Goal: Task Accomplishment & Management: Use online tool/utility

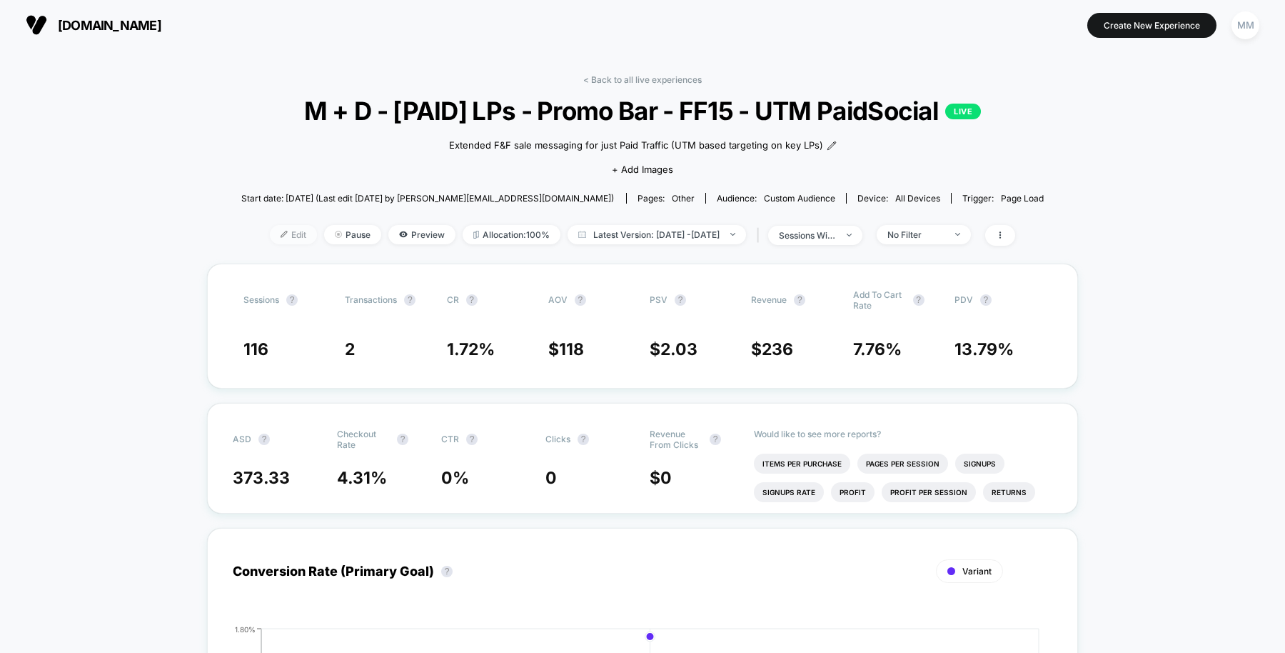
click at [275, 236] on span "Edit" at bounding box center [293, 234] width 47 height 19
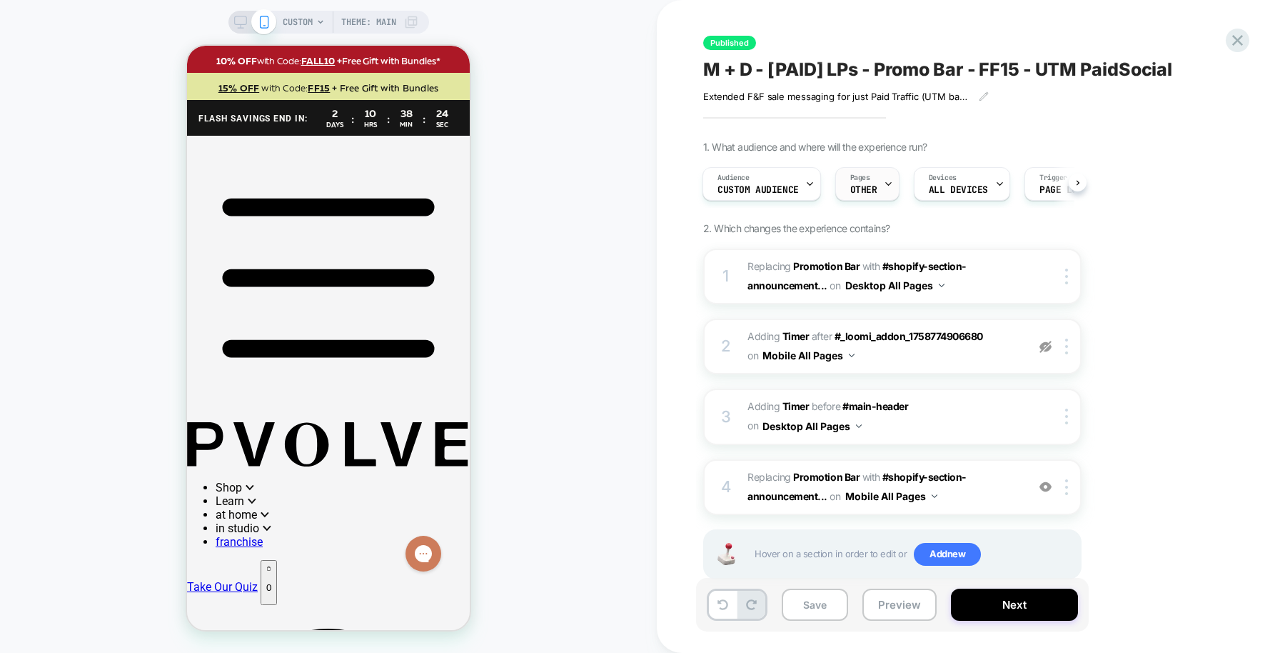
click at [868, 194] on span "OTHER" at bounding box center [863, 190] width 27 height 10
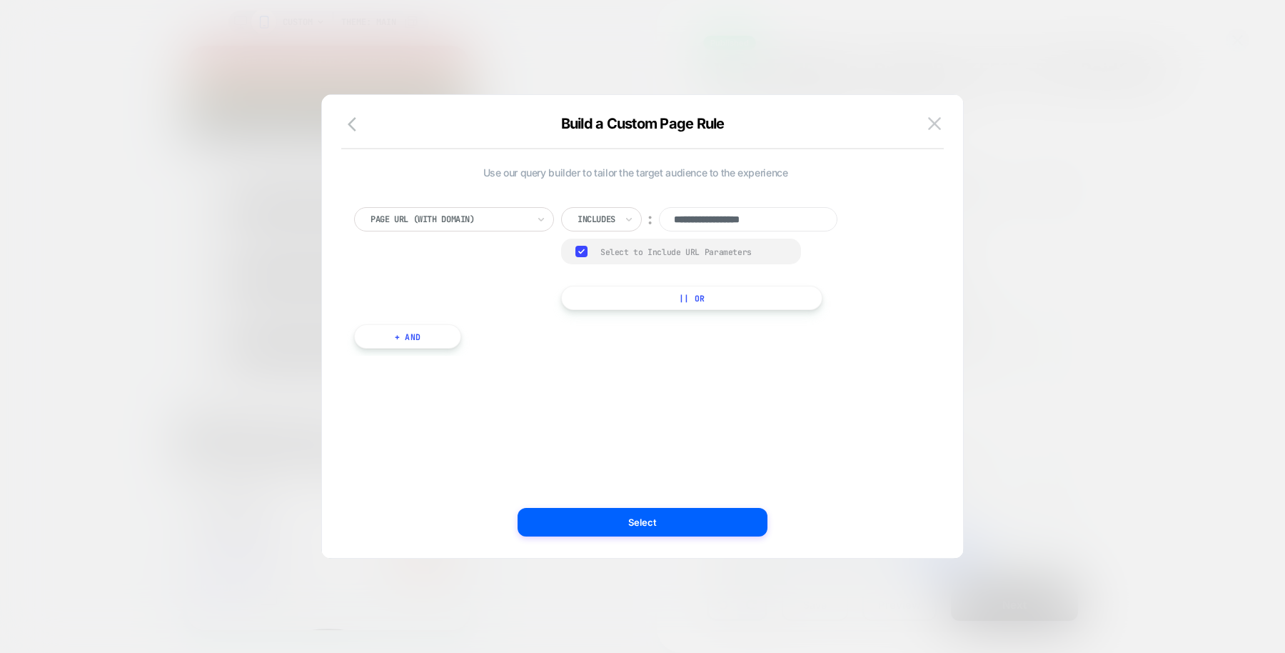
click at [608, 301] on button "|| Or" at bounding box center [691, 298] width 261 height 24
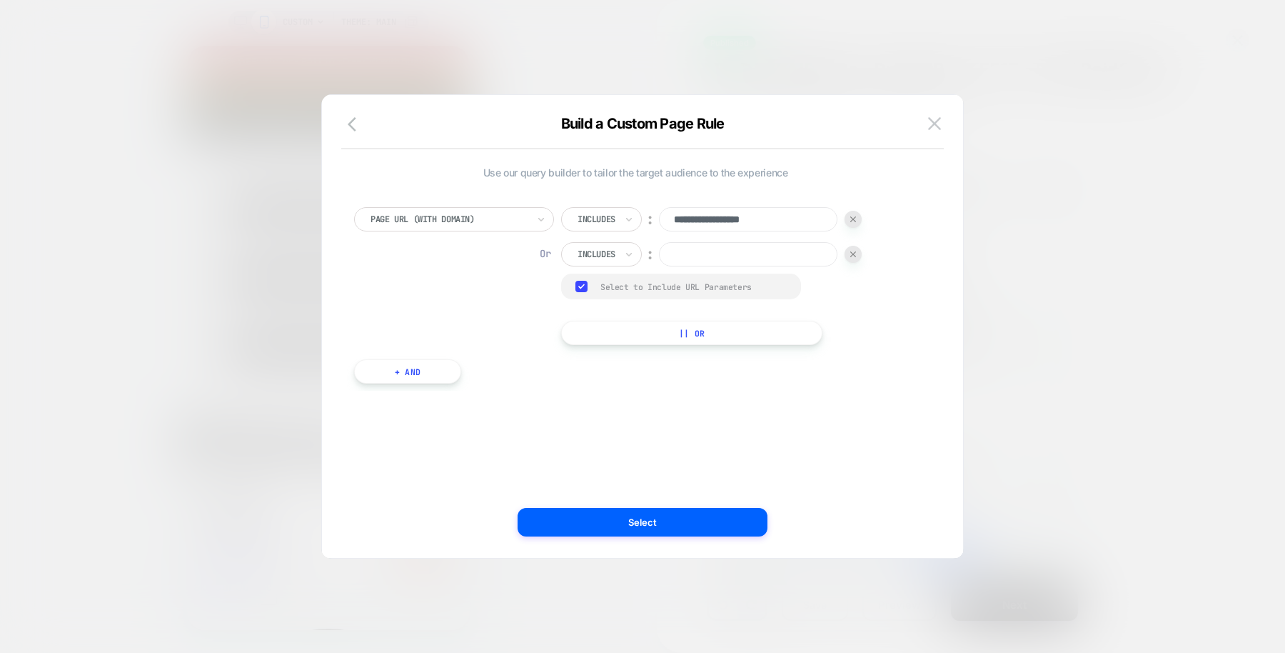
click at [675, 258] on input at bounding box center [748, 254] width 179 height 24
click at [610, 248] on div at bounding box center [597, 254] width 38 height 13
click at [599, 292] on div "Is" at bounding box center [622, 292] width 93 height 23
click at [823, 254] on img at bounding box center [825, 254] width 6 height 6
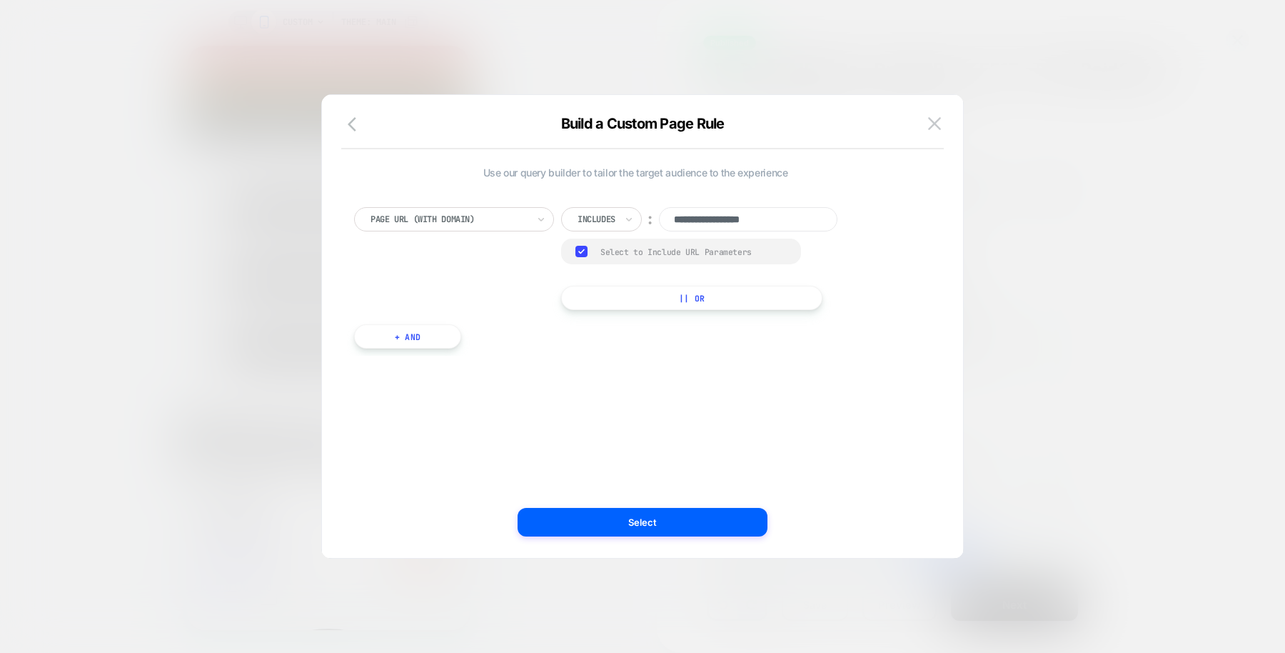
click at [404, 347] on button "+ And" at bounding box center [407, 336] width 107 height 24
click at [679, 381] on button "|| Or" at bounding box center [672, 389] width 151 height 24
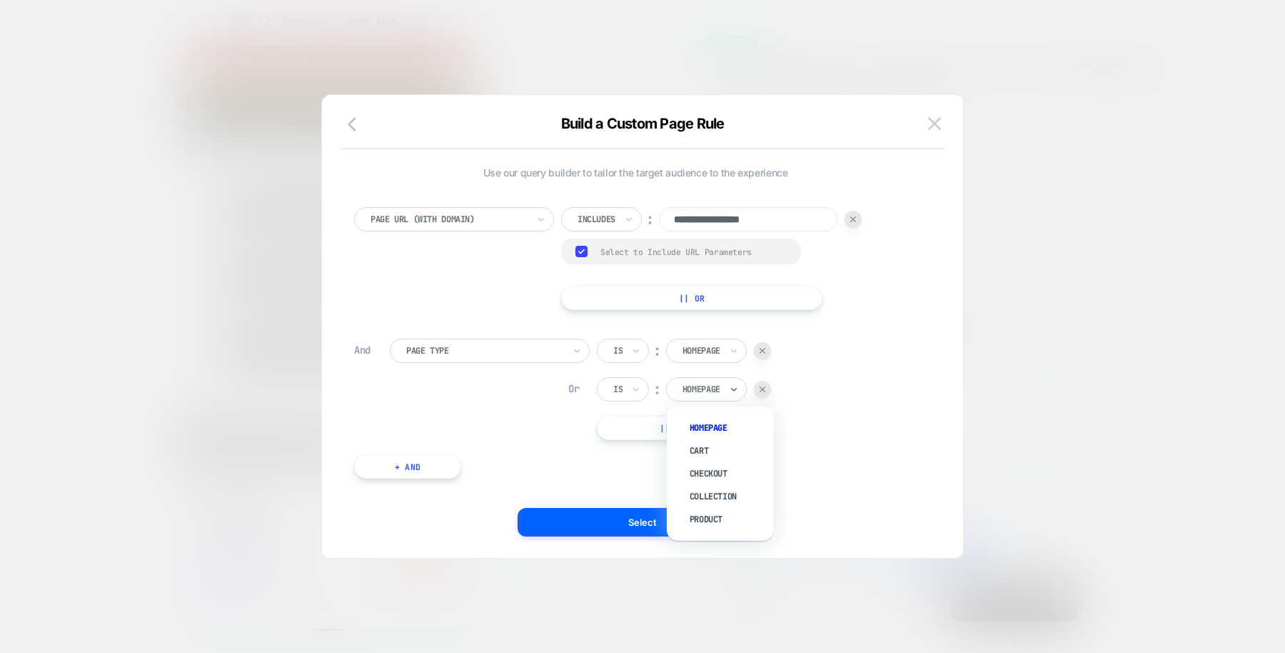
click at [709, 386] on div at bounding box center [702, 389] width 38 height 13
click at [711, 449] on div "Cart" at bounding box center [727, 450] width 93 height 23
click at [700, 421] on button "|| Or" at bounding box center [672, 428] width 151 height 24
click at [710, 433] on div at bounding box center [702, 427] width 38 height 13
click at [713, 508] on div "Checkout" at bounding box center [727, 512] width 93 height 23
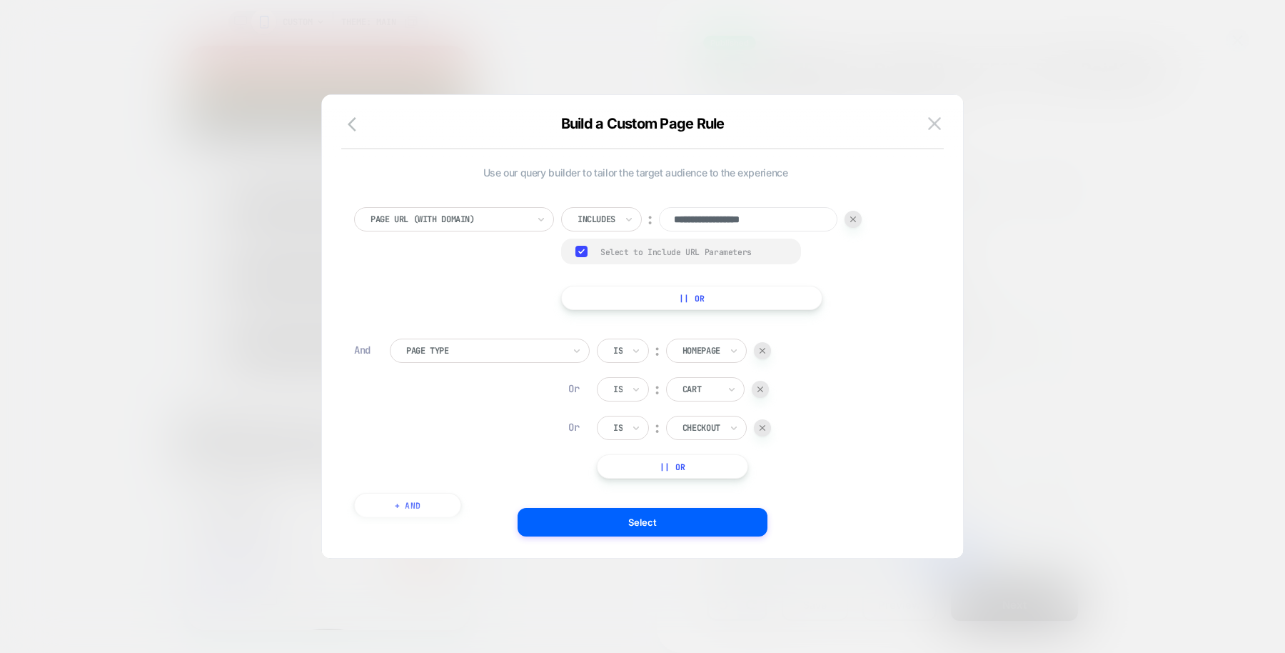
click at [716, 474] on button "|| Or" at bounding box center [672, 466] width 151 height 24
click at [720, 463] on div at bounding box center [702, 466] width 38 height 13
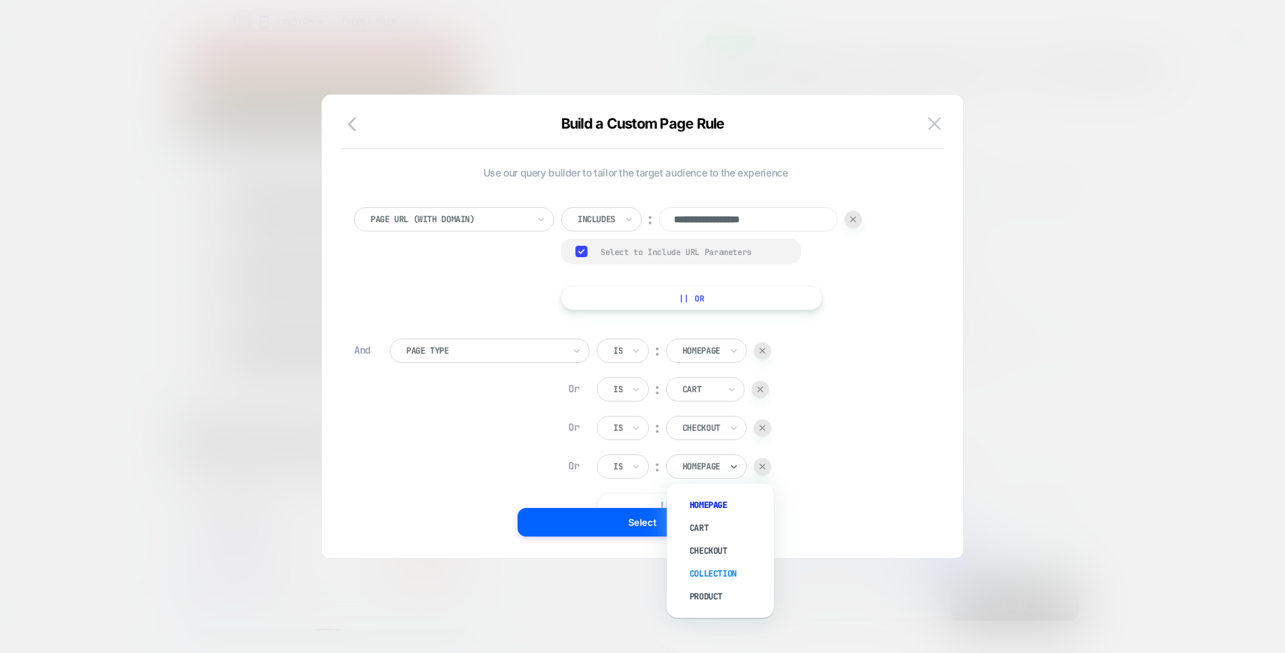
click at [736, 572] on div "Collection" at bounding box center [727, 573] width 93 height 23
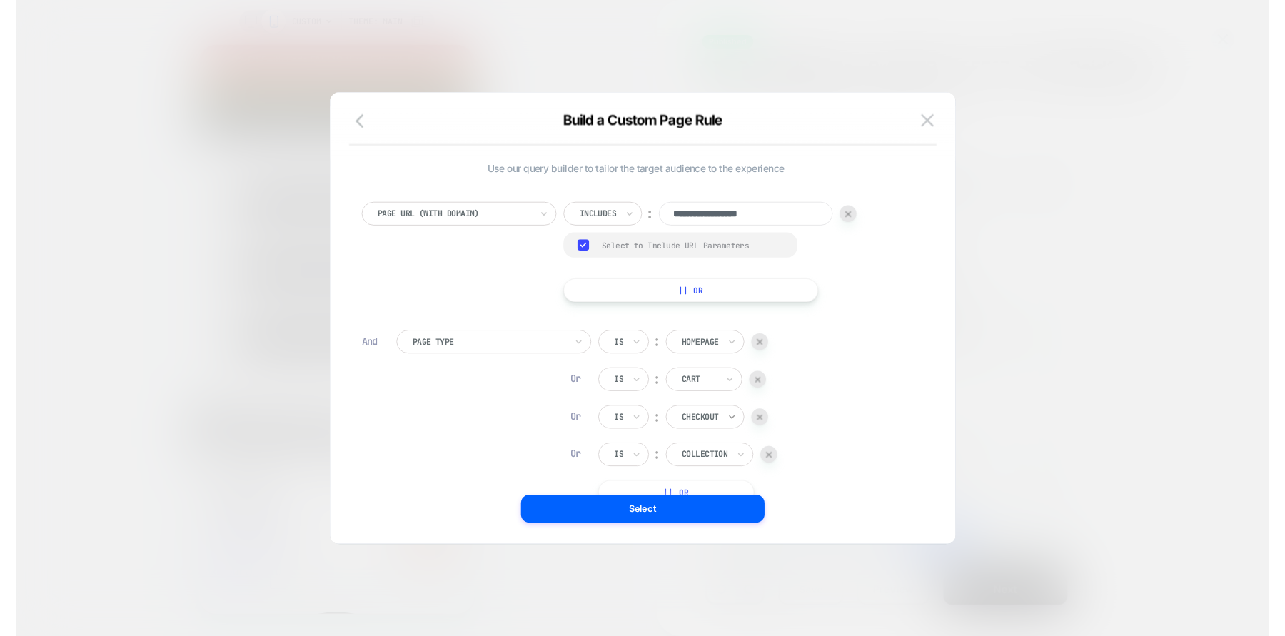
scroll to position [14, 0]
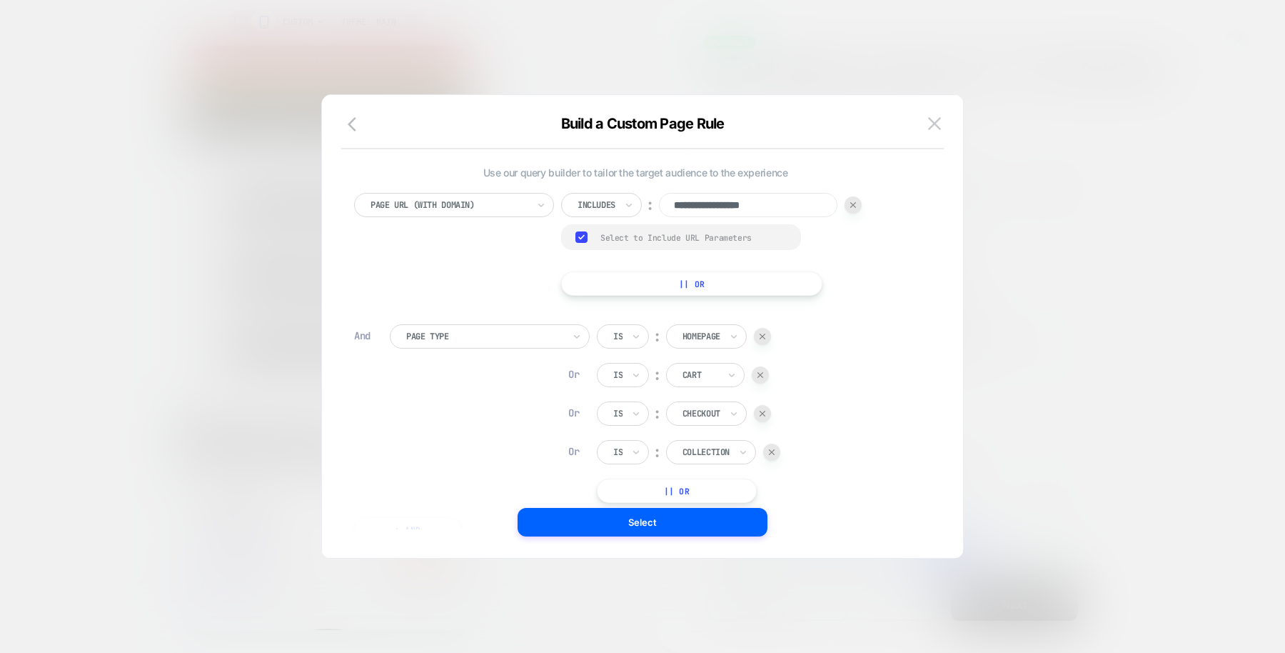
click at [726, 477] on div "Is ︰ Homepage Or Is ︰ Cart Or Is ︰ Checkout Or Is ︰ Collection || Or" at bounding box center [689, 413] width 184 height 179
click at [724, 486] on button "|| Or" at bounding box center [677, 490] width 160 height 24
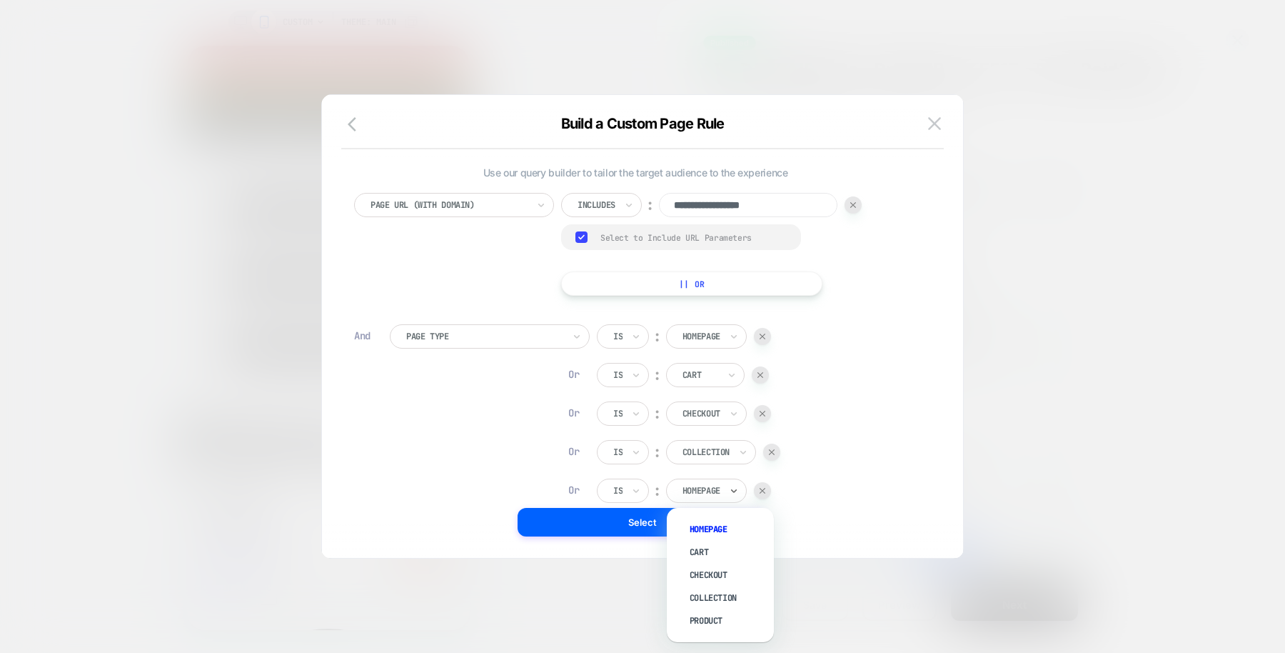
click at [720, 486] on div at bounding box center [702, 490] width 38 height 13
click at [724, 622] on div "Product" at bounding box center [727, 620] width 93 height 23
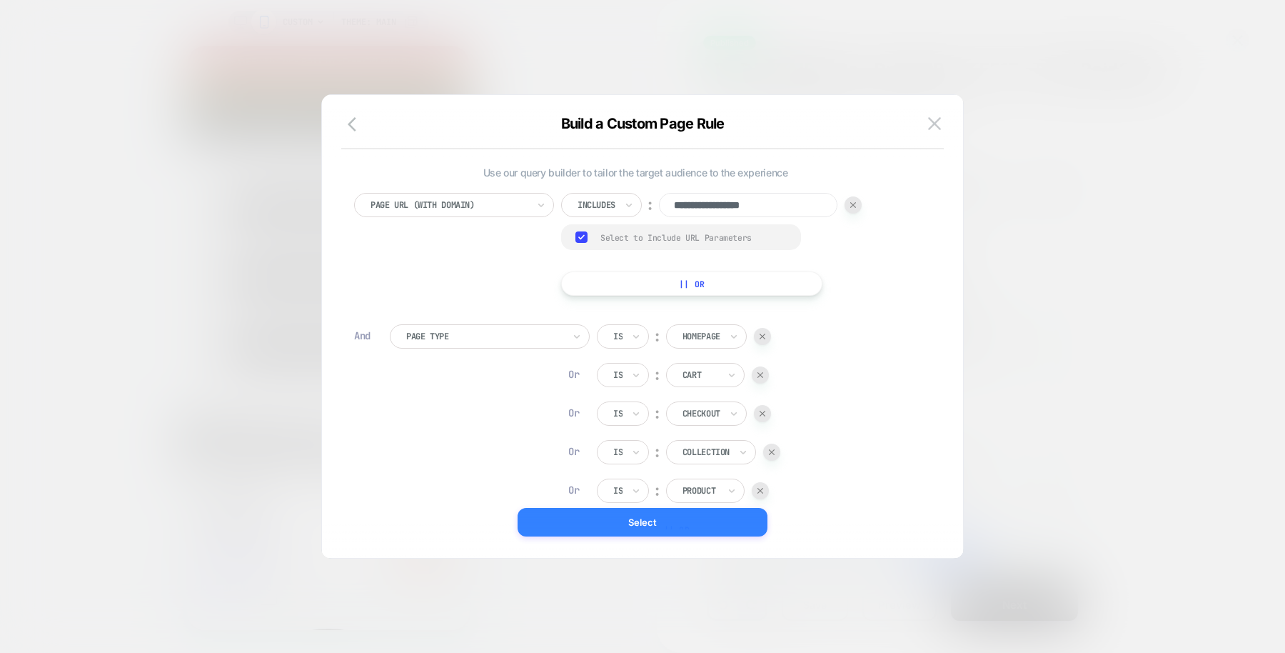
click at [637, 522] on button "Select" at bounding box center [643, 522] width 250 height 29
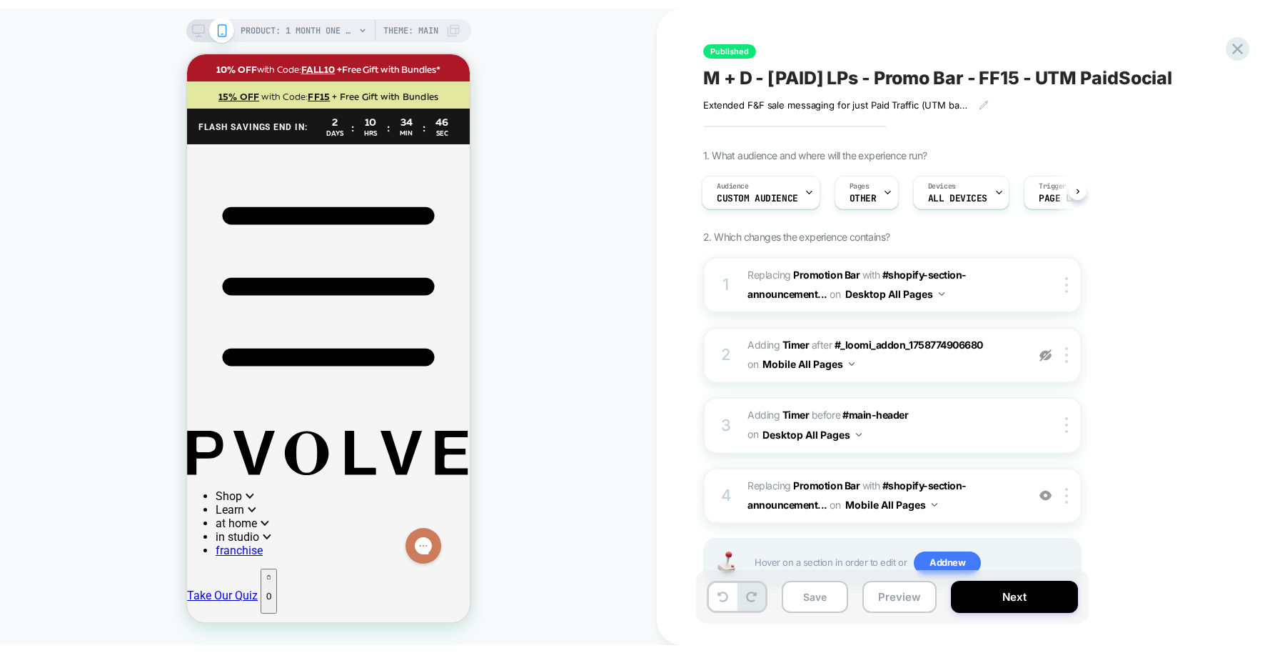
scroll to position [0, 0]
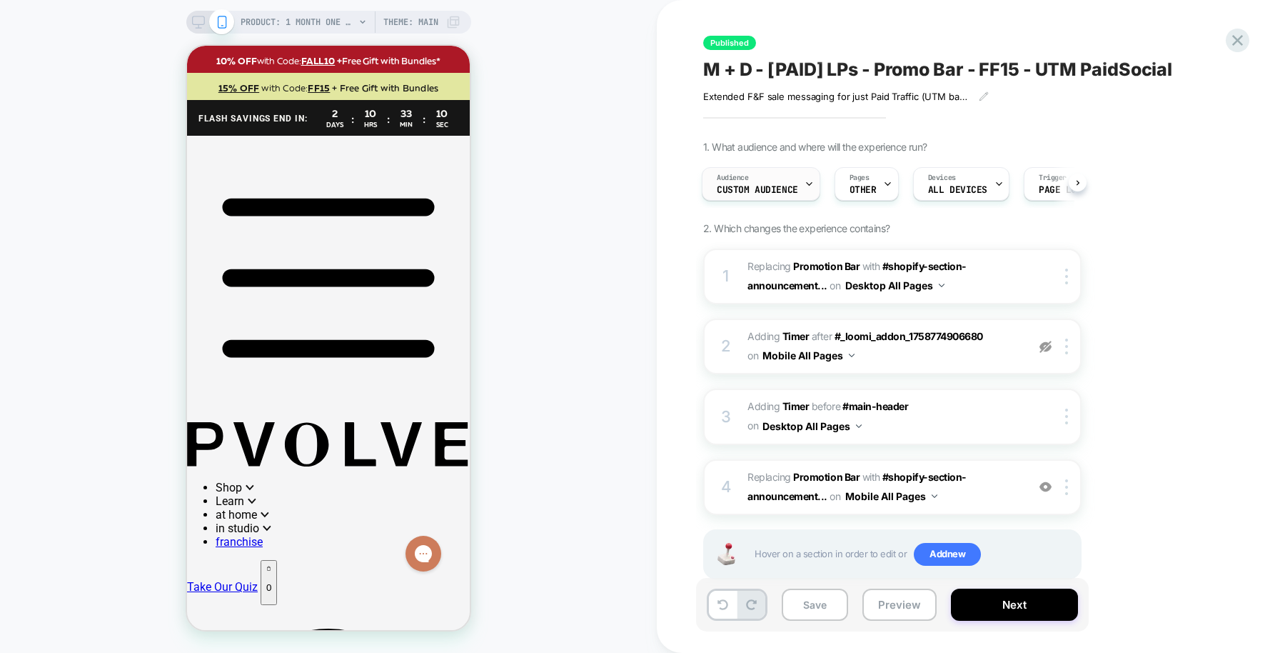
click at [778, 181] on div "Audience Custom Audience" at bounding box center [758, 184] width 110 height 32
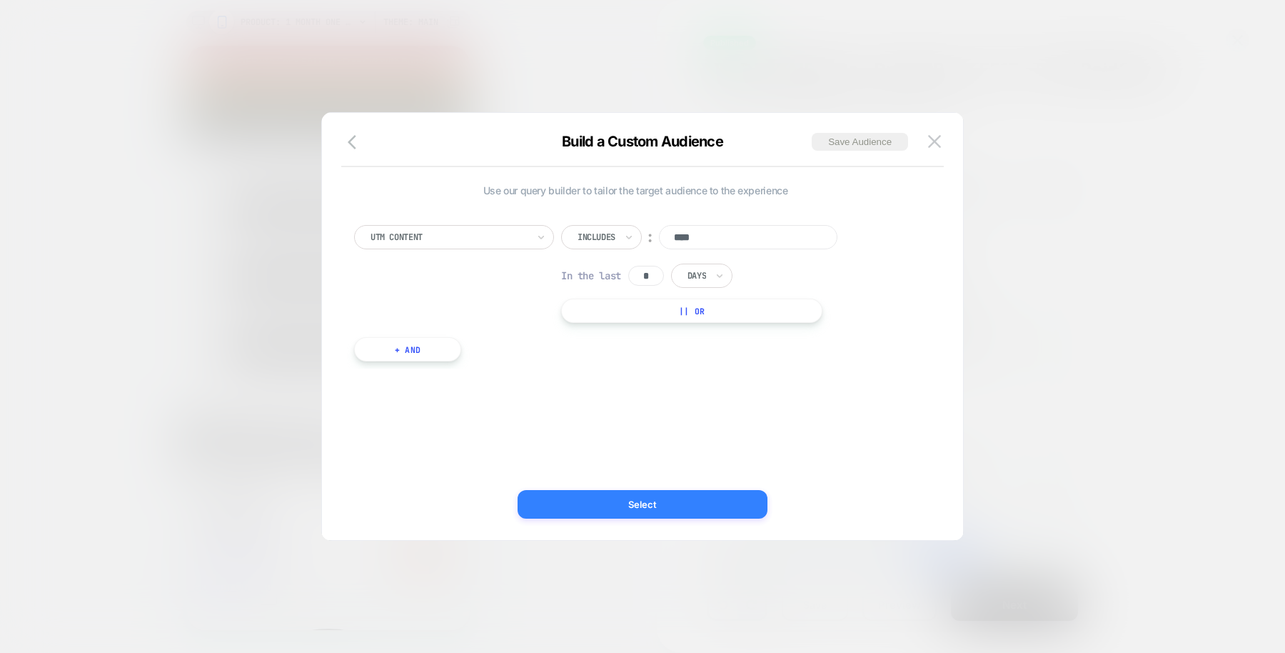
click at [647, 507] on button "Select" at bounding box center [643, 504] width 250 height 29
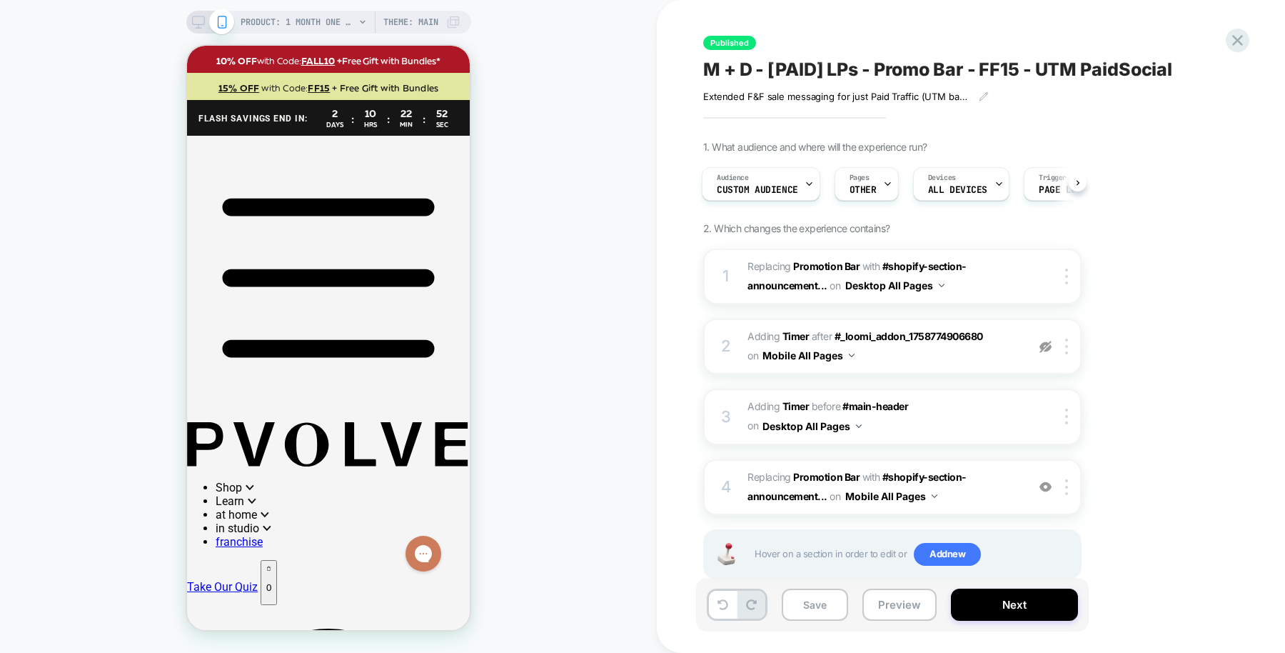
click at [1133, 379] on div "1. What audience and where will the experience run? Audience Custom Audience Pa…" at bounding box center [963, 378] width 521 height 474
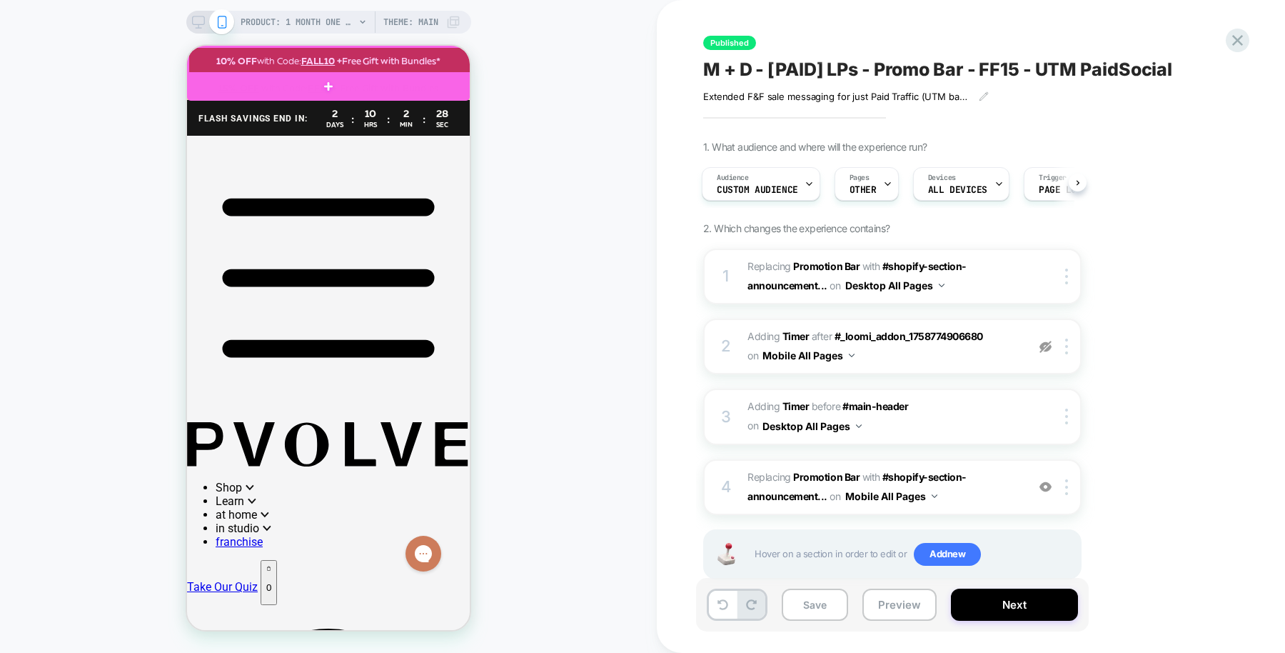
click at [451, 56] on div at bounding box center [330, 60] width 283 height 27
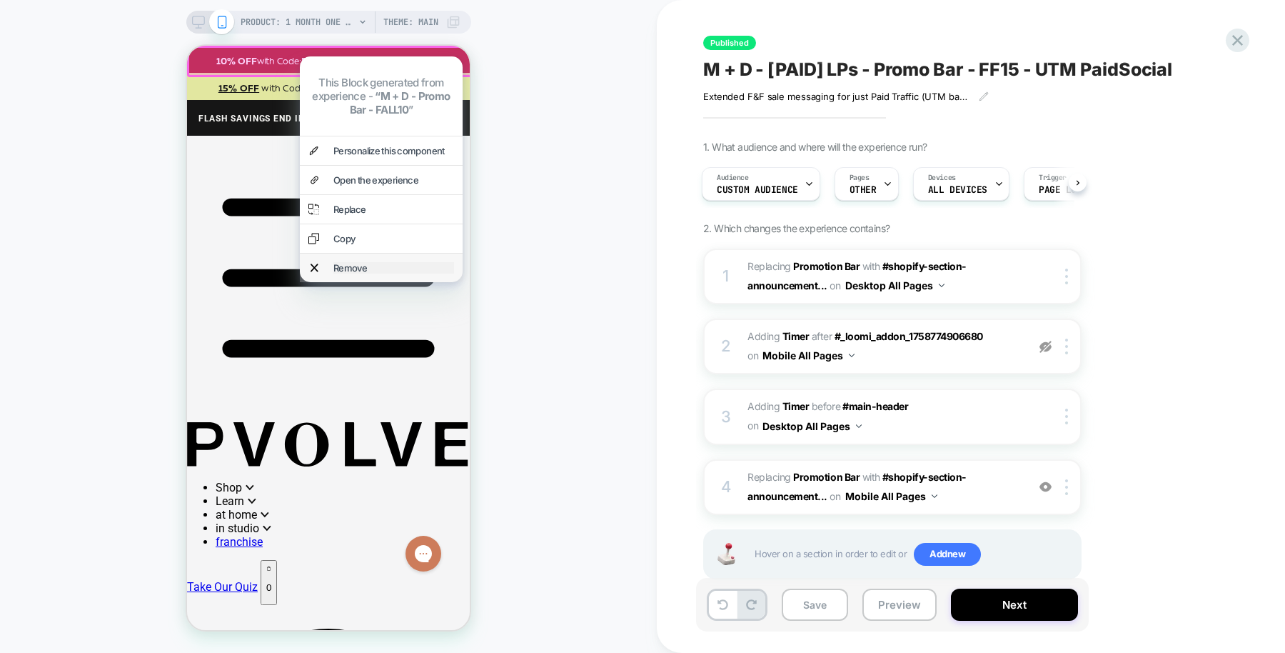
click at [399, 262] on div "Remove" at bounding box center [393, 267] width 121 height 11
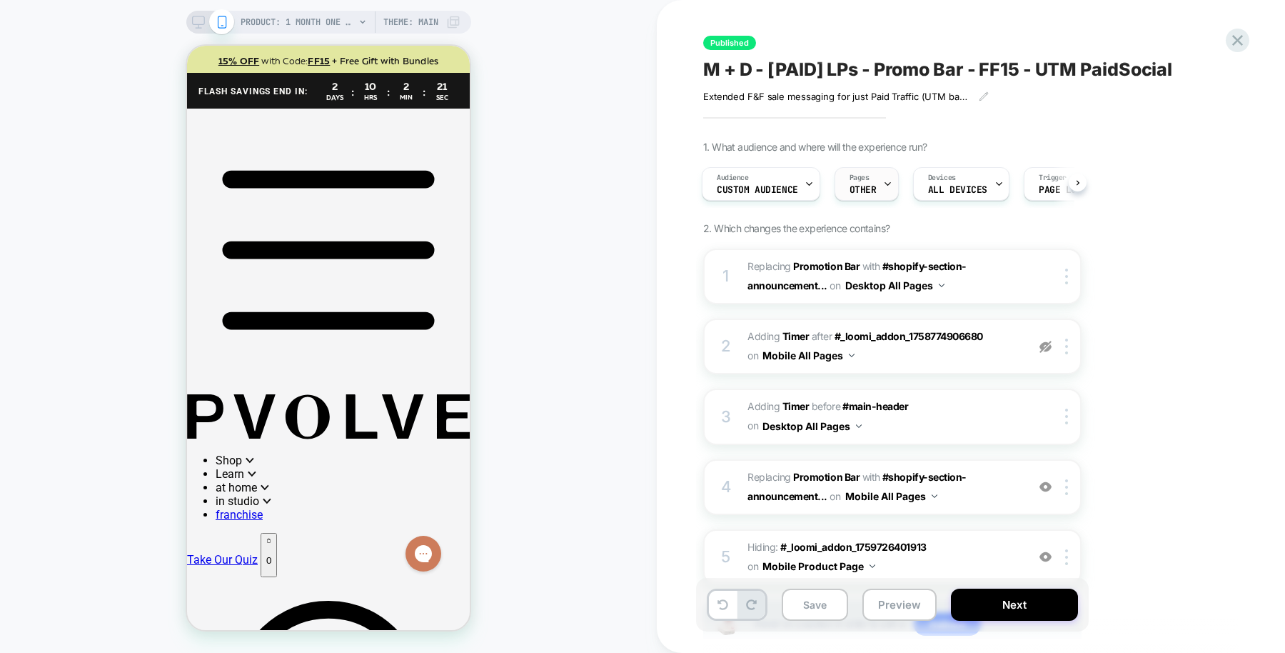
click at [860, 196] on div "Pages OTHER" at bounding box center [863, 184] width 56 height 32
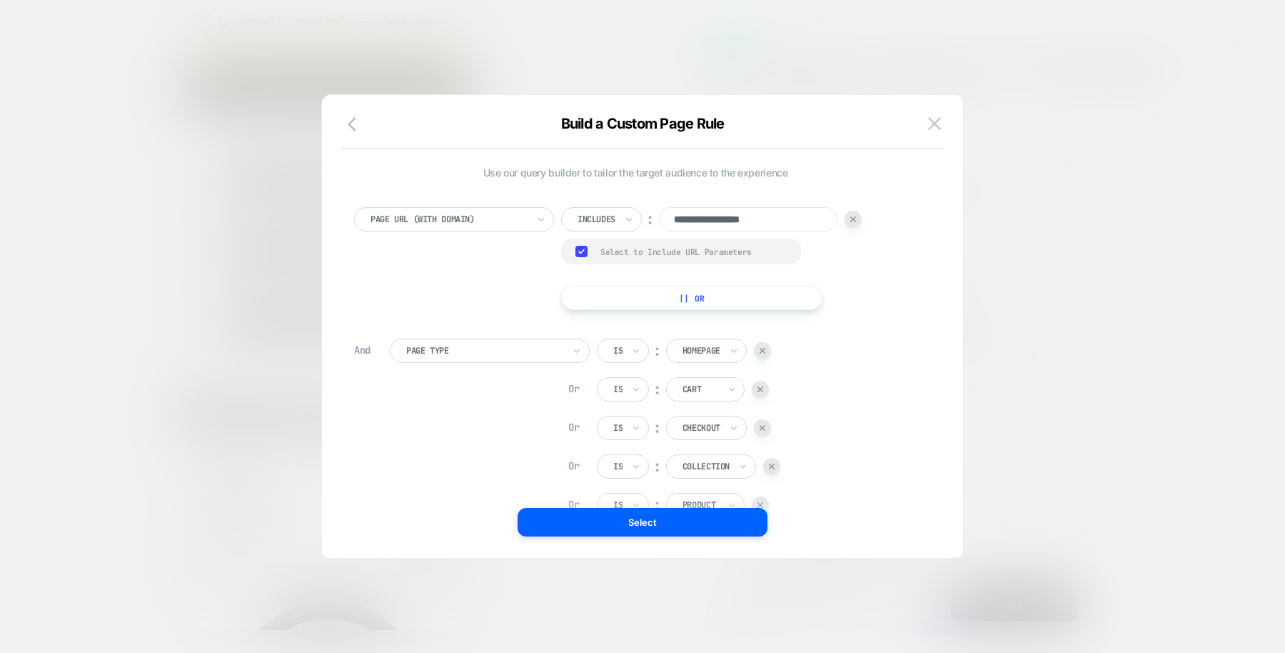
scroll to position [14, 0]
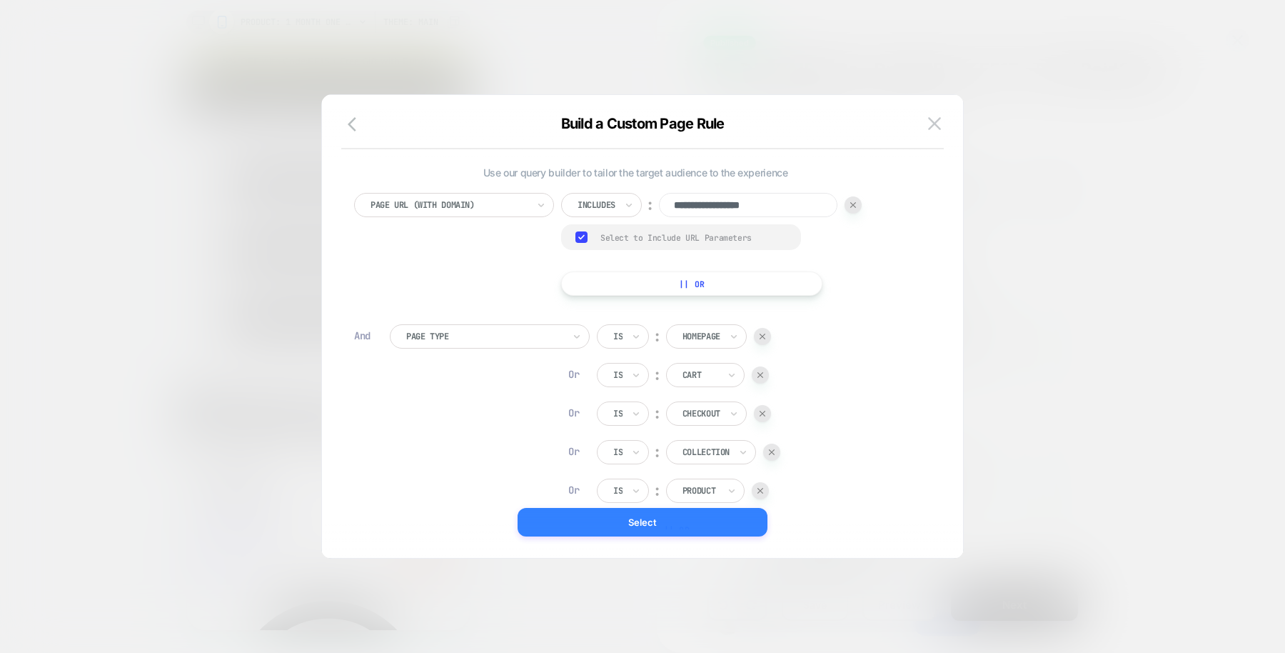
click at [633, 524] on button "Select" at bounding box center [643, 522] width 250 height 29
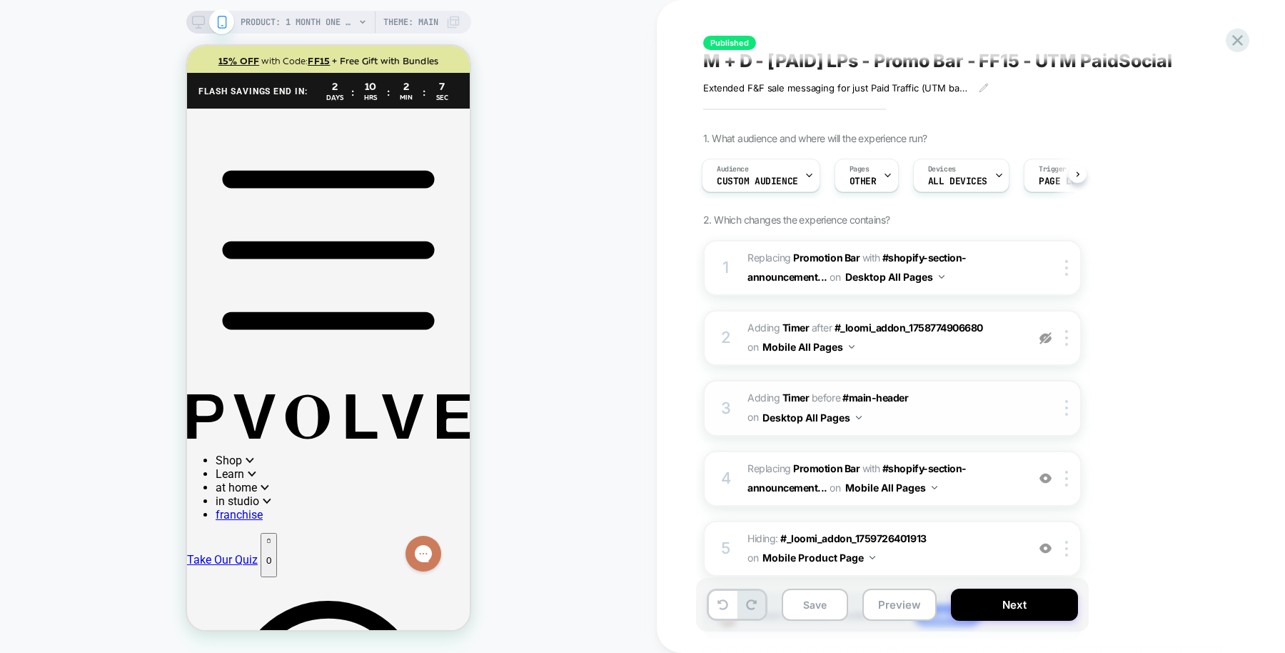
scroll to position [0, 0]
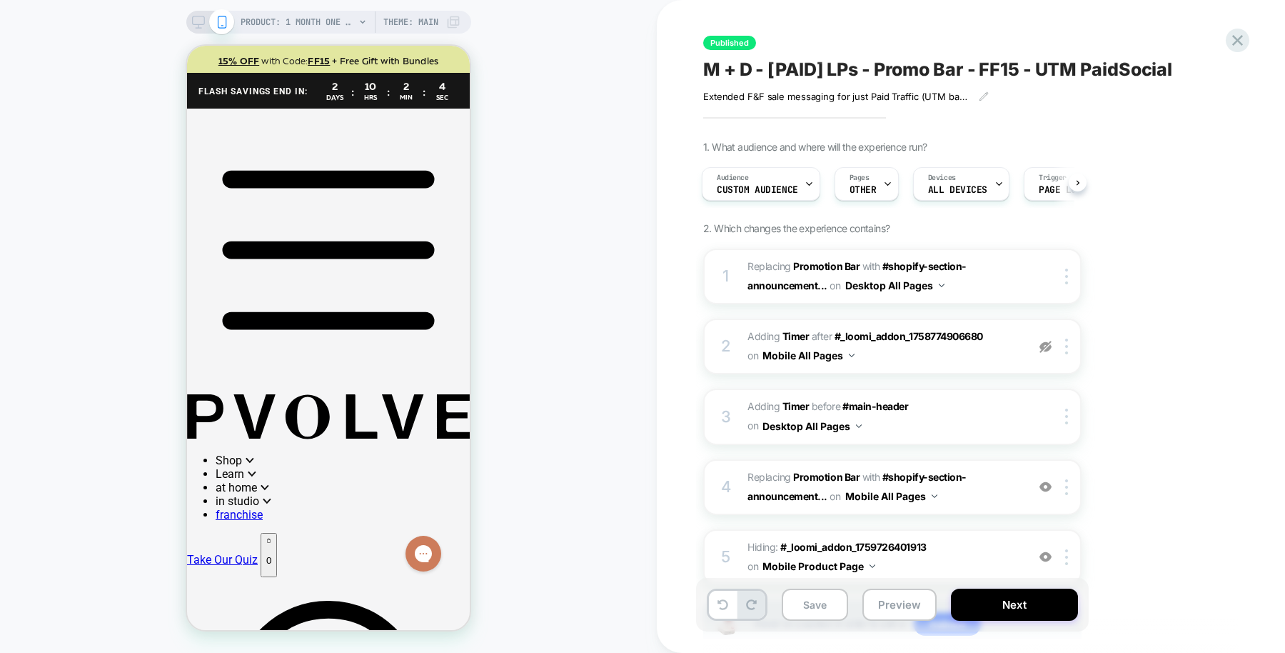
click at [198, 26] on icon at bounding box center [198, 26] width 1 height 4
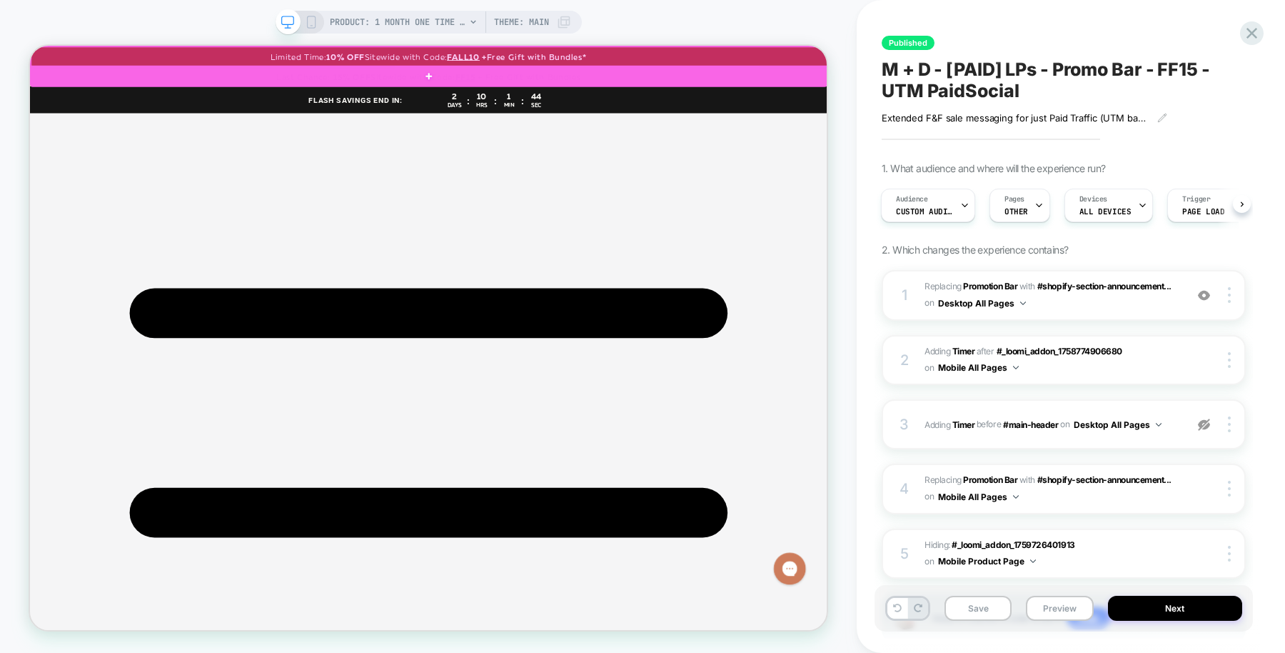
click at [1012, 54] on div at bounding box center [562, 60] width 1063 height 27
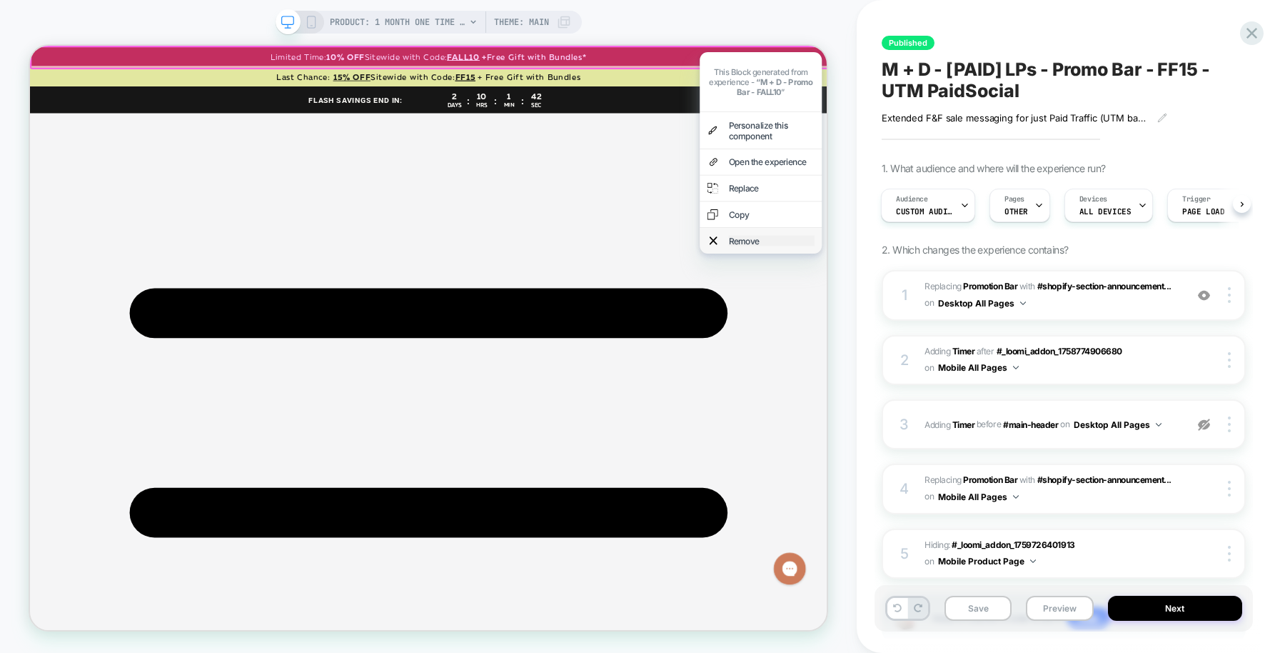
click at [1005, 298] on div "Remove" at bounding box center [1019, 305] width 114 height 14
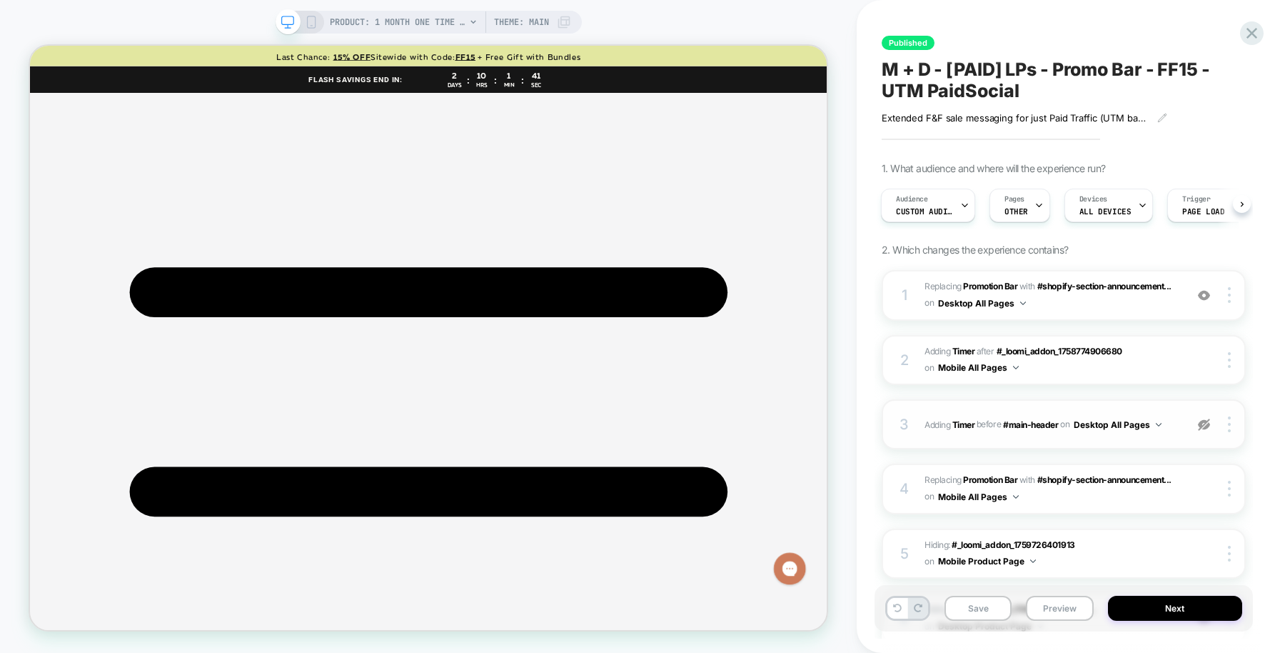
scroll to position [161, 0]
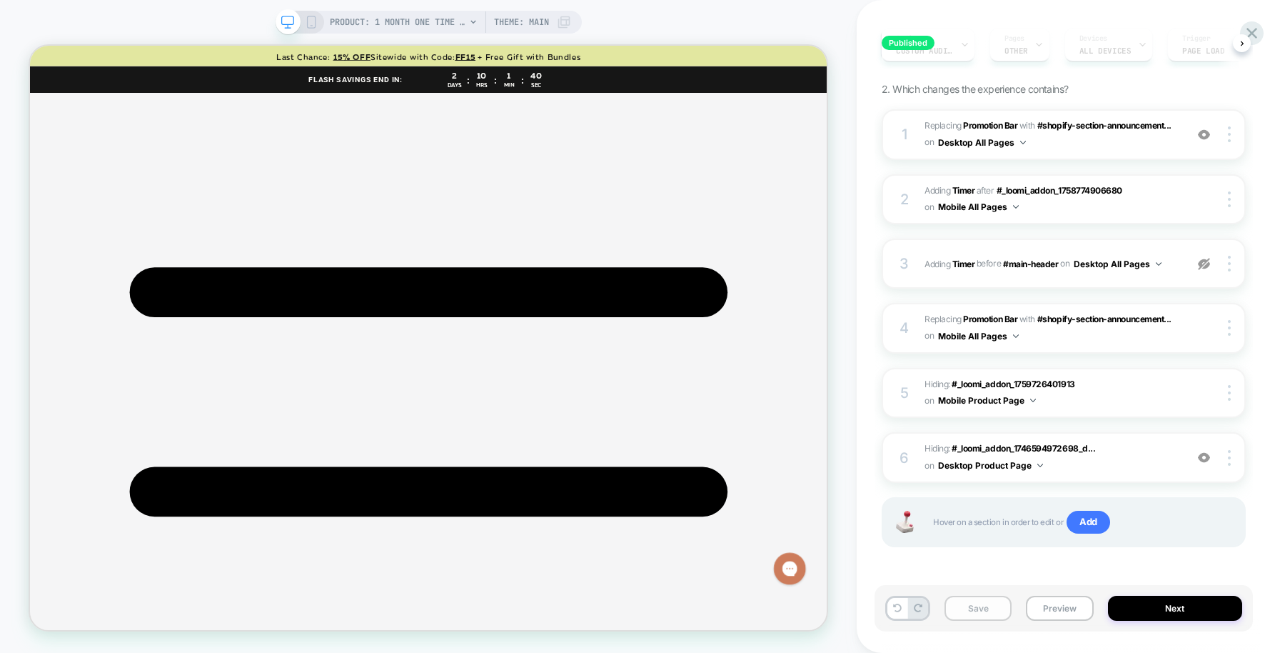
click at [987, 608] on button "Save" at bounding box center [978, 607] width 67 height 25
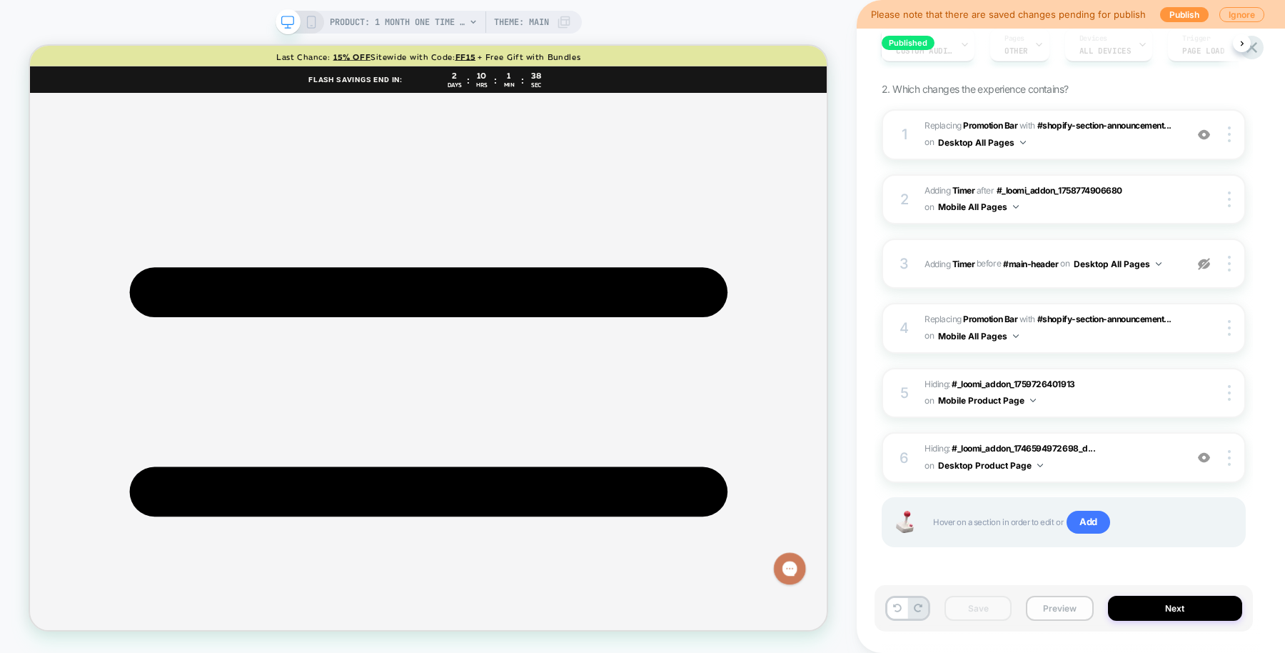
click at [1059, 611] on button "Preview" at bounding box center [1059, 607] width 67 height 25
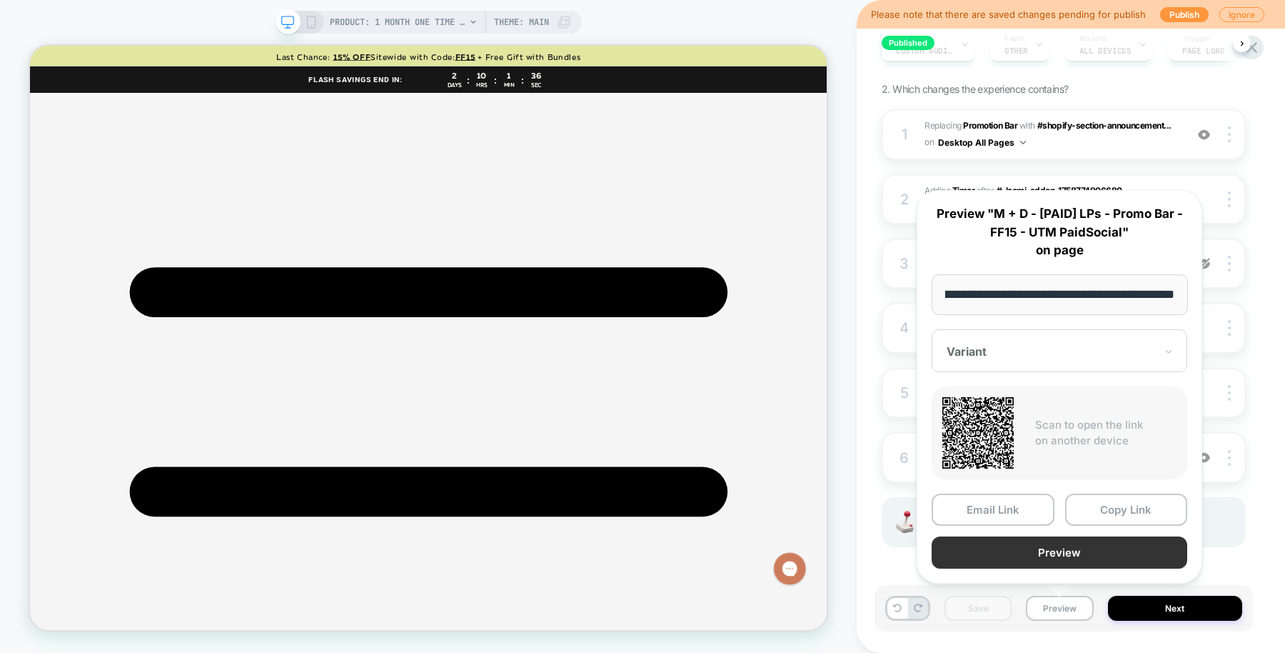
scroll to position [0, 0]
click at [1086, 551] on button "Preview" at bounding box center [1060, 552] width 256 height 32
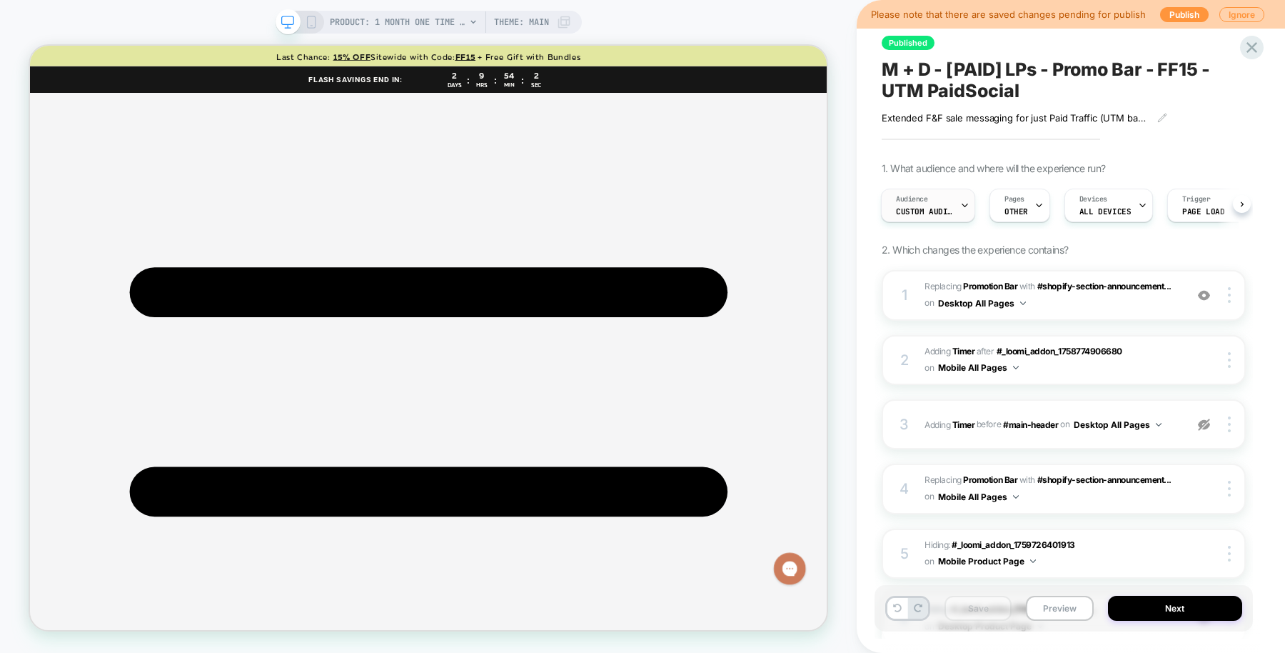
click at [941, 192] on div "Audience Custom Audience" at bounding box center [925, 205] width 86 height 32
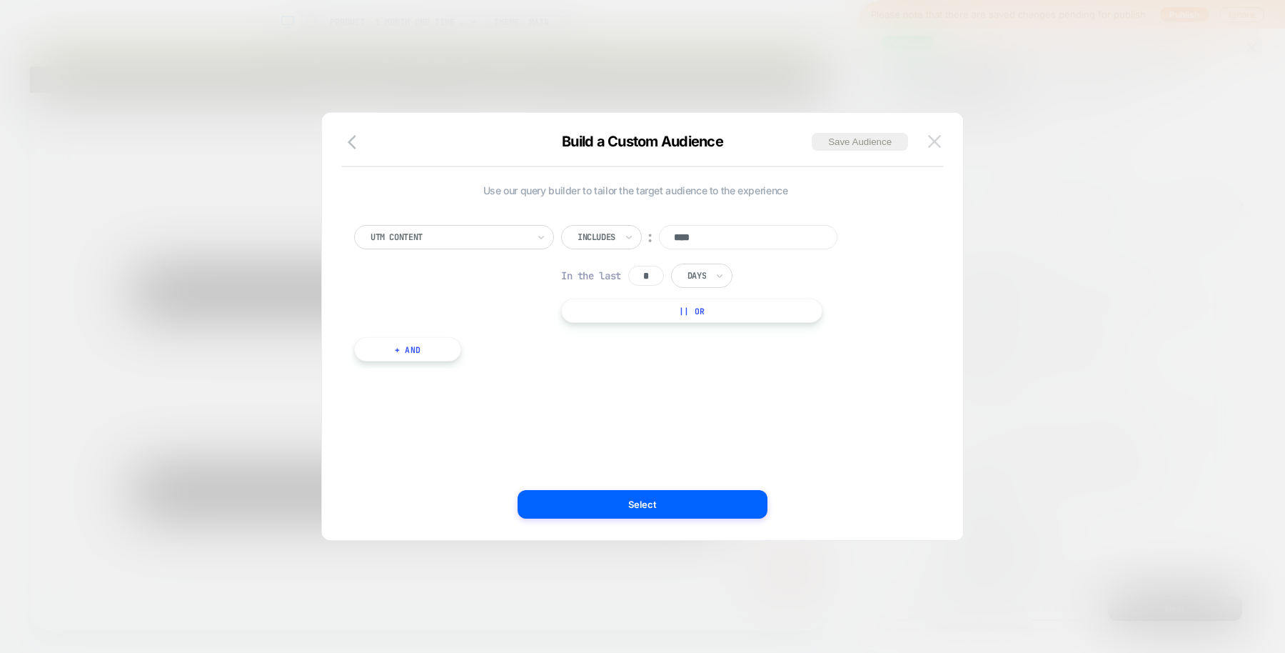
click at [935, 151] on button at bounding box center [934, 141] width 21 height 21
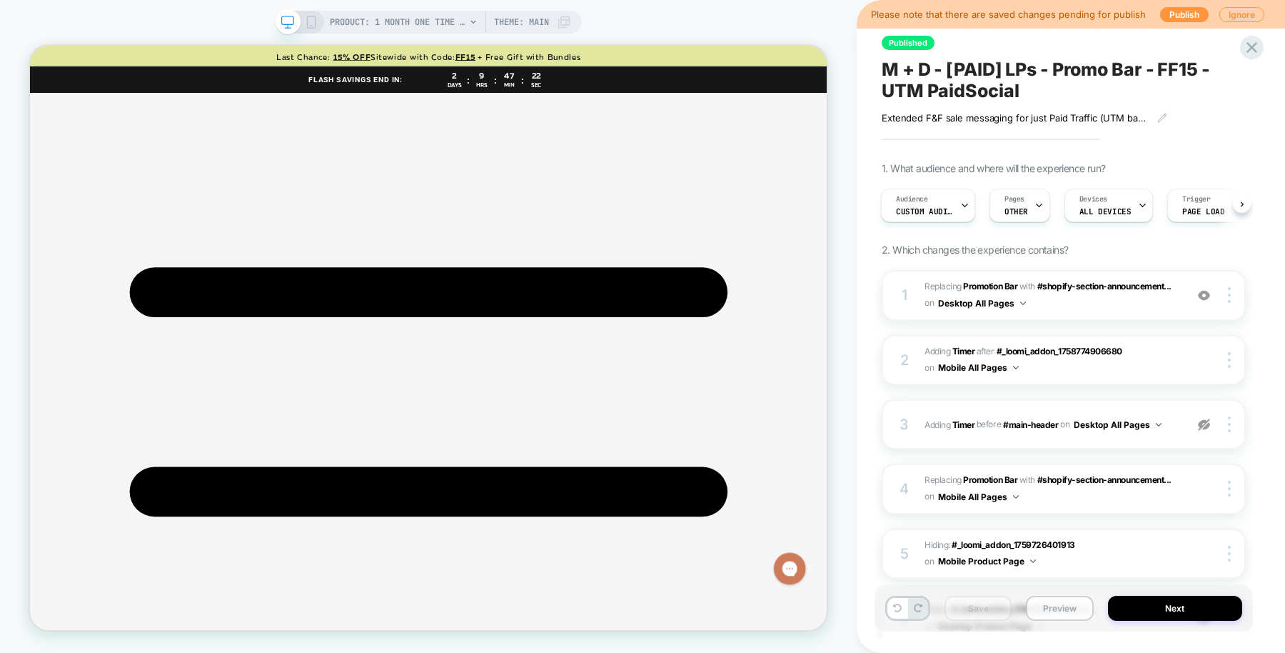
click at [1050, 603] on button "Preview" at bounding box center [1059, 607] width 67 height 25
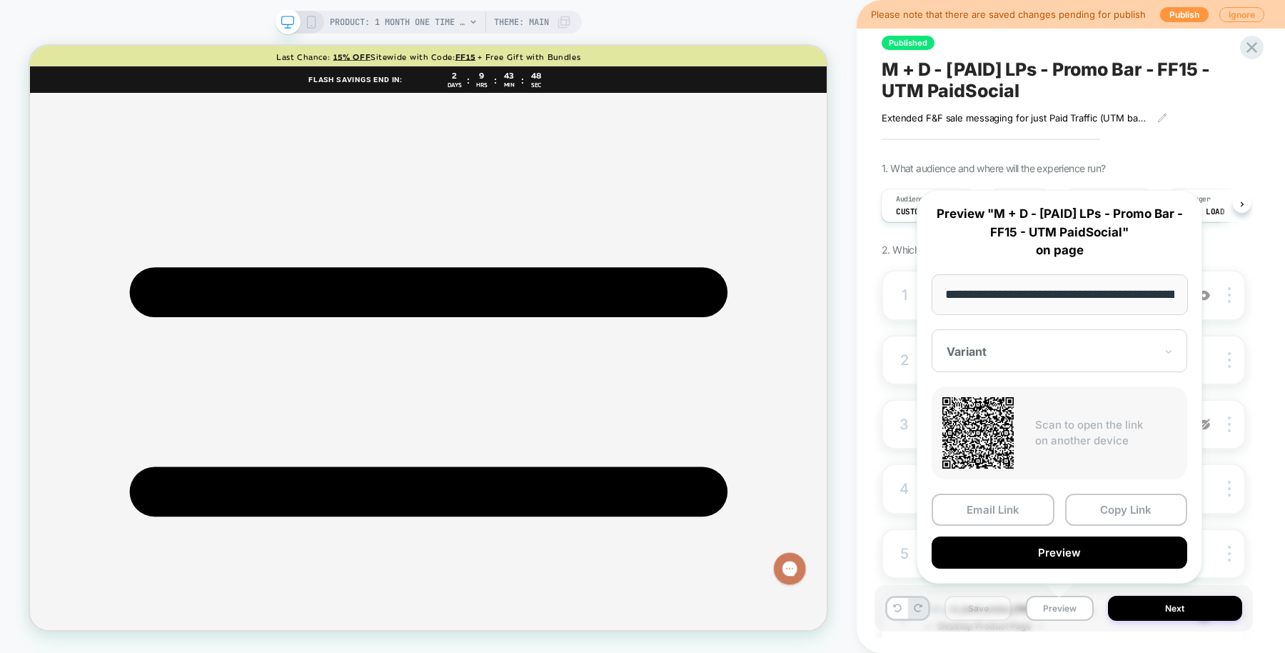
click at [833, 353] on div "PRODUCT: 1 Month One Time Membership PRODUCT: 1 Month One Time Membership Theme…" at bounding box center [428, 326] width 857 height 624
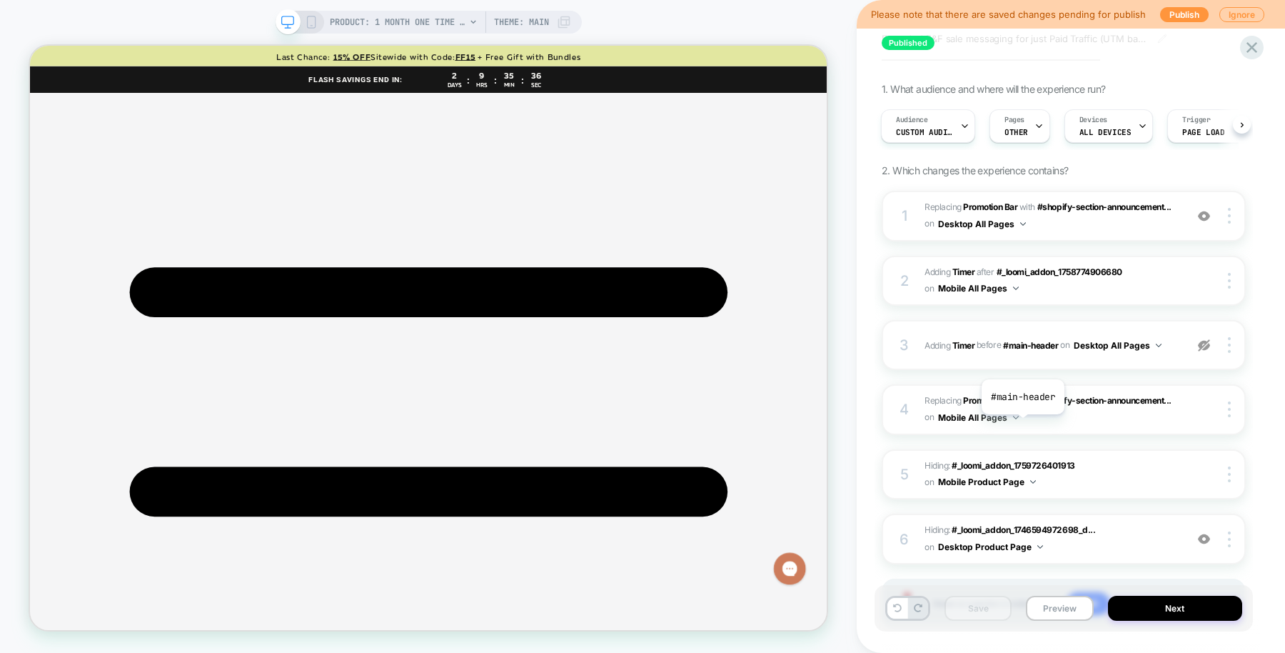
scroll to position [161, 0]
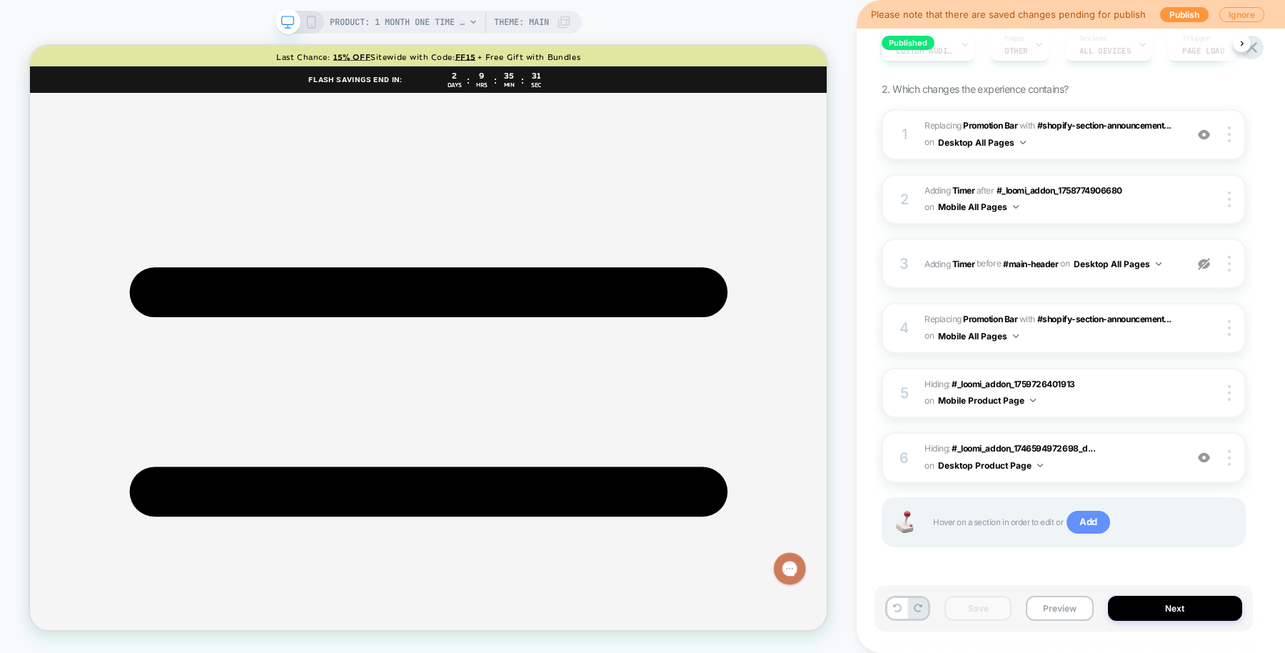
click at [1086, 523] on span "Add" at bounding box center [1089, 522] width 44 height 23
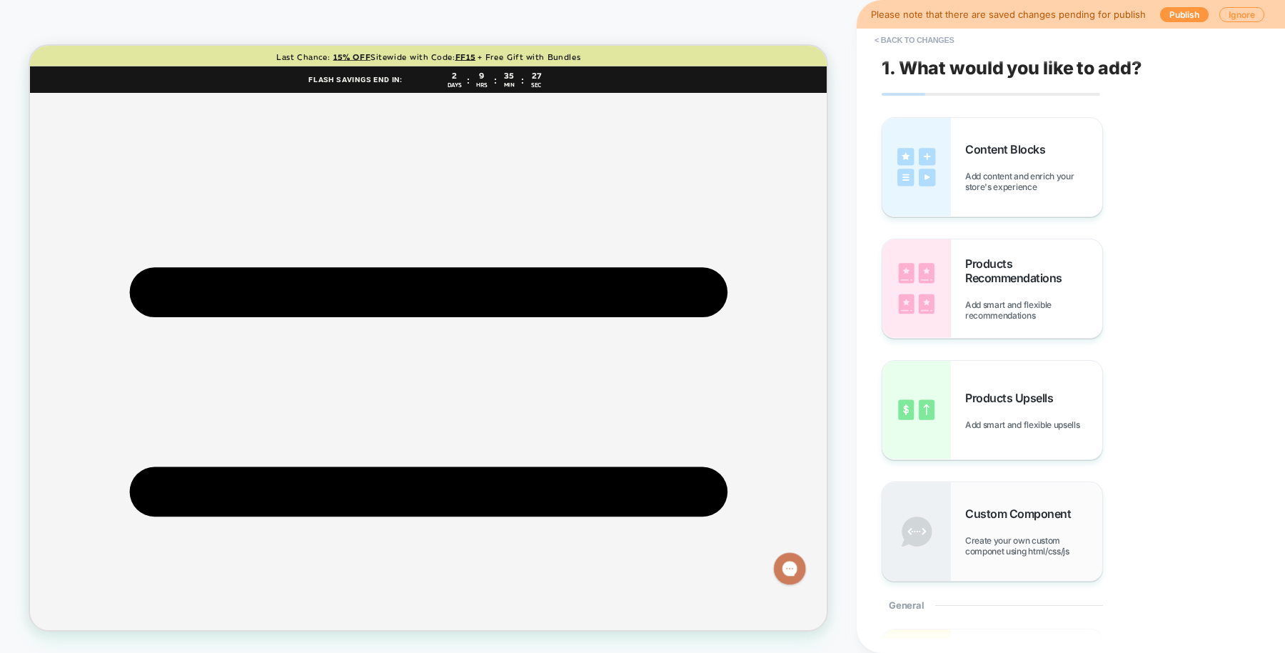
click at [953, 516] on div "Custom Component Create your own custom componet using html/css/js" at bounding box center [993, 531] width 220 height 99
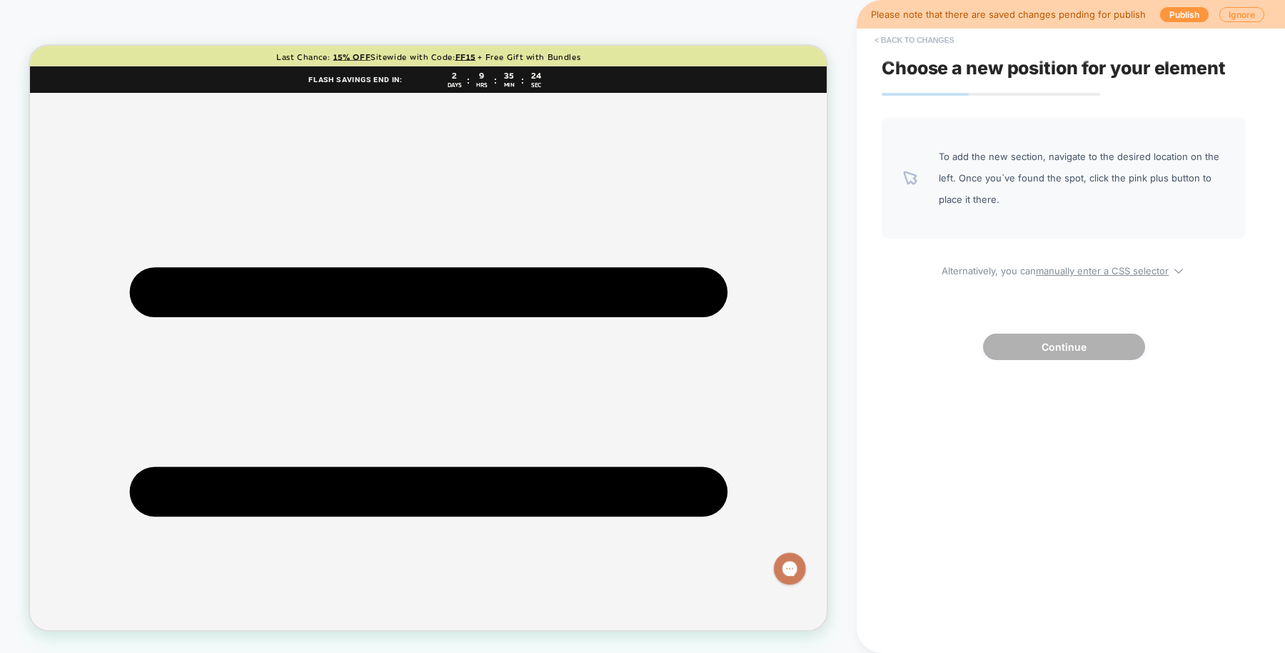
click at [919, 30] on button "< Back to changes" at bounding box center [915, 40] width 94 height 23
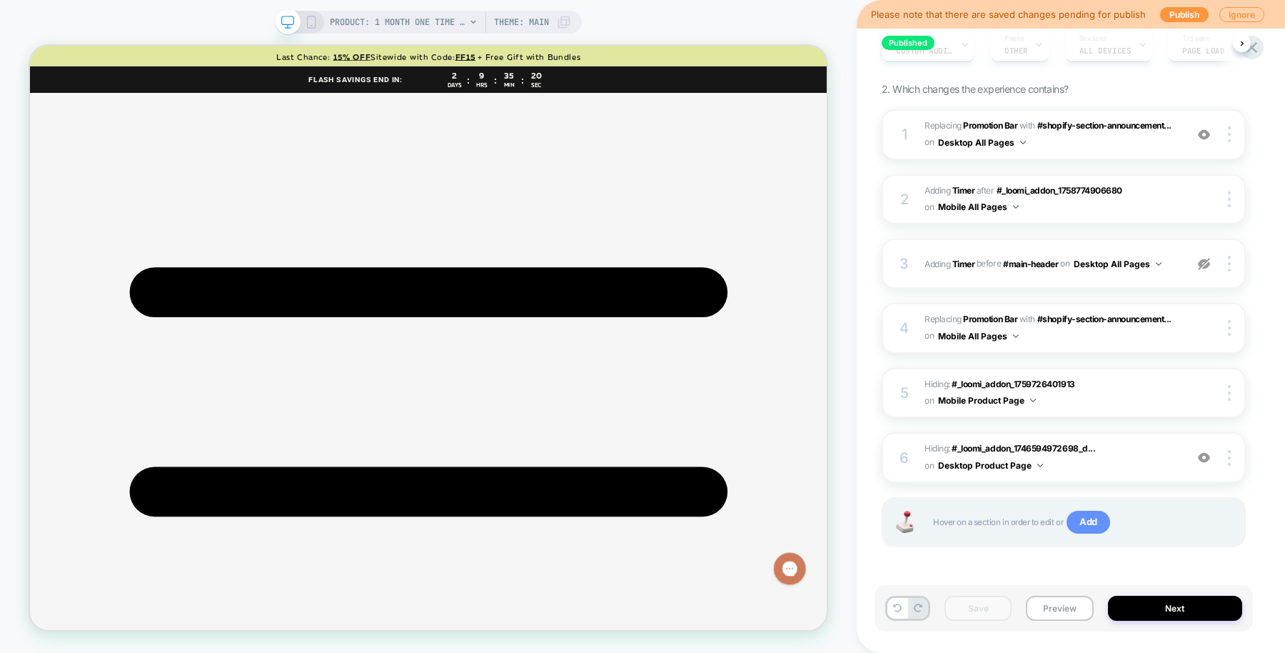
click at [1084, 511] on span "Add" at bounding box center [1089, 522] width 44 height 23
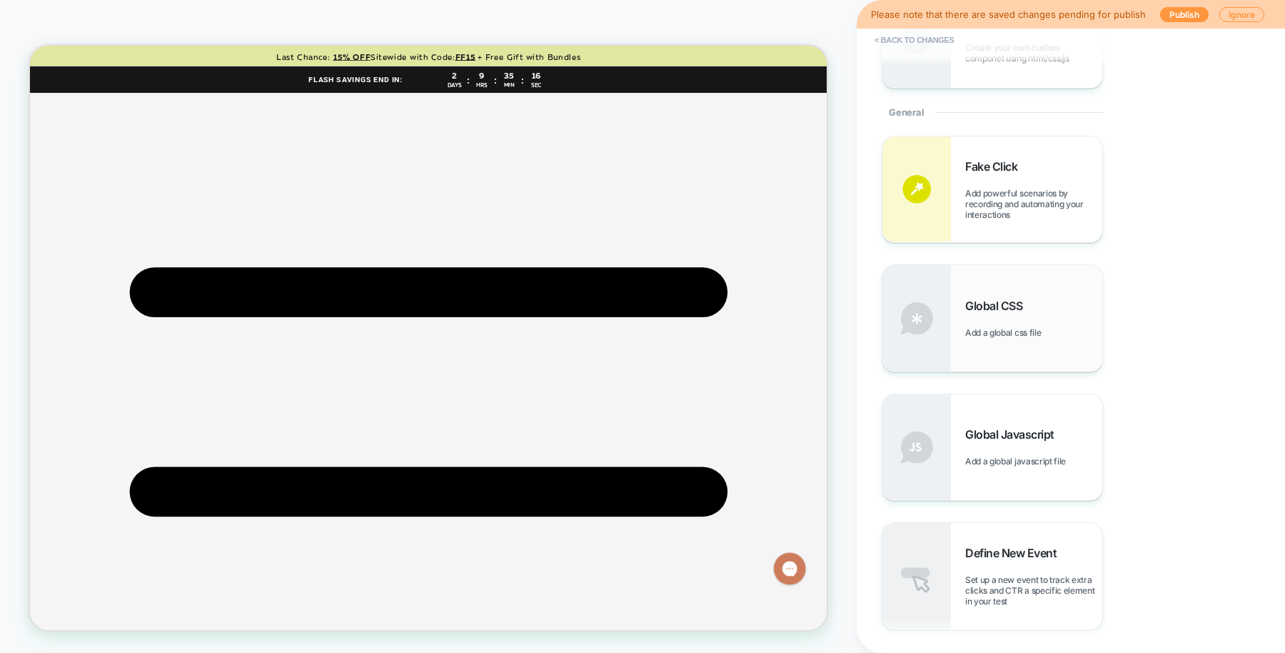
scroll to position [493, 0]
click at [998, 331] on span "Add a global css file" at bounding box center [1006, 331] width 83 height 11
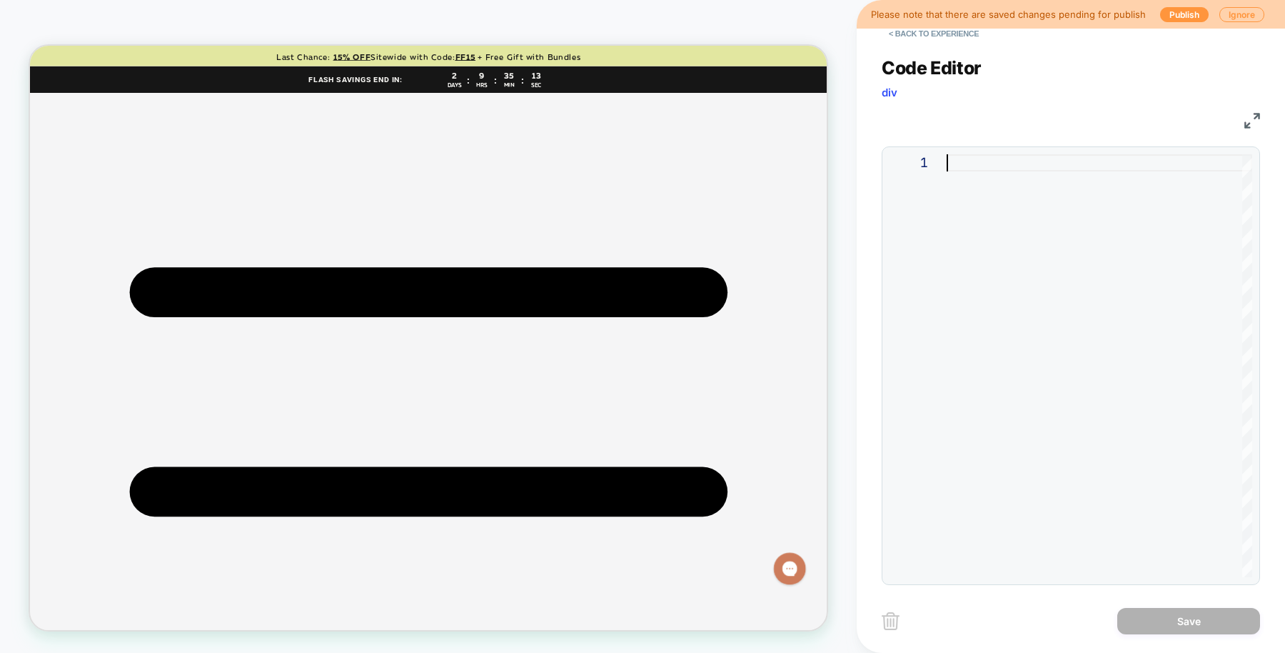
click at [968, 158] on div at bounding box center [1100, 365] width 306 height 423
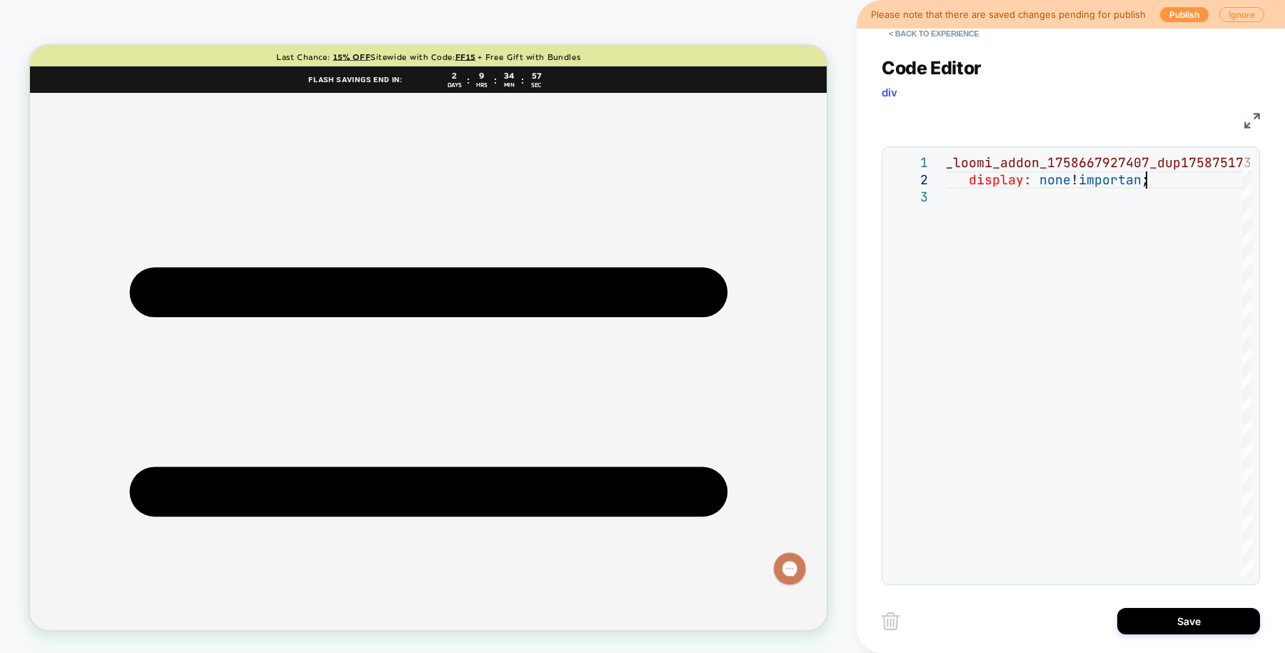
scroll to position [16, 215]
type textarea "**********"
click at [1168, 630] on button "Save" at bounding box center [1188, 621] width 143 height 26
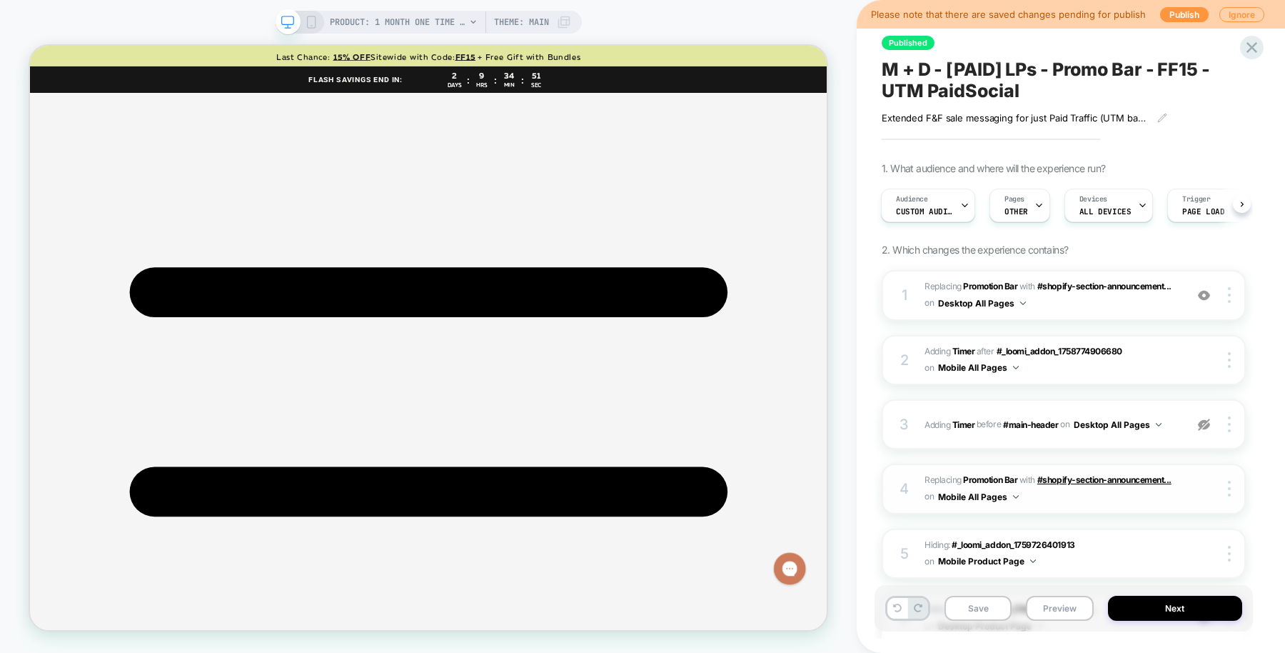
scroll to position [225, 0]
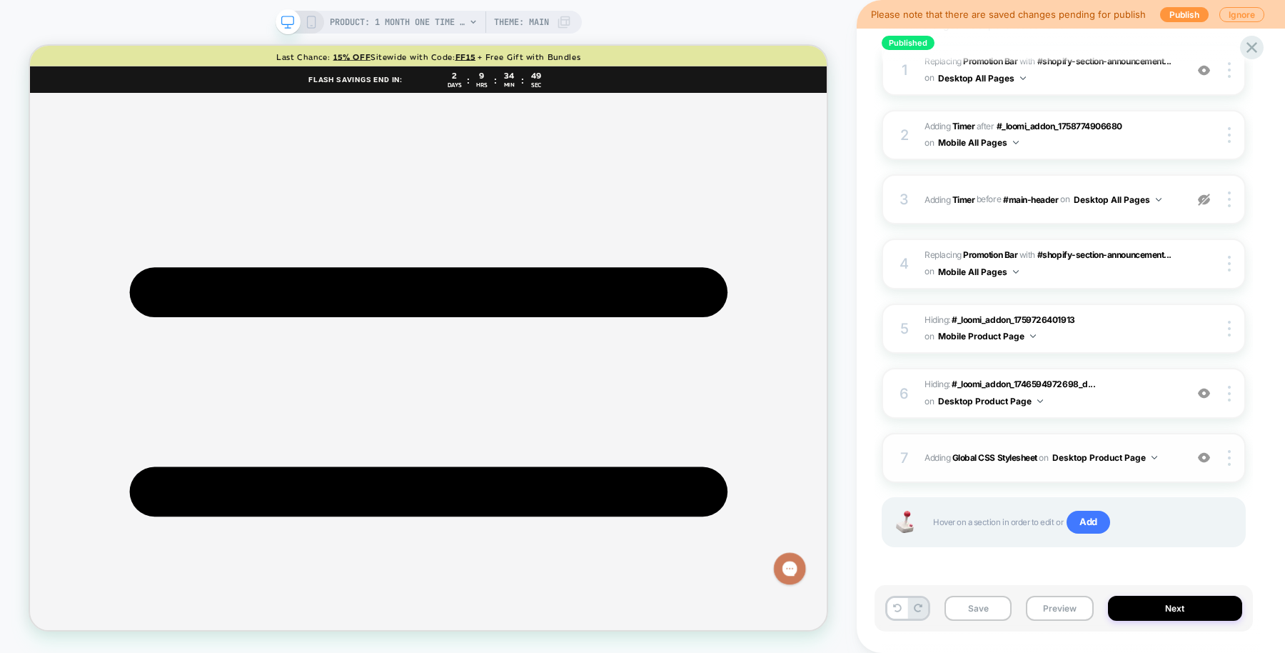
click at [1157, 459] on button "Desktop Product Page" at bounding box center [1104, 457] width 105 height 18
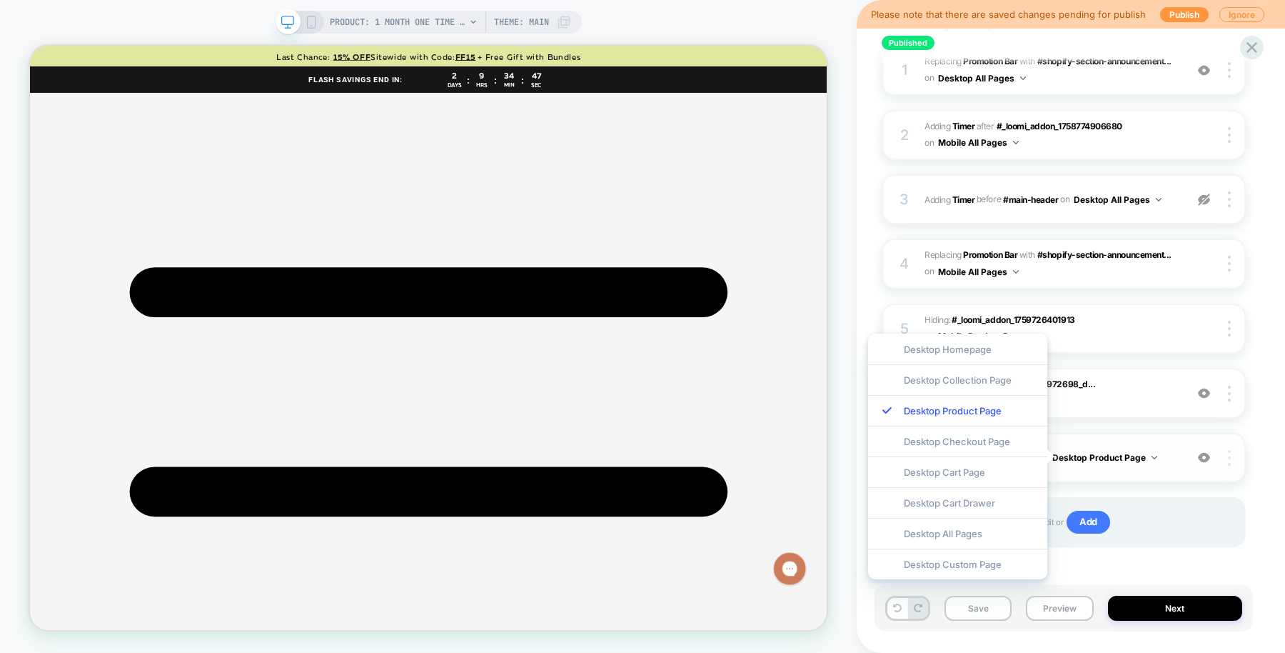
click at [1228, 456] on img at bounding box center [1229, 458] width 3 height 16
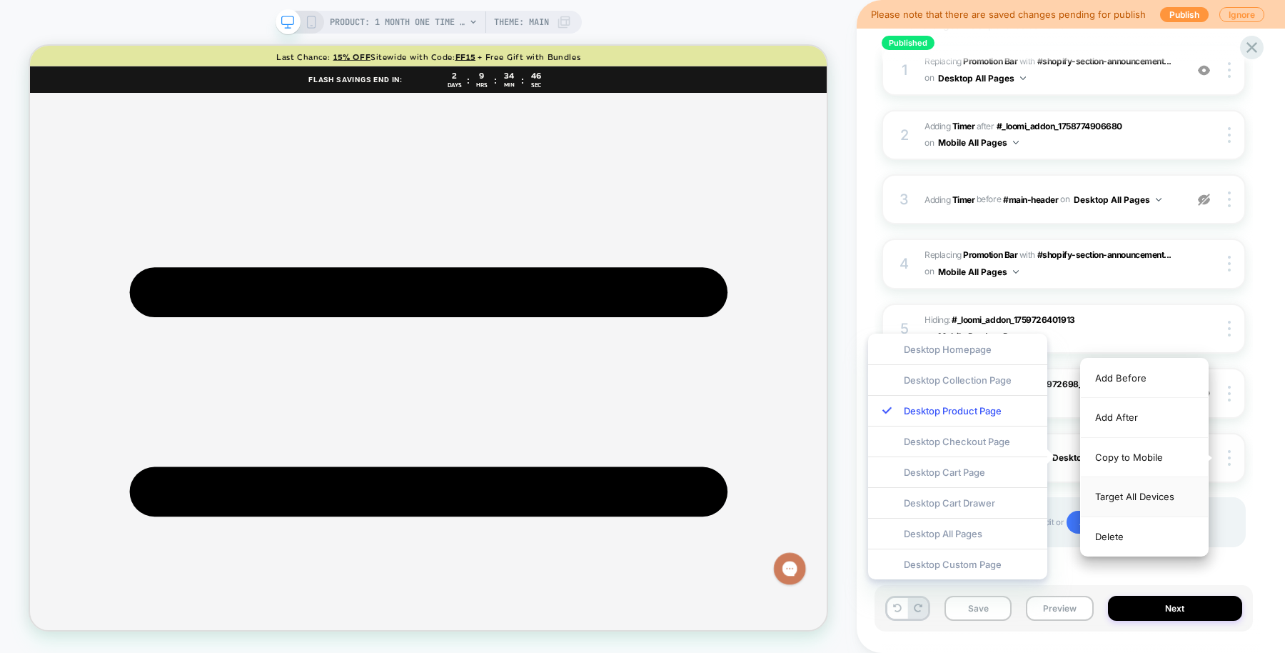
click at [1134, 491] on div "Target All Devices" at bounding box center [1144, 496] width 127 height 39
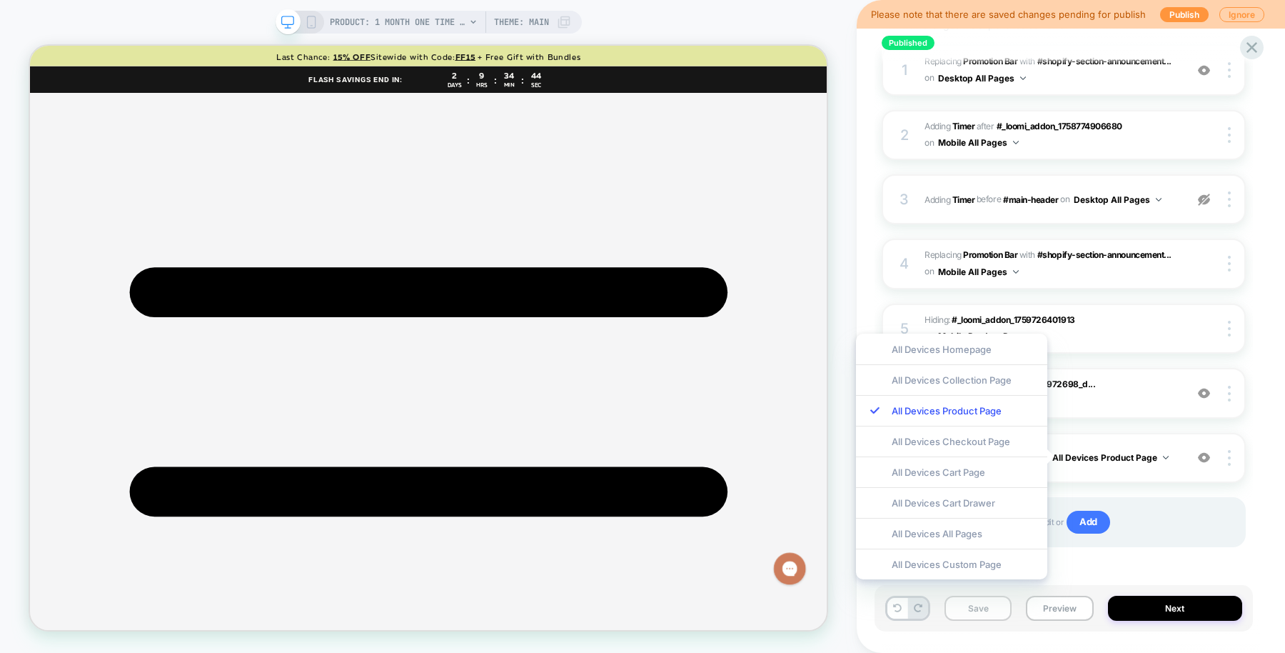
click at [986, 613] on button "Save" at bounding box center [978, 607] width 67 height 25
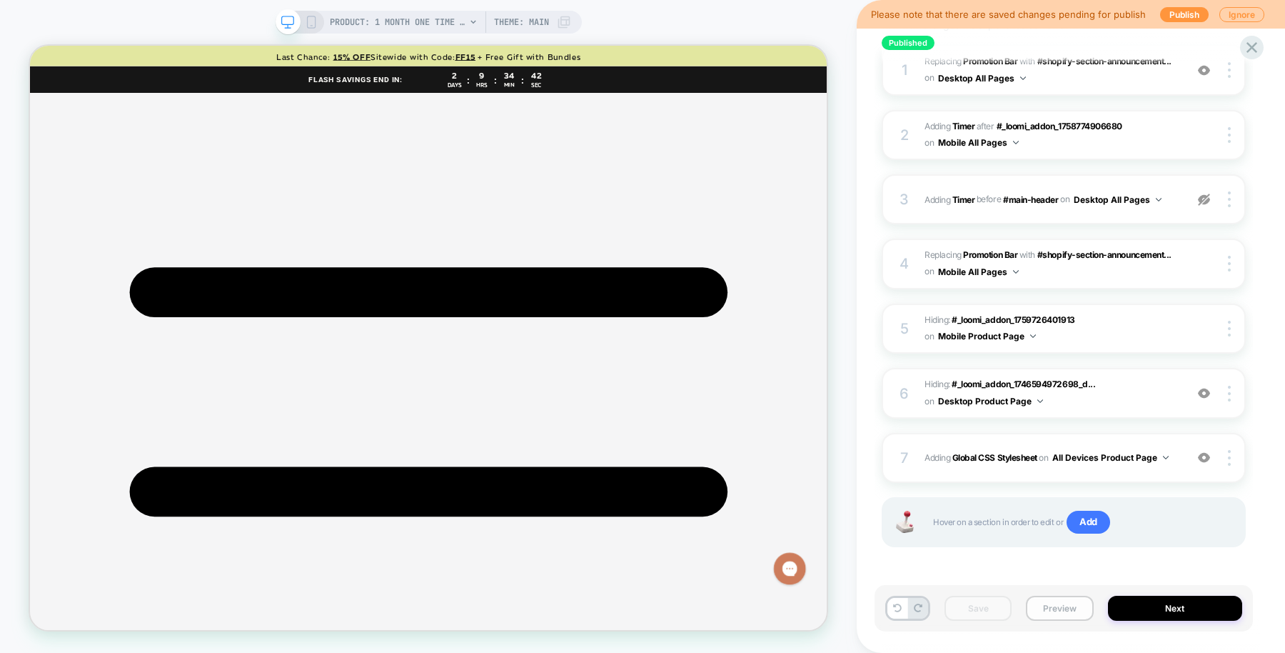
click at [1046, 613] on button "Preview" at bounding box center [1059, 607] width 67 height 25
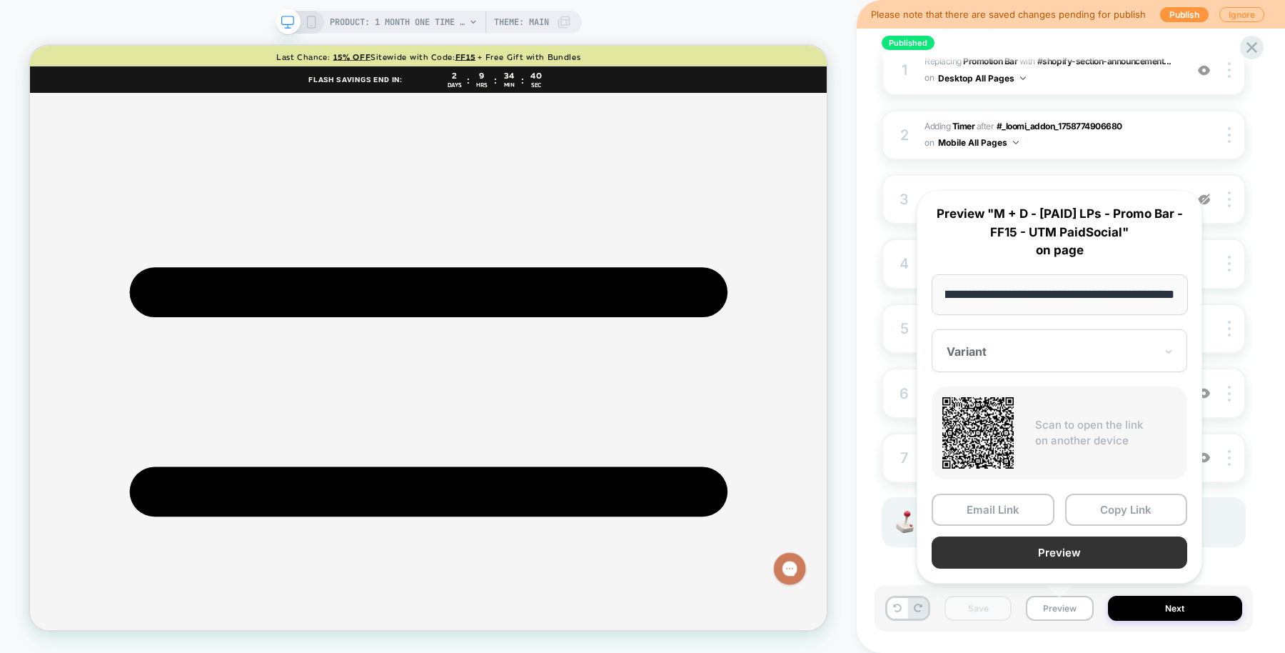
scroll to position [0, 0]
click at [1064, 552] on button "Preview" at bounding box center [1060, 552] width 256 height 32
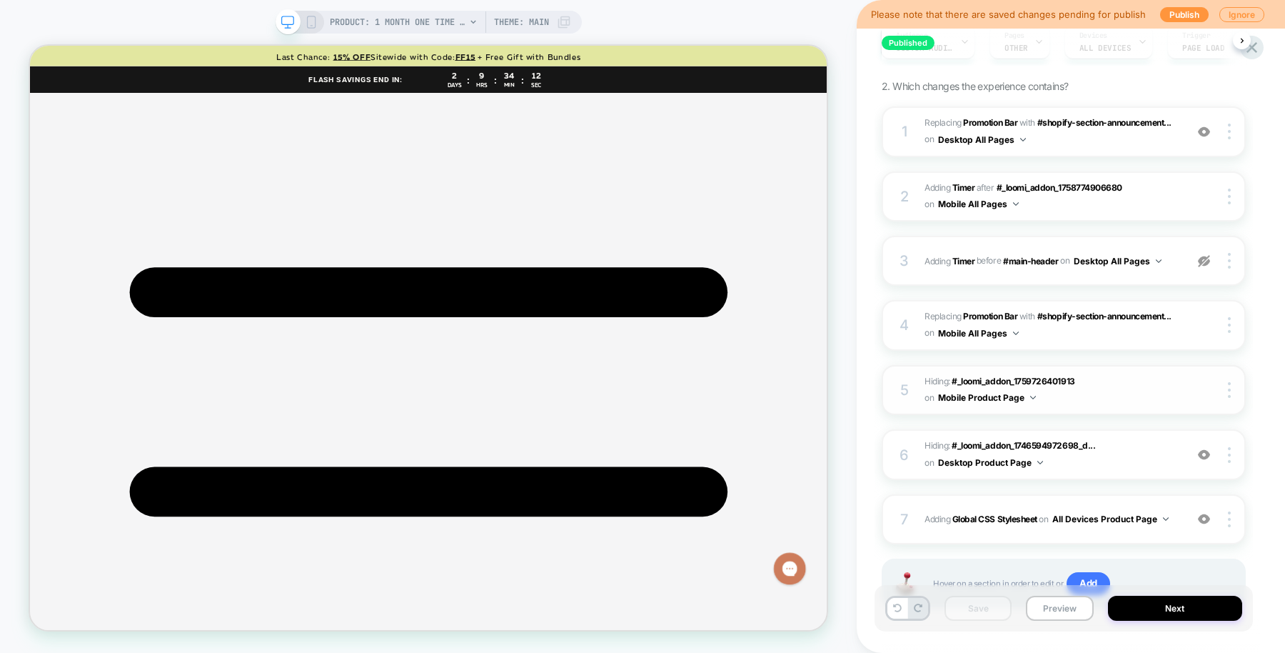
scroll to position [142, 0]
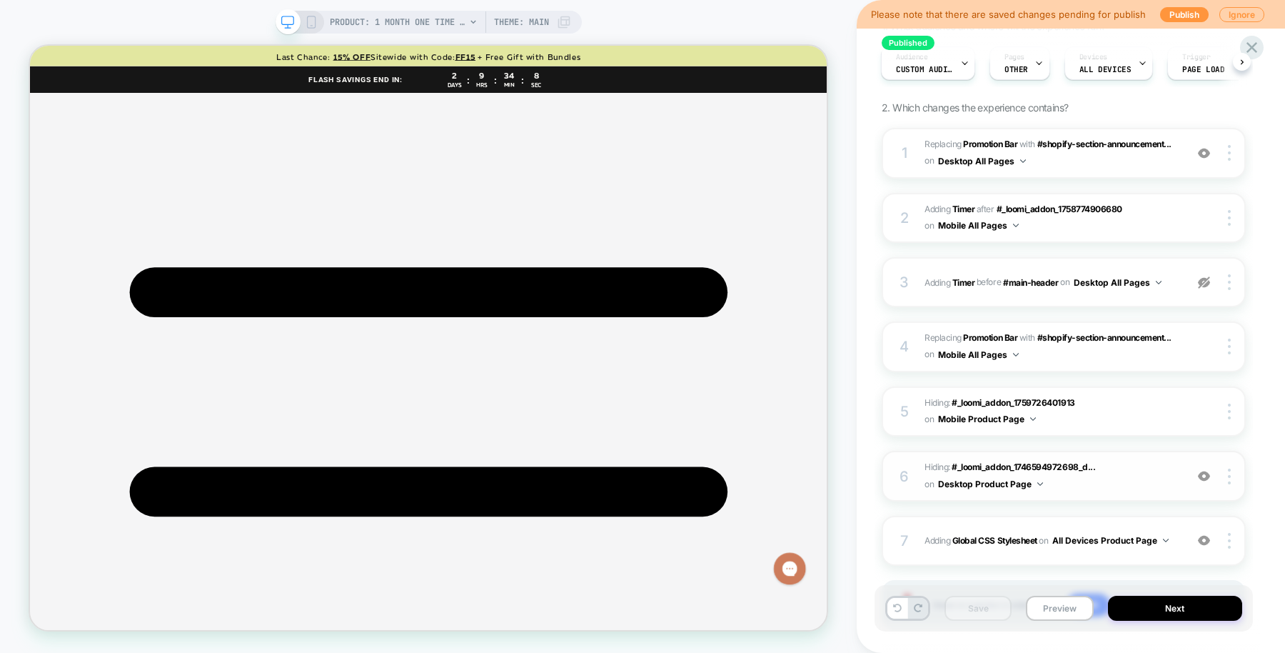
click at [1206, 479] on img at bounding box center [1204, 476] width 12 height 12
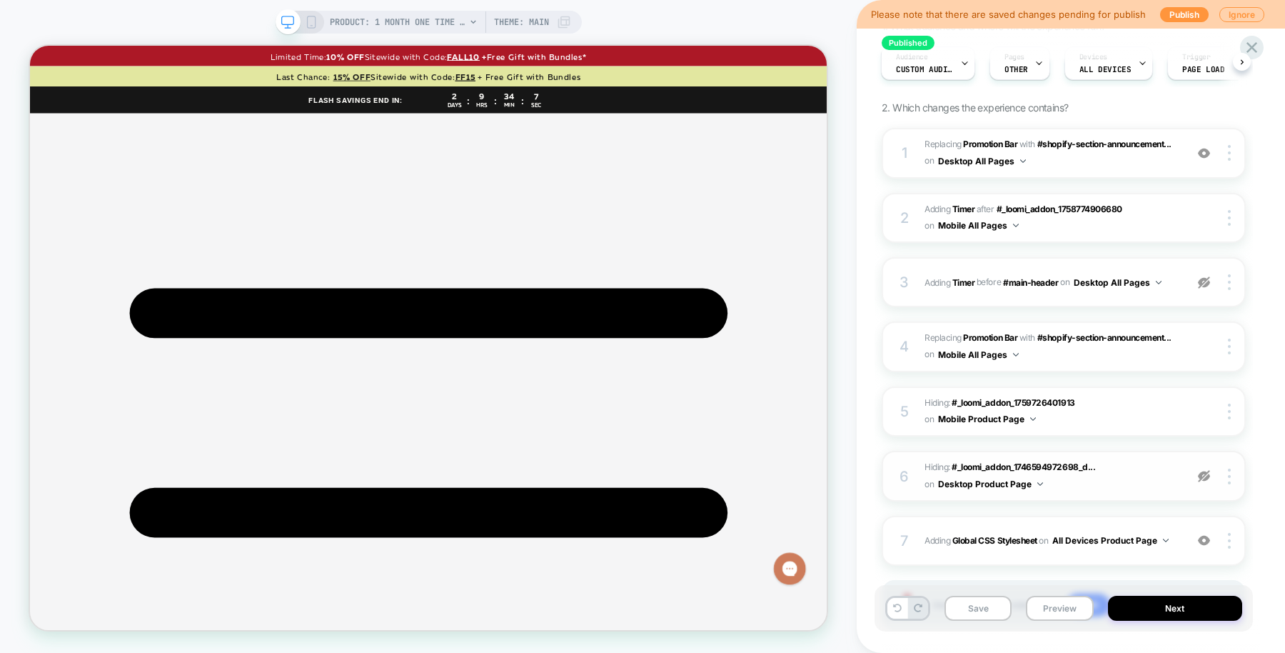
click at [1206, 479] on img at bounding box center [1204, 476] width 12 height 12
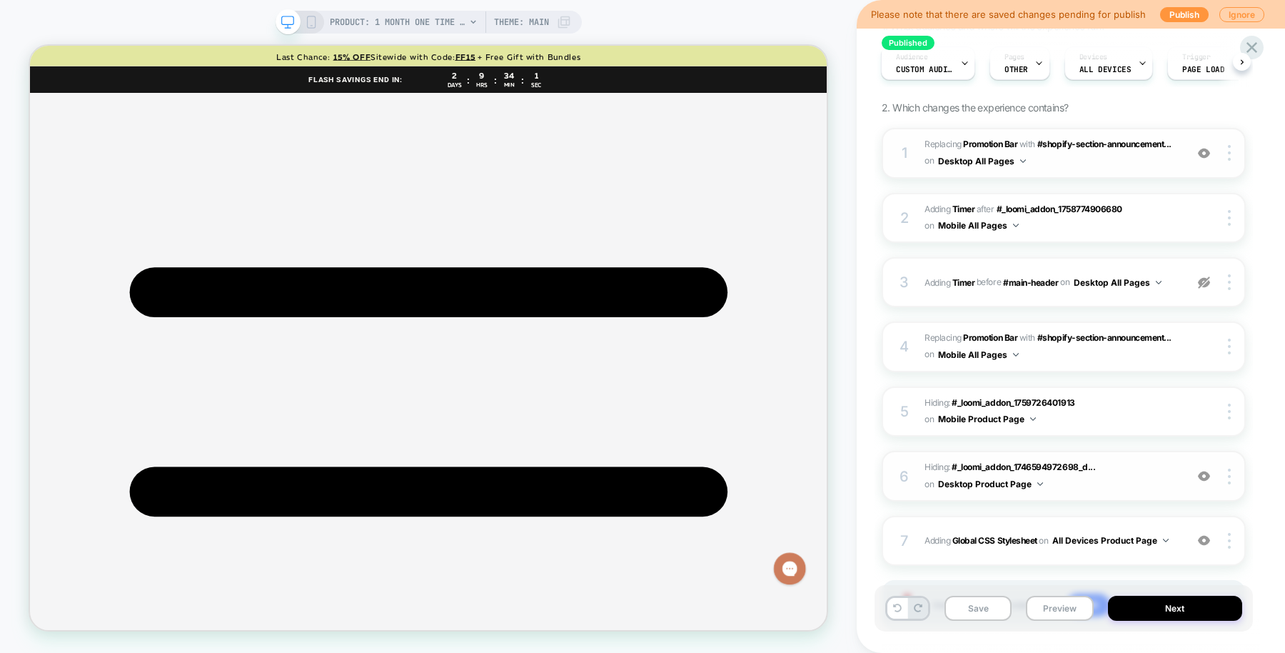
click at [1204, 152] on img at bounding box center [1204, 153] width 12 height 12
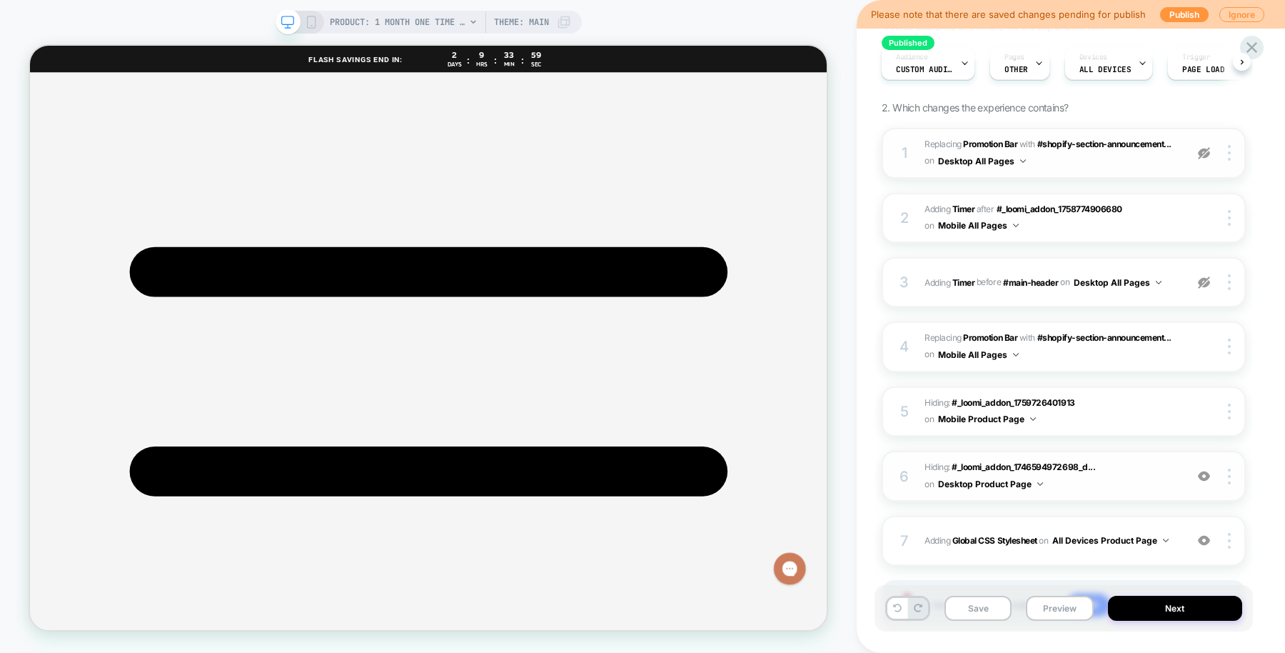
click at [1204, 152] on img at bounding box center [1204, 153] width 12 height 12
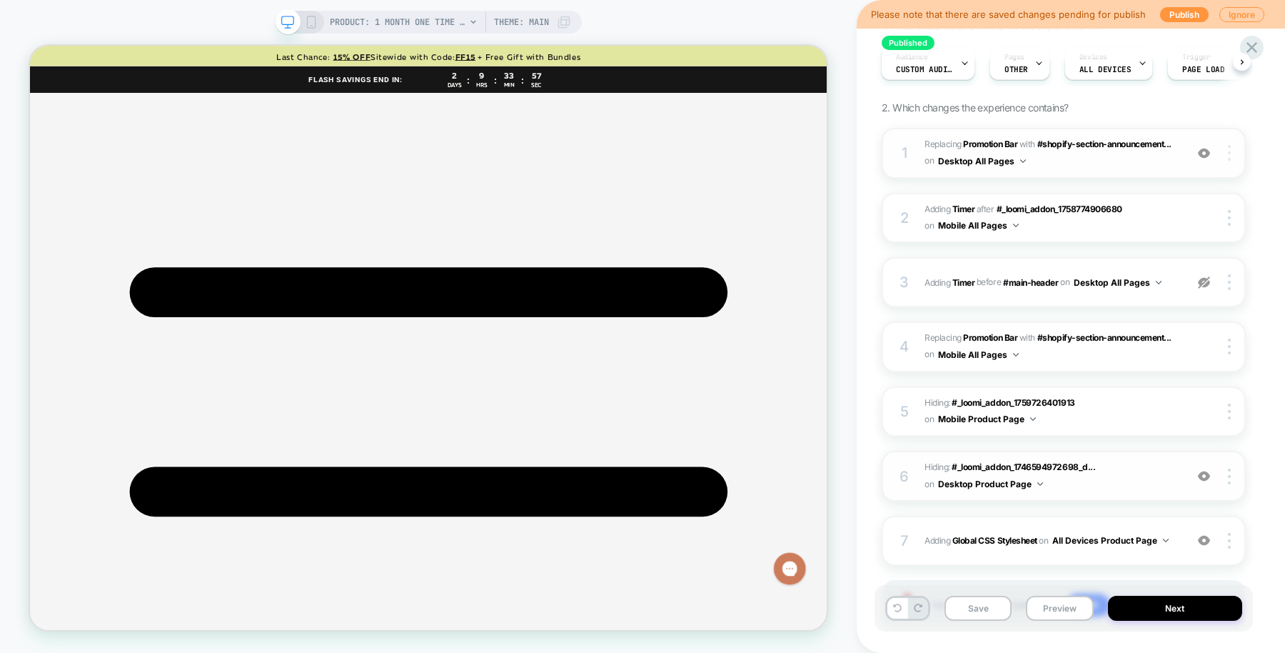
click at [1232, 153] on div at bounding box center [1231, 153] width 27 height 16
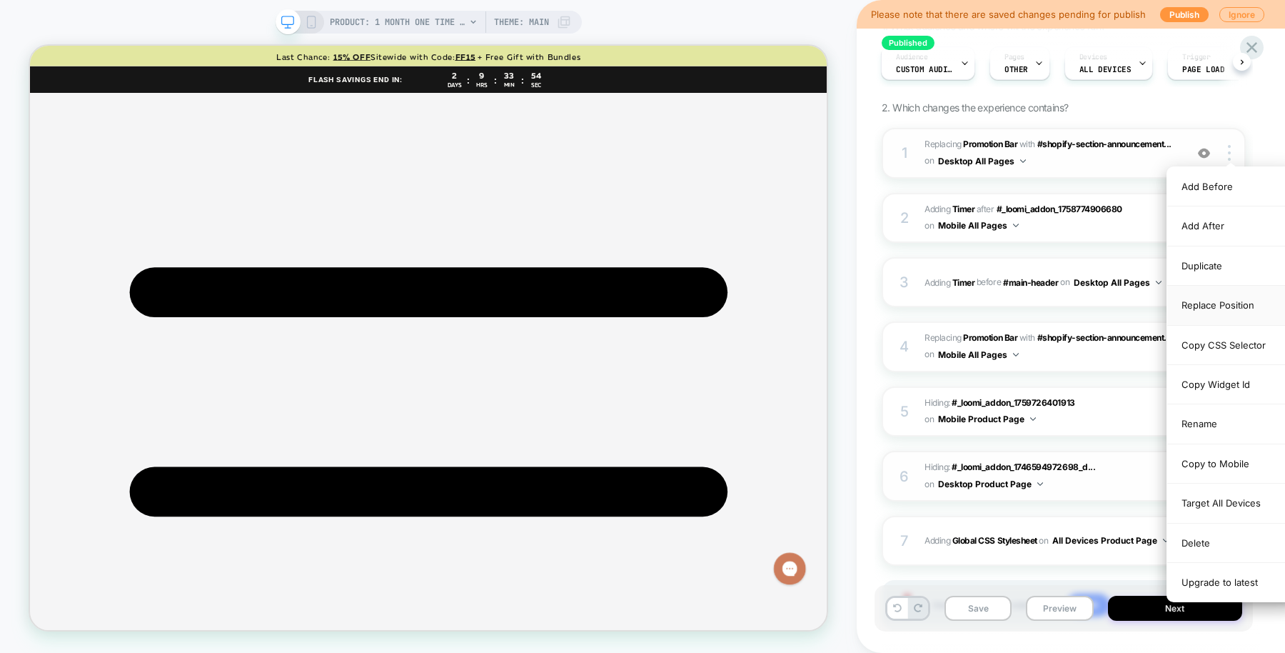
click at [1214, 303] on div "Replace Position" at bounding box center [1230, 305] width 127 height 39
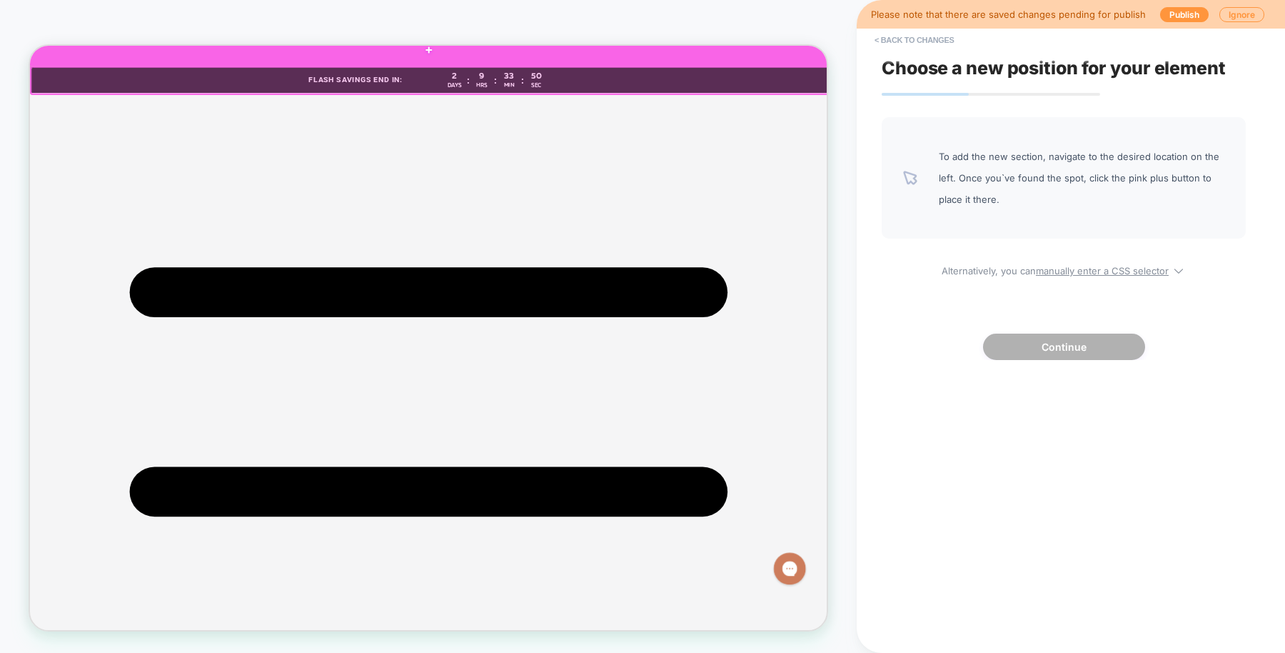
click at [1005, 54] on div at bounding box center [561, 51] width 1063 height 43
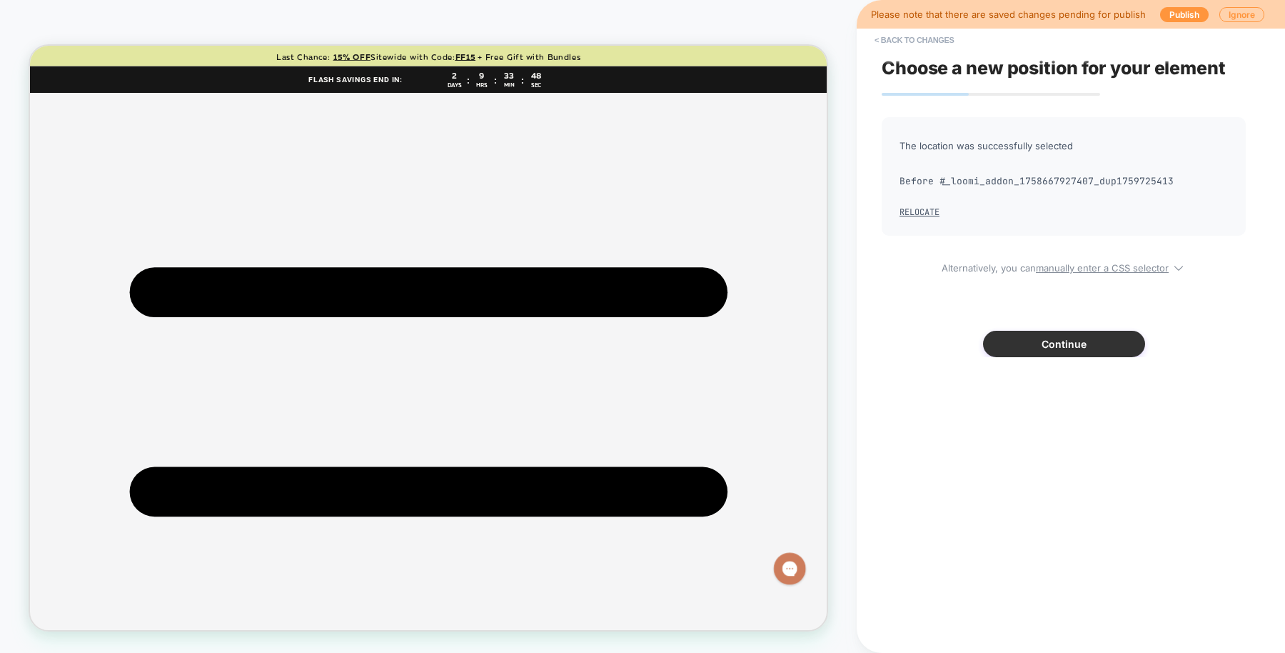
click at [1032, 345] on button "Continue" at bounding box center [1064, 344] width 162 height 26
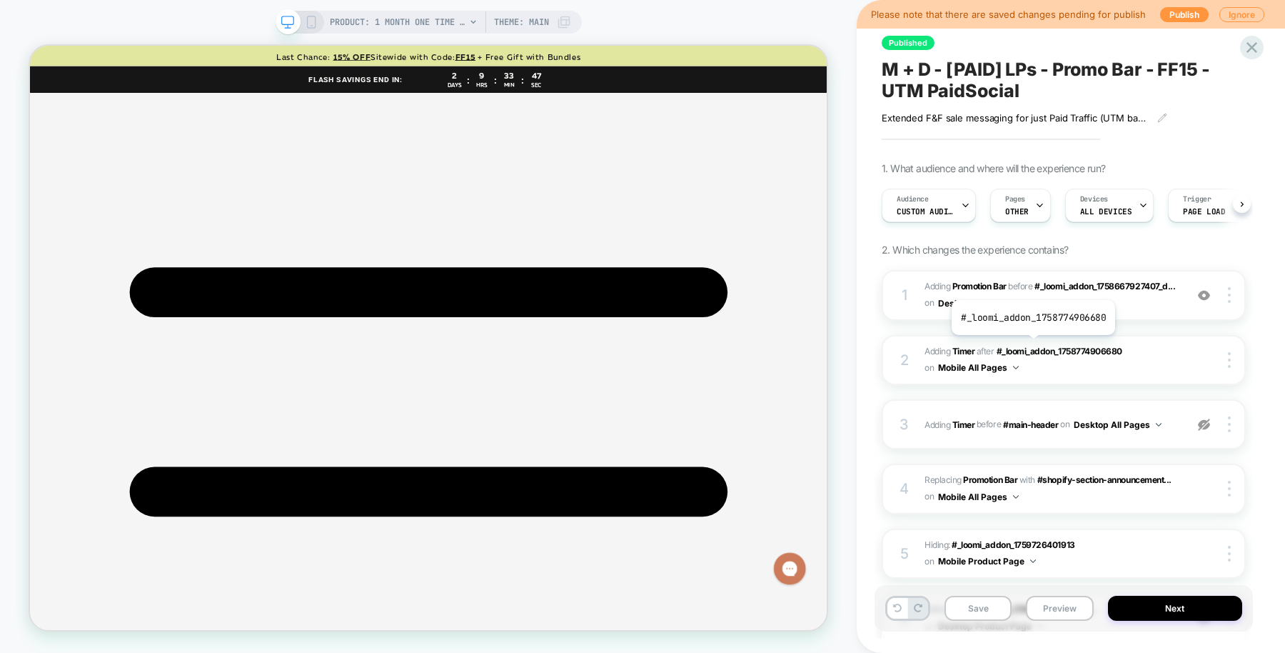
scroll to position [0, 1]
click at [984, 608] on button "Save" at bounding box center [978, 607] width 67 height 25
click at [1058, 599] on button "Preview" at bounding box center [1059, 607] width 67 height 25
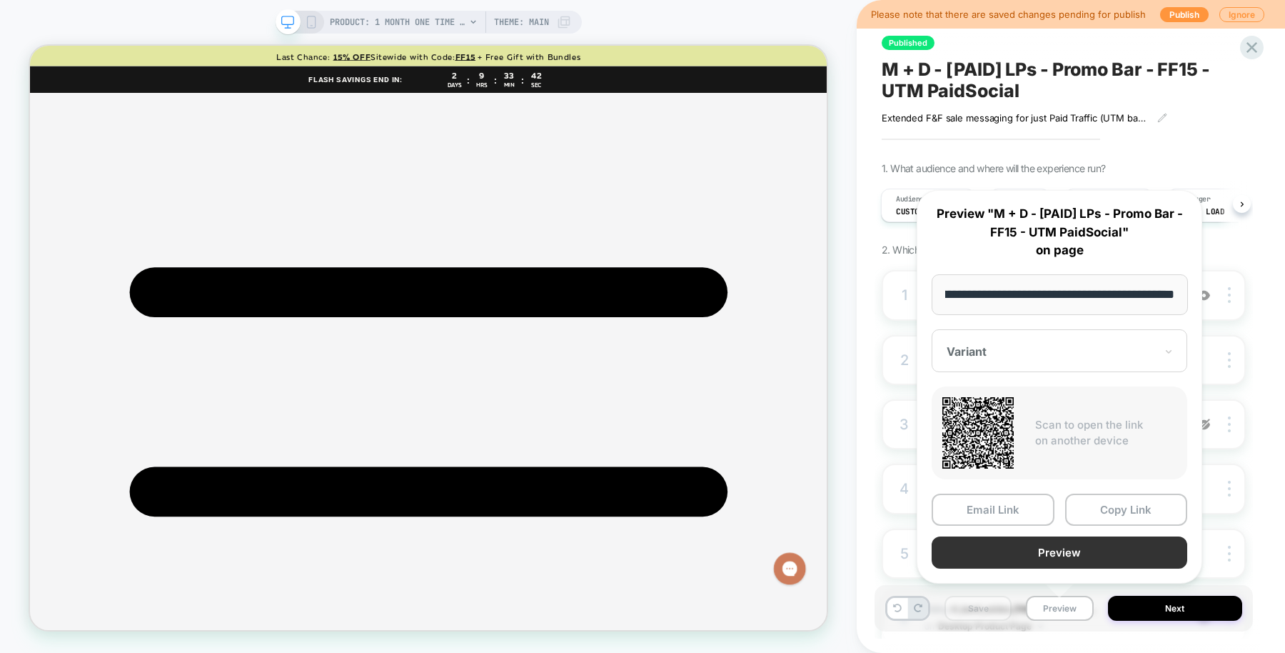
scroll to position [0, 0]
click at [1049, 547] on button "Preview" at bounding box center [1060, 552] width 256 height 32
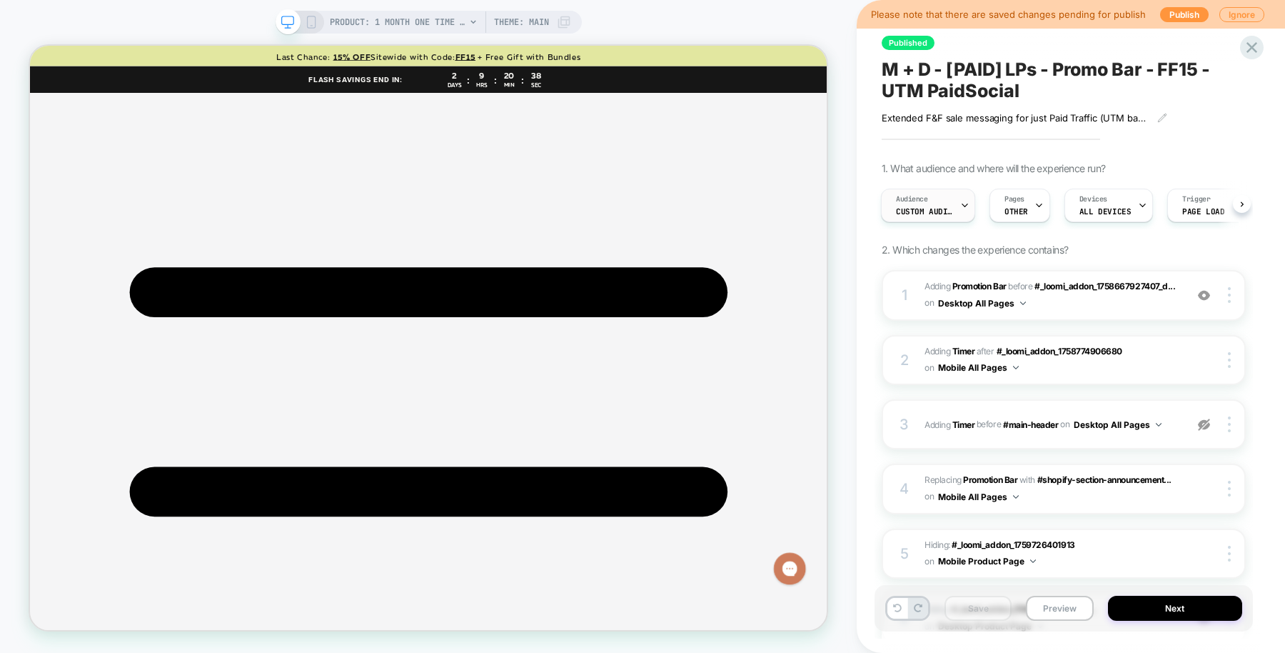
click at [930, 208] on span "Custom Audience" at bounding box center [924, 211] width 57 height 10
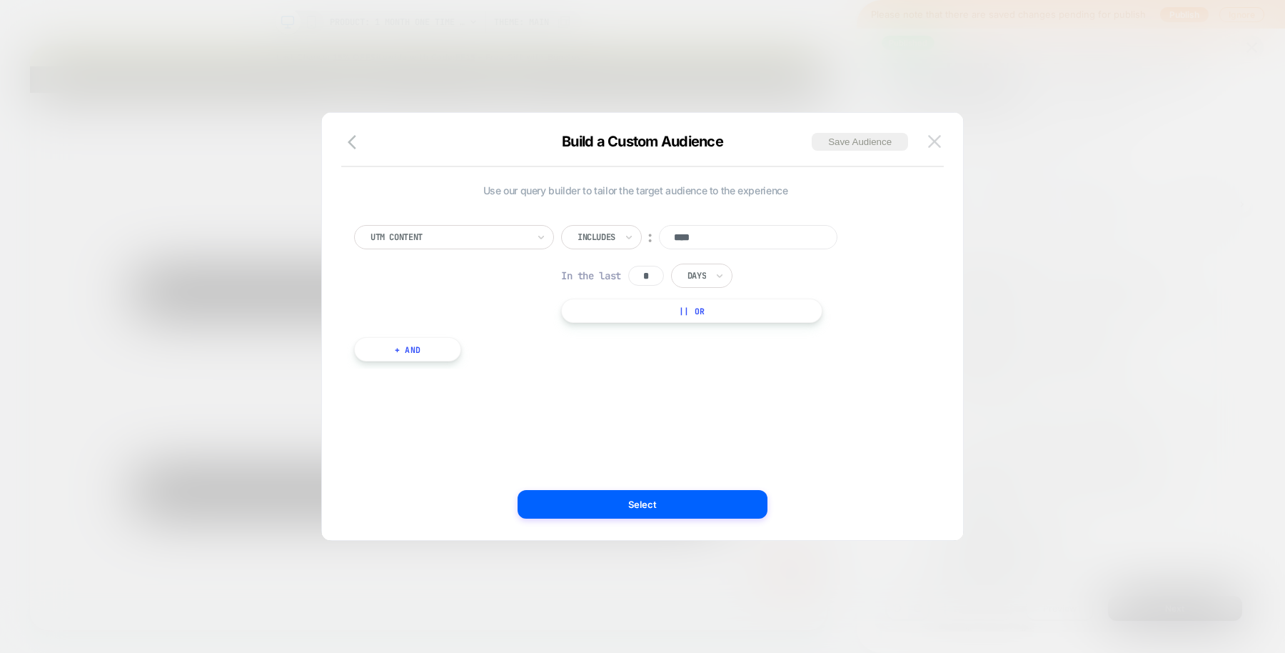
click at [931, 141] on img at bounding box center [934, 141] width 13 height 12
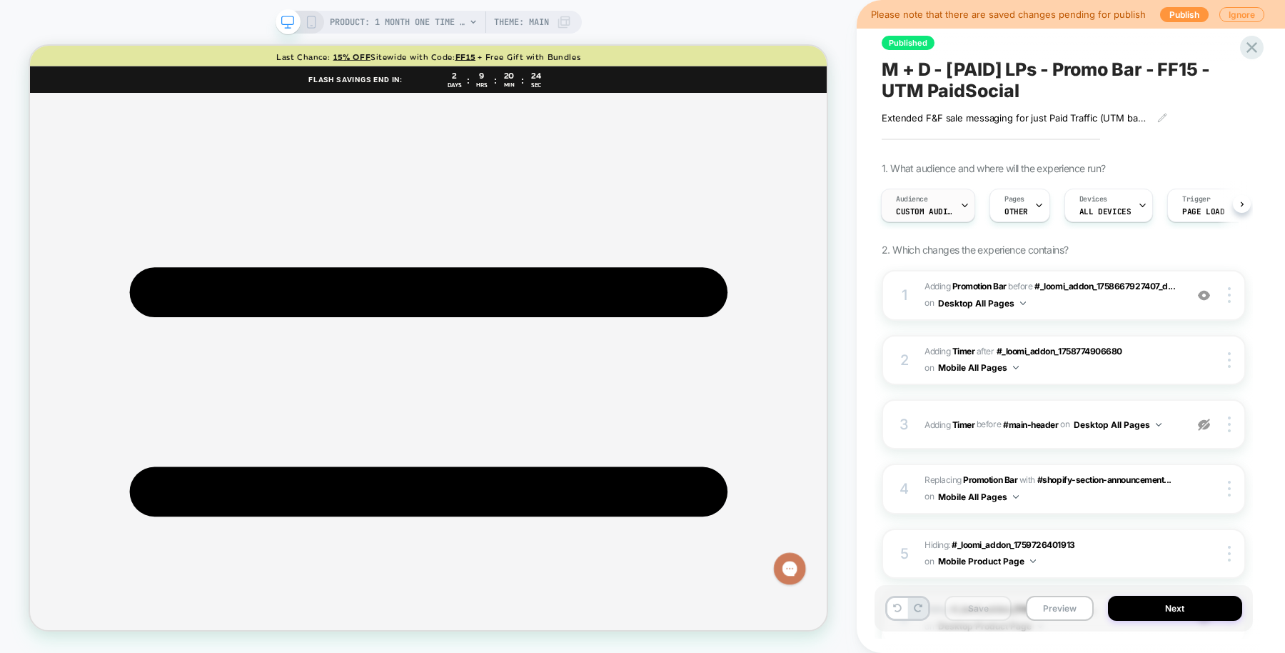
click at [953, 198] on div "Audience Custom Audience" at bounding box center [925, 205] width 86 height 32
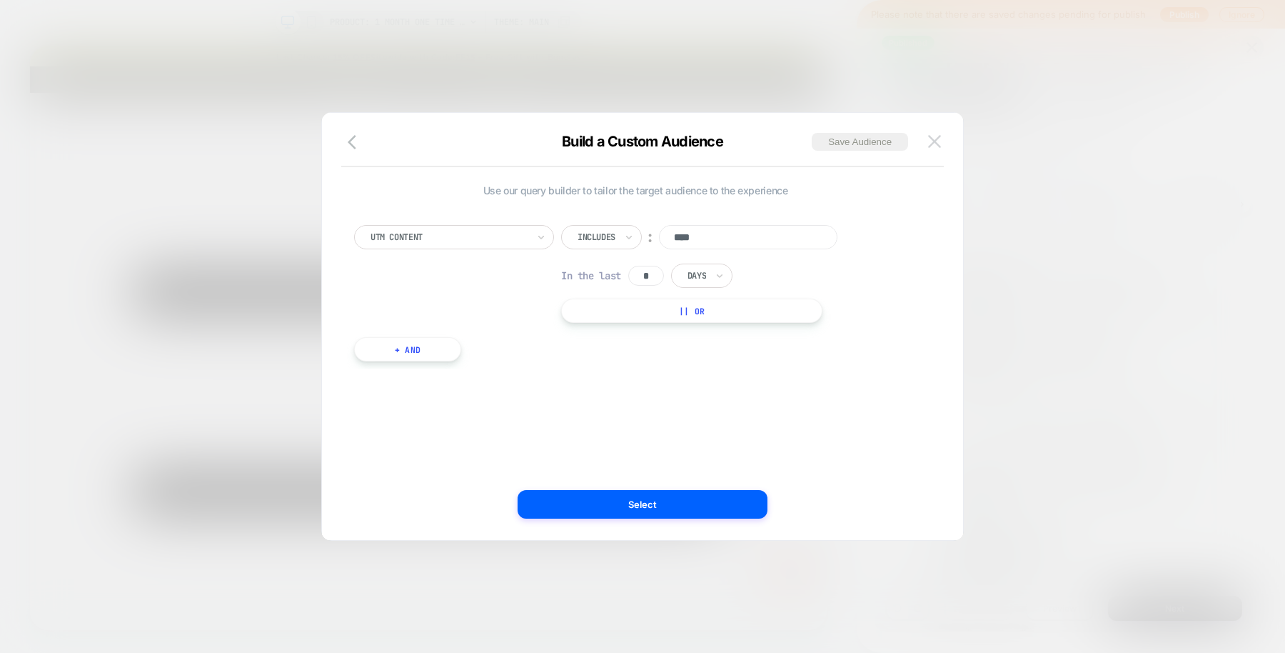
click at [936, 146] on img at bounding box center [934, 141] width 13 height 12
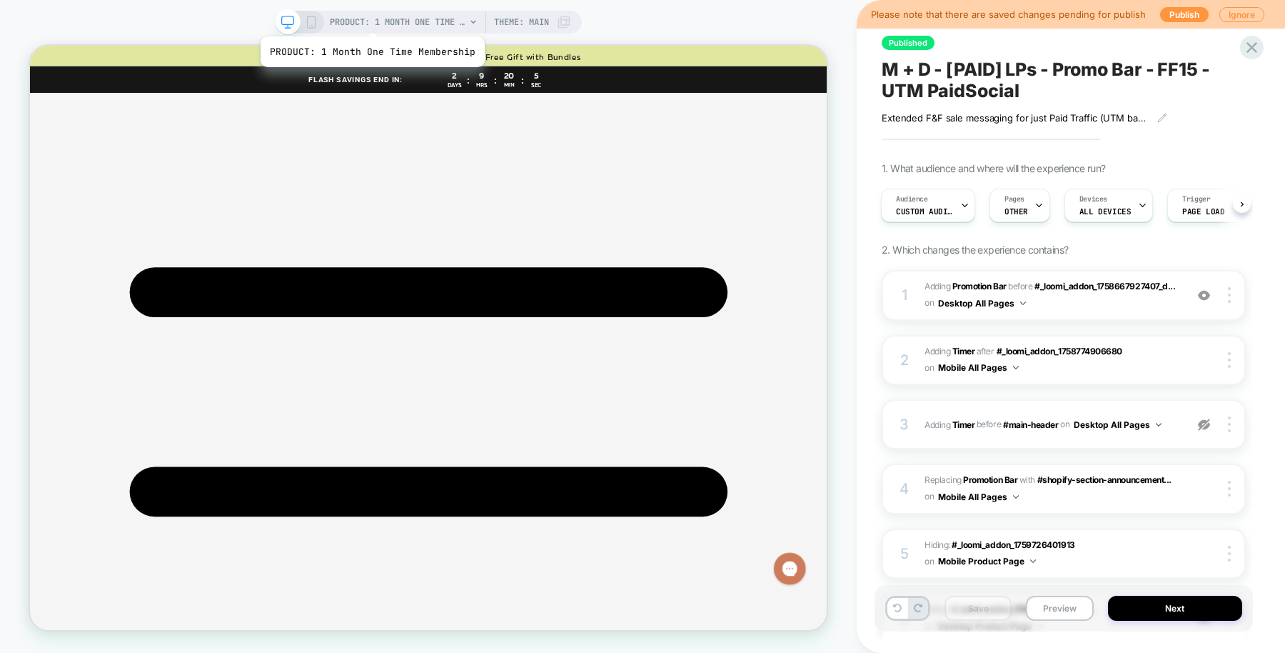
click at [370, 19] on span "PRODUCT: 1 Month One Time Membership" at bounding box center [398, 22] width 136 height 23
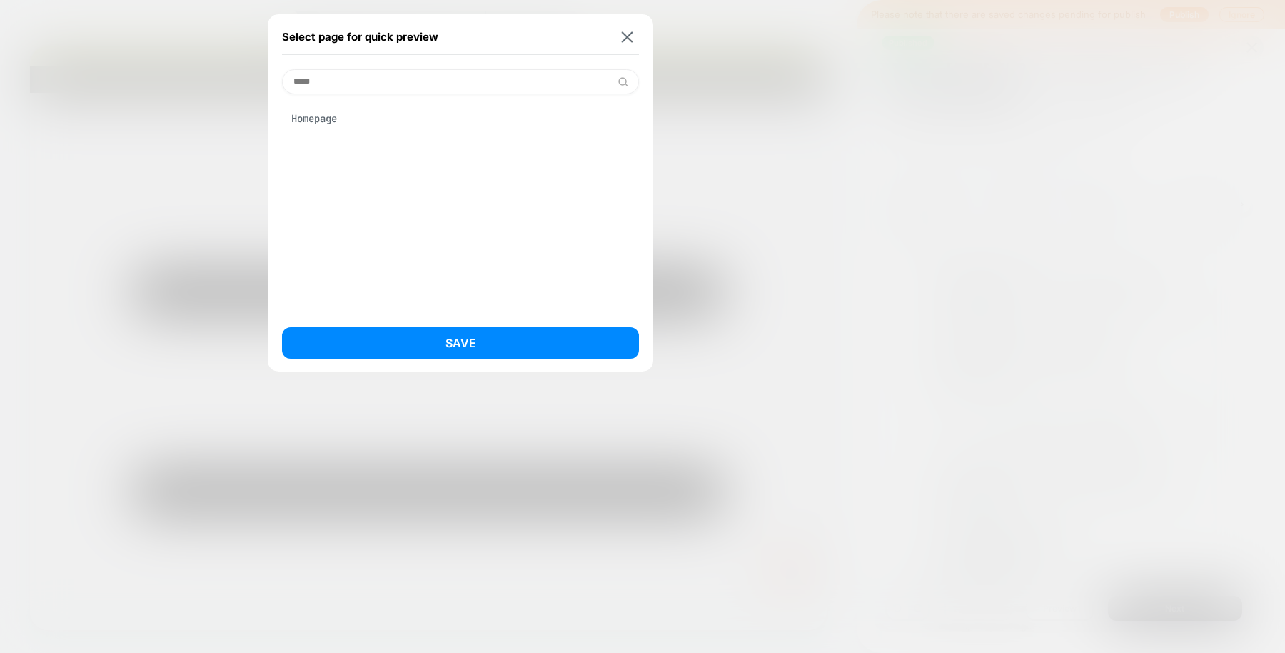
type input "*****"
click at [363, 119] on div "Homepage" at bounding box center [460, 118] width 357 height 27
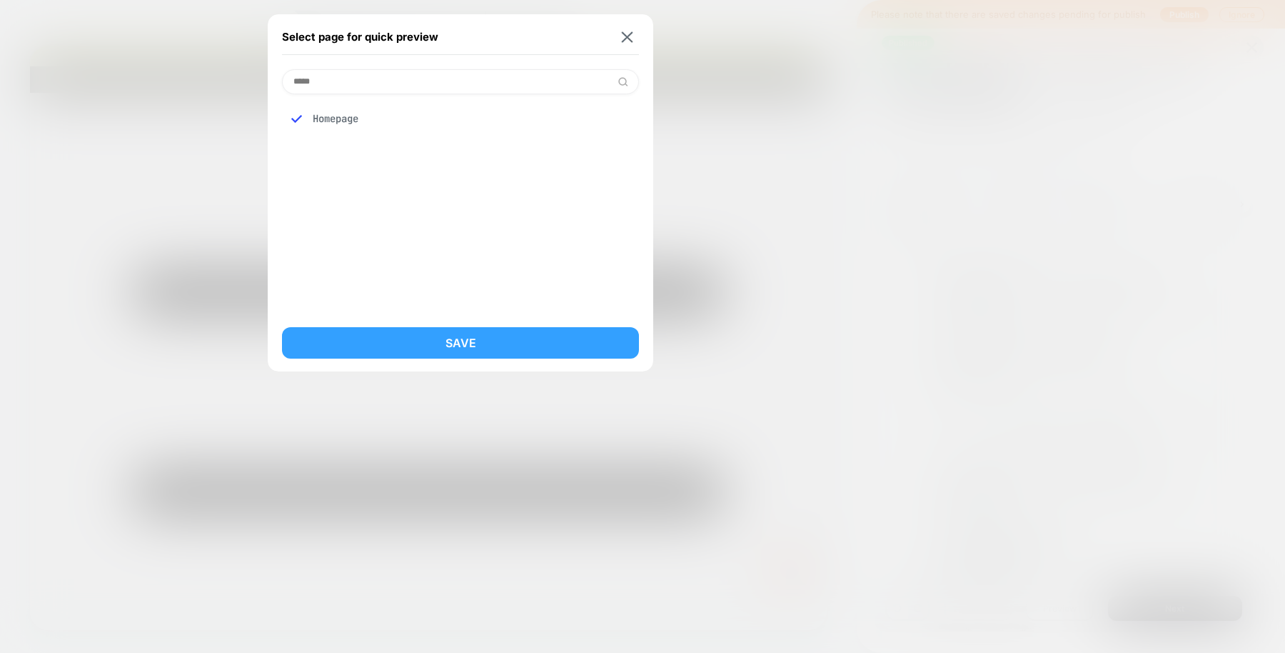
click at [499, 343] on button "Save" at bounding box center [460, 342] width 357 height 31
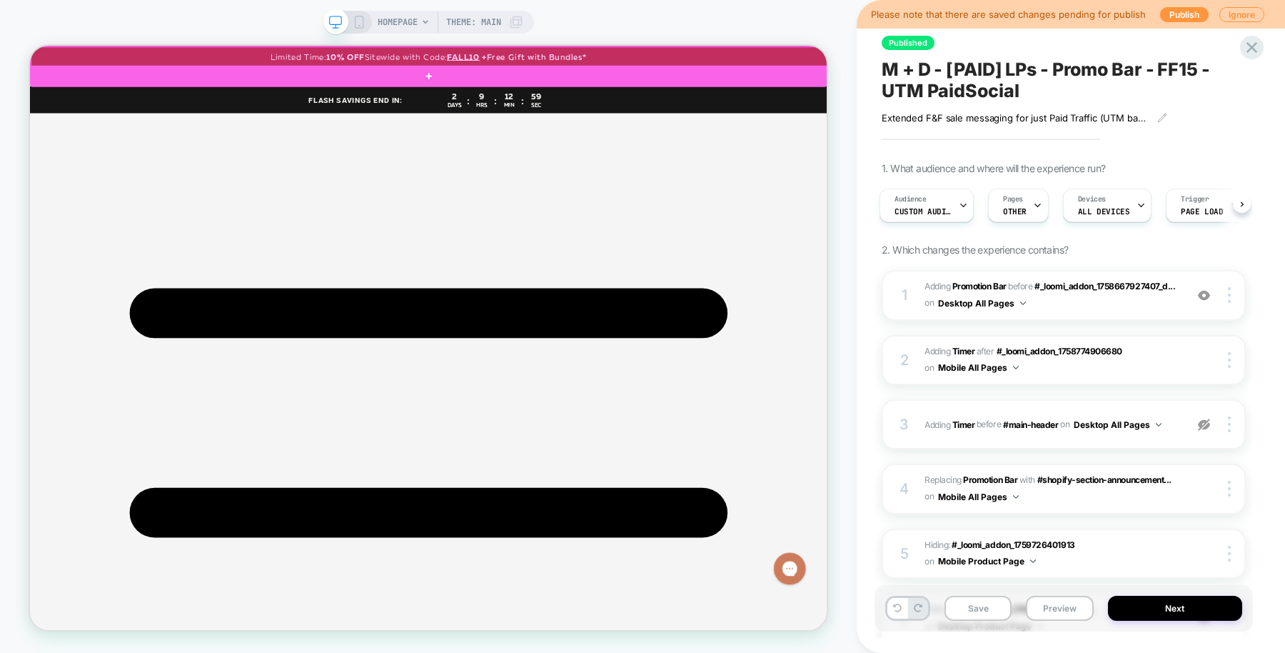
click at [888, 61] on div at bounding box center [562, 60] width 1063 height 27
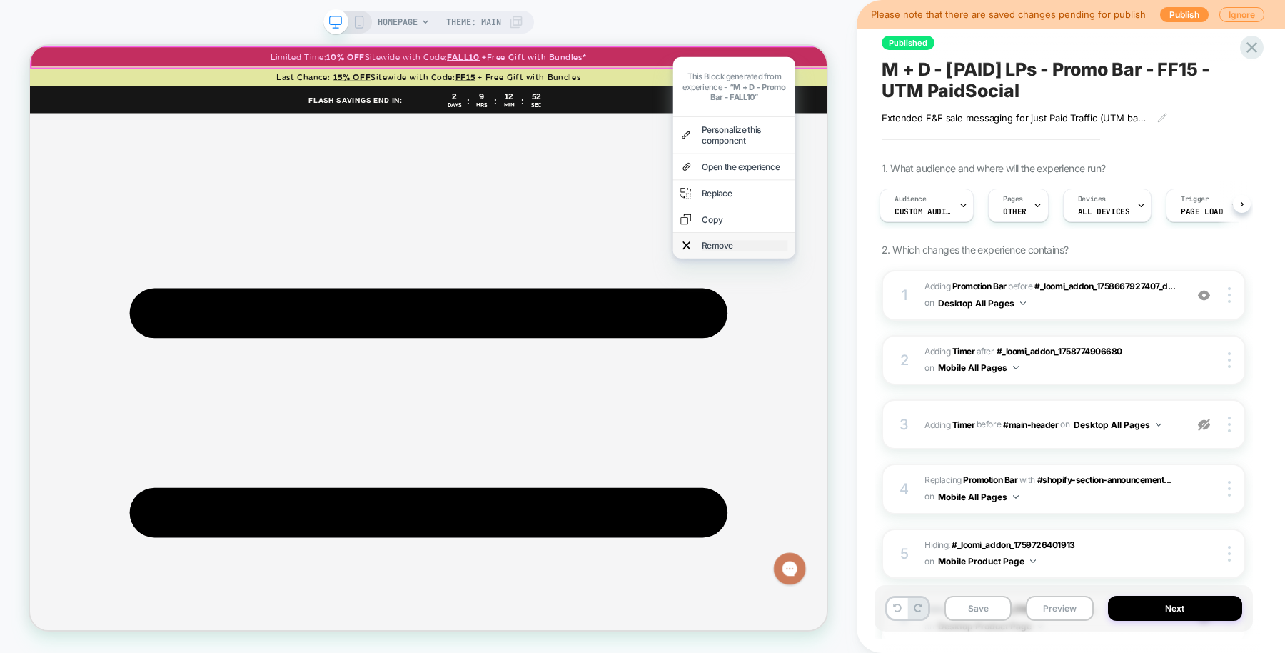
click at [986, 305] on div "Remove" at bounding box center [983, 312] width 114 height 14
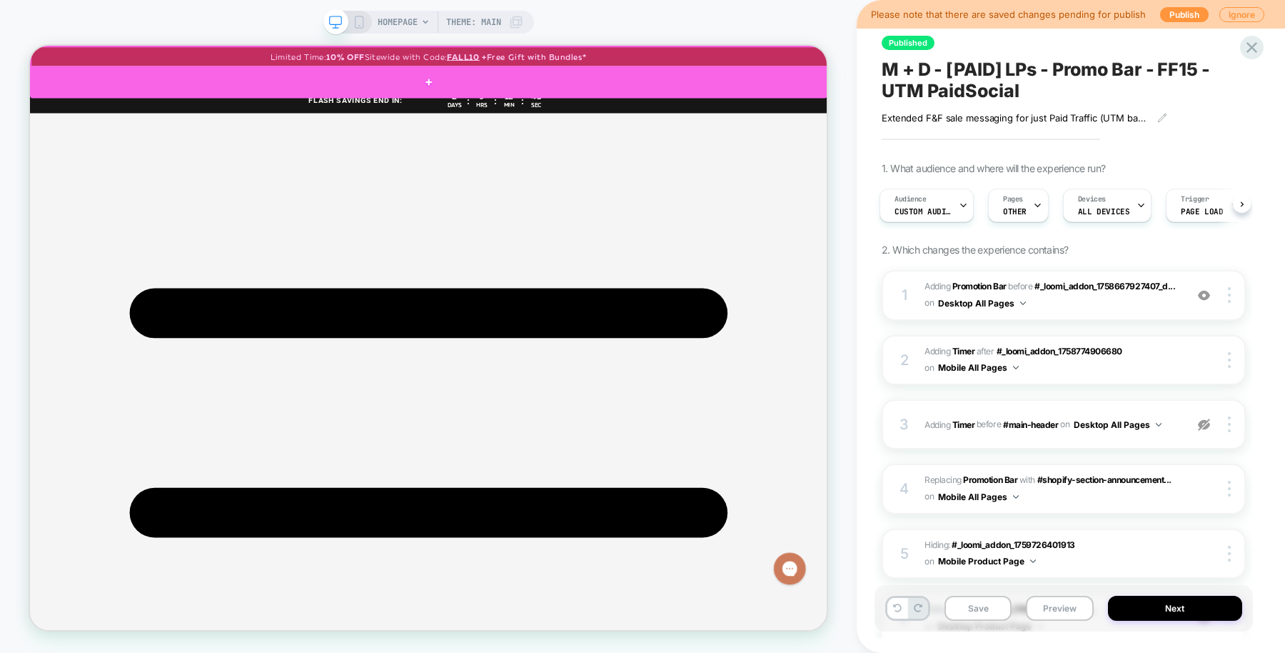
click at [868, 85] on div at bounding box center [561, 94] width 1063 height 43
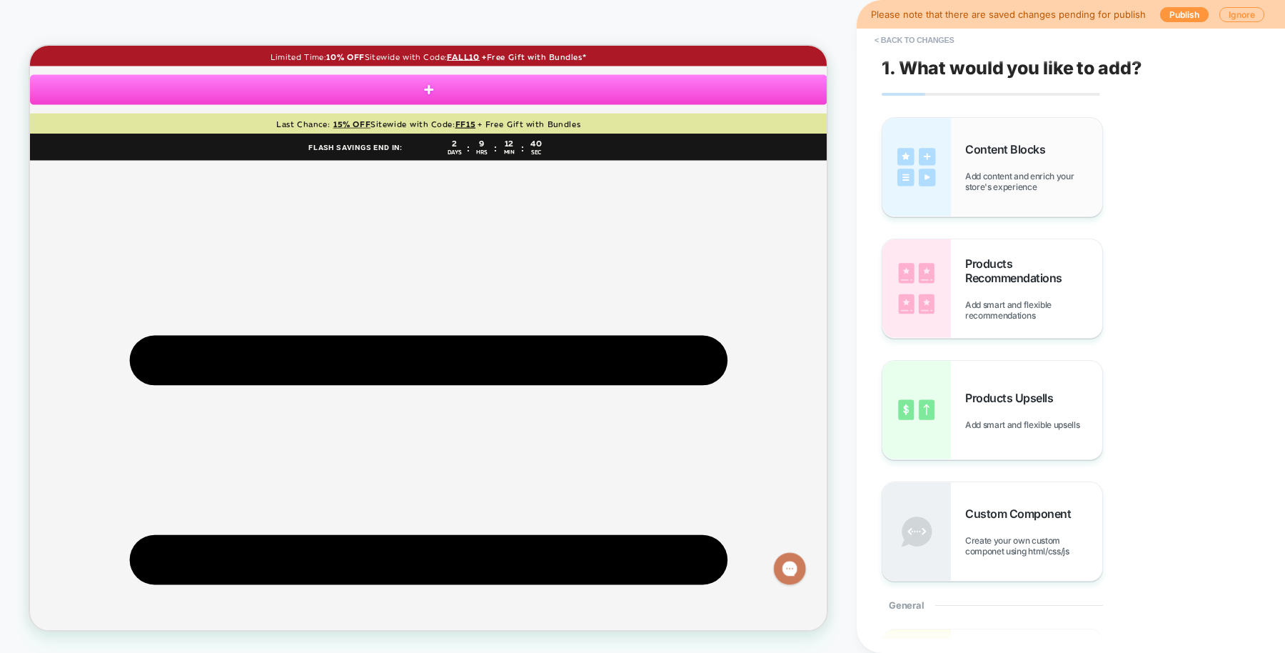
click at [979, 182] on span "Add content and enrich your store's experience" at bounding box center [1033, 181] width 137 height 21
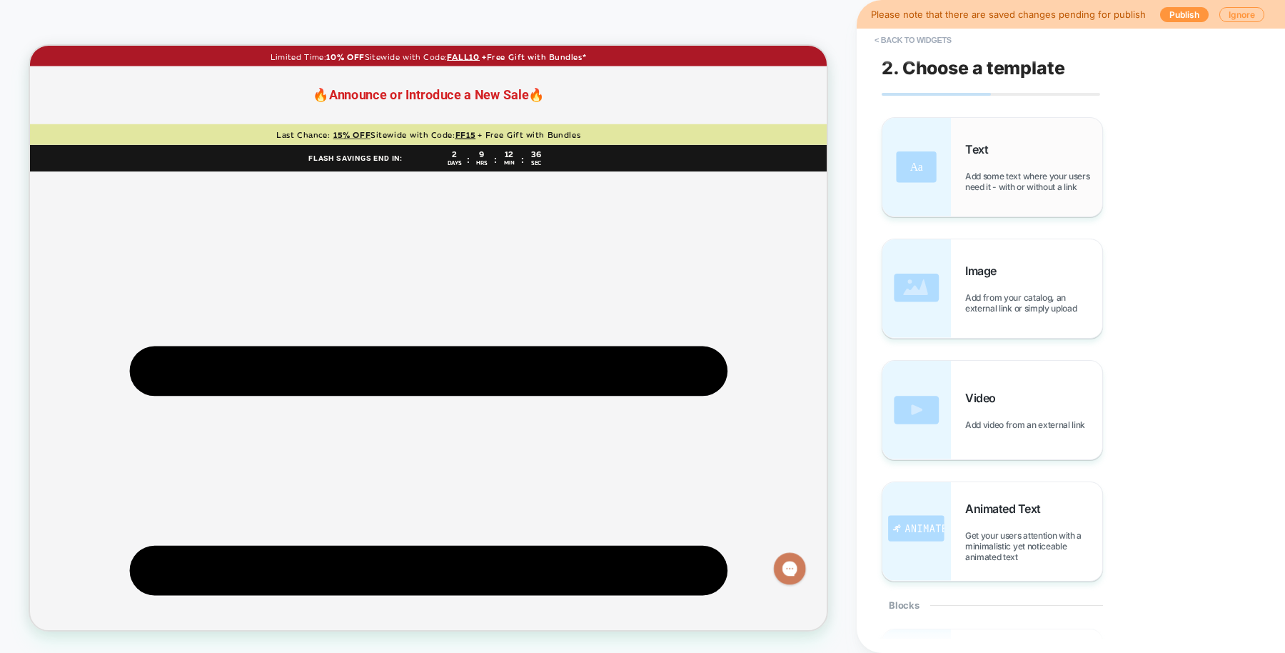
click at [998, 146] on div "Text Add some text where your users need it - with or without a link" at bounding box center [1033, 167] width 137 height 50
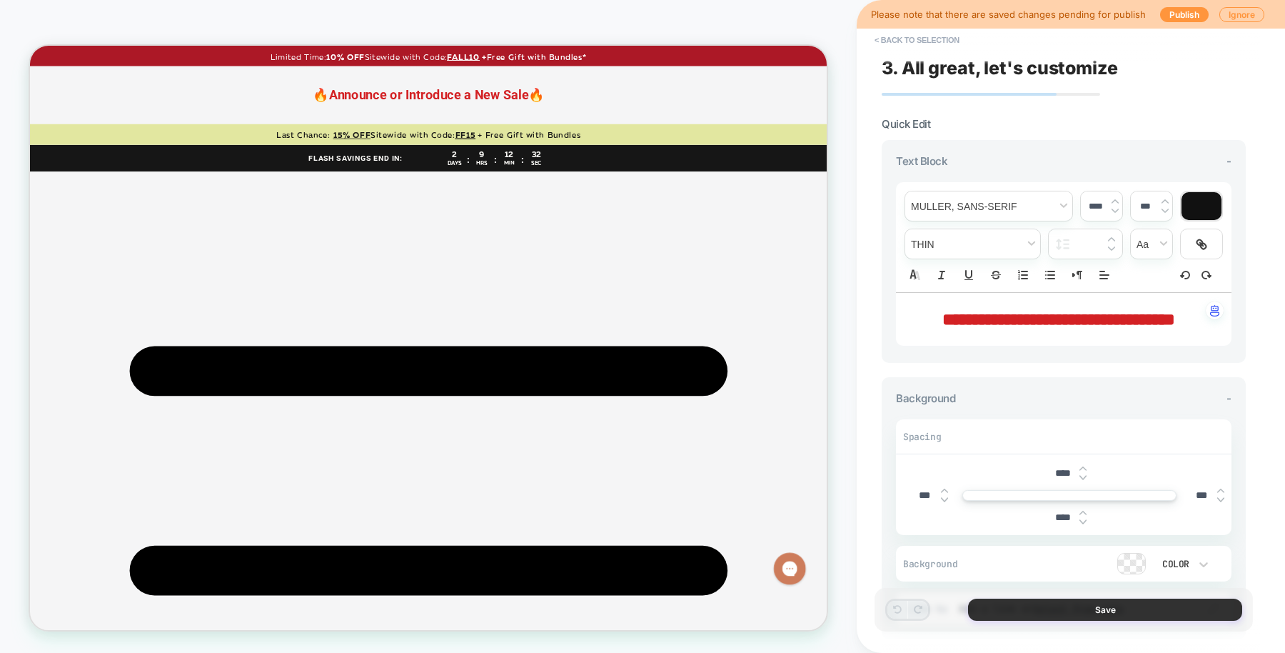
click at [1073, 604] on button "Save" at bounding box center [1105, 609] width 274 height 22
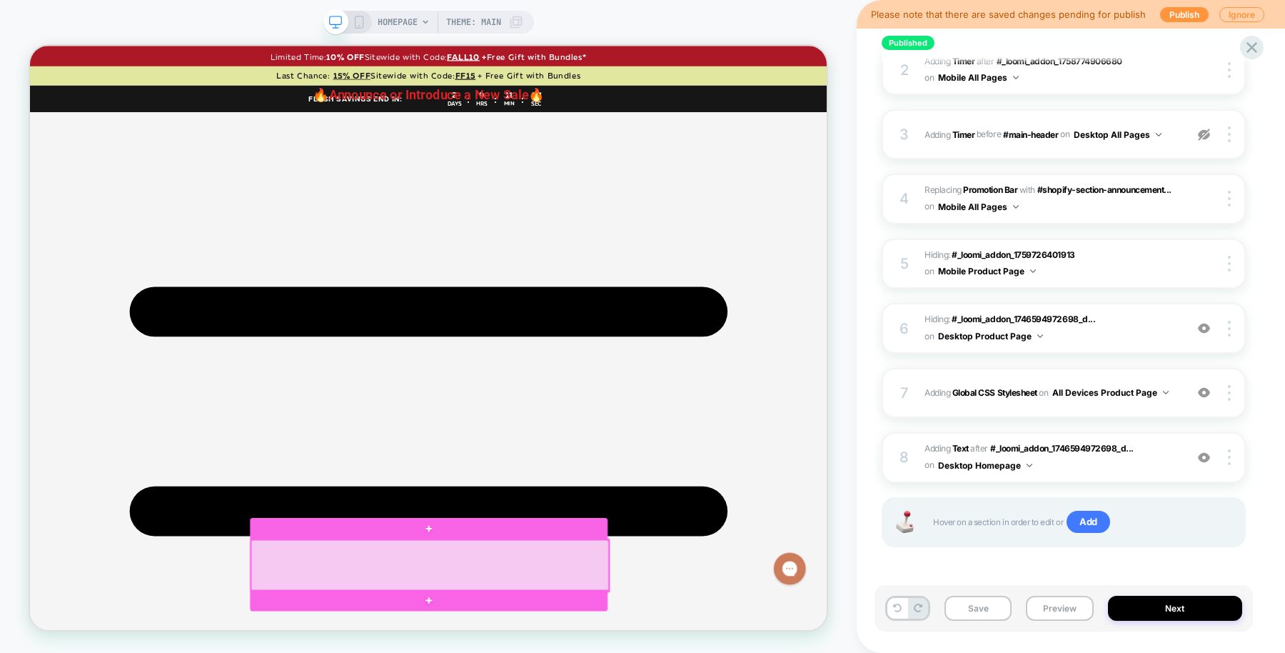
scroll to position [191, 0]
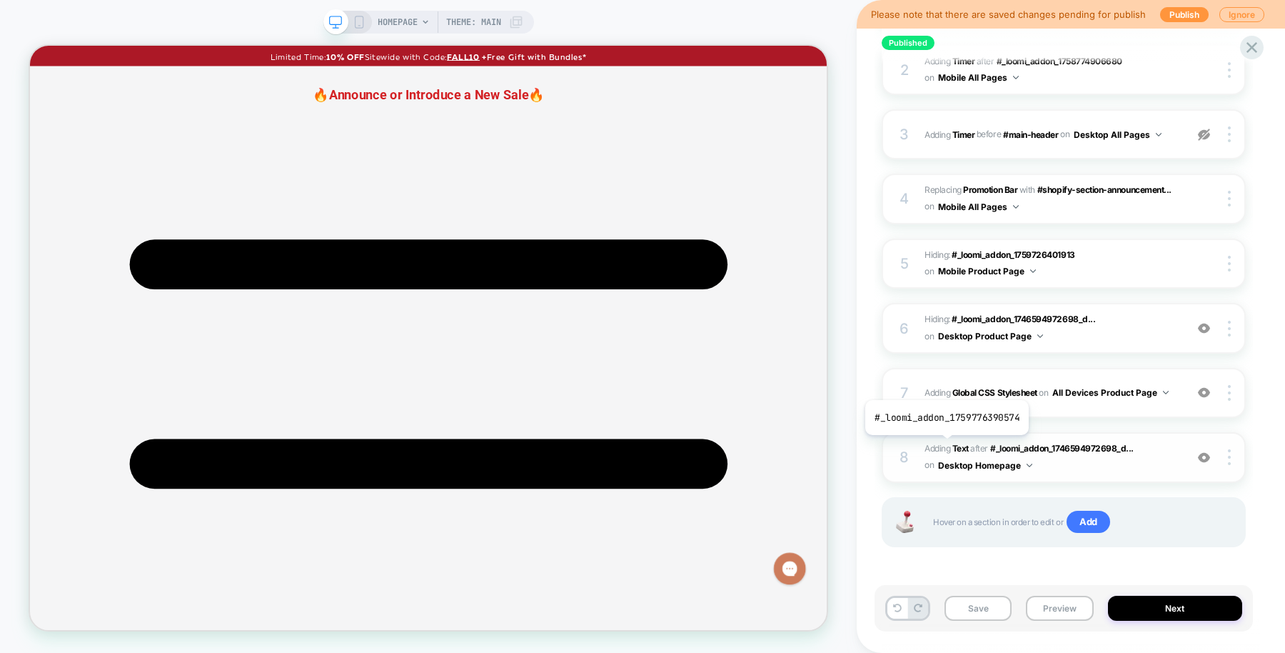
click at [945, 445] on span "Adding Text" at bounding box center [947, 448] width 44 height 11
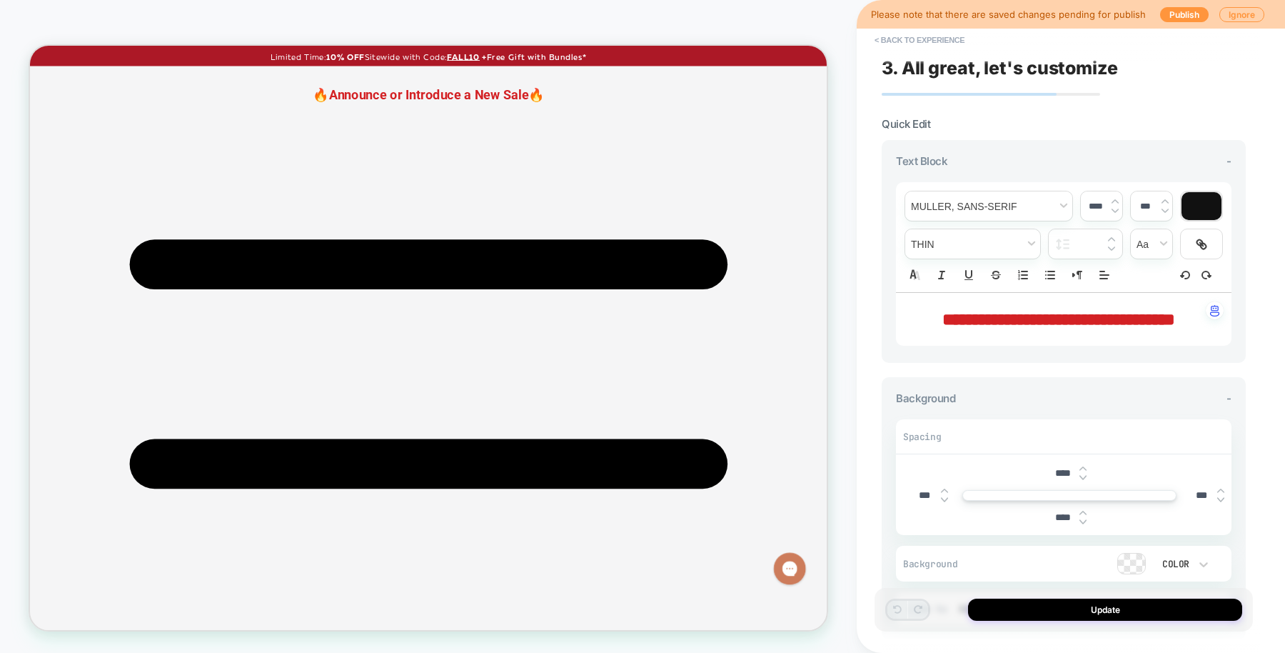
scroll to position [0, 0]
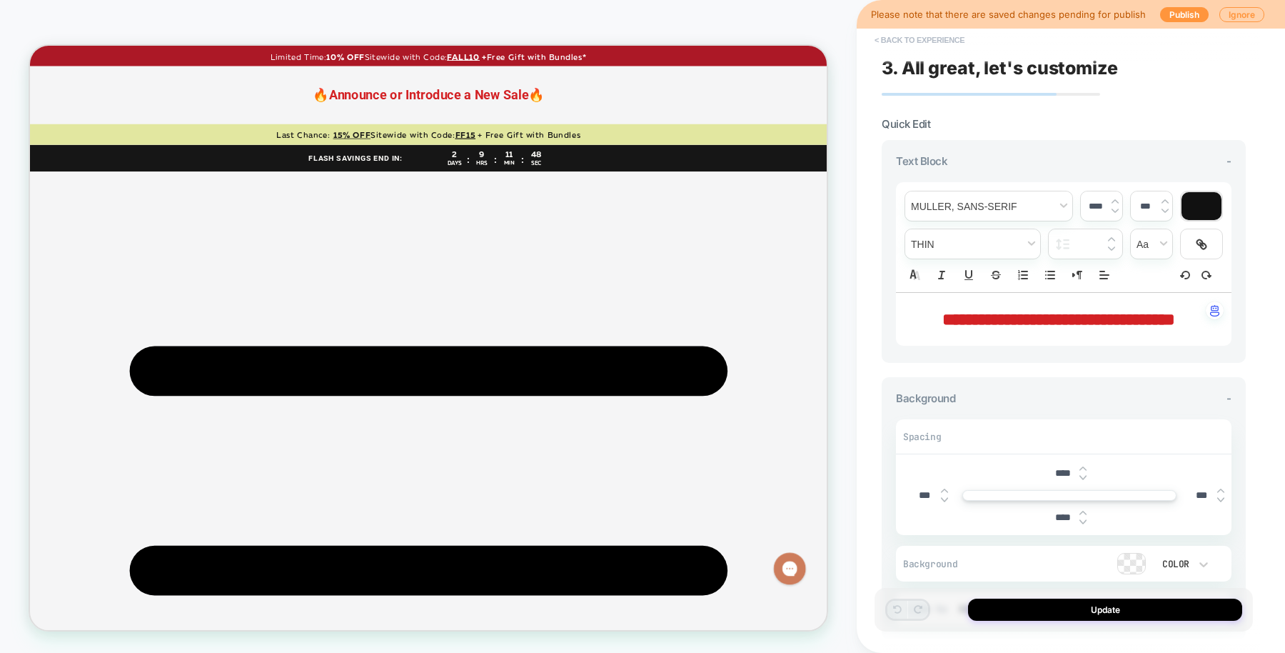
click at [925, 35] on button "< Back to experience" at bounding box center [920, 40] width 104 height 23
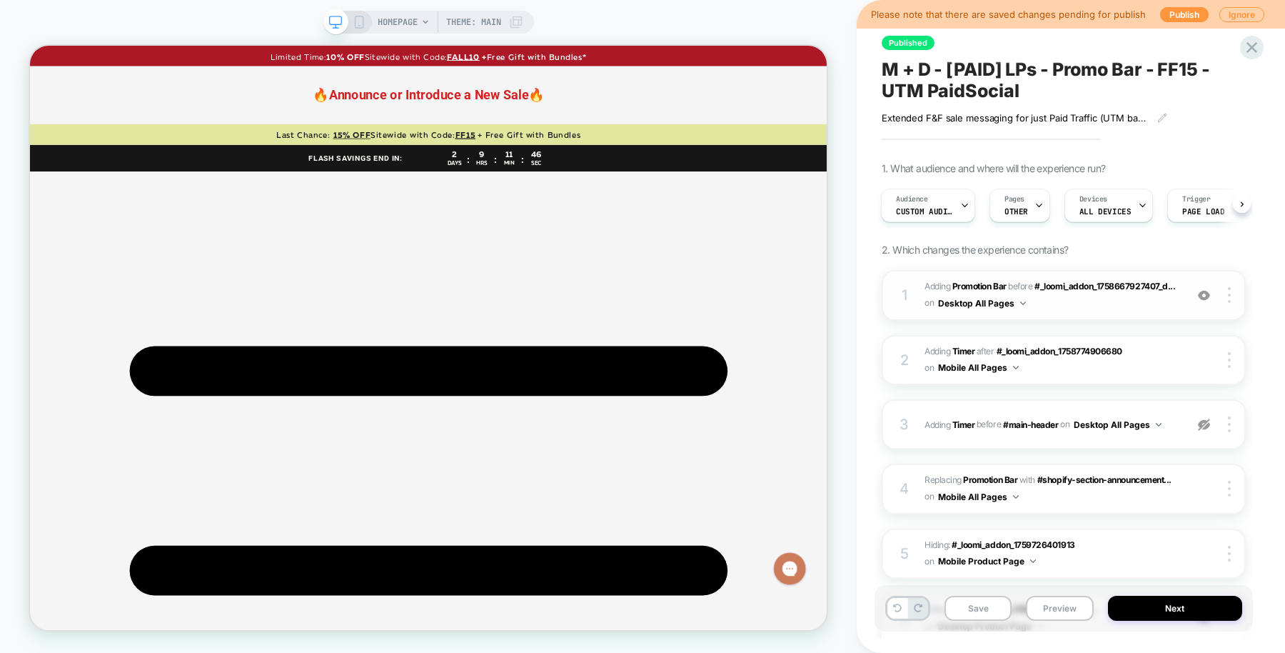
scroll to position [290, 0]
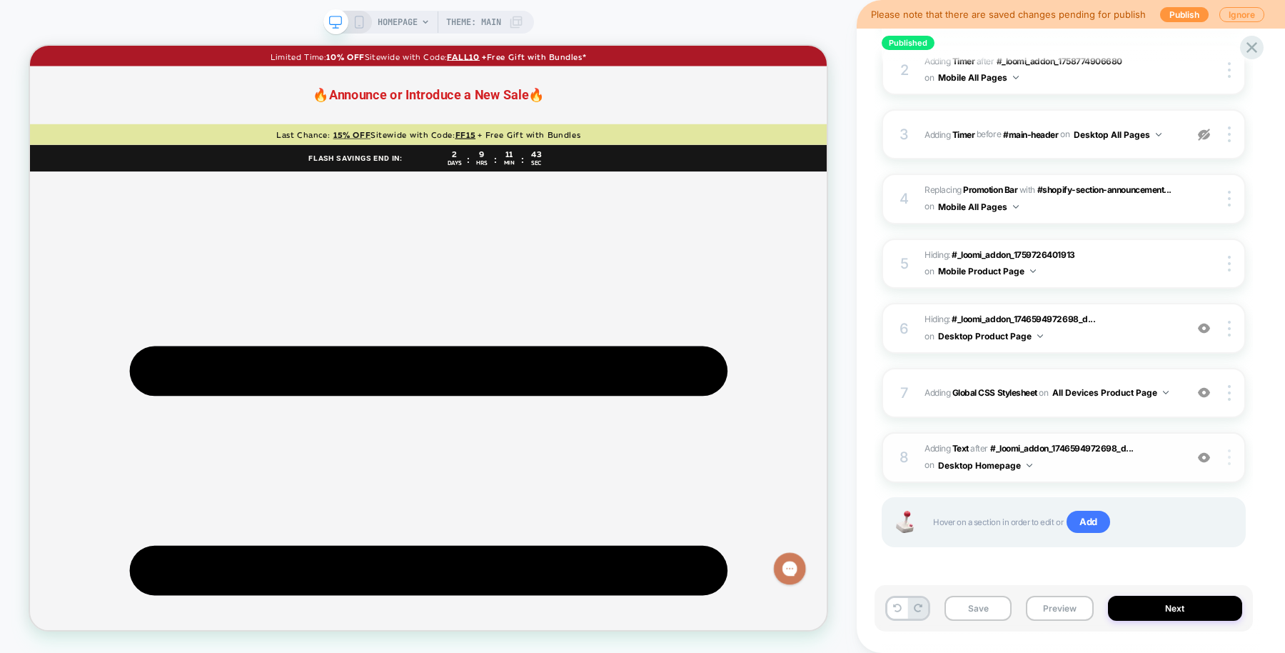
click at [1230, 454] on img at bounding box center [1229, 457] width 3 height 16
click at [1230, 459] on img at bounding box center [1229, 457] width 3 height 16
click at [1215, 643] on div "Copy CSS Selector" at bounding box center [1230, 648] width 127 height 39
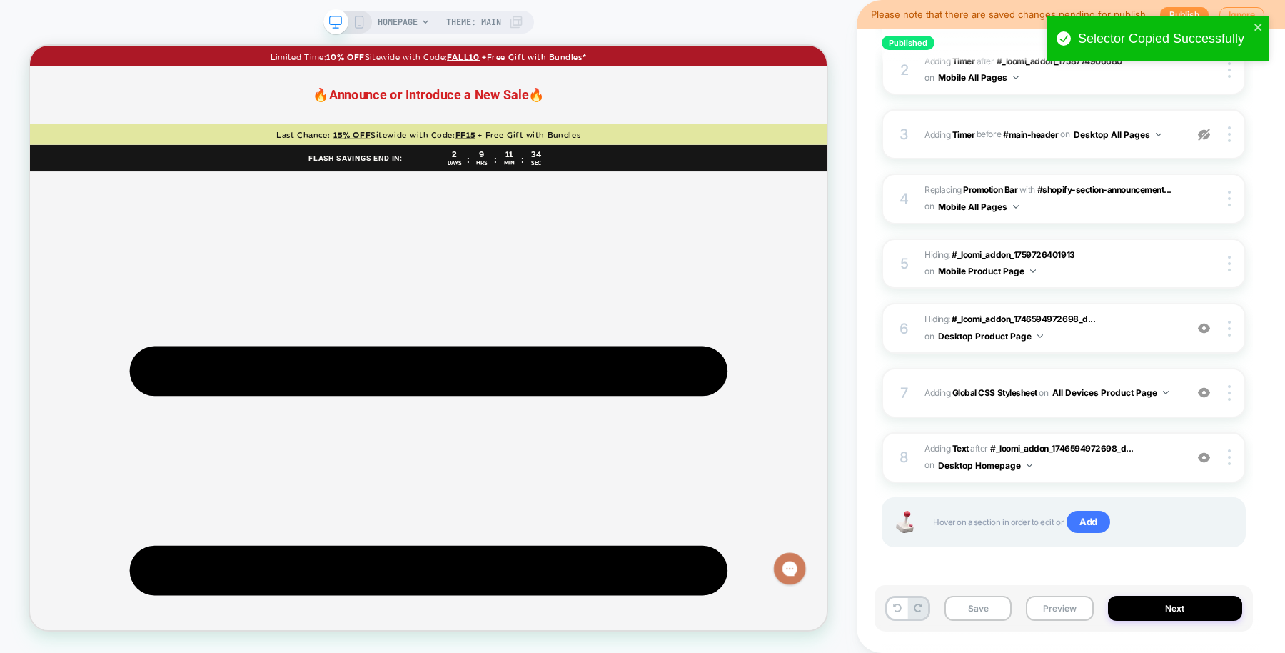
click at [1086, 533] on div "Hover on a section in order to edit or Add" at bounding box center [1064, 522] width 364 height 50
click at [1085, 527] on span "Add" at bounding box center [1089, 522] width 44 height 23
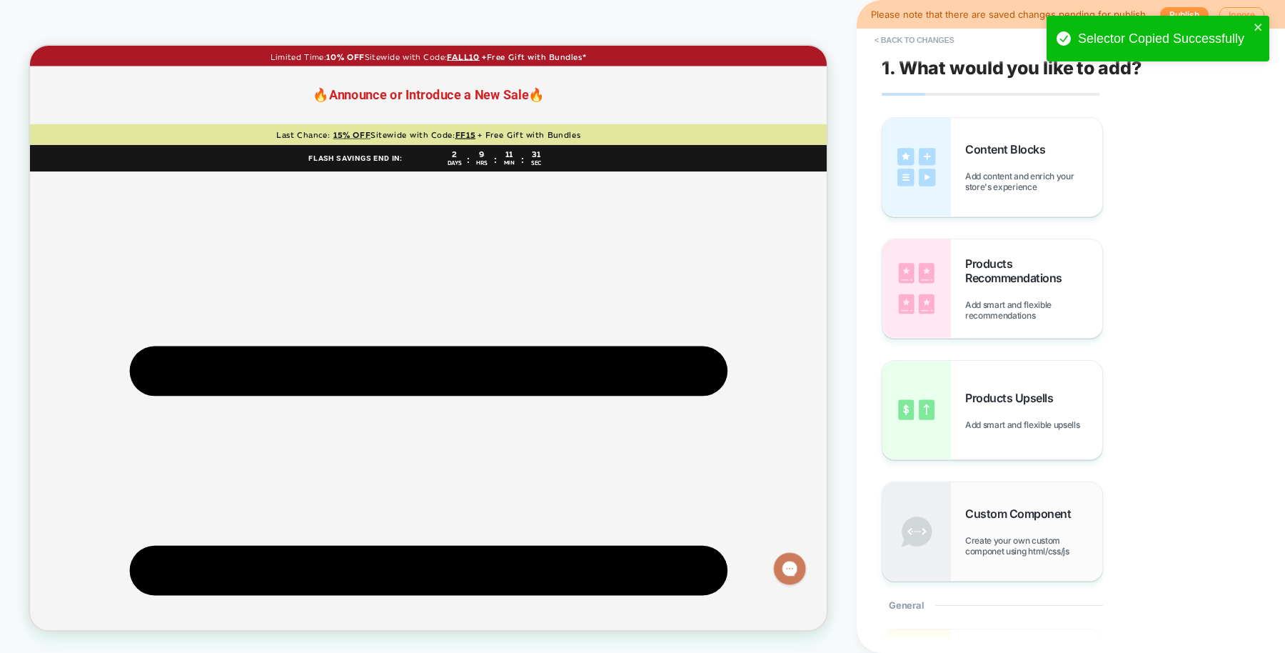
click at [1039, 522] on div "Custom Component Create your own custom componet using html/css/js" at bounding box center [1033, 531] width 137 height 50
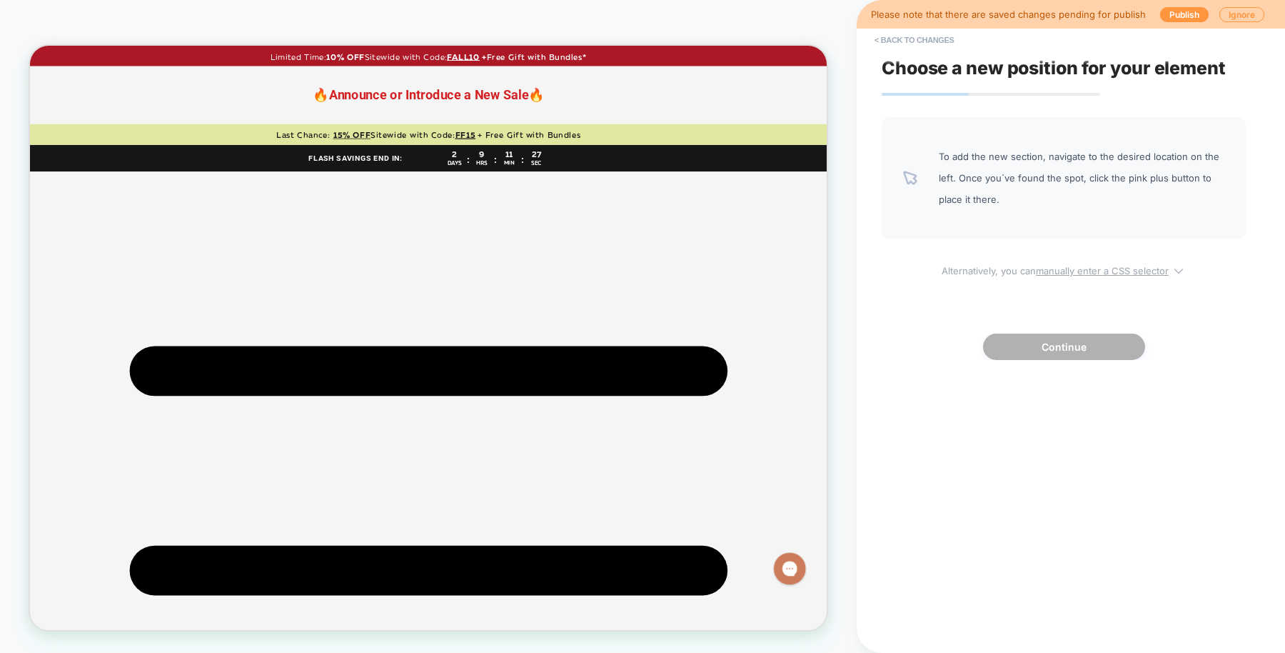
click at [1075, 276] on u "manually enter a CSS selector" at bounding box center [1102, 270] width 133 height 11
select select "*******"
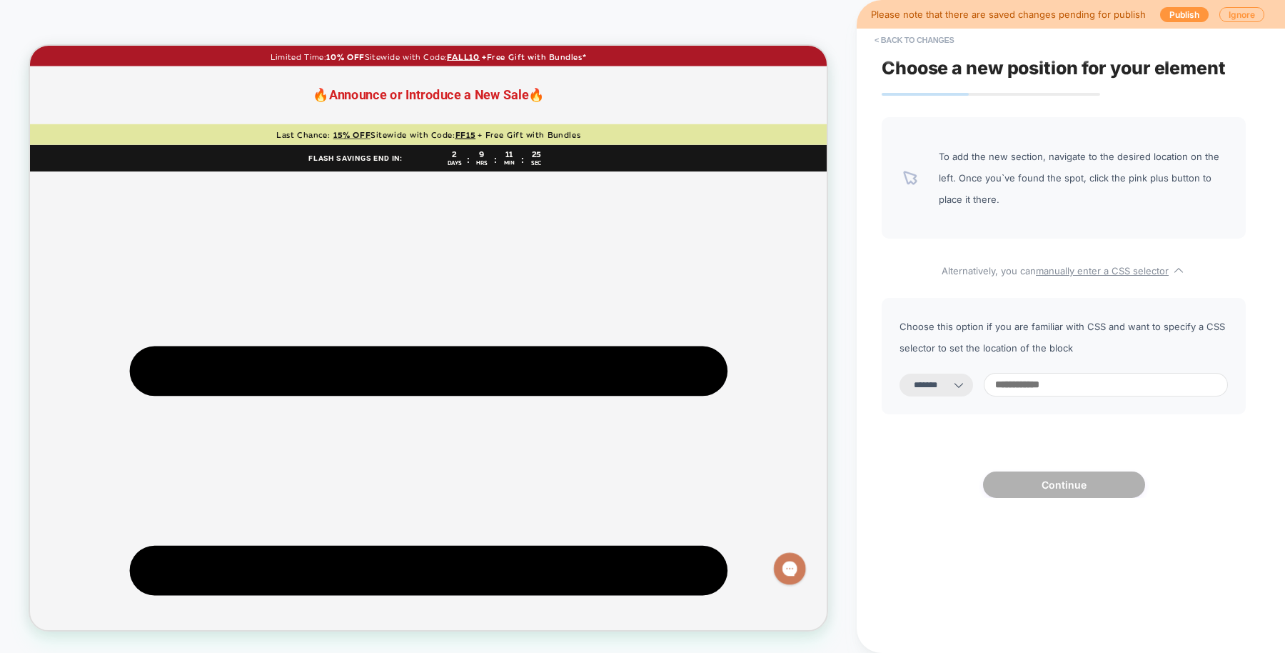
click at [1064, 381] on input at bounding box center [1106, 385] width 244 height 24
click at [935, 49] on button "< Back to changes" at bounding box center [915, 40] width 94 height 23
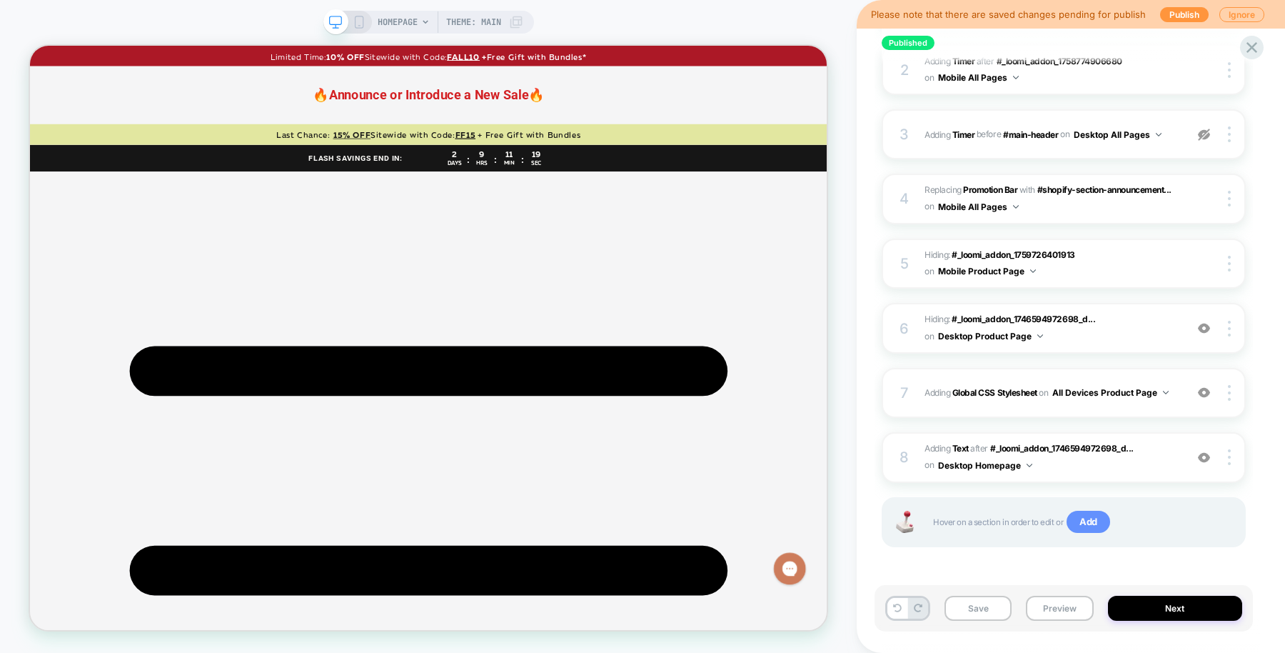
click at [1087, 521] on span "Add" at bounding box center [1089, 522] width 44 height 23
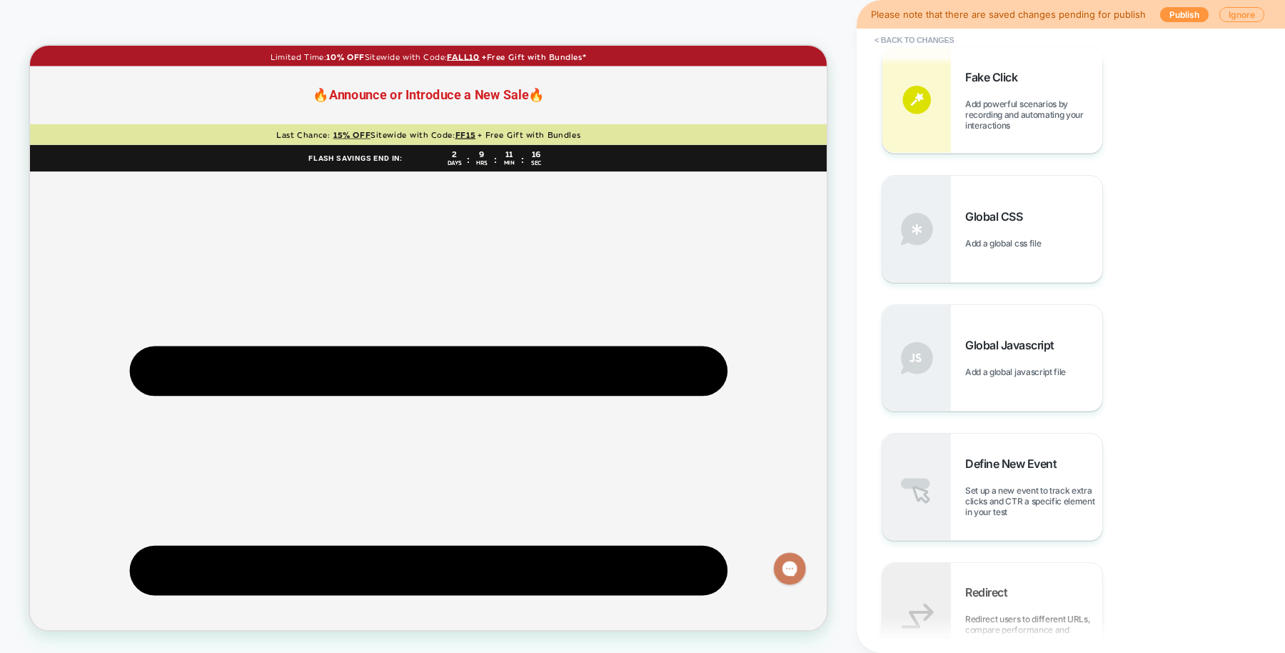
scroll to position [593, 0]
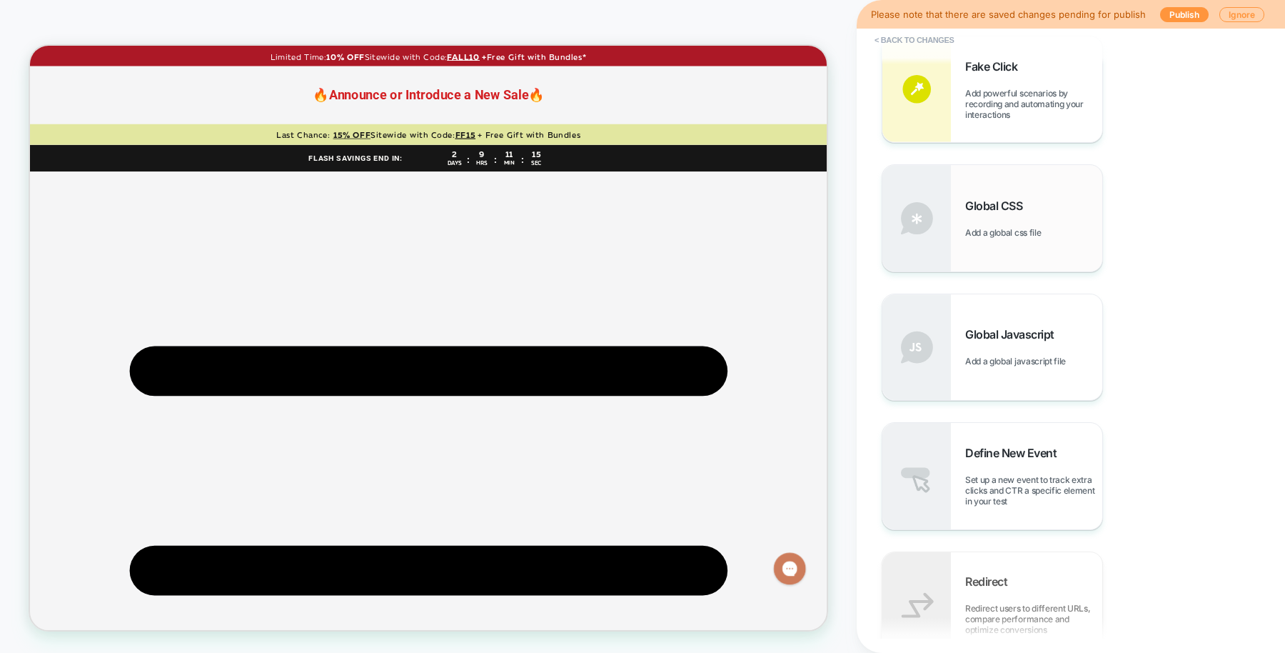
click at [1036, 238] on div "Global CSS Add a global css file" at bounding box center [993, 218] width 220 height 106
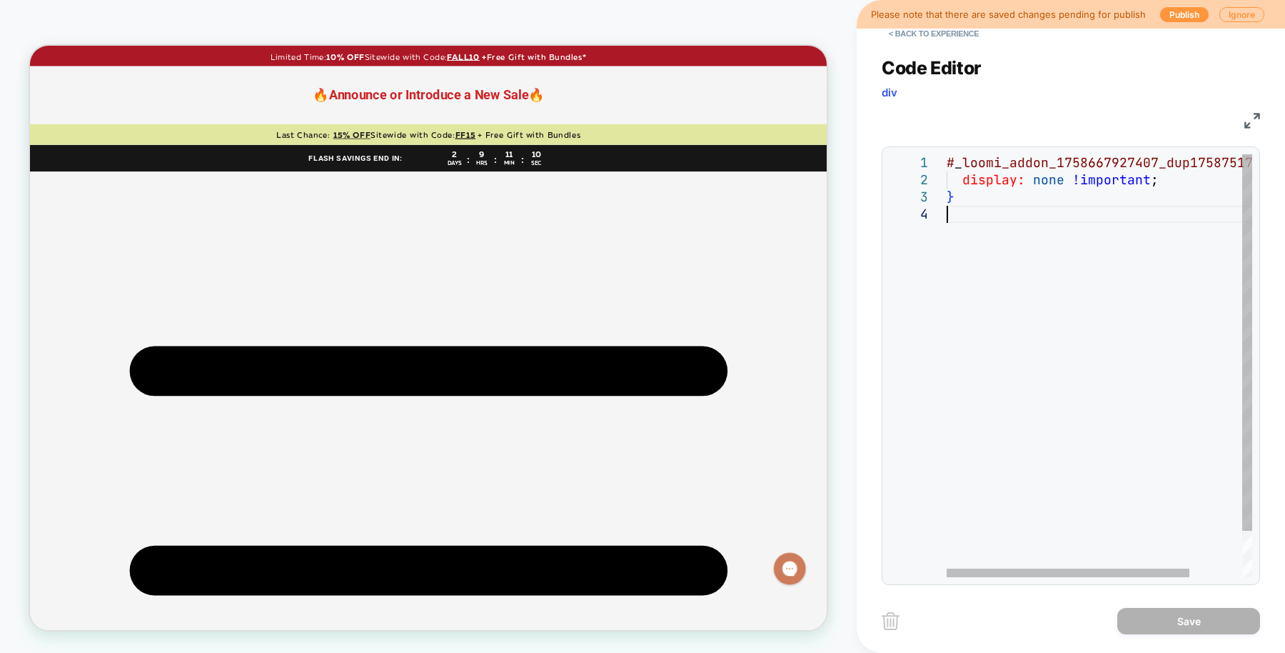
scroll to position [0, 0]
click at [1036, 238] on div "# _ loomi_addon_1758667927407_dup1758751735 { display: none !important ; }" at bounding box center [1133, 391] width 372 height 474
type textarea "**********"
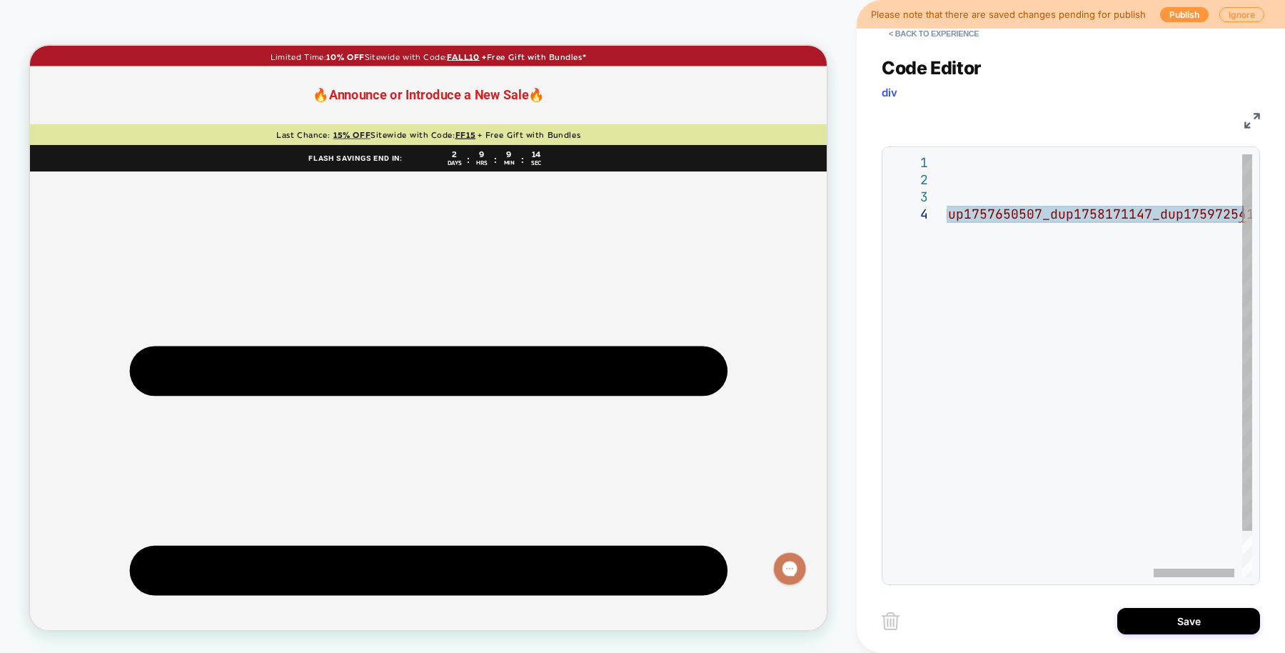
drag, startPoint x: 1042, startPoint y: 241, endPoint x: 1032, endPoint y: 263, distance: 24.6
click at [1032, 263] on div "# _ loomi_addon_1758667927407_dup1758751735 { display: none !important ; } # _ …" at bounding box center [727, 391] width 1112 height 474
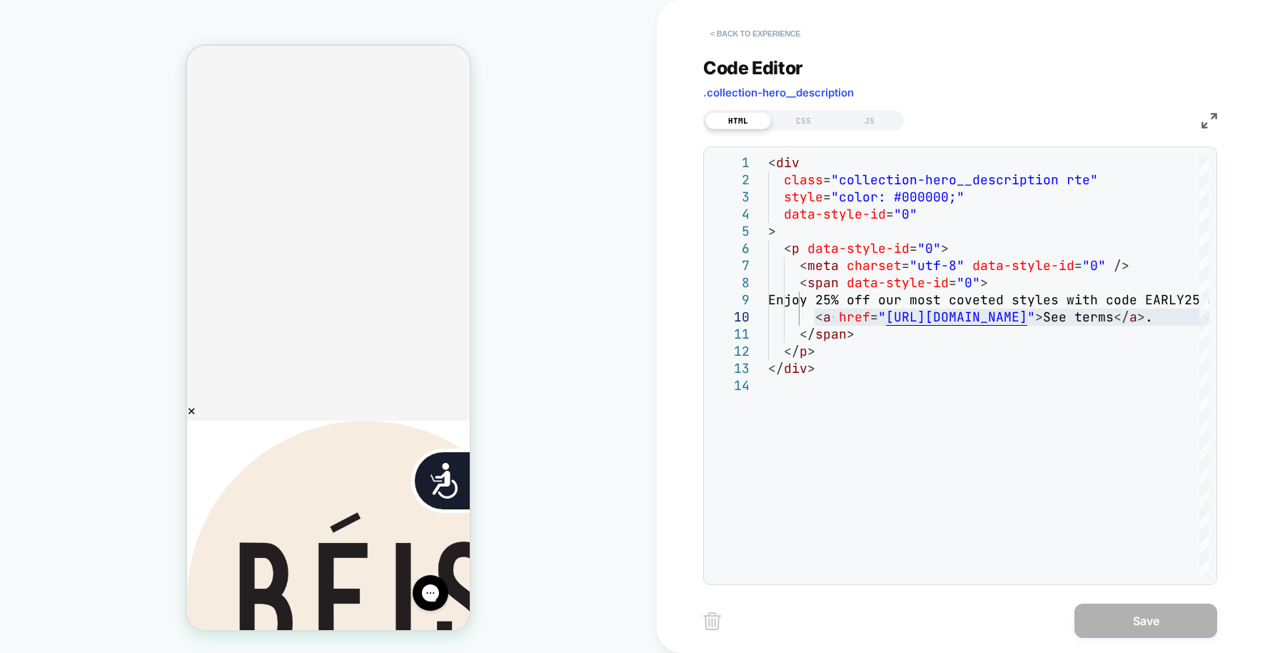
click at [778, 36] on button "< Back to experience" at bounding box center [755, 33] width 104 height 23
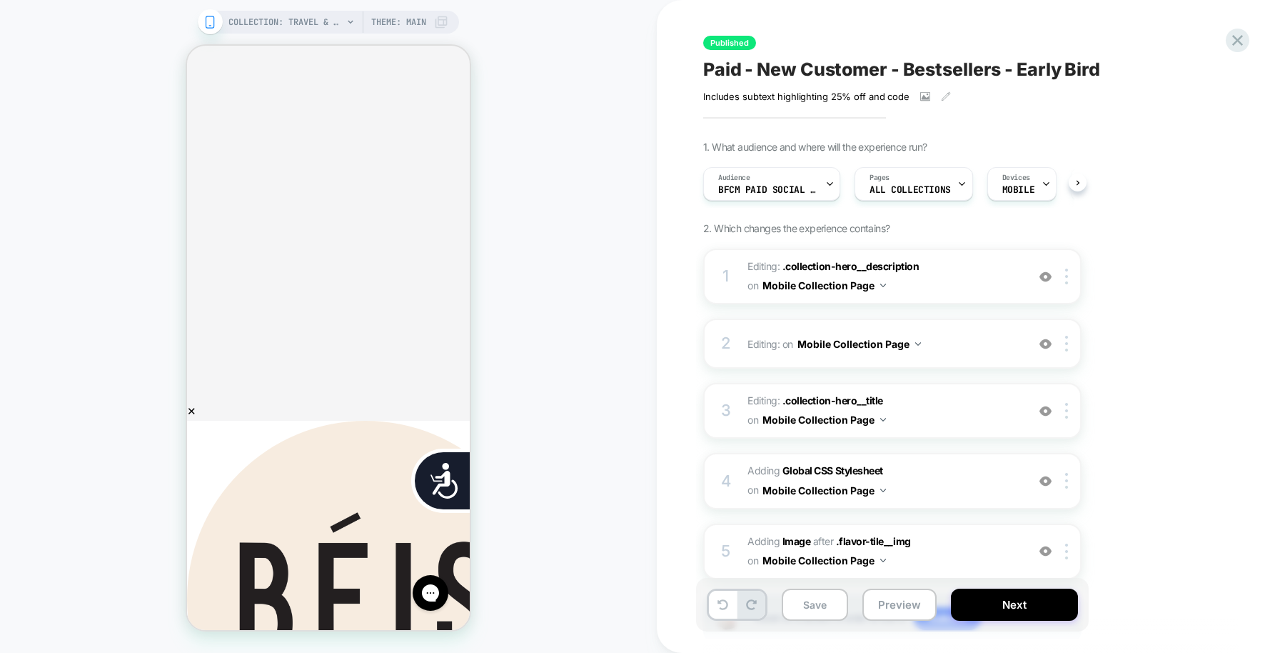
scroll to position [0, 1]
click at [786, 192] on span "BFCM Paid Social EB" at bounding box center [768, 190] width 100 height 10
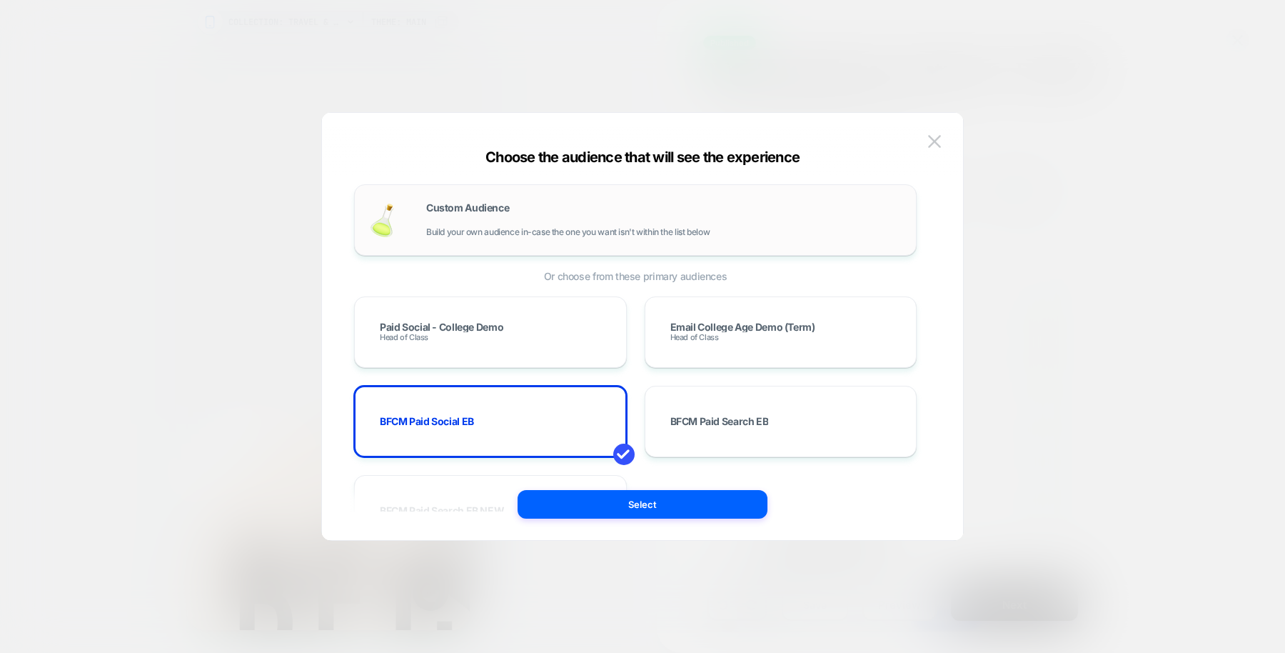
scroll to position [0, 288]
click at [938, 138] on img at bounding box center [934, 141] width 13 height 12
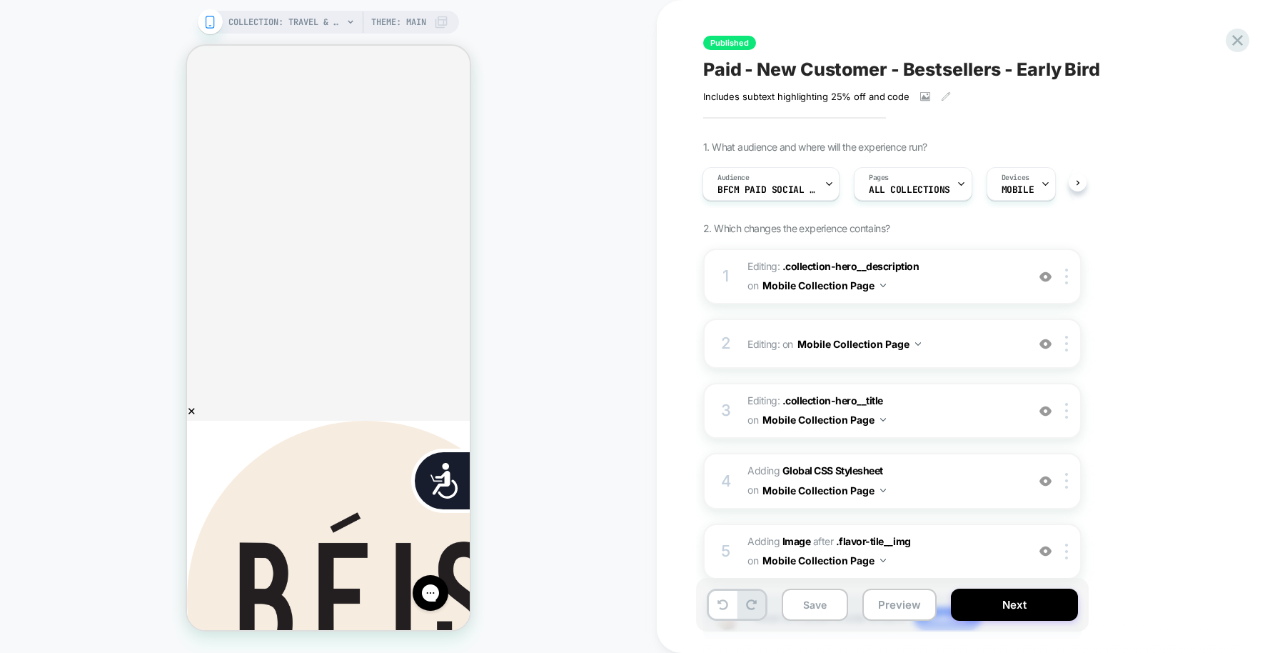
scroll to position [0, 0]
click at [832, 617] on button "Save" at bounding box center [815, 604] width 66 height 32
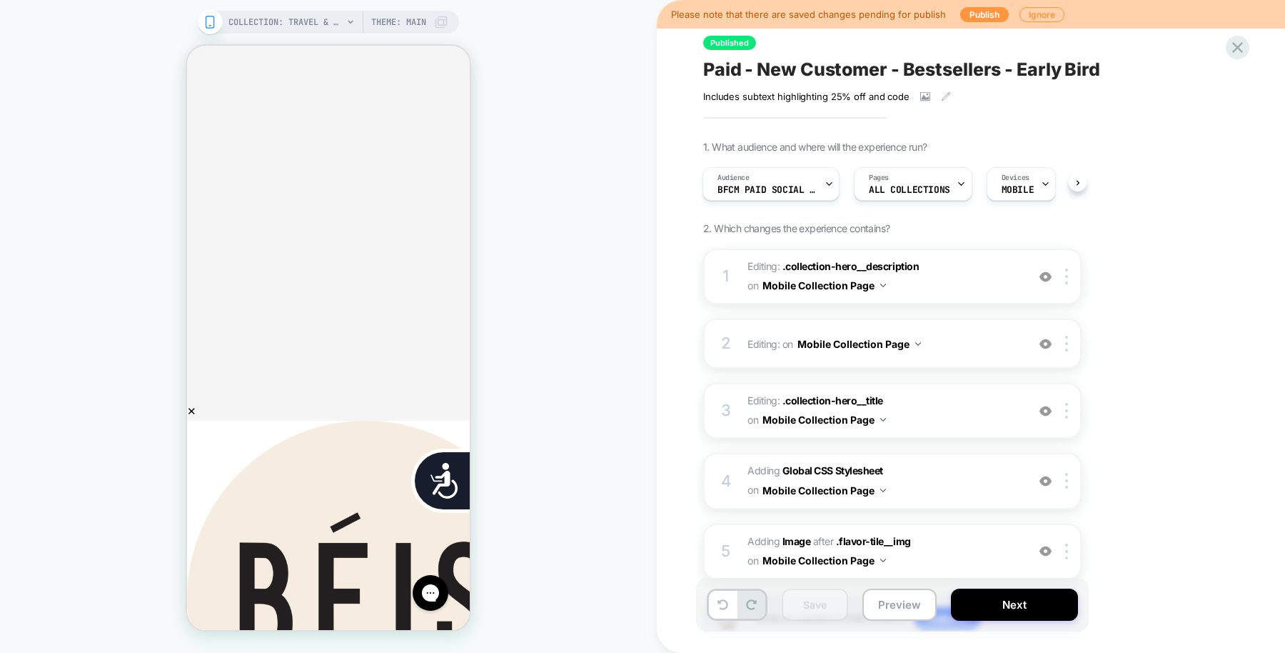
scroll to position [0, 288]
click at [975, 15] on button "Publish" at bounding box center [984, 14] width 49 height 15
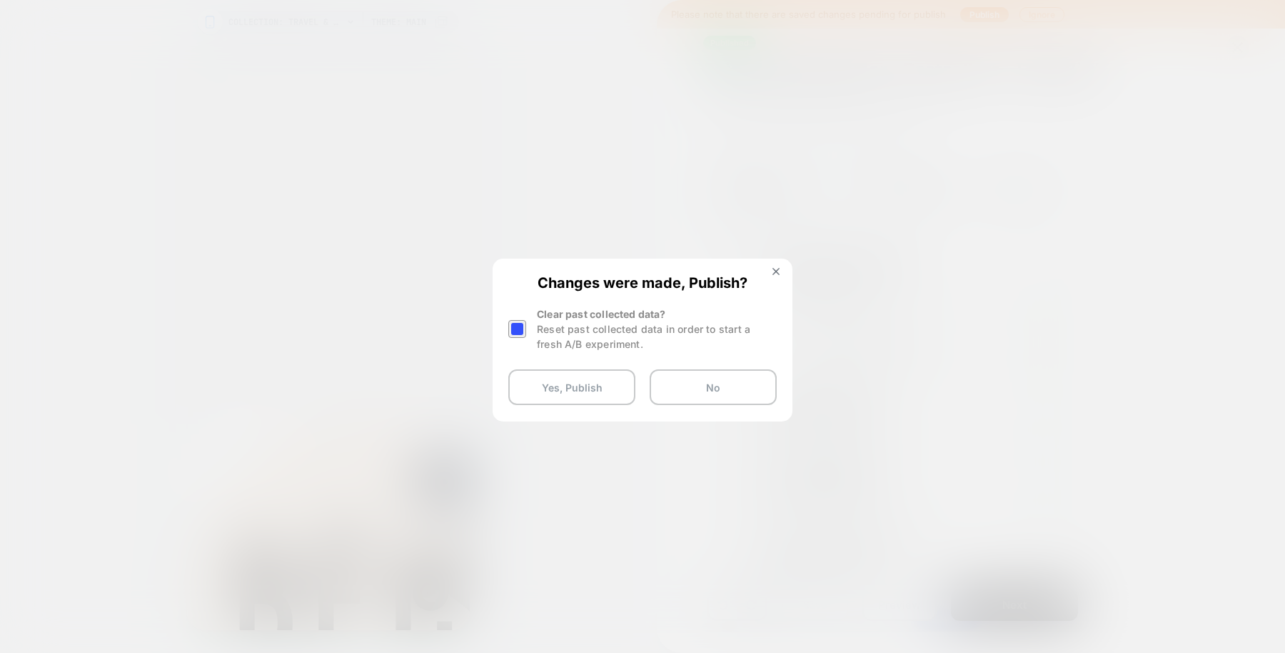
scroll to position [0, 577]
click at [518, 328] on div at bounding box center [517, 329] width 18 height 18
click at [566, 391] on button "Yes, Publish" at bounding box center [571, 387] width 127 height 36
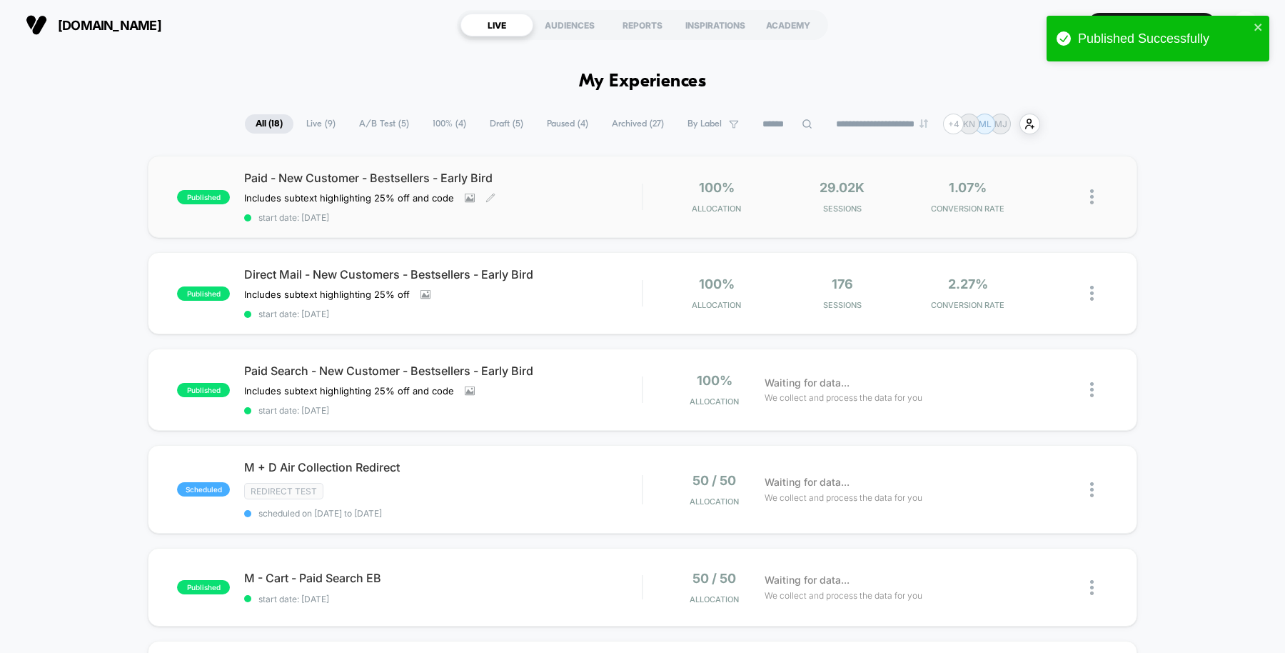
click at [603, 189] on div "Paid - New Customer - Bestsellers - Early Bird Includes subtext highlighting 25…" at bounding box center [443, 197] width 398 height 52
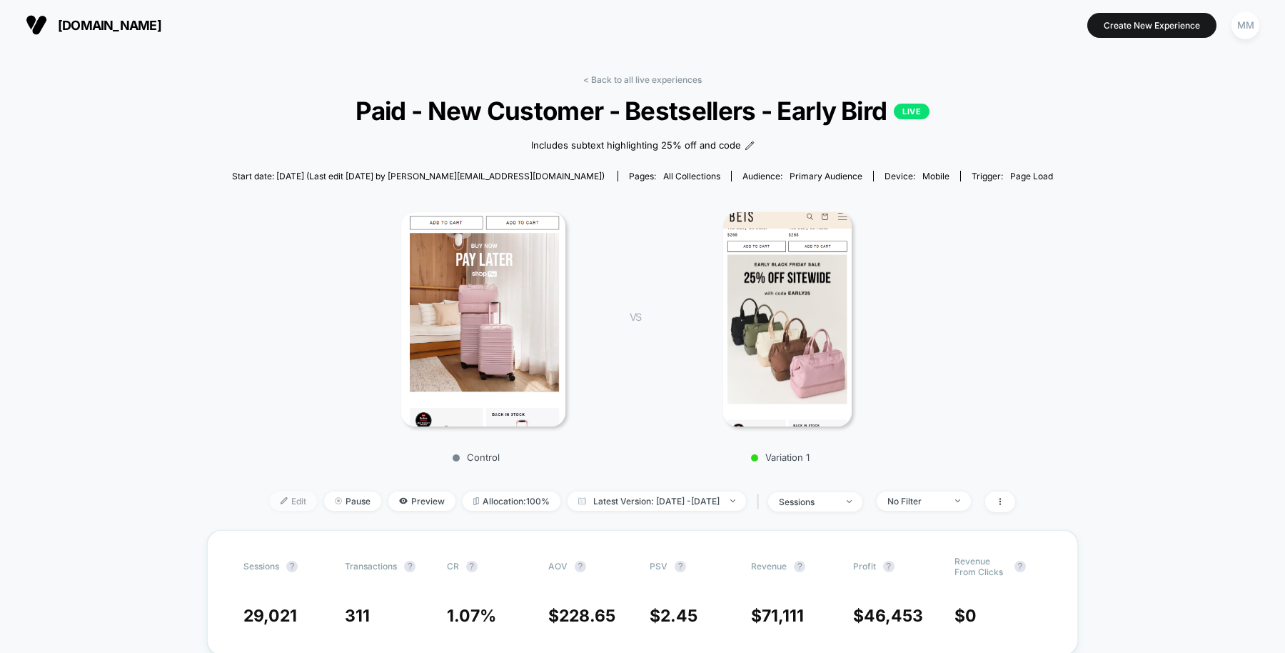
click at [281, 501] on span "Edit" at bounding box center [293, 500] width 47 height 19
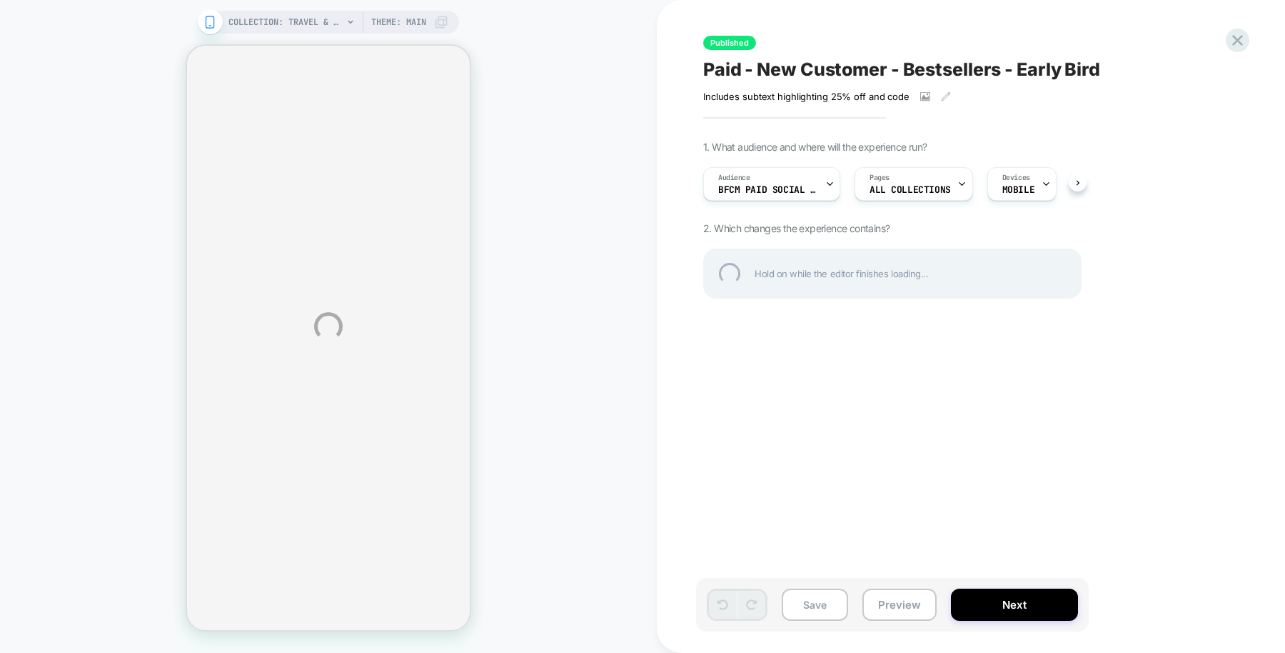
click at [0, 448] on div "COLLECTION: Travel & Luggage Accessories (Category) COLLECTION: Travel & Luggag…" at bounding box center [642, 326] width 1285 height 653
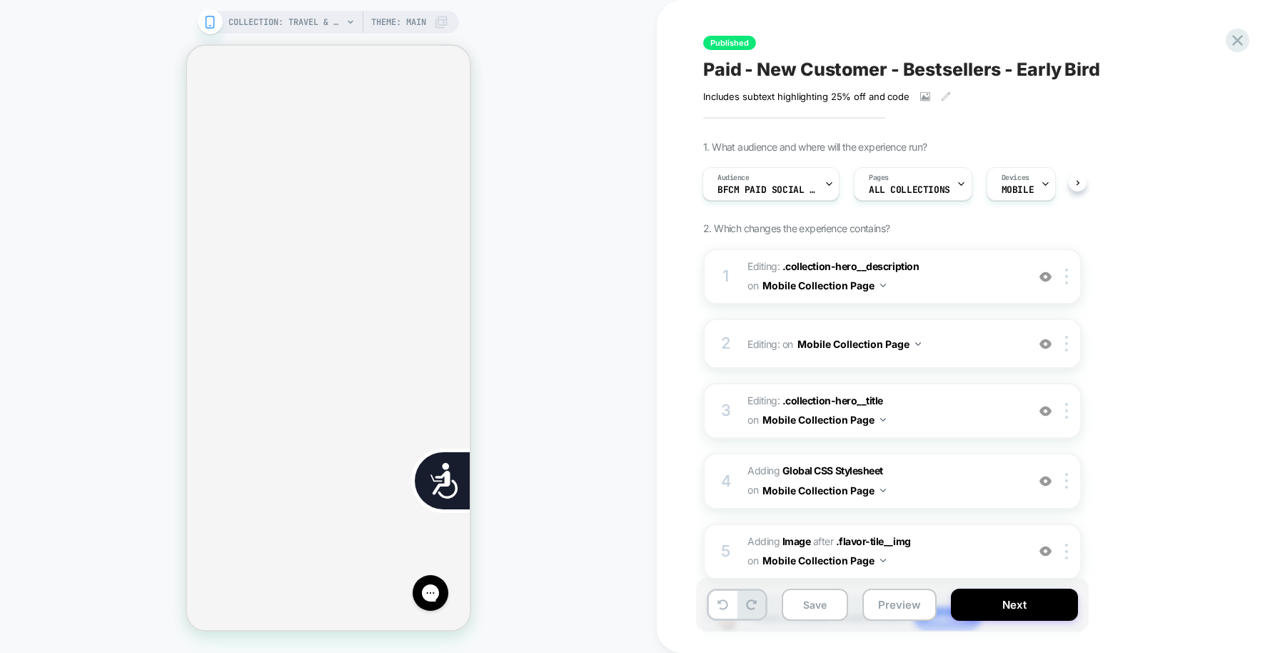
scroll to position [0, 577]
click at [747, 66] on span "Paid - New Customer - Bestsellers - Early Bird" at bounding box center [901, 69] width 397 height 21
click at [747, 66] on textarea "**********" at bounding box center [940, 70] width 475 height 22
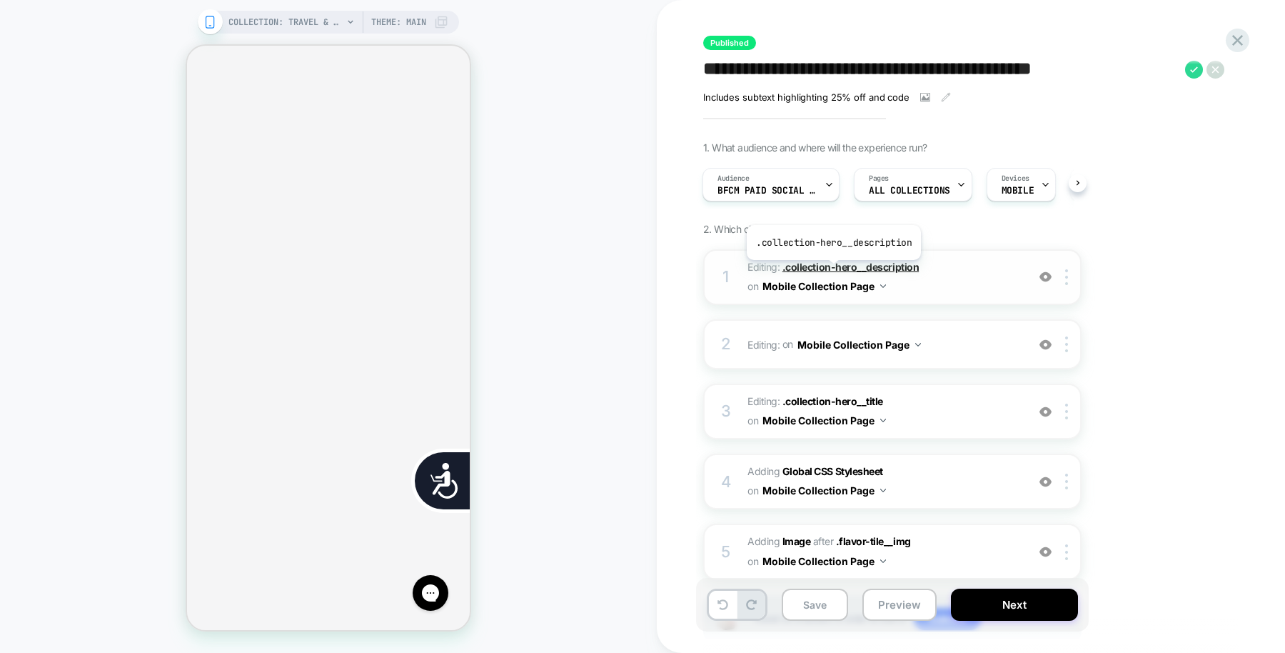
click at [832, 269] on span ".collection-hero__description" at bounding box center [851, 267] width 136 height 12
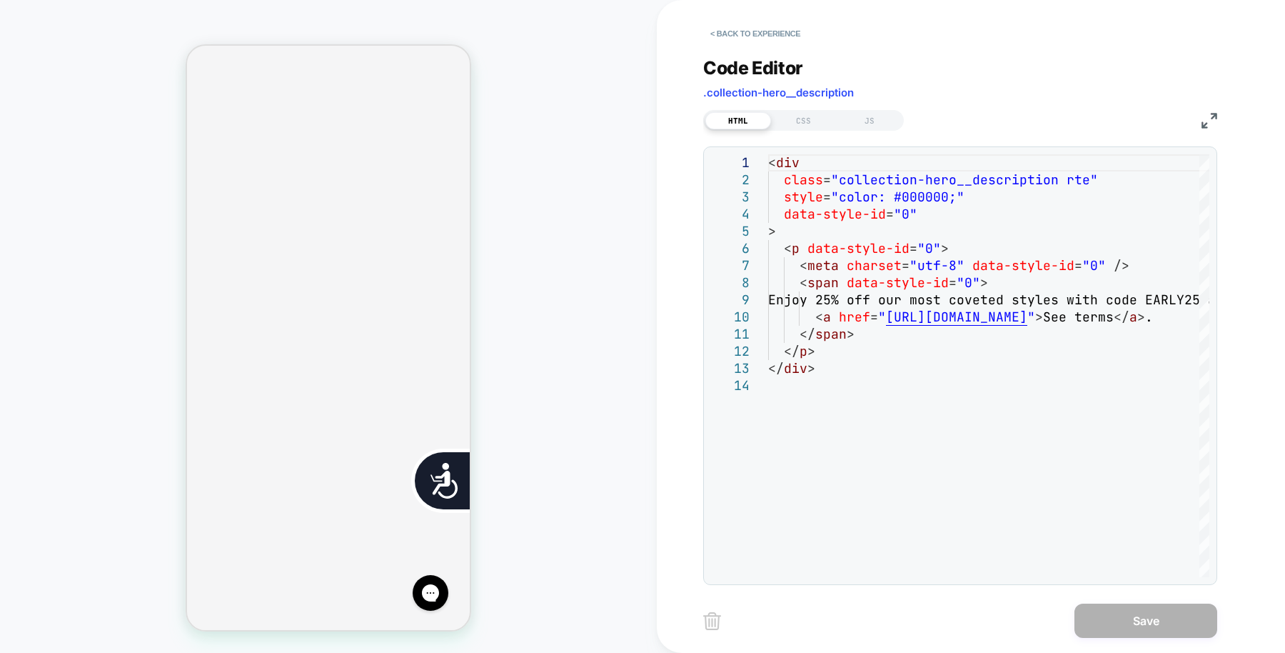
scroll to position [0, 288]
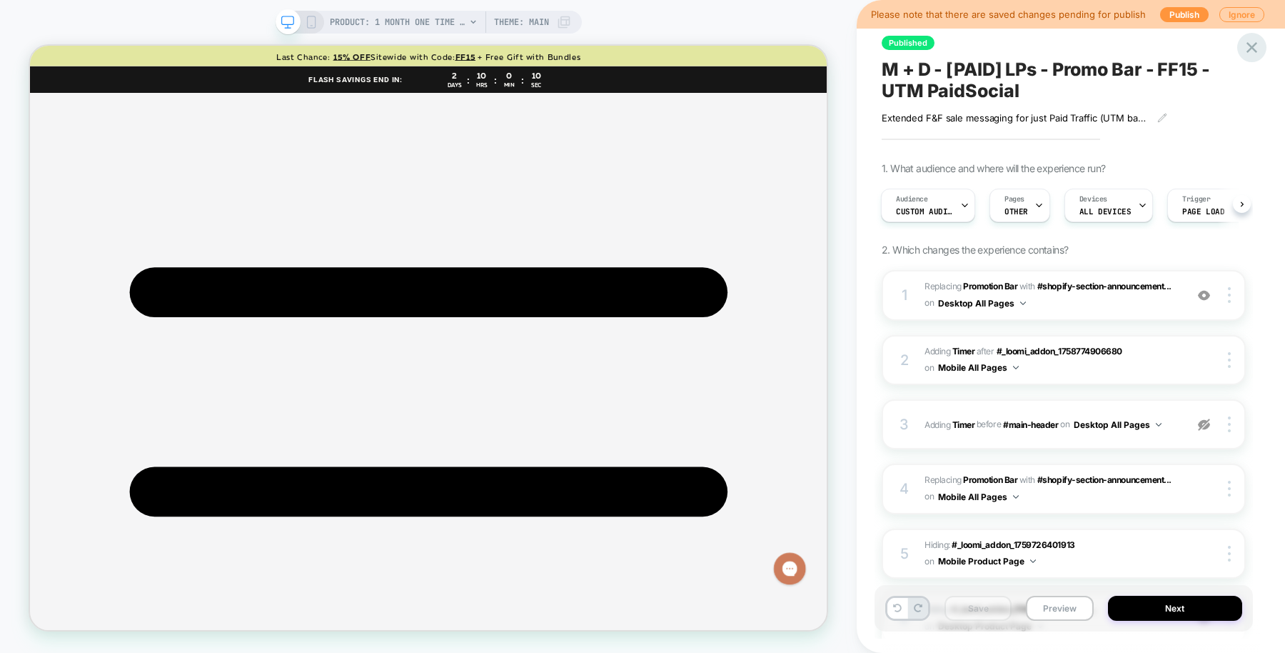
click at [1254, 51] on icon at bounding box center [1252, 47] width 11 height 11
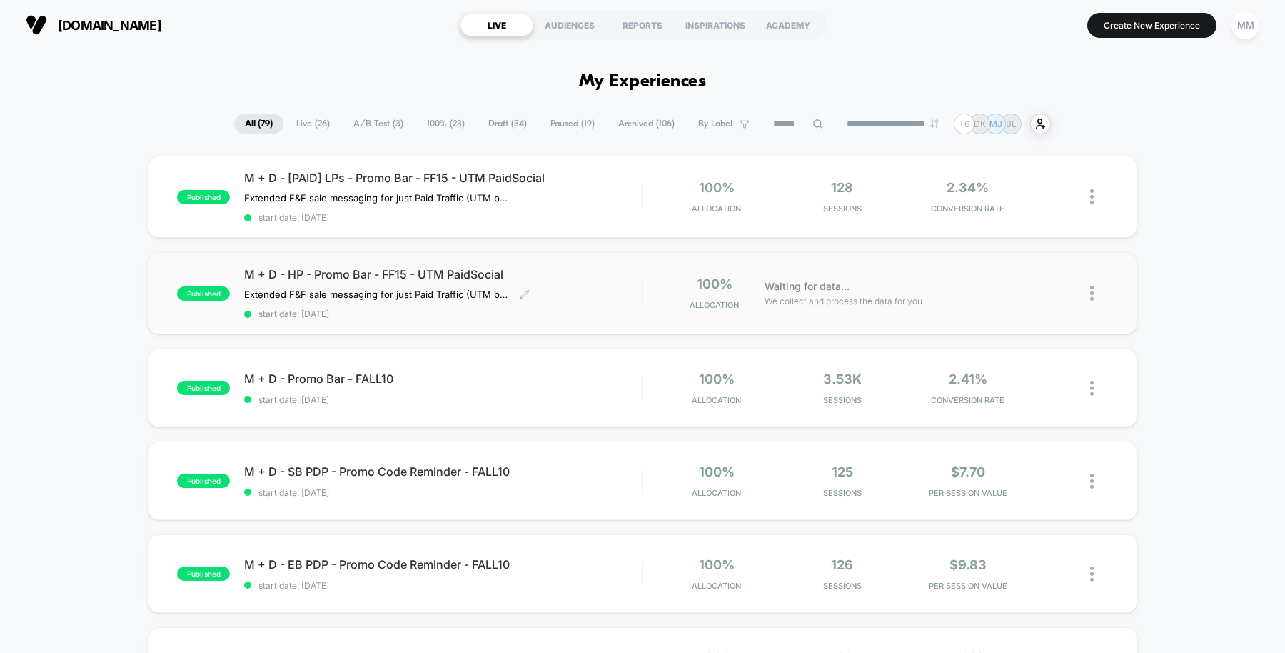
click at [613, 282] on div "M + D - HP - Promo Bar - FF15 - UTM PaidSocial Extended F&F sale messaging for …" at bounding box center [443, 293] width 398 height 52
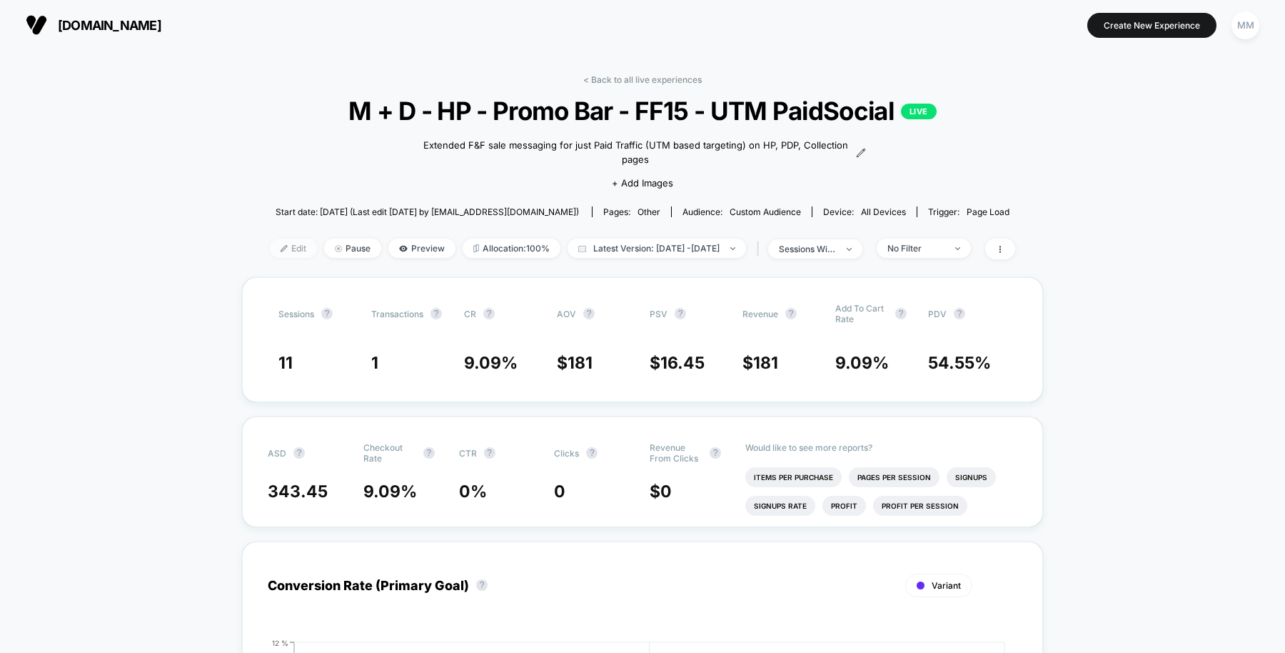
click at [281, 238] on span "Edit" at bounding box center [293, 247] width 47 height 19
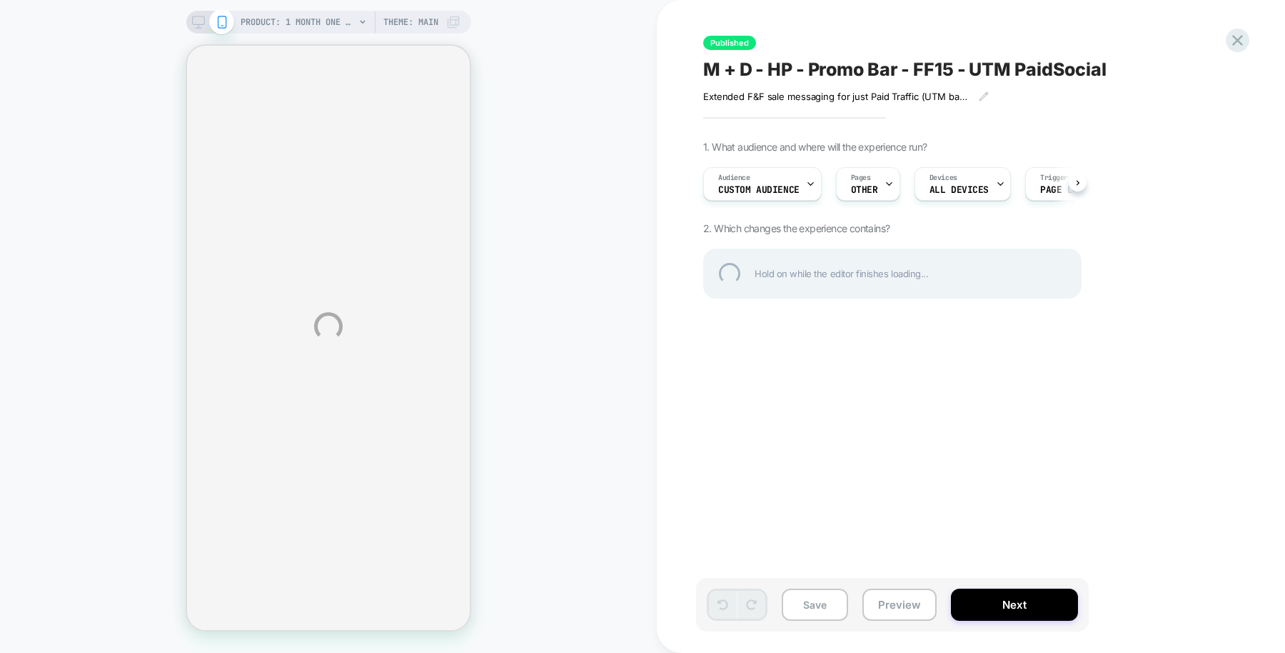
click at [808, 191] on div "PRODUCT: 1 Month One Time Membership PRODUCT: 1 Month One Time Membership Theme…" at bounding box center [642, 326] width 1285 height 653
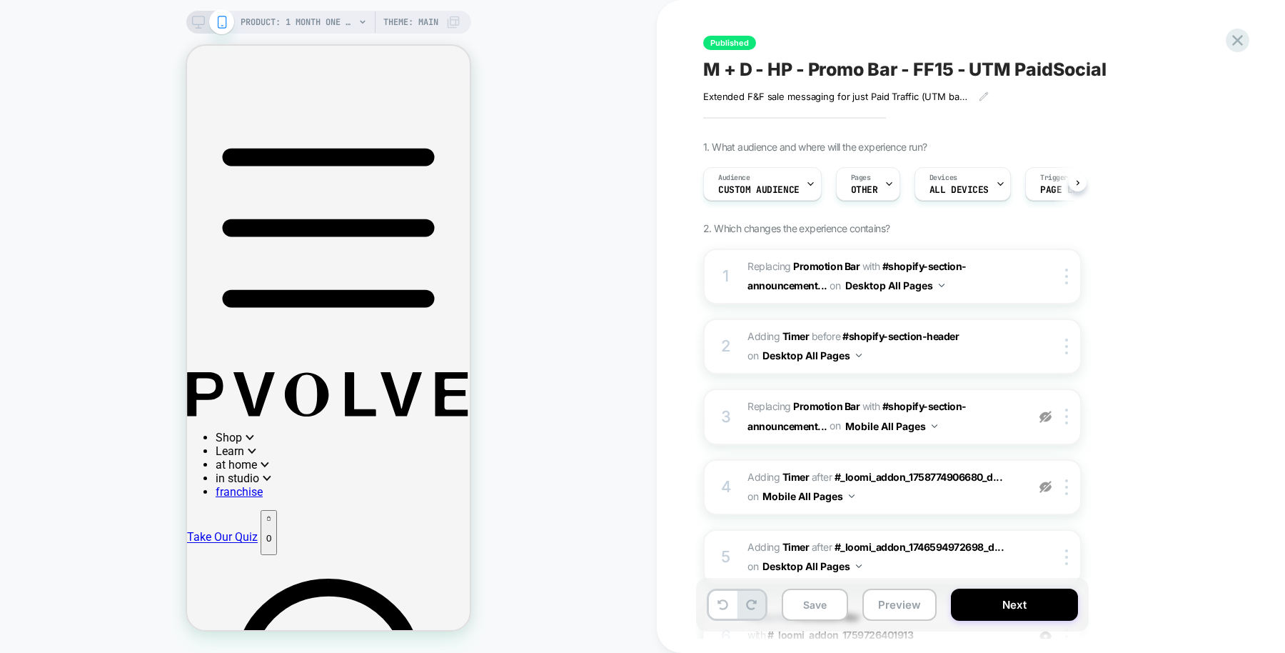
click at [810, 179] on icon at bounding box center [810, 183] width 9 height 9
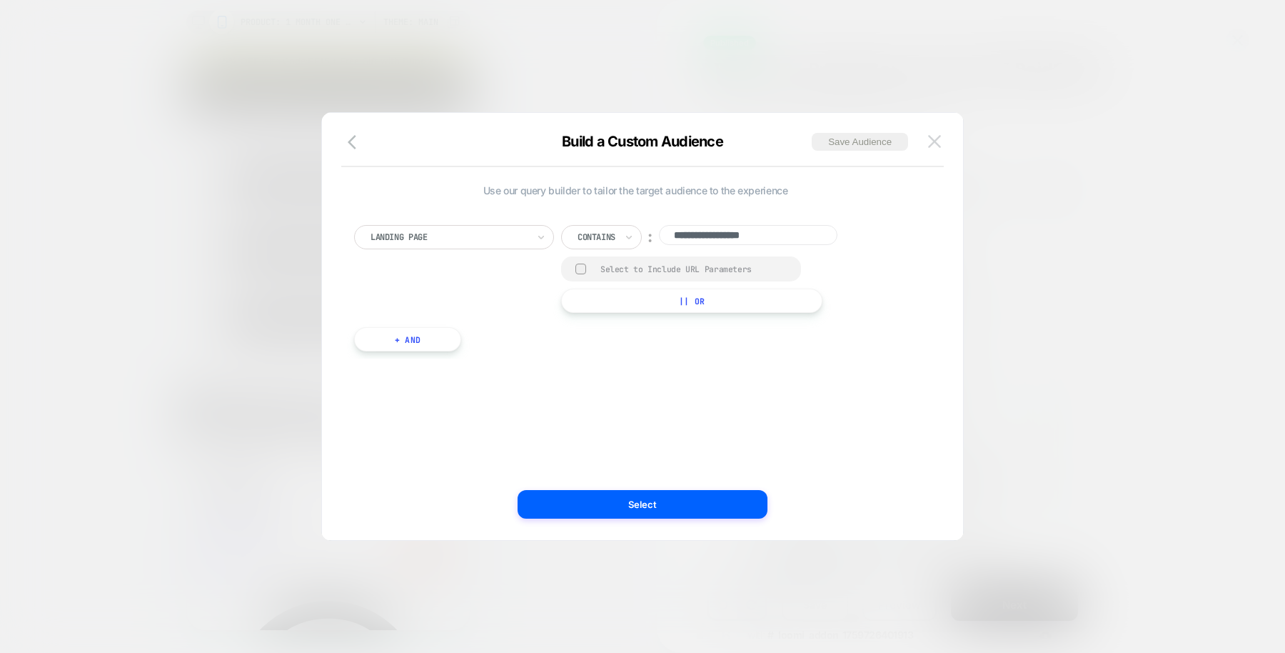
click at [931, 136] on img at bounding box center [934, 141] width 13 height 12
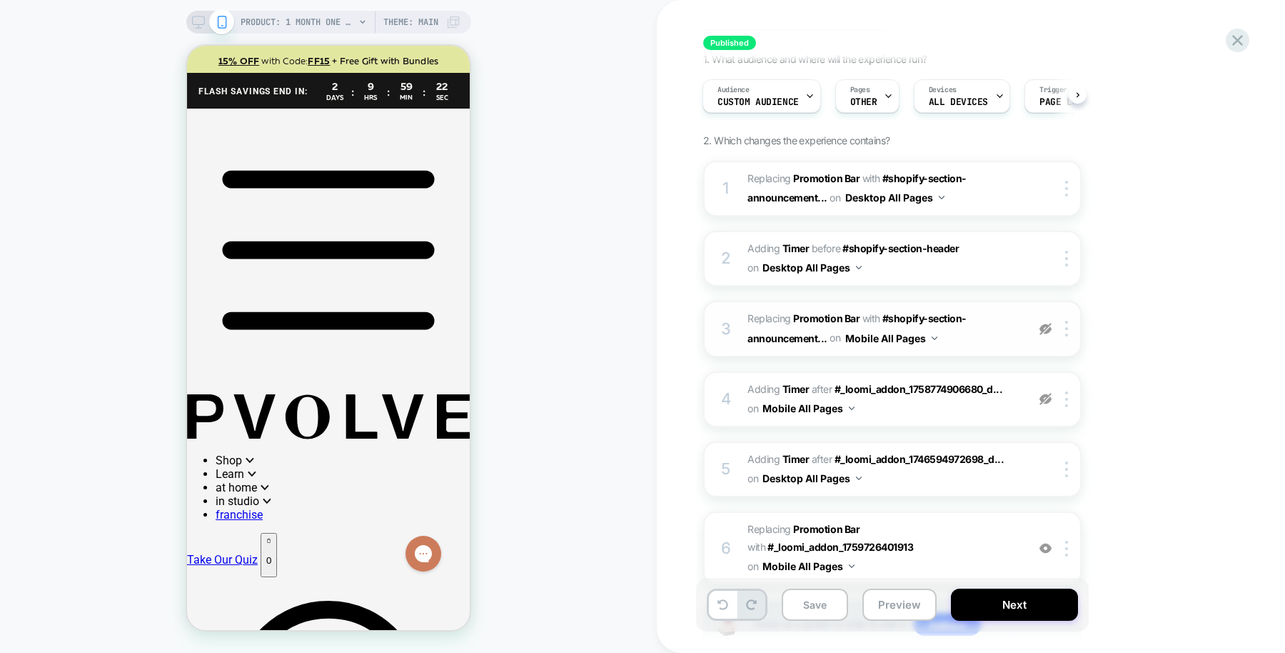
scroll to position [84, 0]
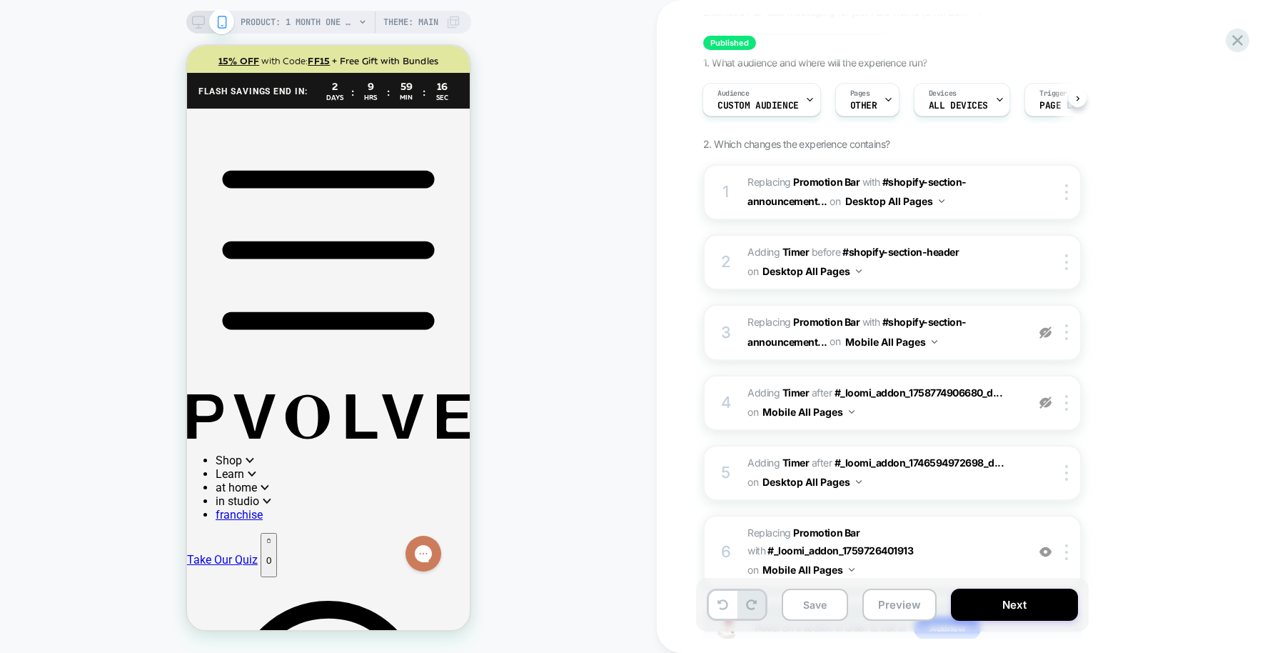
click at [194, 19] on icon at bounding box center [198, 22] width 13 height 13
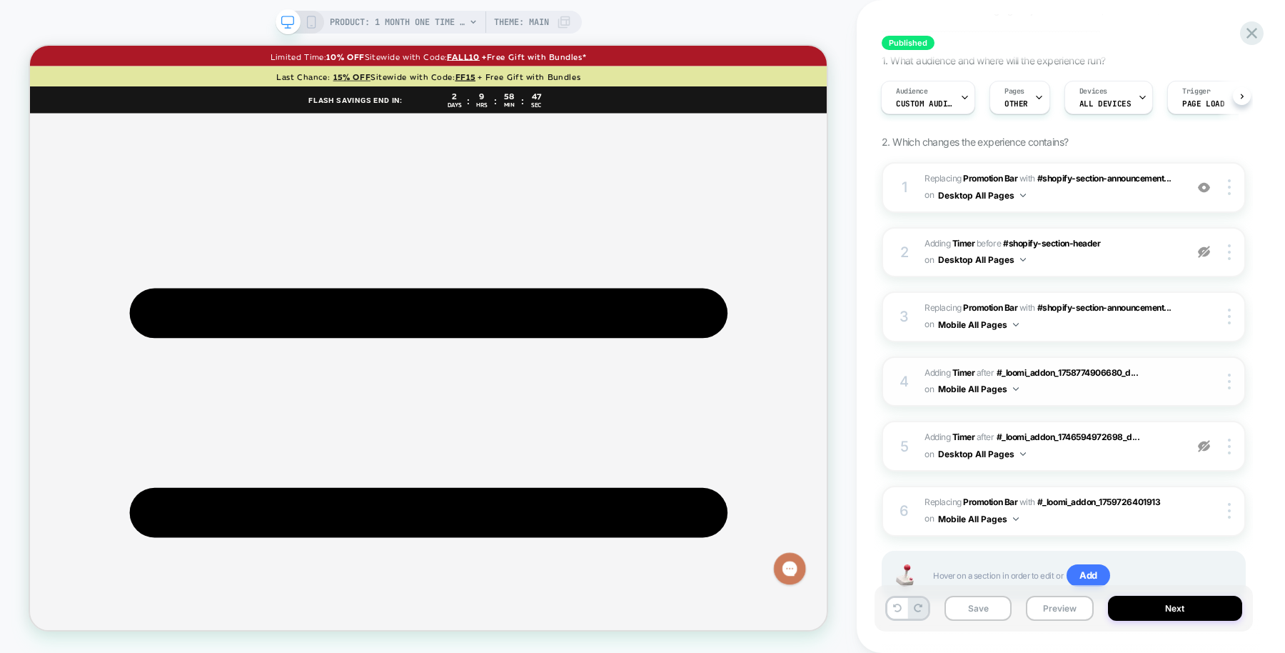
scroll to position [161, 0]
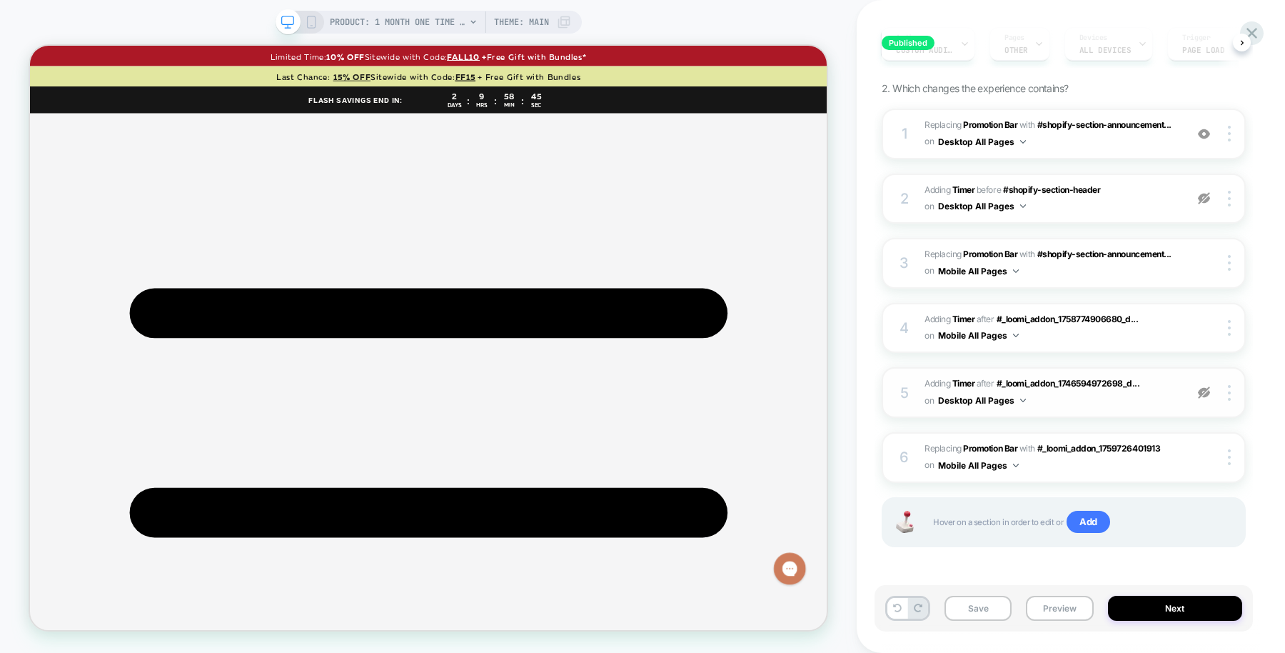
click at [1209, 396] on img at bounding box center [1204, 392] width 12 height 12
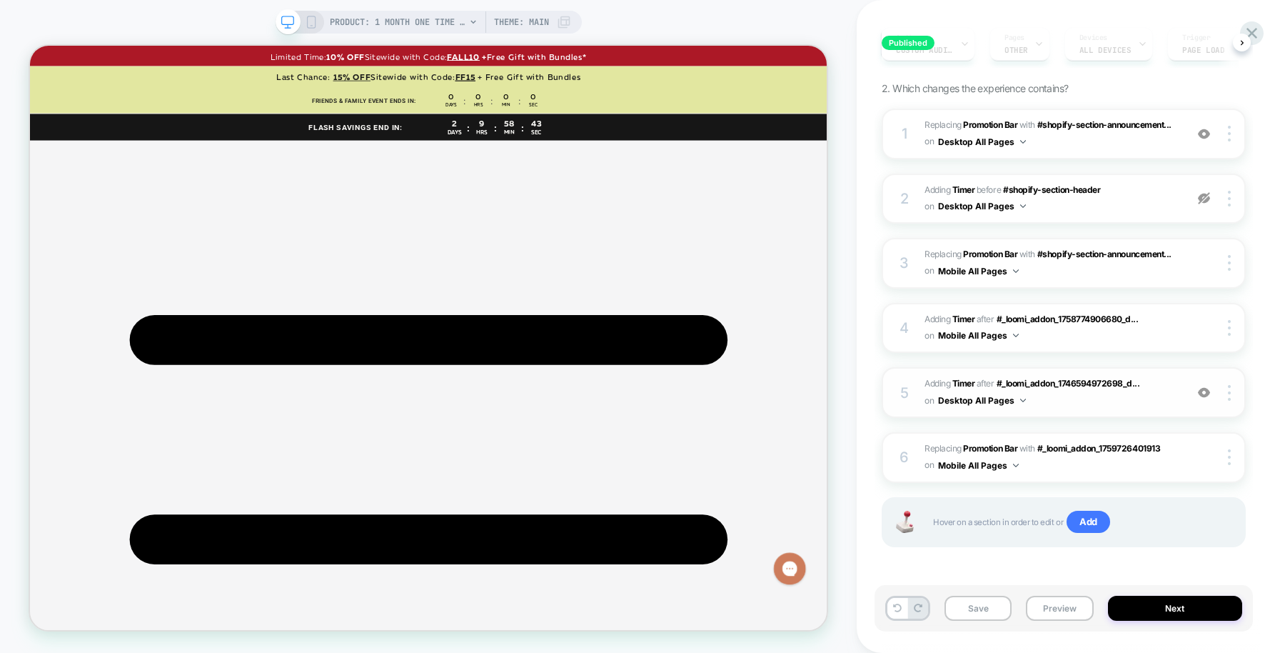
click at [1209, 396] on img at bounding box center [1204, 392] width 12 height 12
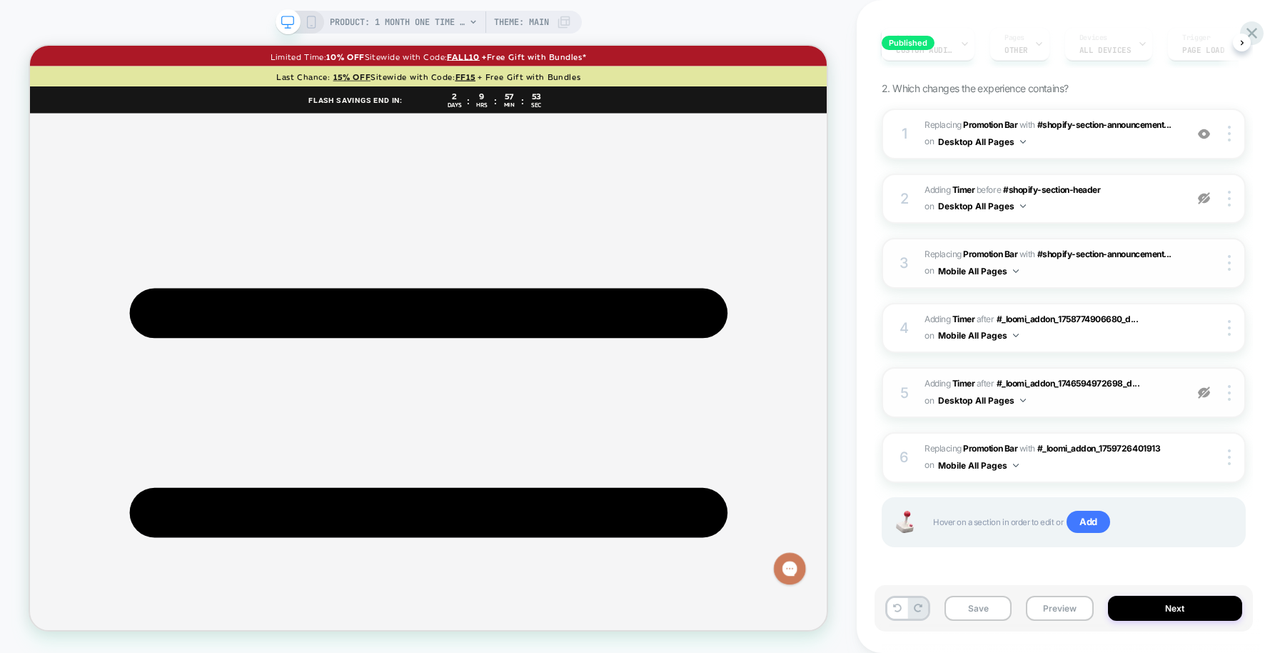
scroll to position [0, 0]
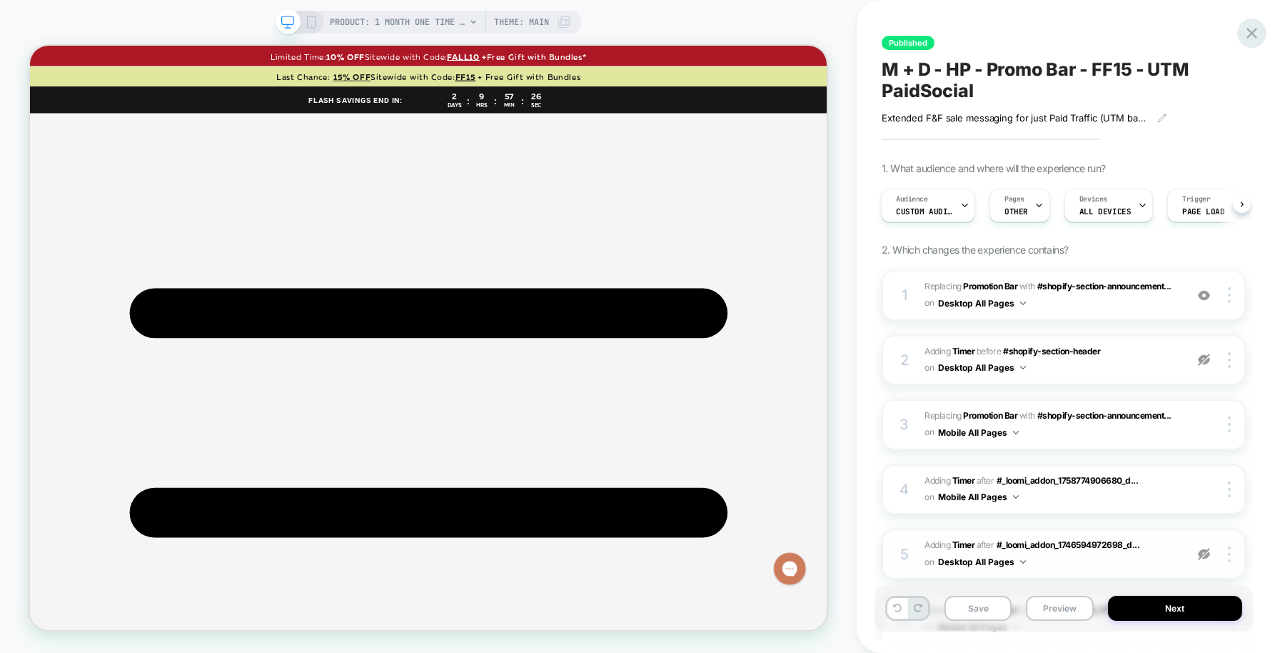
click at [1250, 36] on icon at bounding box center [1252, 33] width 11 height 11
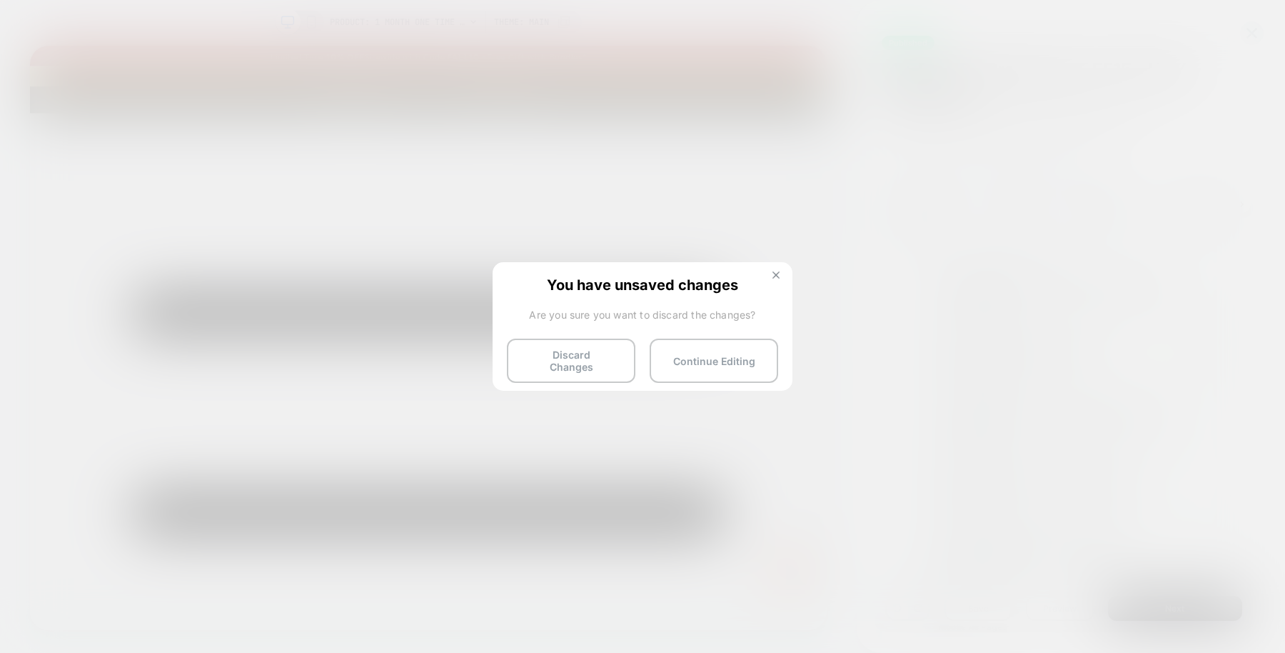
click at [773, 275] on img at bounding box center [776, 274] width 7 height 7
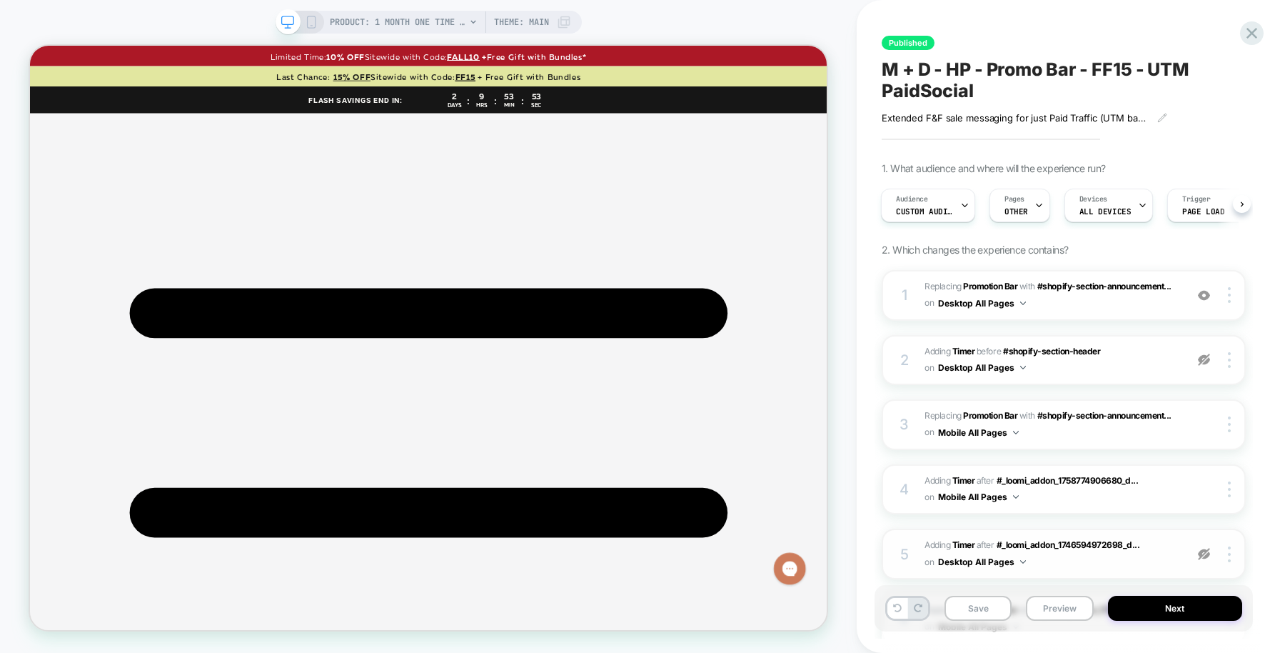
click at [1024, 222] on div "Audience Custom Audience Pages OTHER Devices ALL DEVICES Trigger Page Load" at bounding box center [1057, 205] width 364 height 48
click at [1024, 191] on div "Pages OTHER" at bounding box center [1016, 205] width 52 height 32
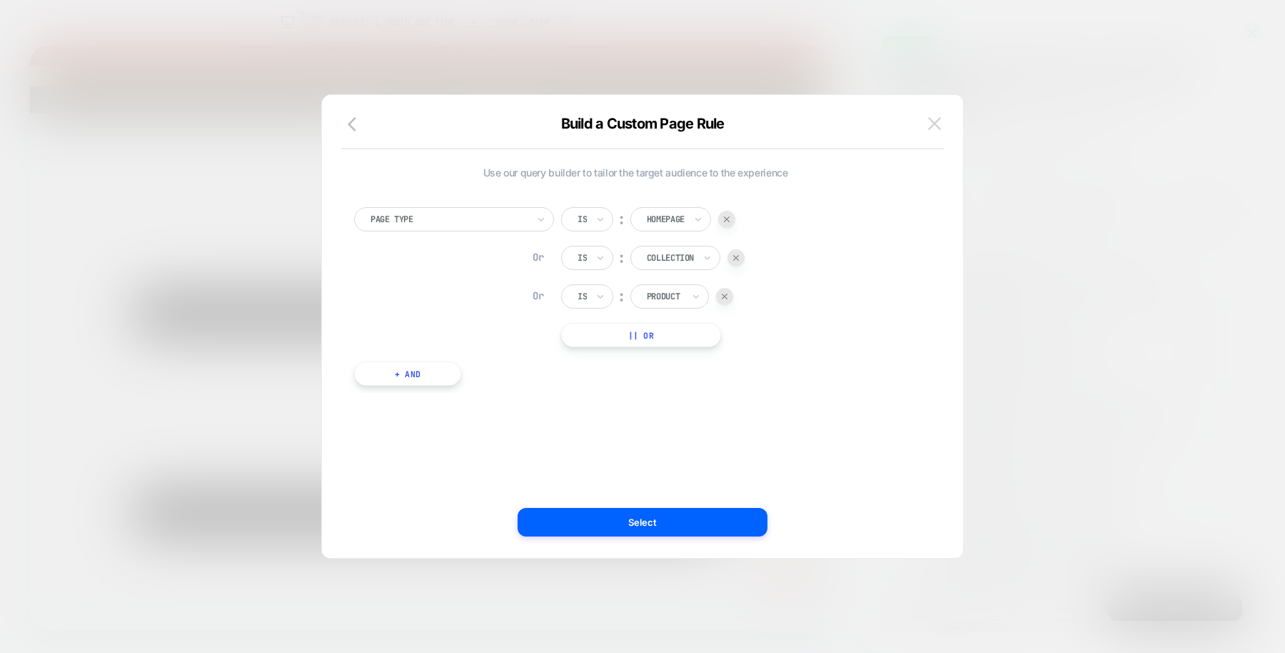
click at [934, 122] on img at bounding box center [934, 123] width 13 height 12
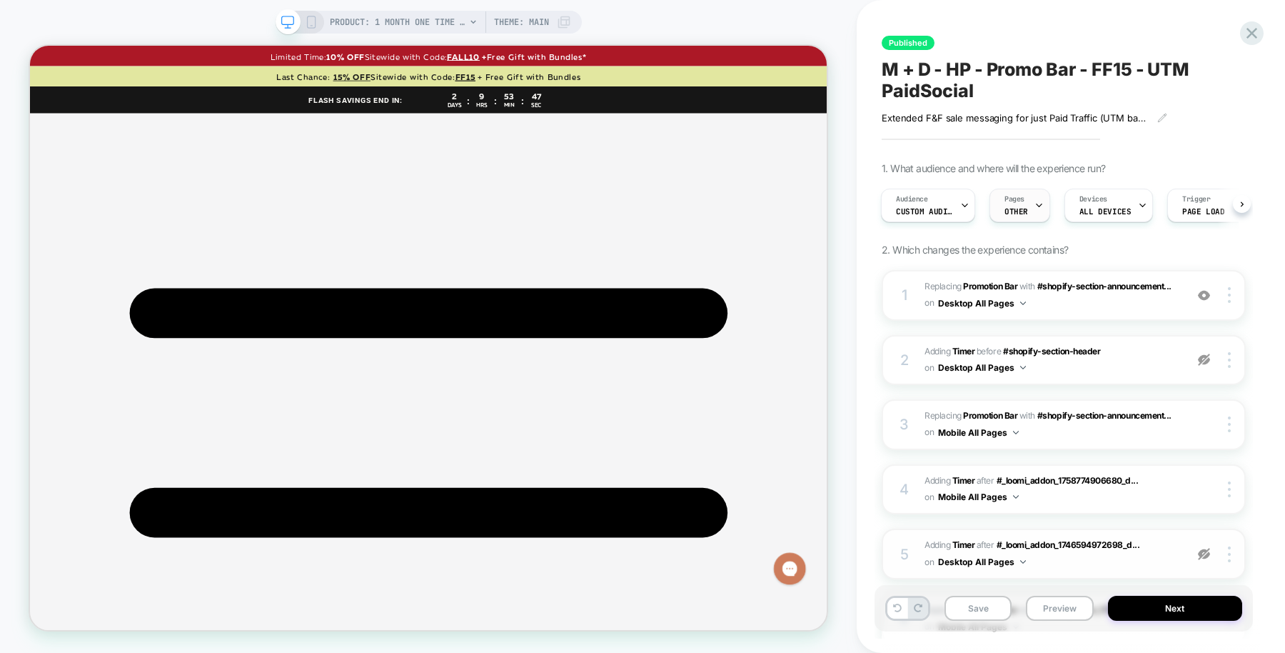
click at [1022, 215] on span "OTHER" at bounding box center [1017, 211] width 24 height 10
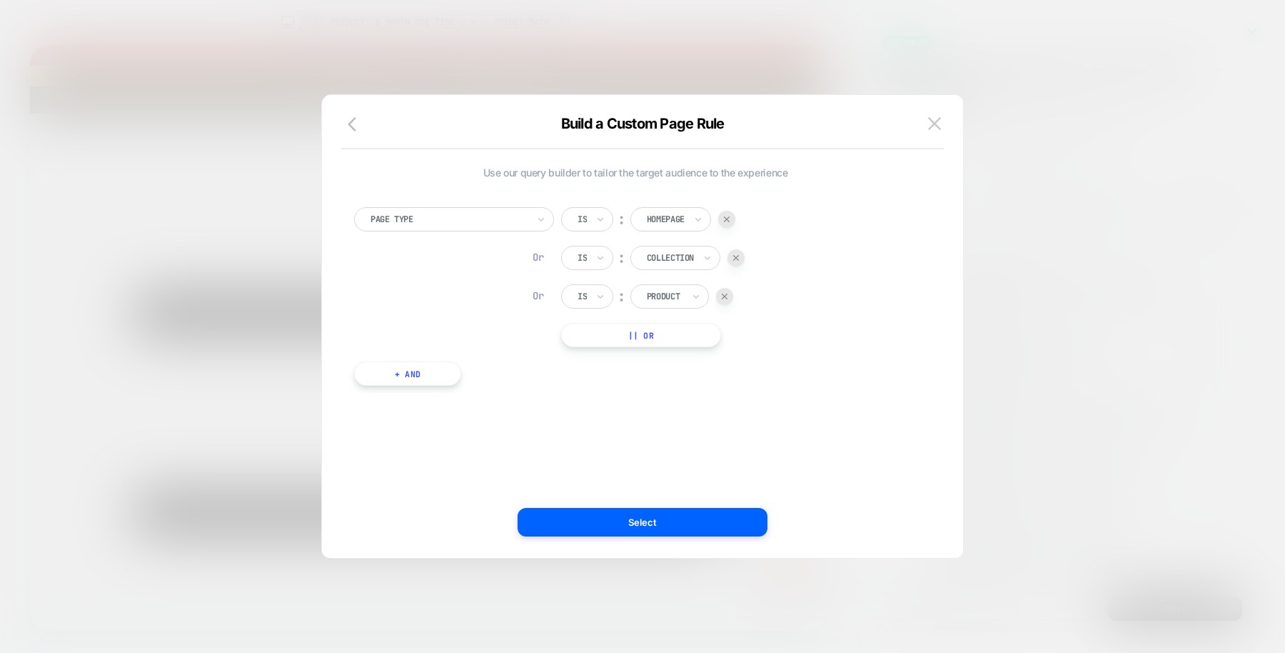
click at [680, 333] on button "|| Or" at bounding box center [641, 335] width 160 height 24
click at [684, 325] on div "Homepage" at bounding box center [670, 335] width 81 height 24
click at [670, 391] on div "Cart" at bounding box center [691, 396] width 93 height 23
click at [660, 375] on button "|| Or" at bounding box center [641, 373] width 160 height 24
click at [671, 373] on div at bounding box center [666, 373] width 38 height 13
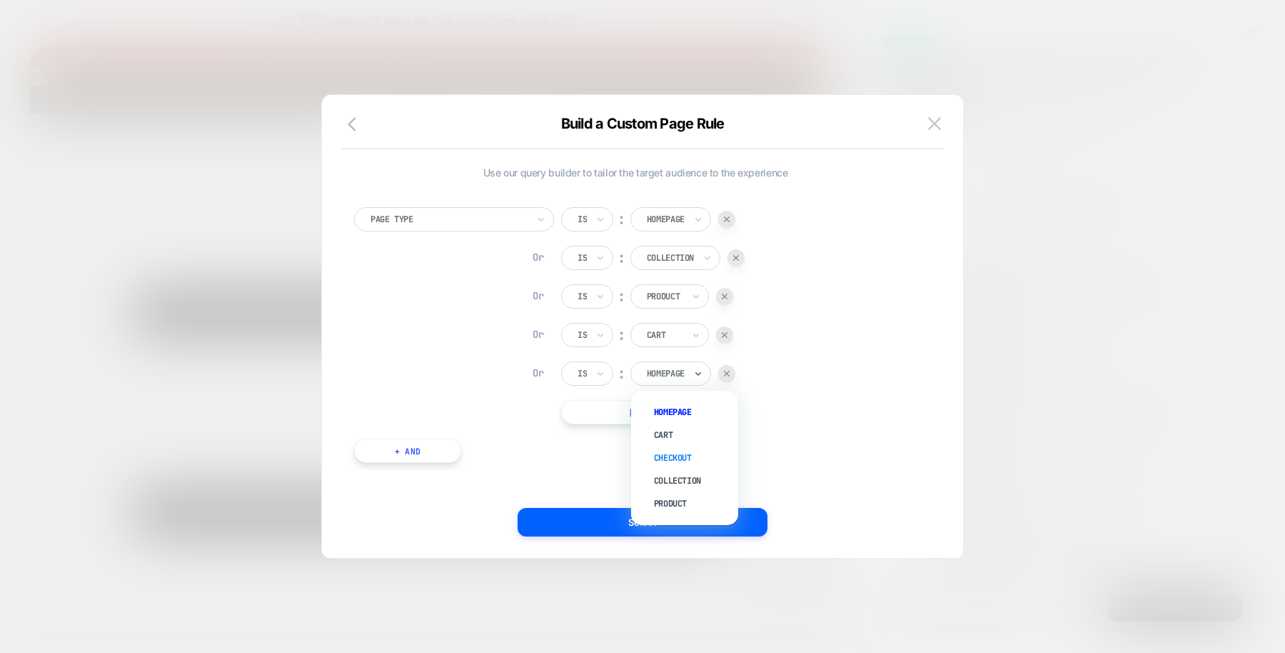
click at [671, 454] on div "Checkout" at bounding box center [691, 457] width 93 height 23
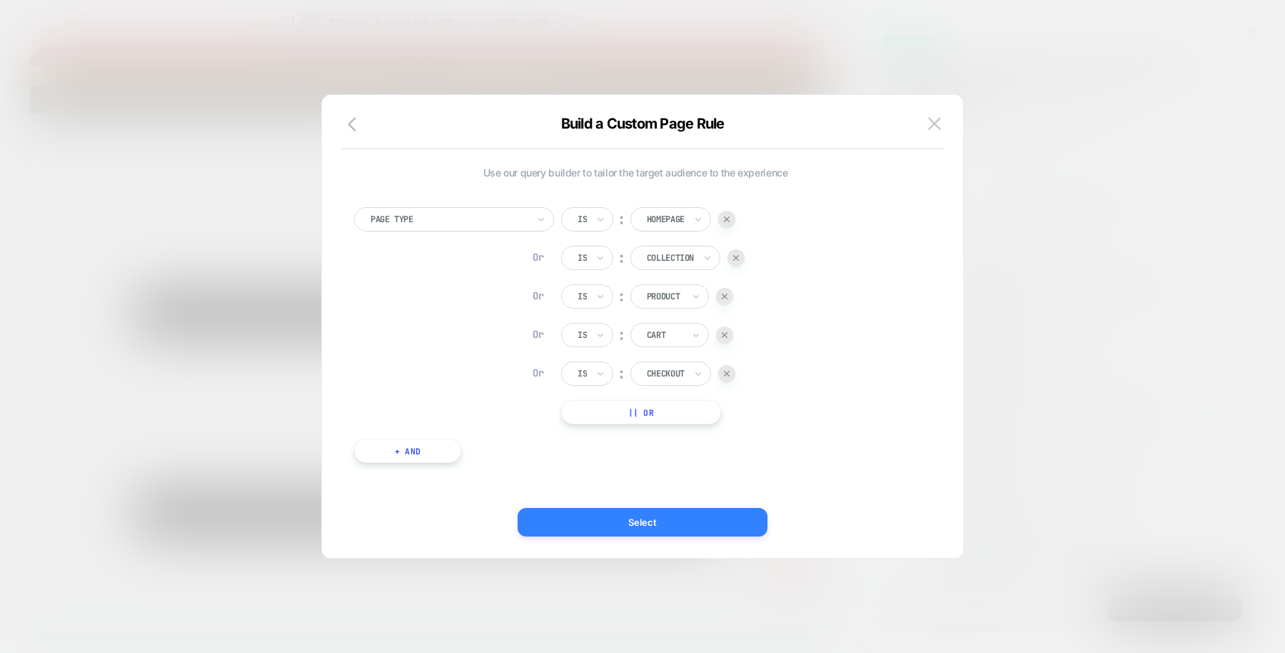
click at [673, 520] on button "Select" at bounding box center [643, 522] width 250 height 29
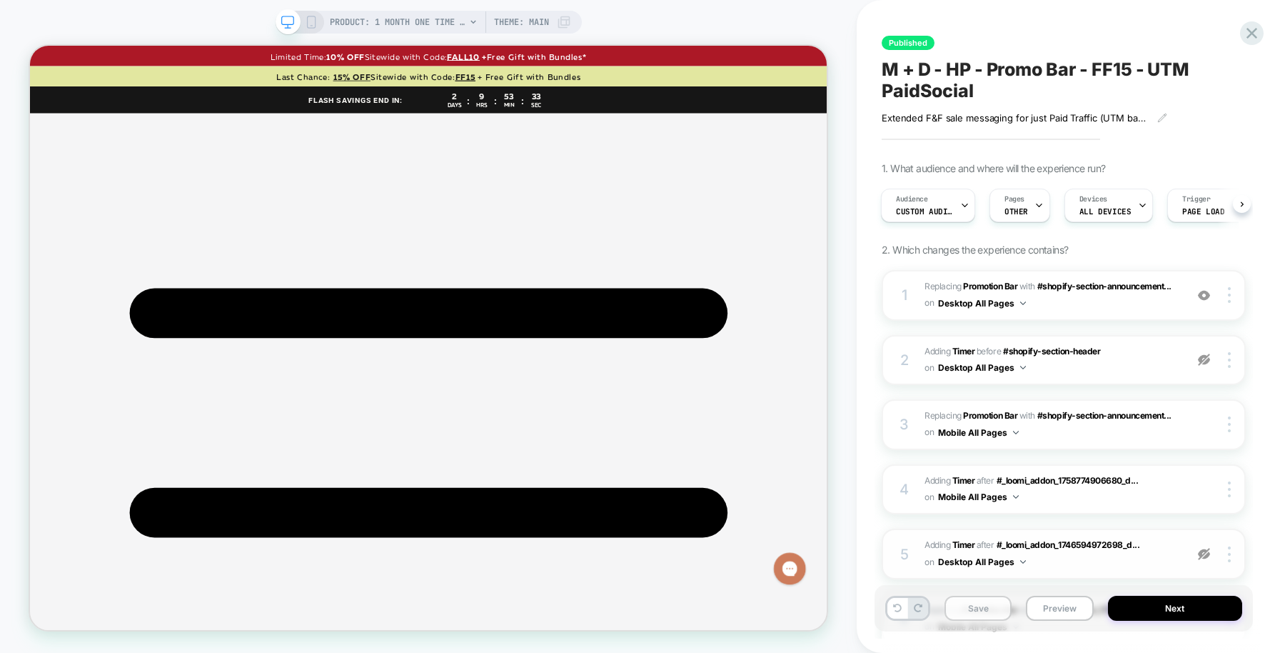
click at [990, 605] on button "Save" at bounding box center [978, 607] width 67 height 25
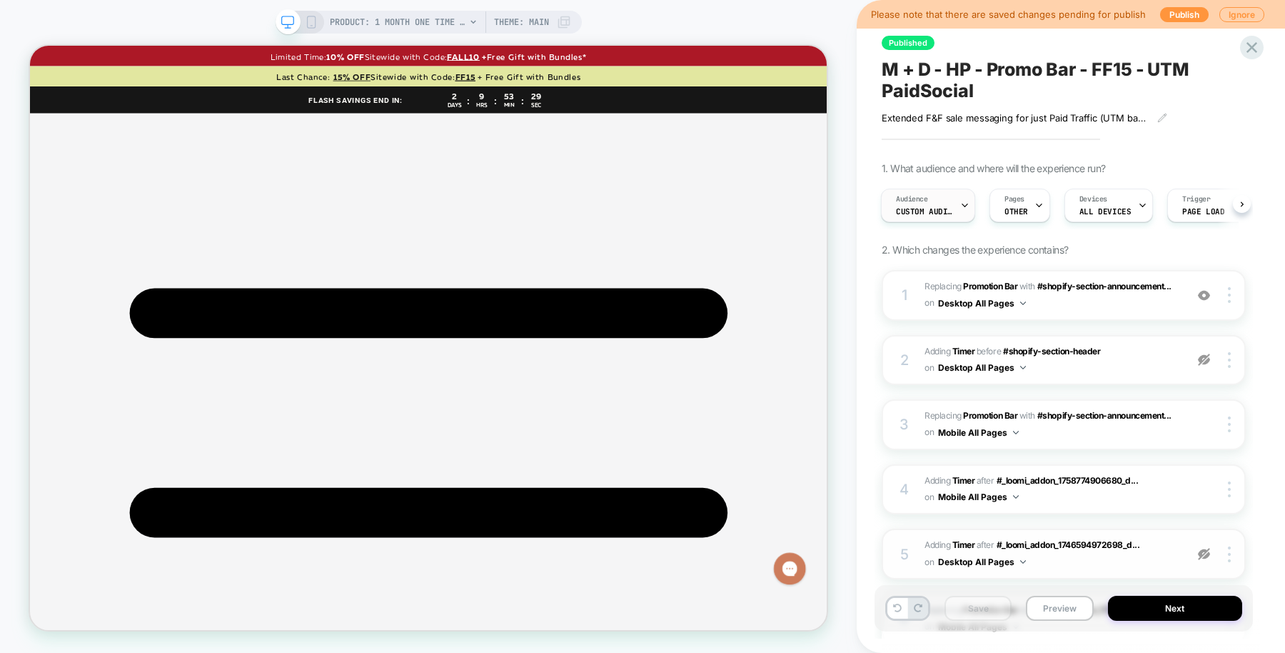
click at [958, 202] on div "Audience Custom Audience" at bounding box center [925, 205] width 86 height 32
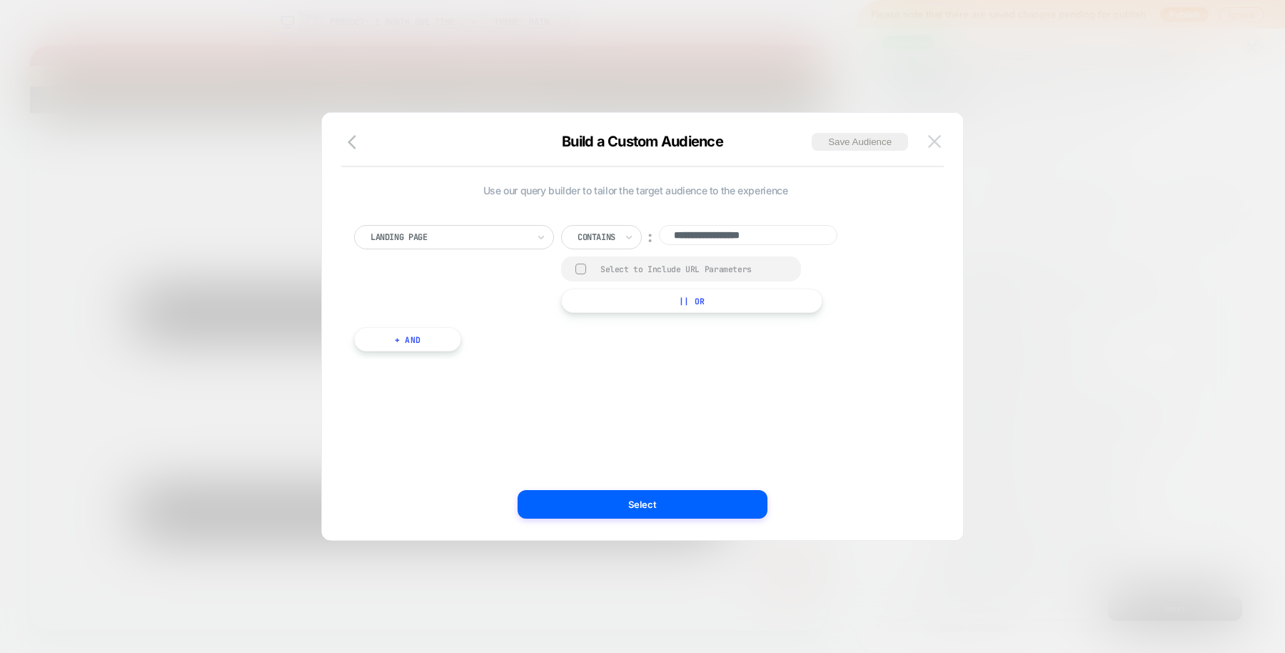
click at [936, 133] on button at bounding box center [934, 141] width 21 height 21
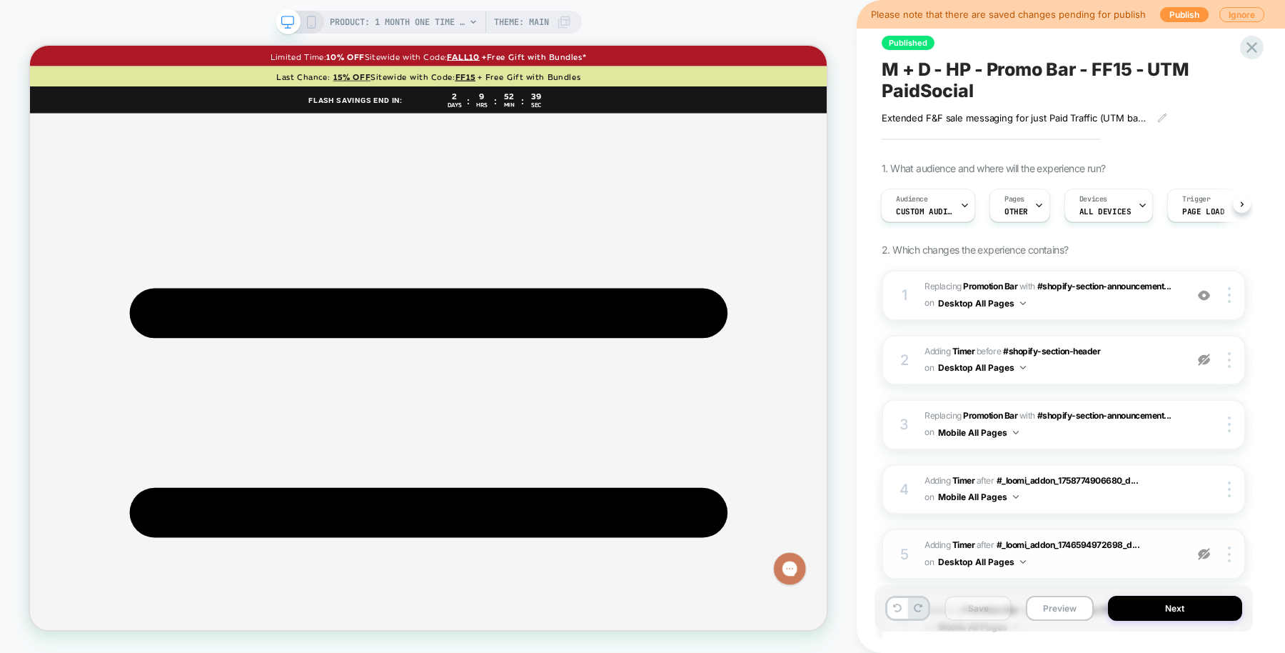
drag, startPoint x: 982, startPoint y: 89, endPoint x: 877, endPoint y: 66, distance: 107.4
click at [877, 66] on div "Published M + D - HP - Promo Bar - FF15 - UTM PaidSocial Extended F&F sale mess…" at bounding box center [1064, 326] width 378 height 624
click at [898, 68] on span "M + D - HP - Promo Bar - FF15 - UTM PaidSocial" at bounding box center [1064, 80] width 364 height 43
click at [898, 68] on textarea "**********" at bounding box center [1041, 81] width 318 height 44
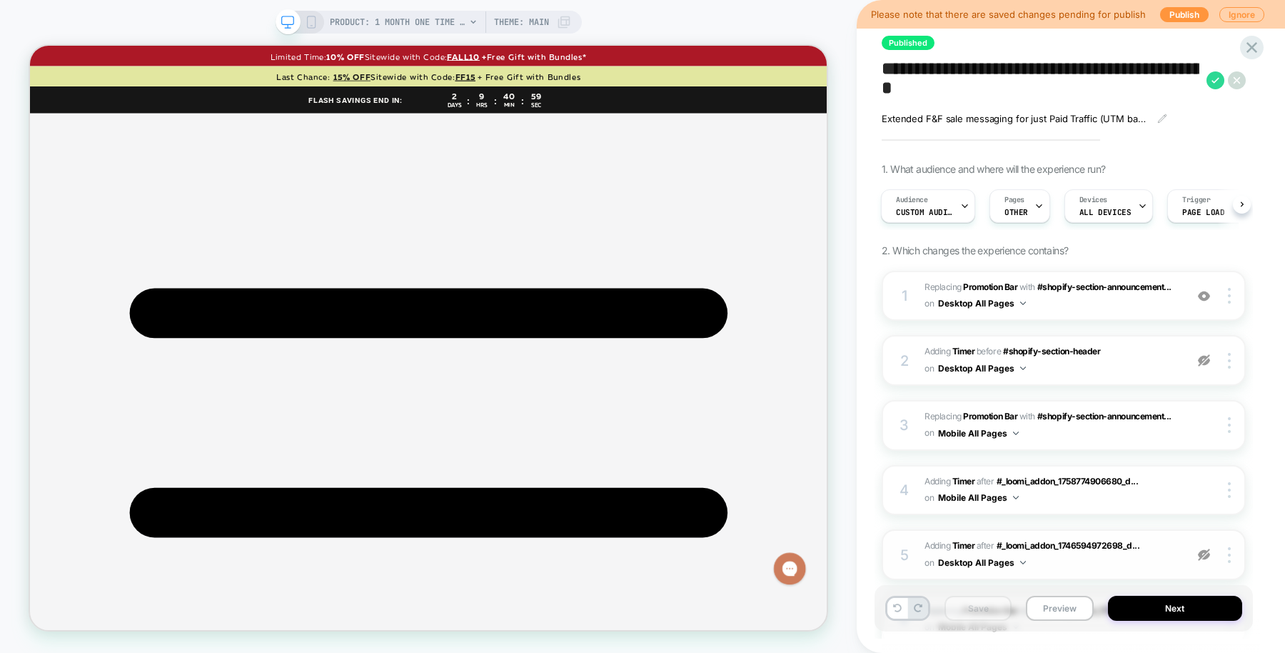
click at [1262, 407] on div "**********" at bounding box center [1071, 326] width 428 height 653
click at [381, 26] on span "PRODUCT: 1 Month One Time Membership" at bounding box center [398, 22] width 136 height 23
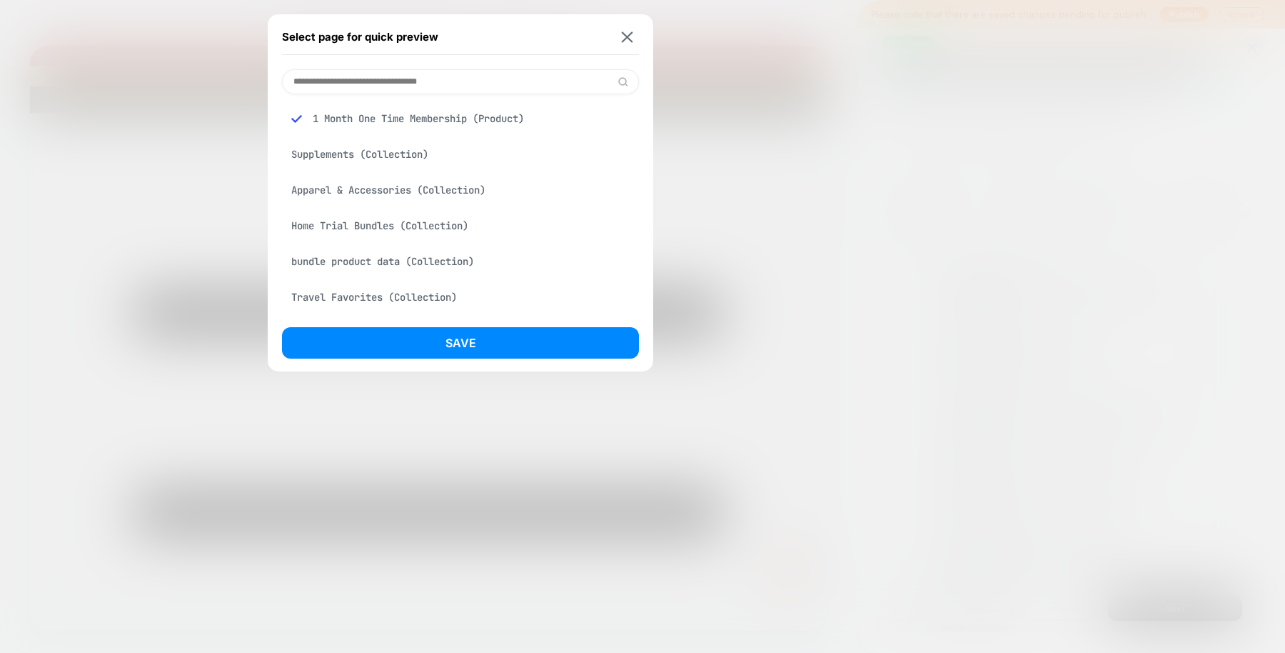
click at [243, 165] on div at bounding box center [642, 326] width 1285 height 653
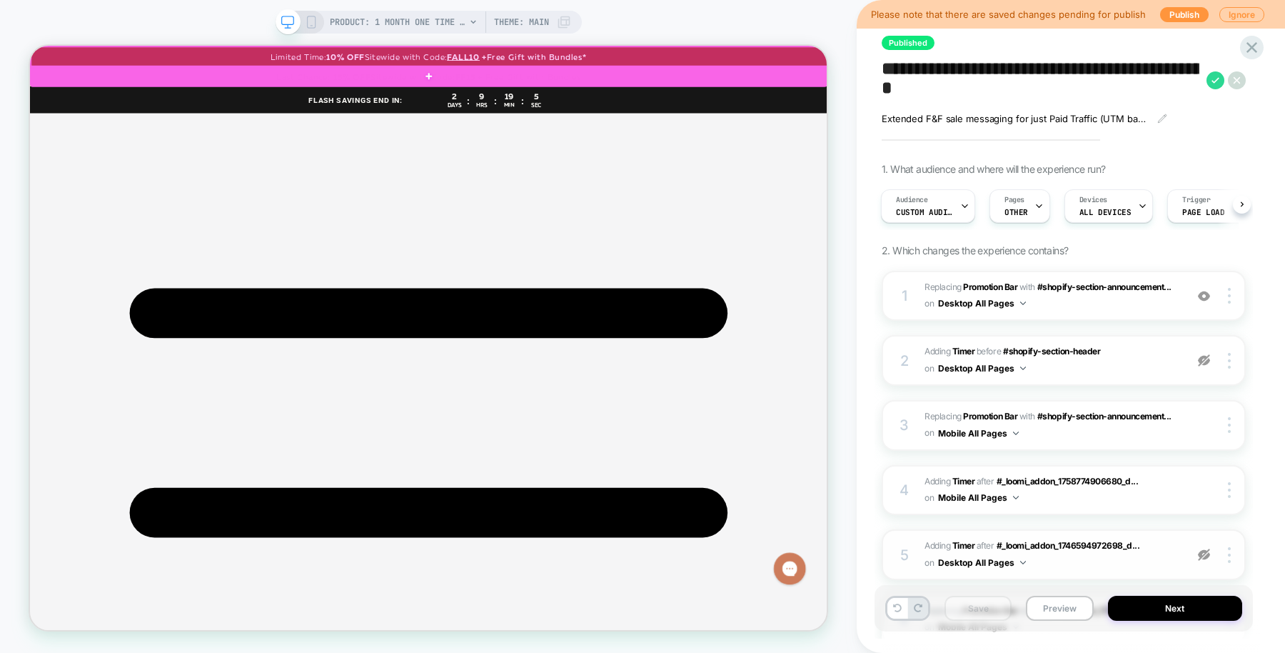
click at [606, 47] on div at bounding box center [562, 60] width 1063 height 27
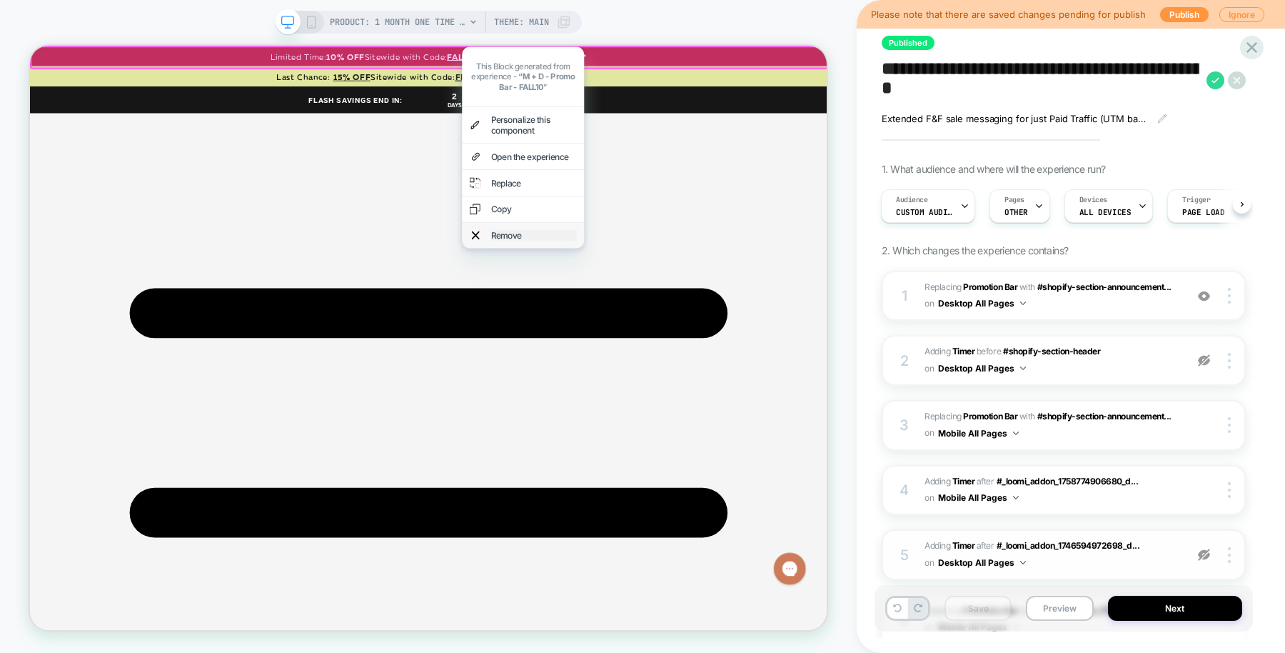
click at [675, 291] on div "Remove" at bounding box center [702, 298] width 114 height 14
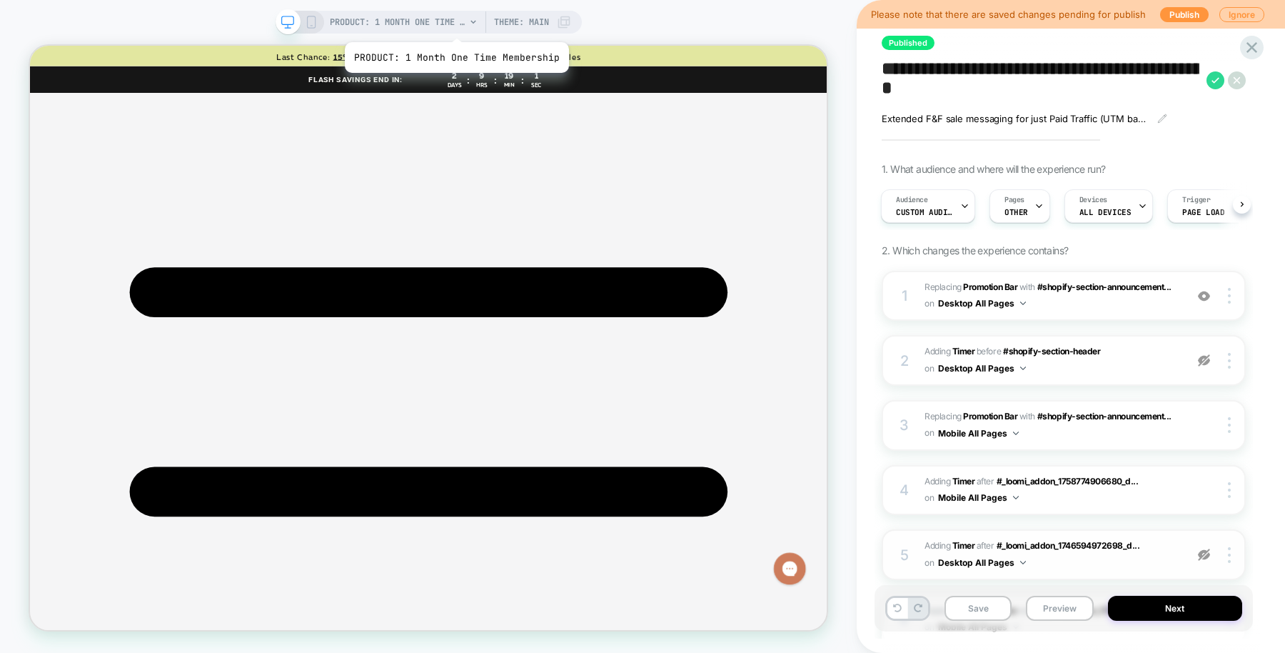
click at [454, 24] on span "PRODUCT: 1 Month One Time Membership" at bounding box center [398, 22] width 136 height 23
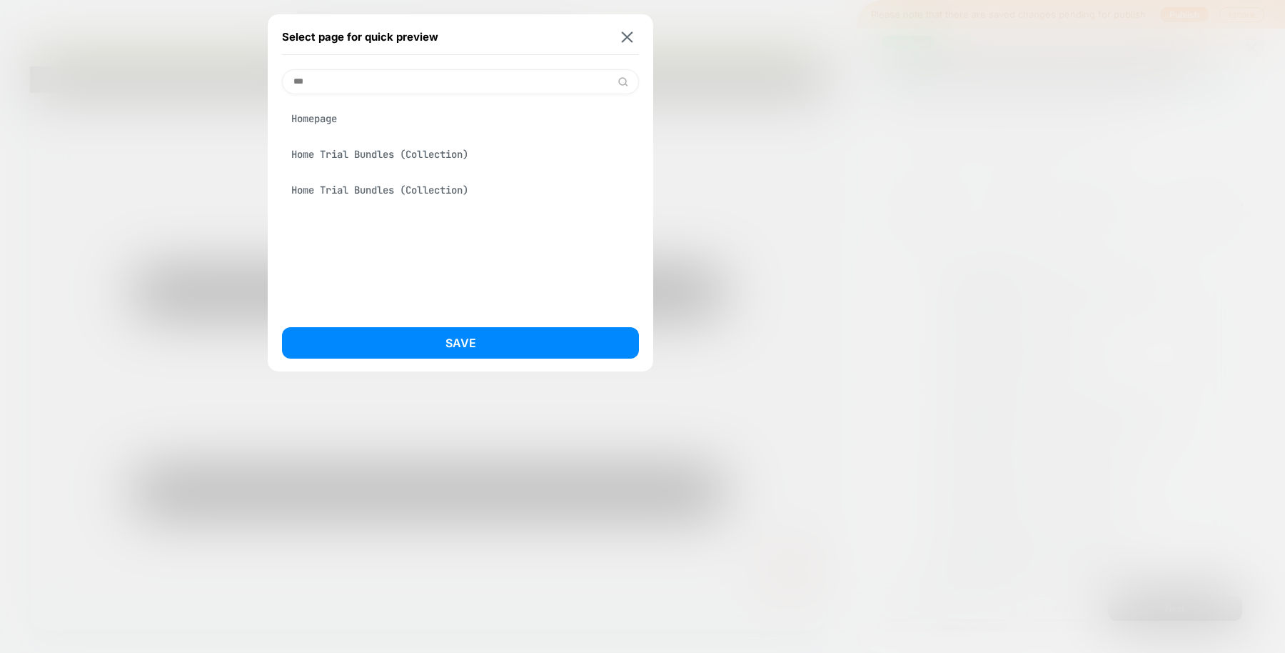
type input "***"
click at [451, 109] on div "Homepage" at bounding box center [460, 118] width 357 height 27
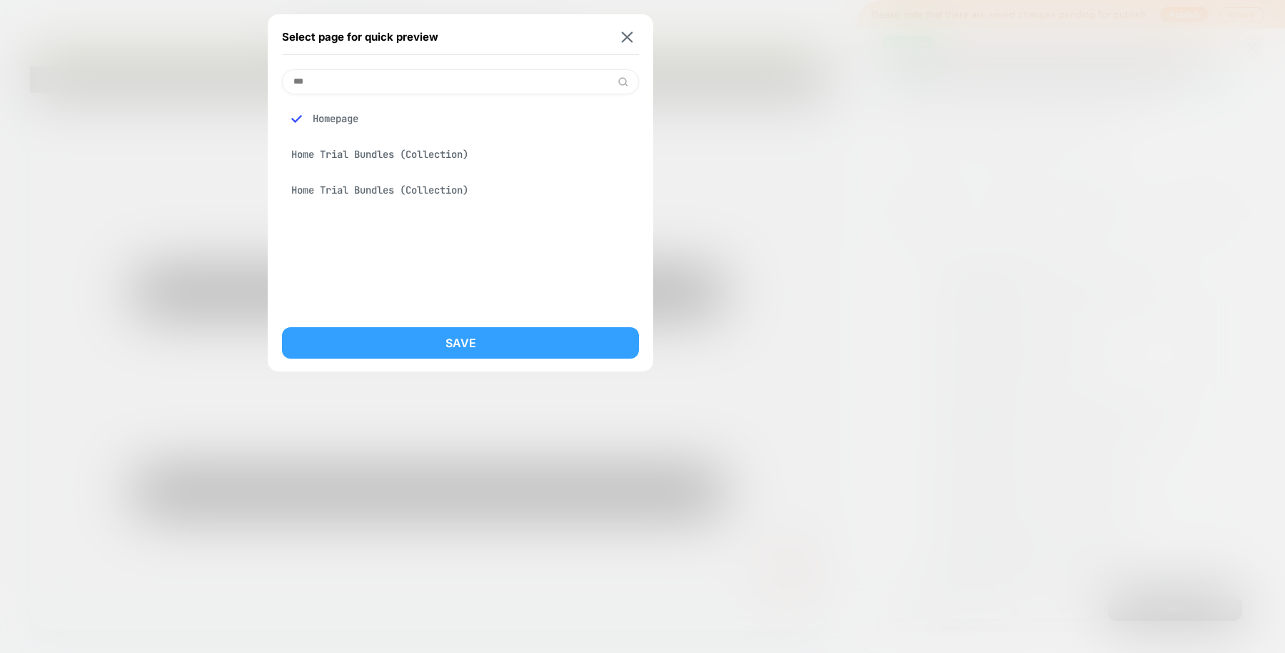
click at [429, 333] on button "Save" at bounding box center [460, 342] width 357 height 31
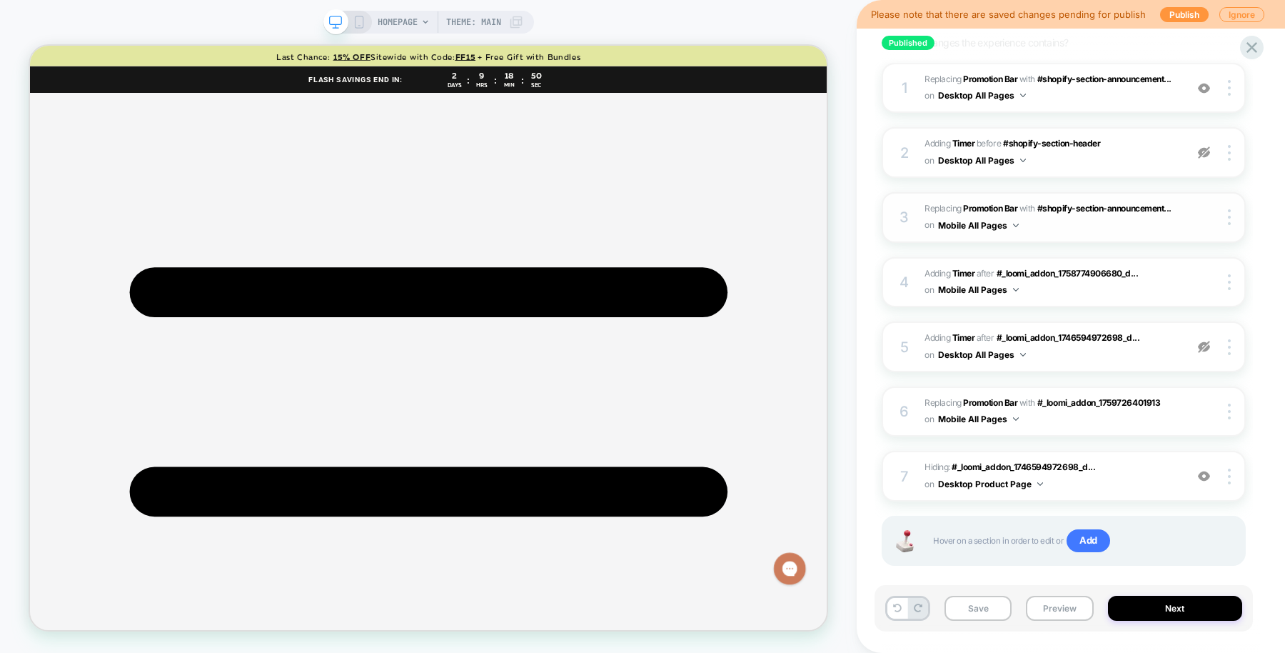
scroll to position [226, 0]
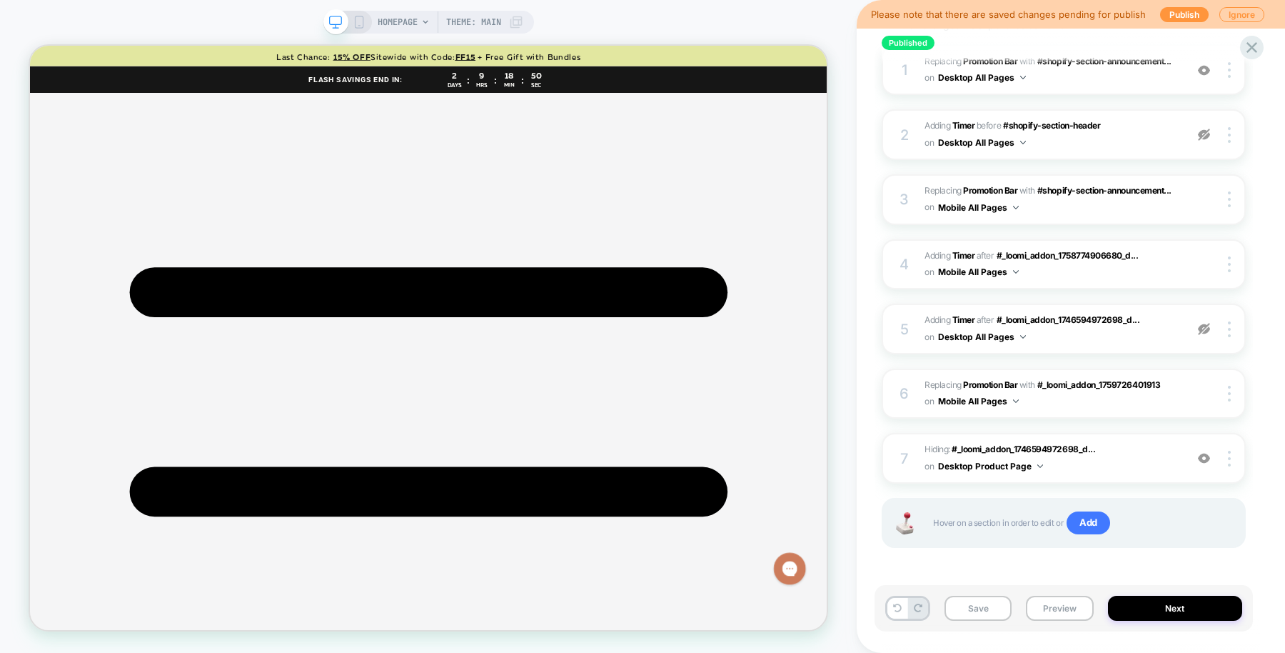
click at [829, 157] on div "HOMEPAGE Theme: MAIN" at bounding box center [428, 326] width 857 height 624
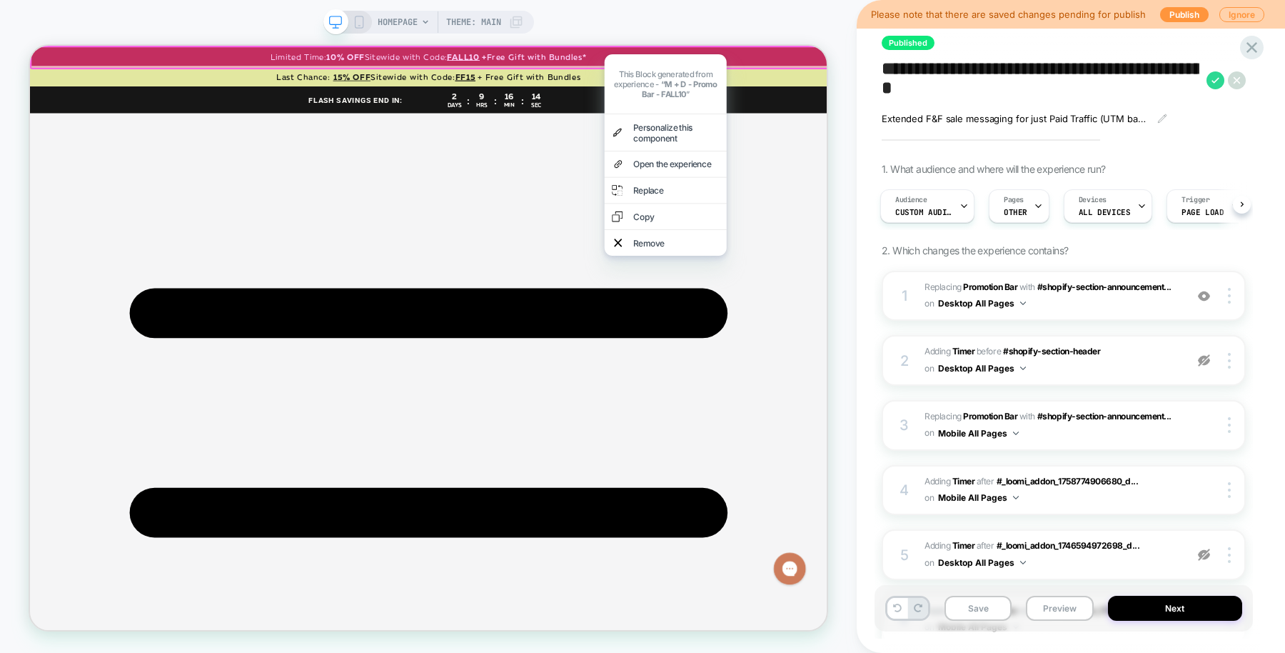
scroll to position [0, 0]
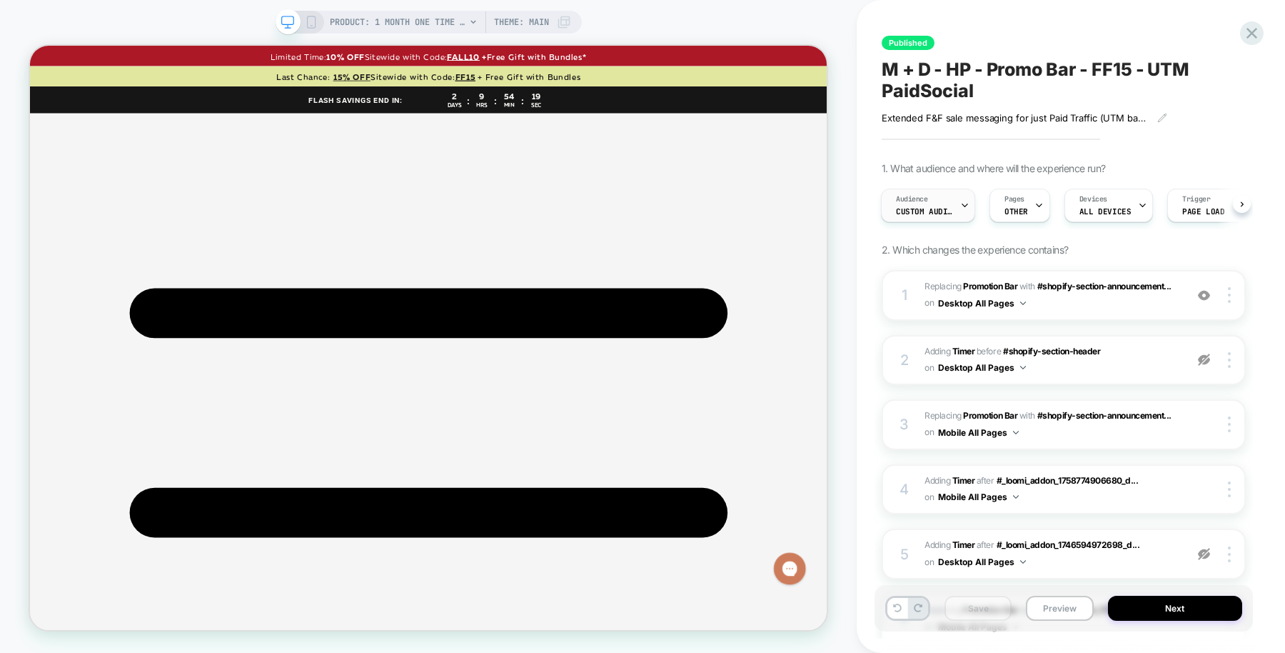
click at [928, 202] on div "Audience Custom Audience" at bounding box center [925, 205] width 86 height 32
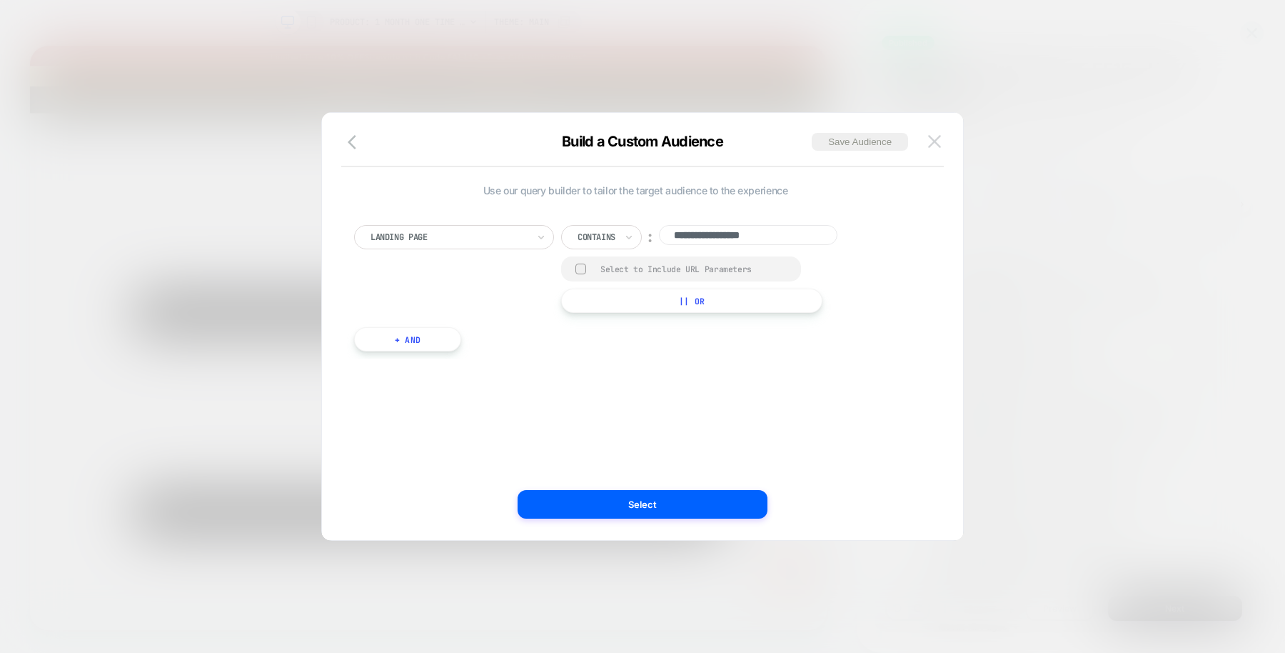
click at [935, 135] on img at bounding box center [934, 141] width 13 height 12
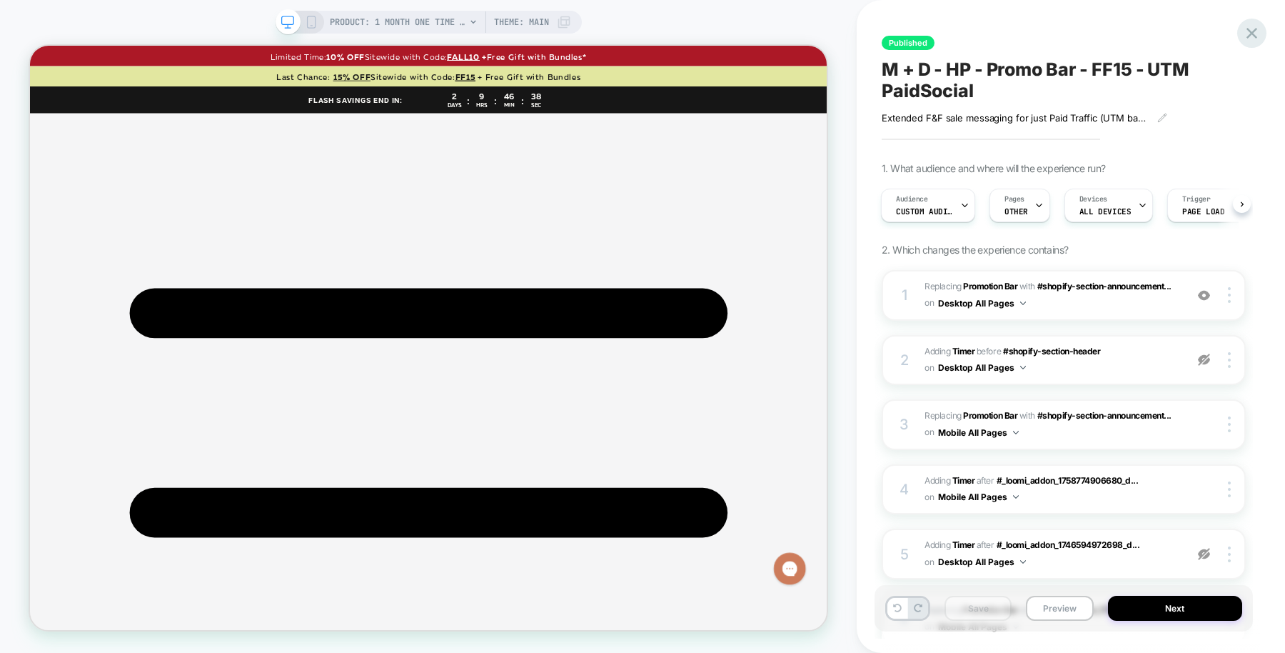
click at [1246, 36] on icon at bounding box center [1251, 33] width 19 height 19
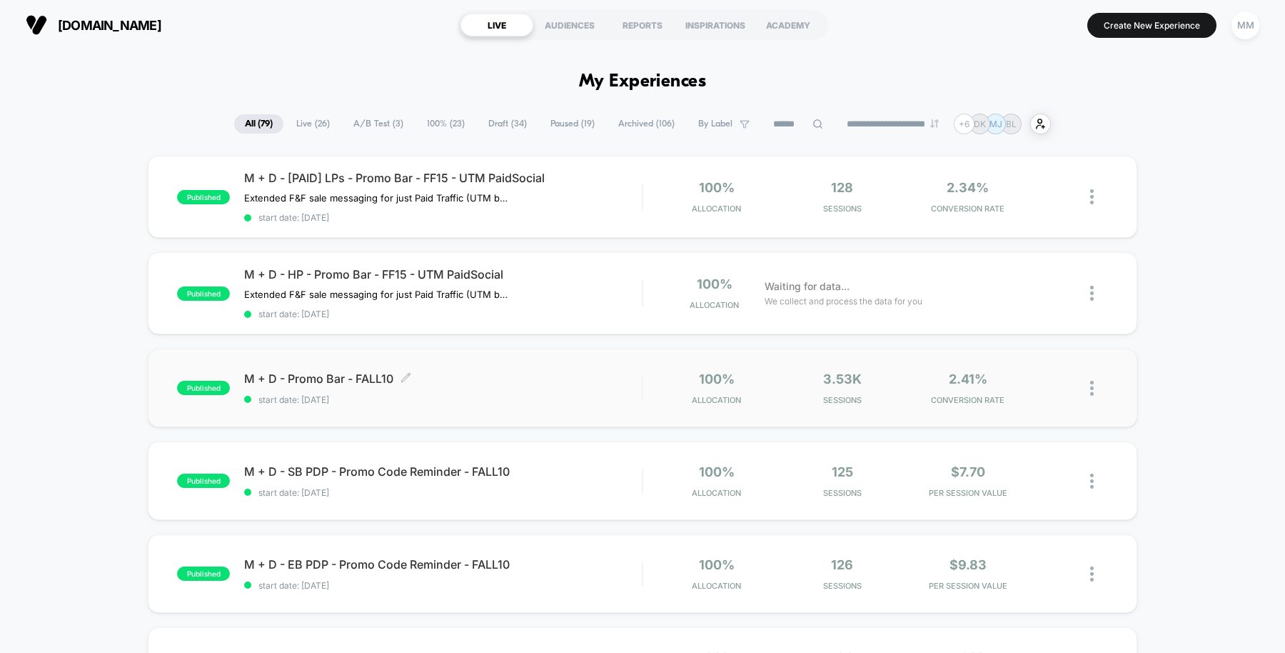
click at [542, 376] on span "M + D - Promo Bar - FALL10 Click to edit experience details" at bounding box center [443, 378] width 398 height 14
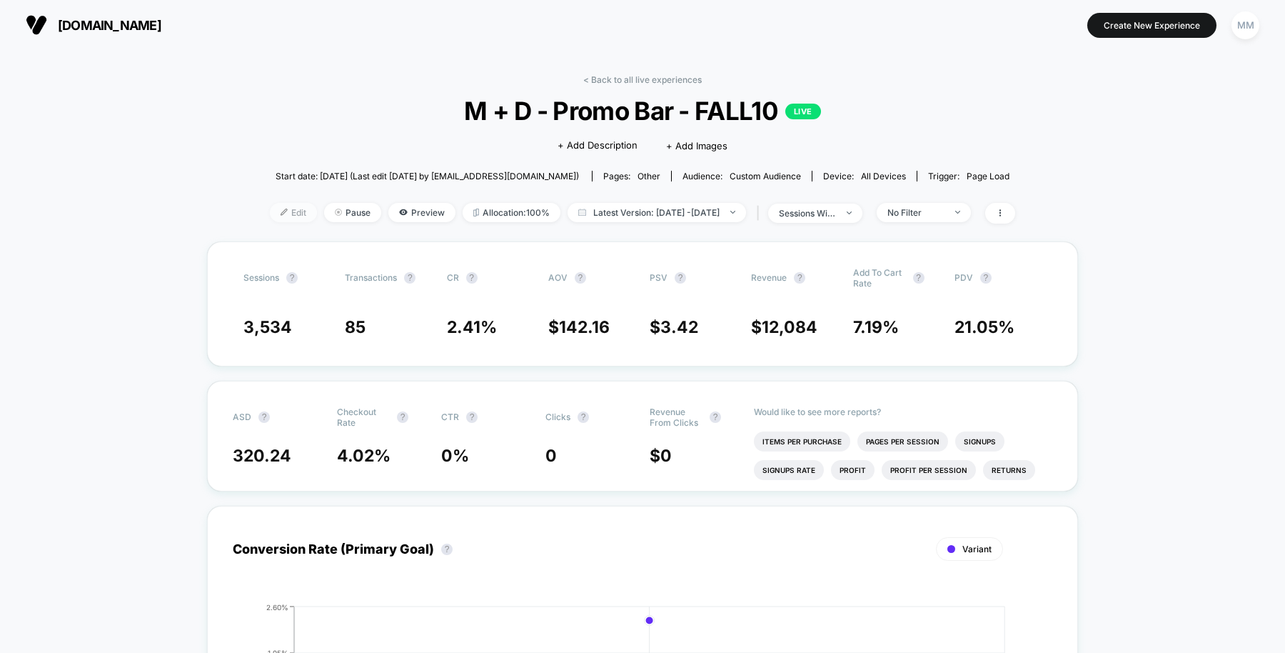
click at [283, 208] on span "Edit" at bounding box center [293, 212] width 47 height 19
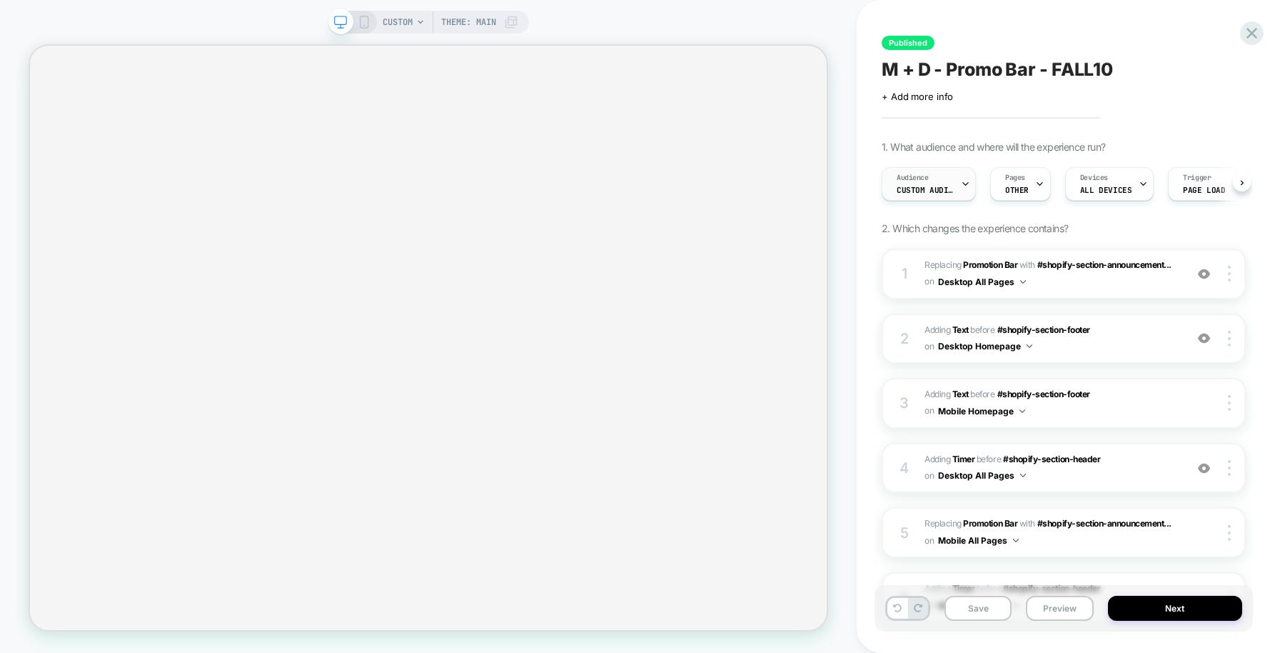
scroll to position [0, 1]
click at [927, 195] on div "Audience Custom Audience" at bounding box center [925, 184] width 86 height 32
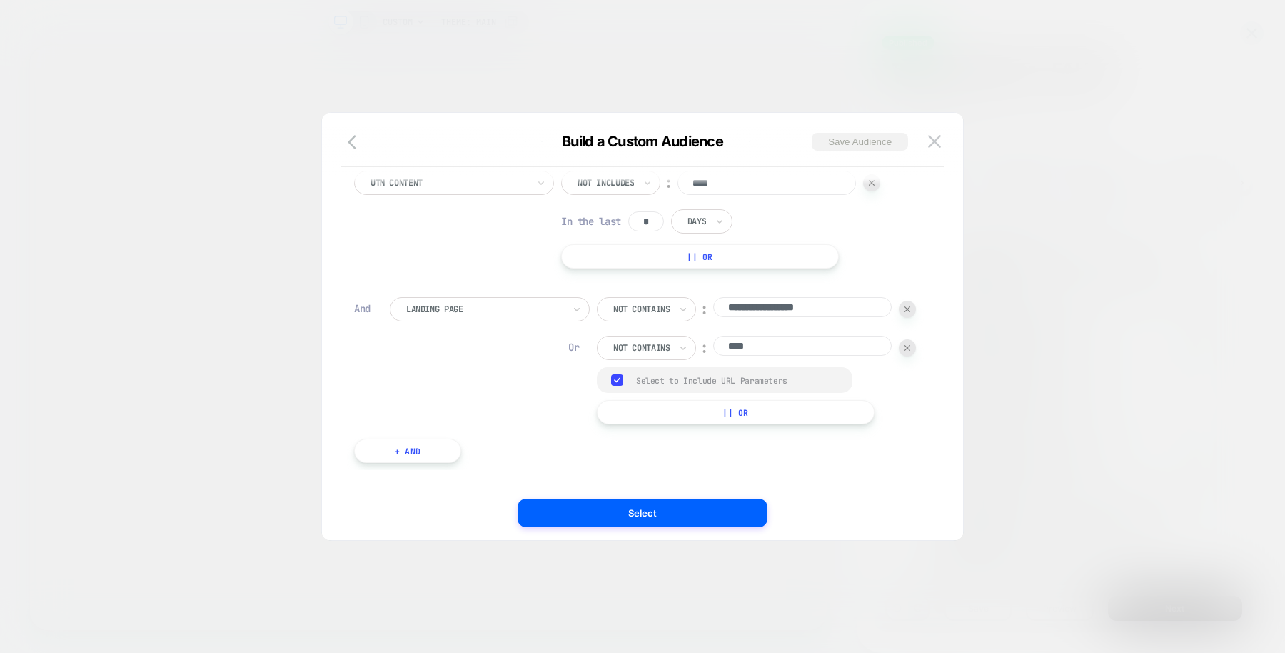
scroll to position [86, 0]
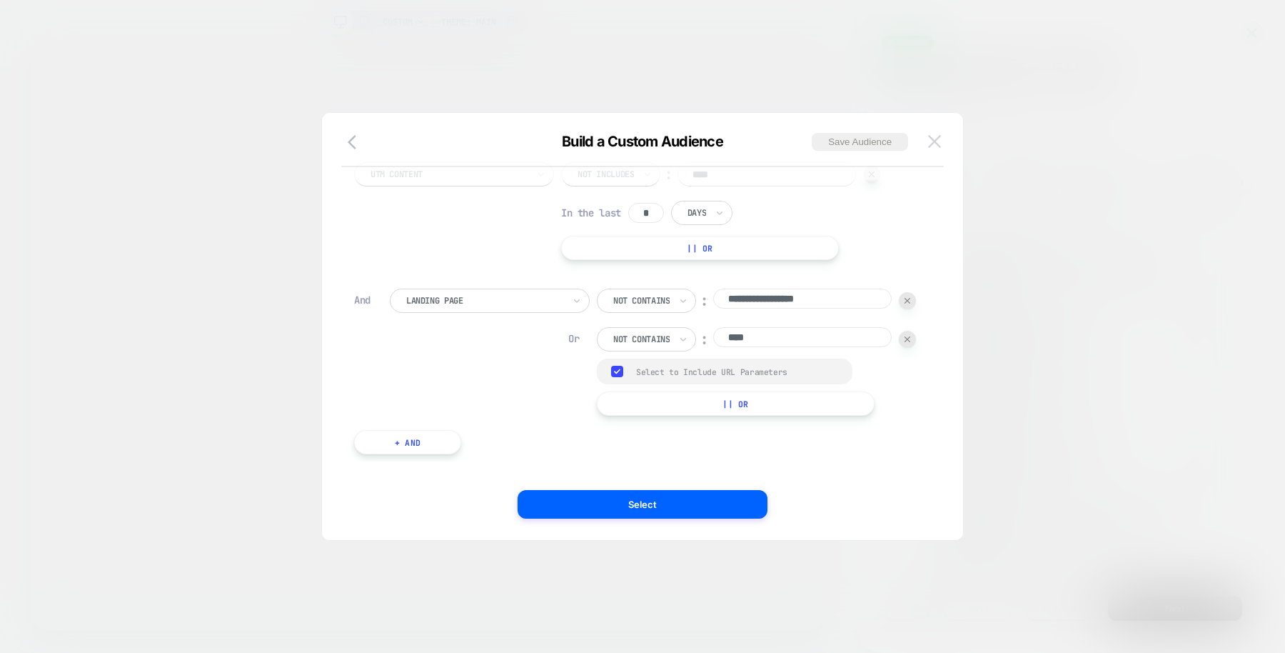
click at [926, 139] on button at bounding box center [934, 141] width 21 height 21
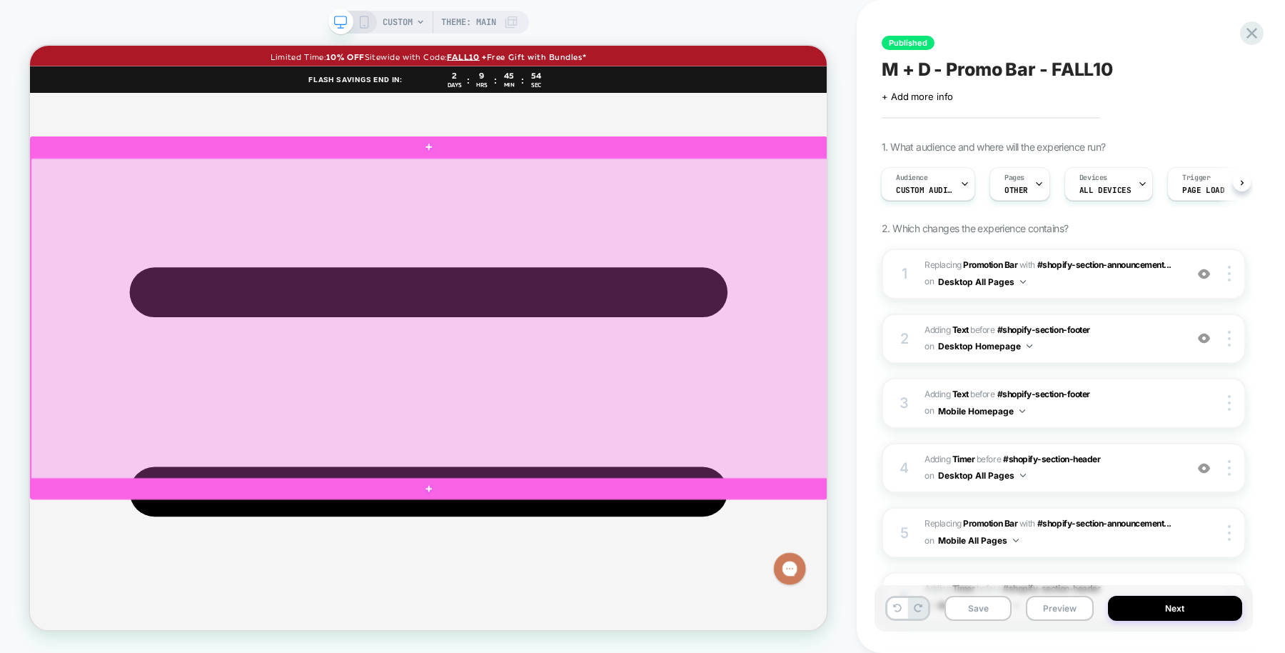
scroll to position [0, 0]
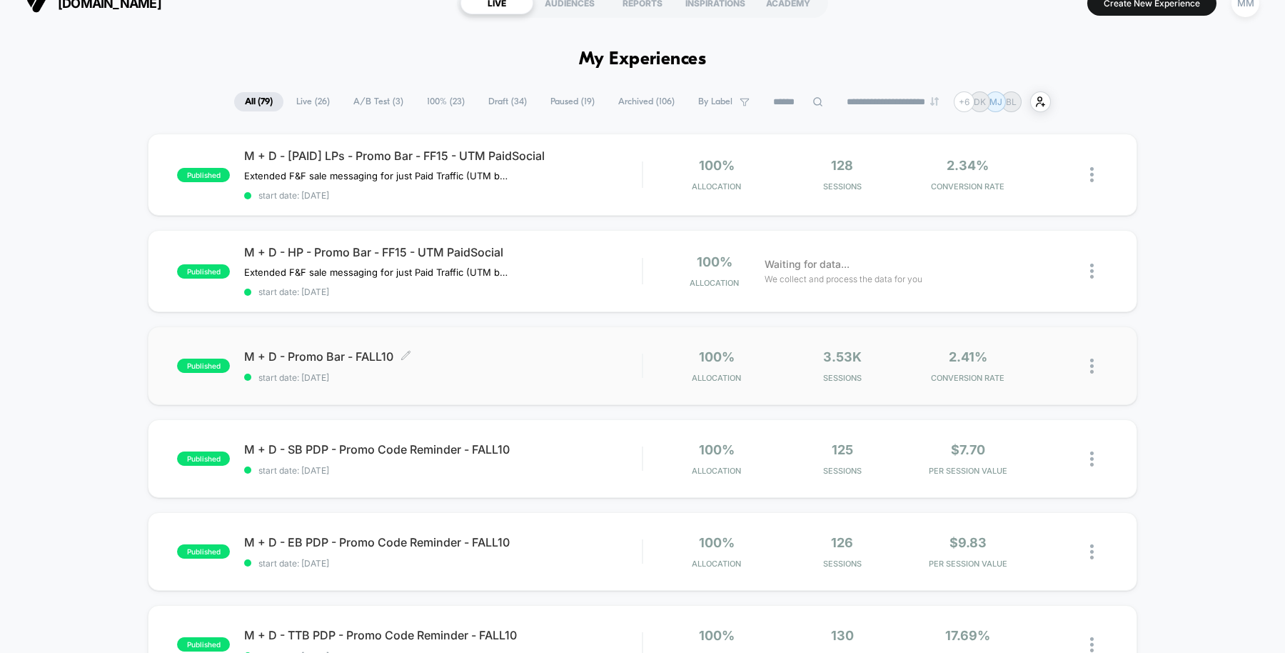
scroll to position [29, 0]
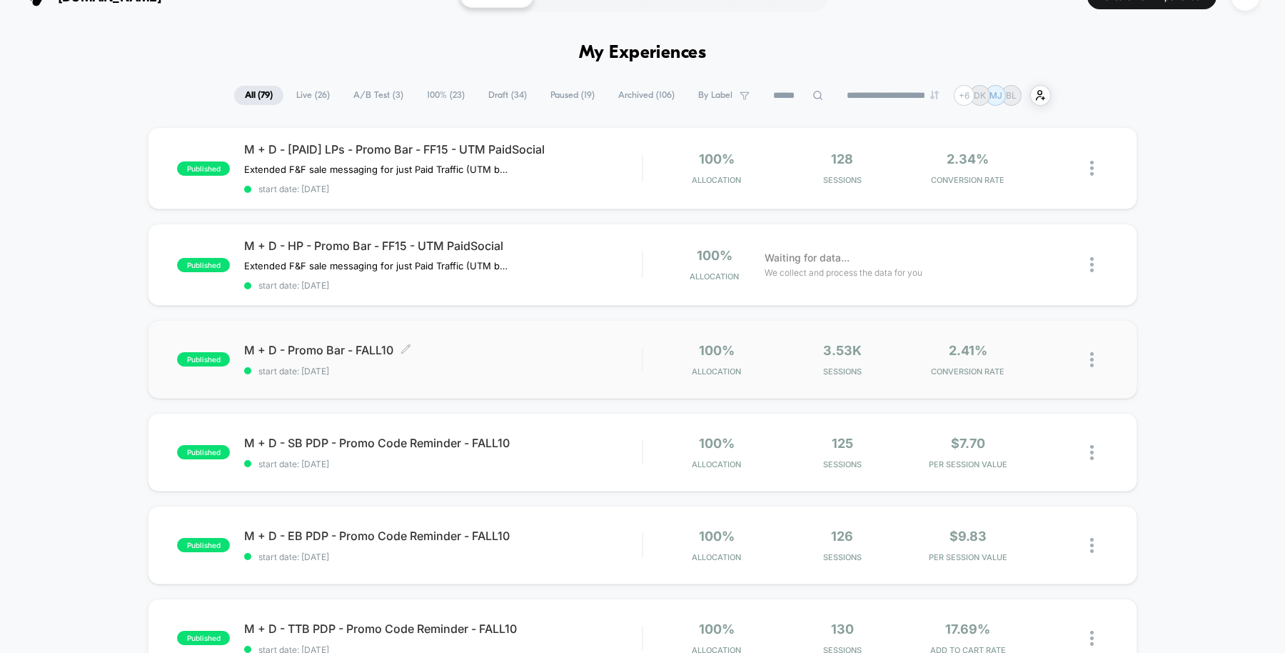
click at [587, 361] on div "M + D - Promo Bar - FALL10 Click to edit experience details Click to edit exper…" at bounding box center [443, 360] width 398 height 34
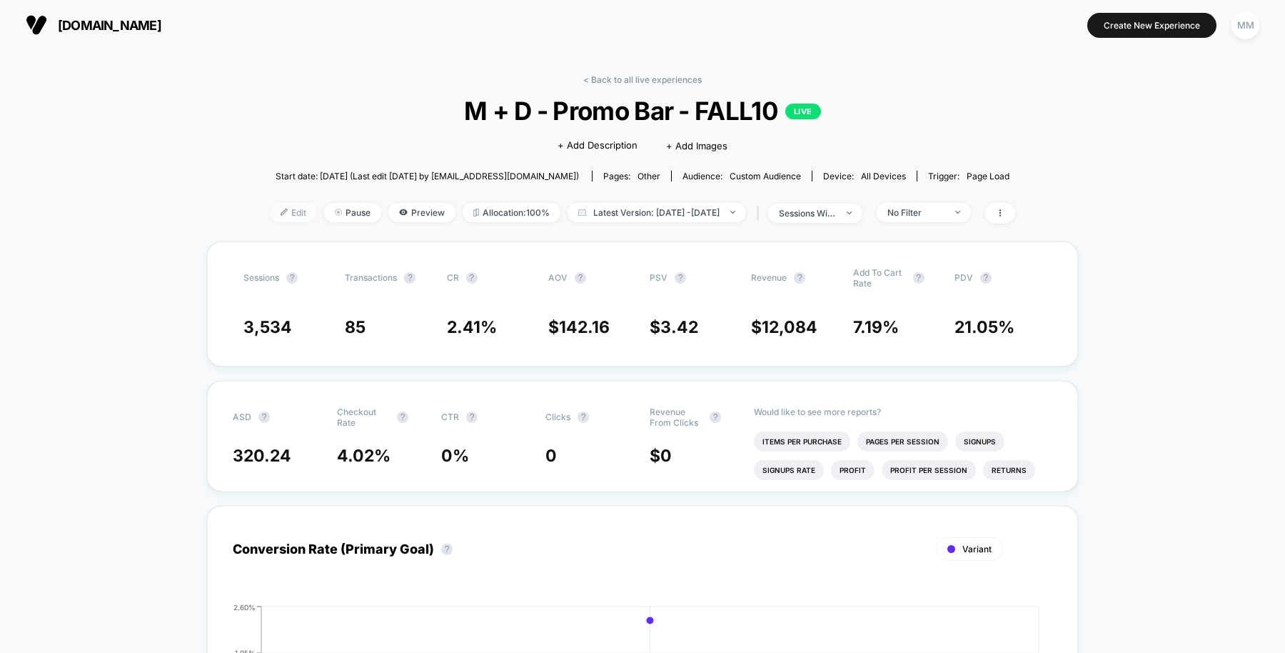
click at [280, 211] on span "Edit" at bounding box center [293, 212] width 47 height 19
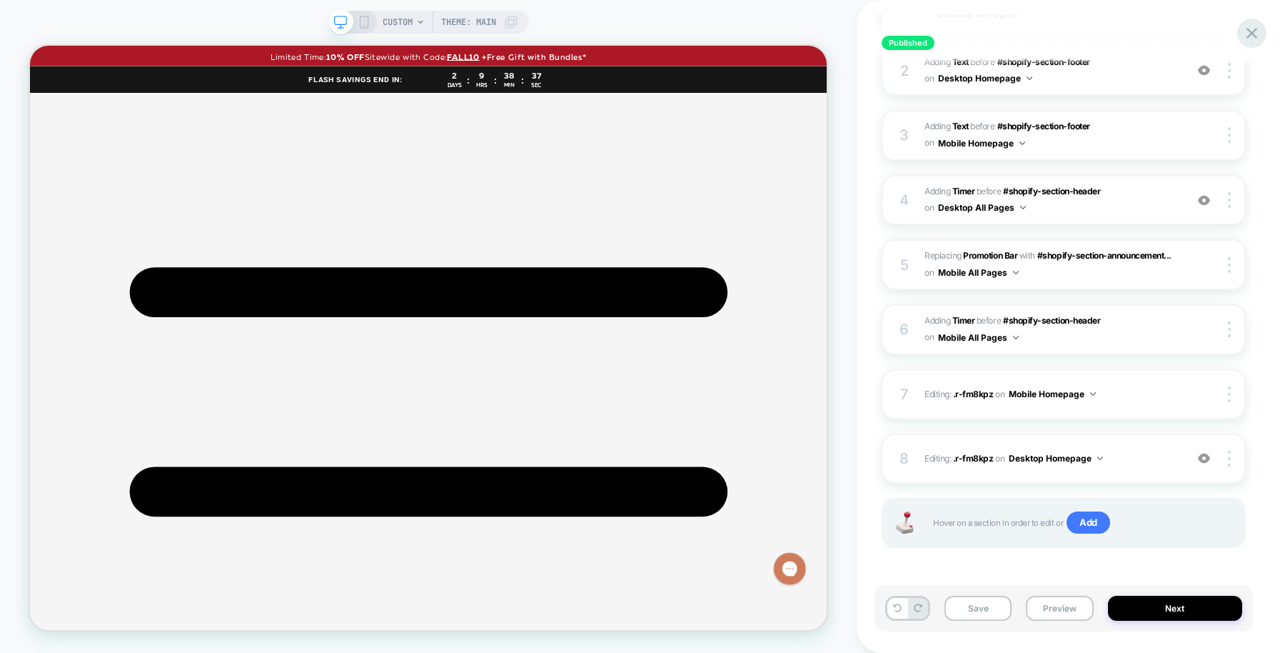
click at [1252, 27] on icon at bounding box center [1251, 33] width 19 height 19
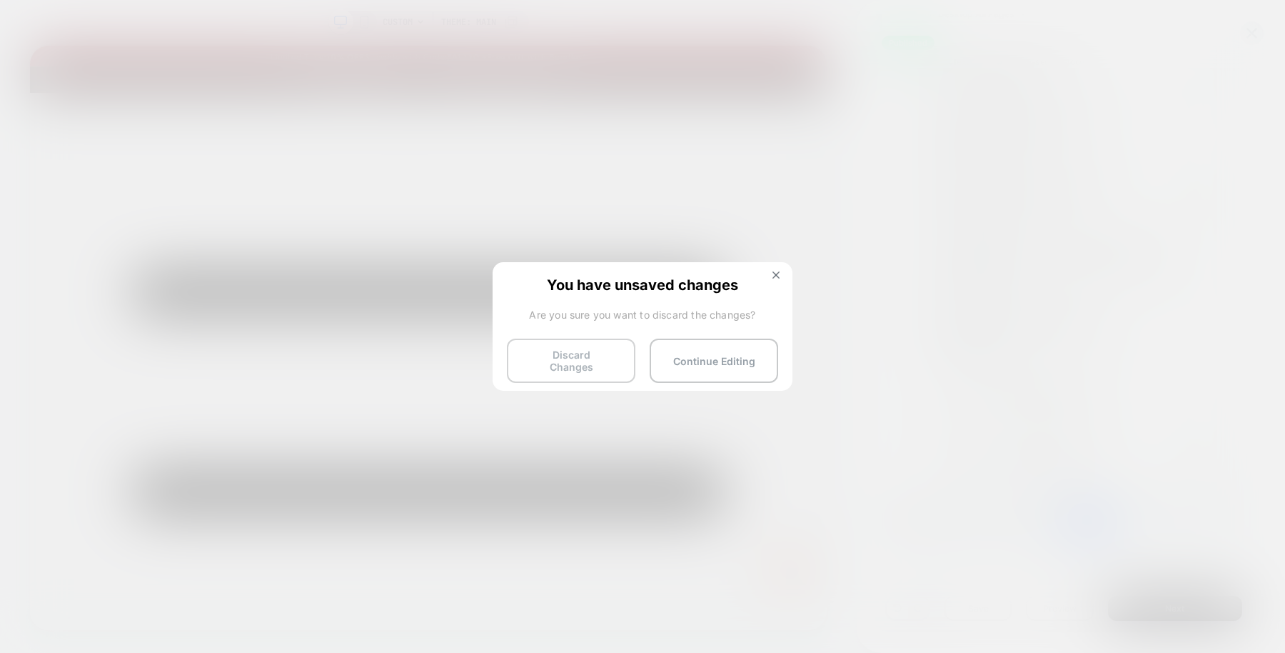
click at [586, 357] on button "Discard Changes" at bounding box center [571, 360] width 129 height 44
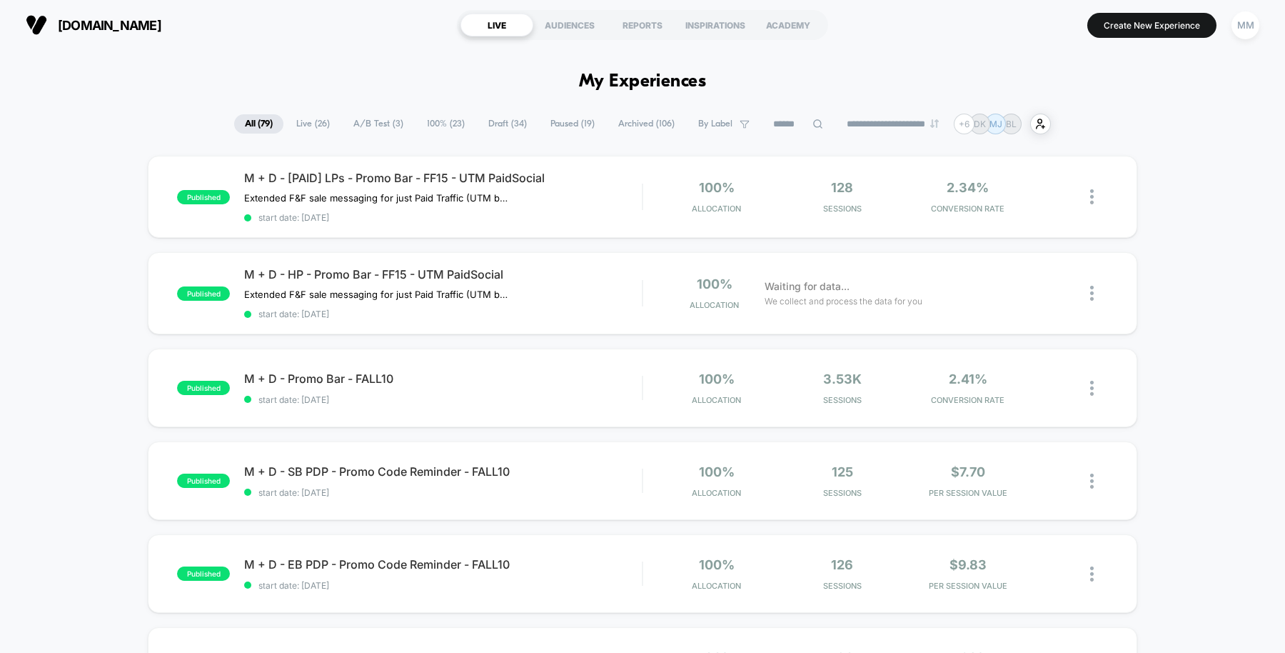
click at [785, 119] on input at bounding box center [798, 124] width 71 height 17
type input "*"
click at [423, 116] on span "100% ( 14 )" at bounding box center [452, 123] width 58 height 19
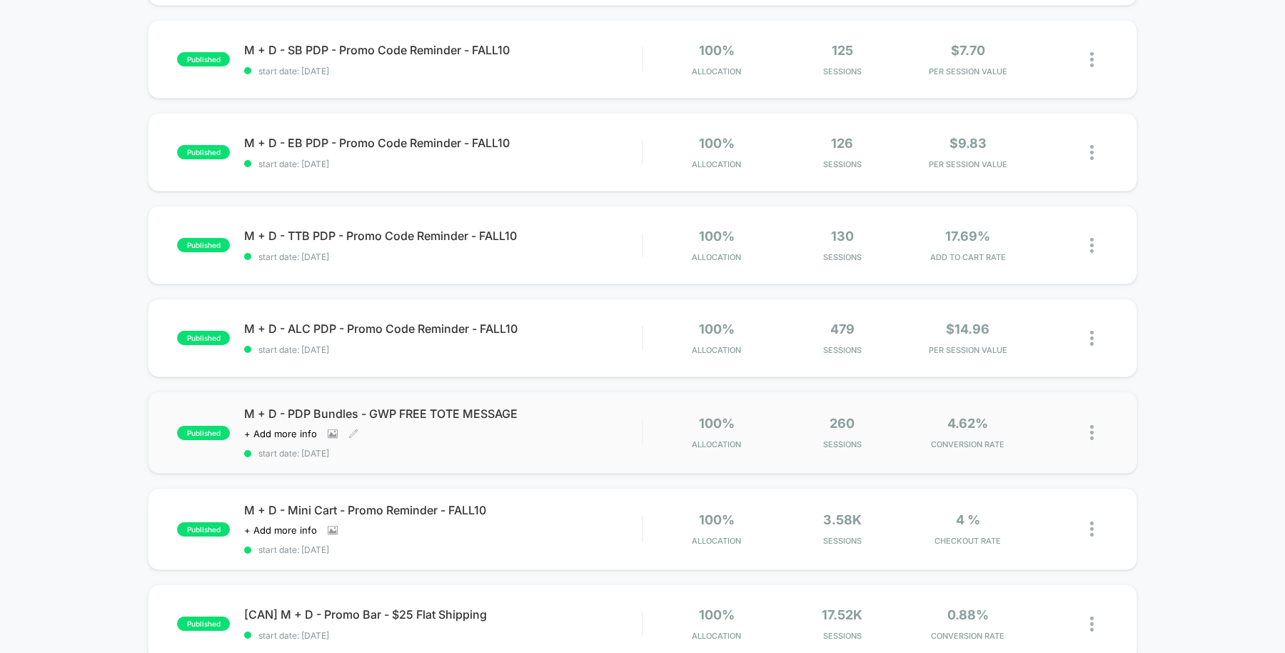
scroll to position [420, 0]
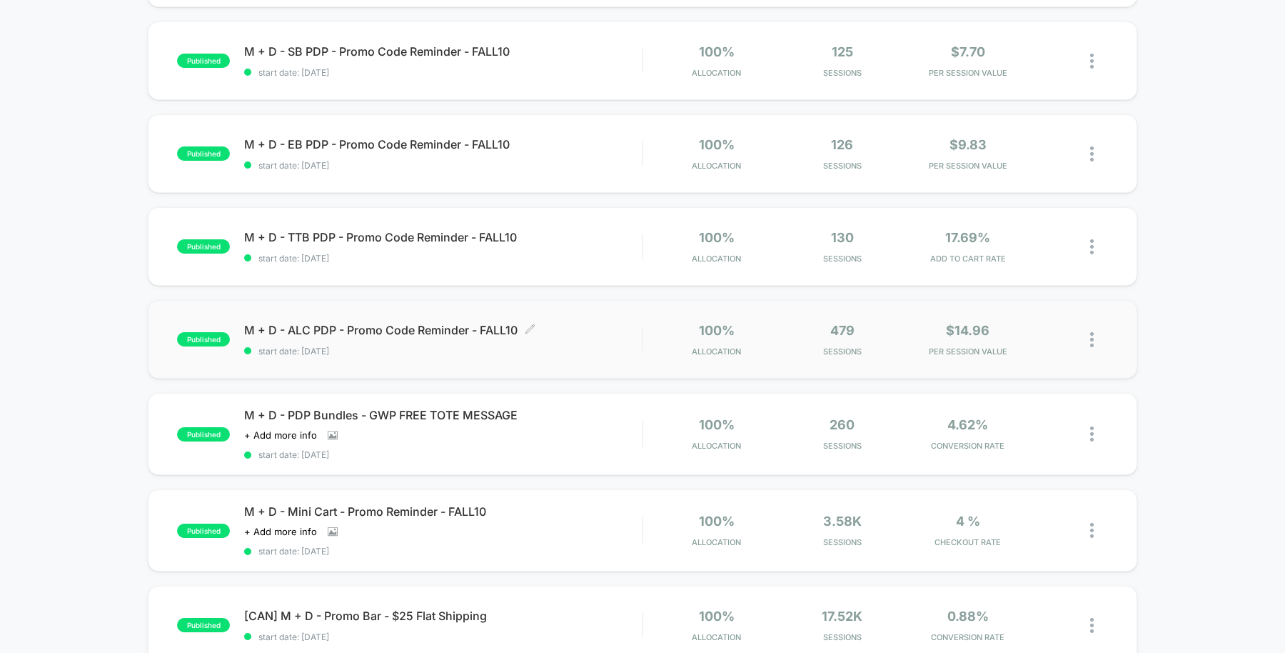
click at [605, 323] on span "M + D - ALC PDP - Promo Code Reminder - FALL10 Click to edit experience details" at bounding box center [443, 330] width 398 height 14
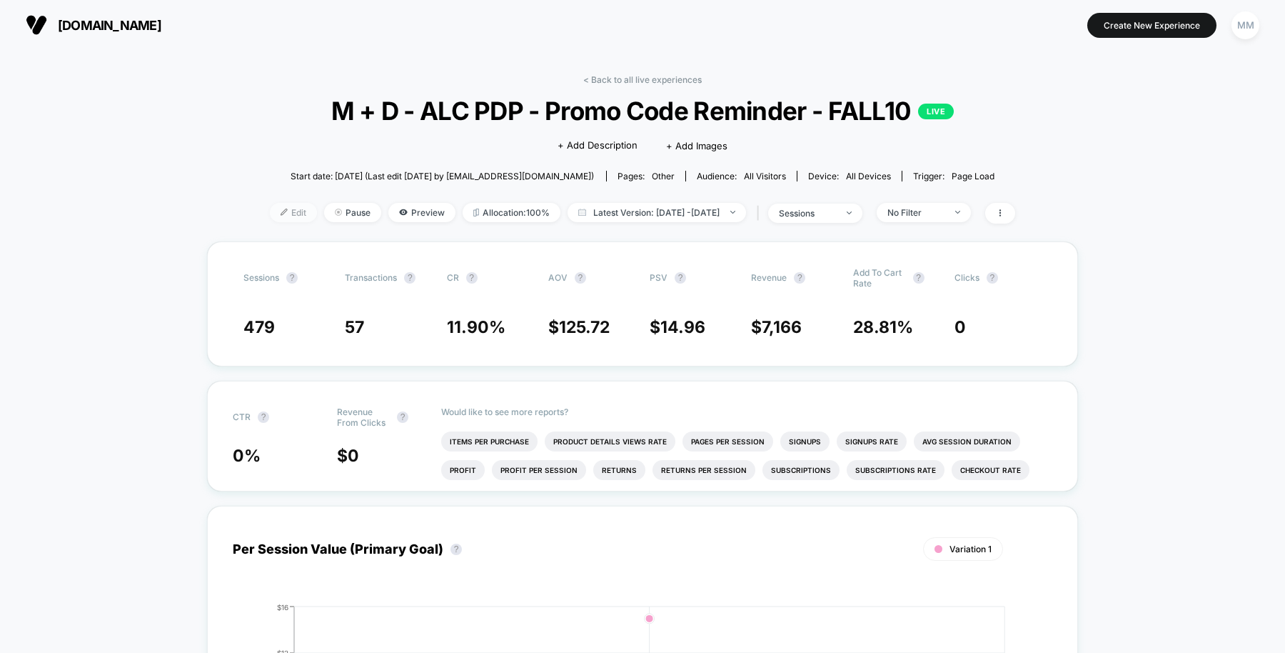
click at [275, 216] on span "Edit" at bounding box center [293, 212] width 47 height 19
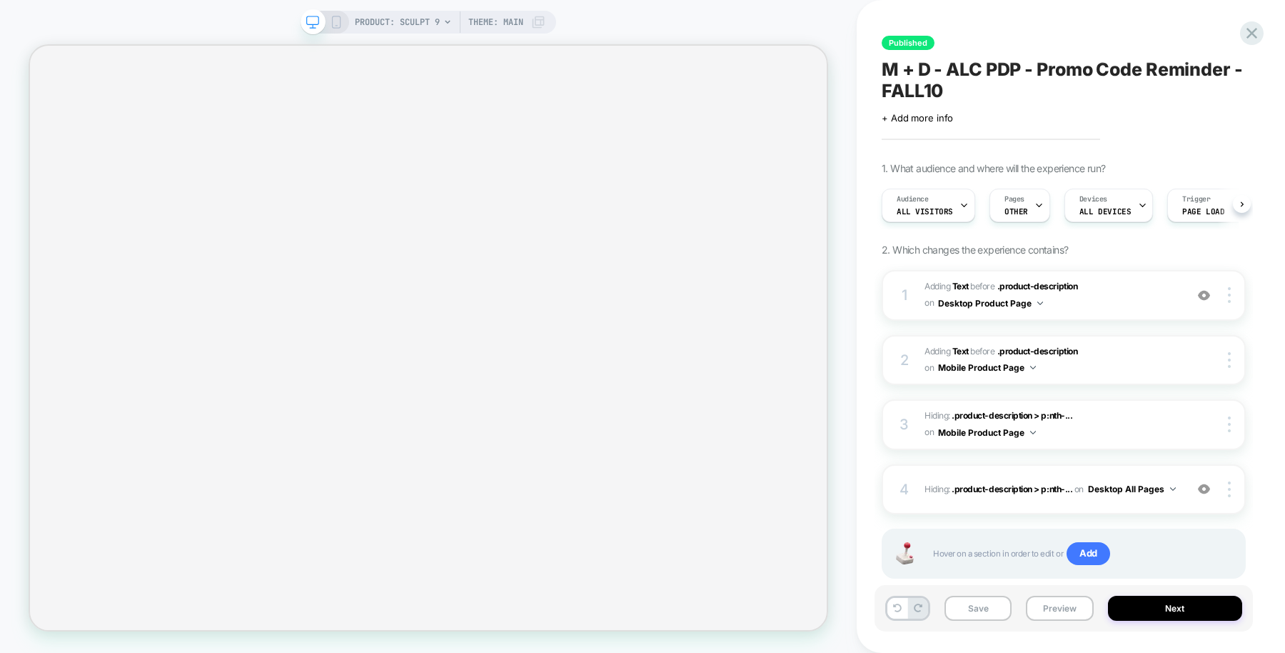
scroll to position [0, 1]
click at [1254, 35] on icon at bounding box center [1252, 33] width 11 height 11
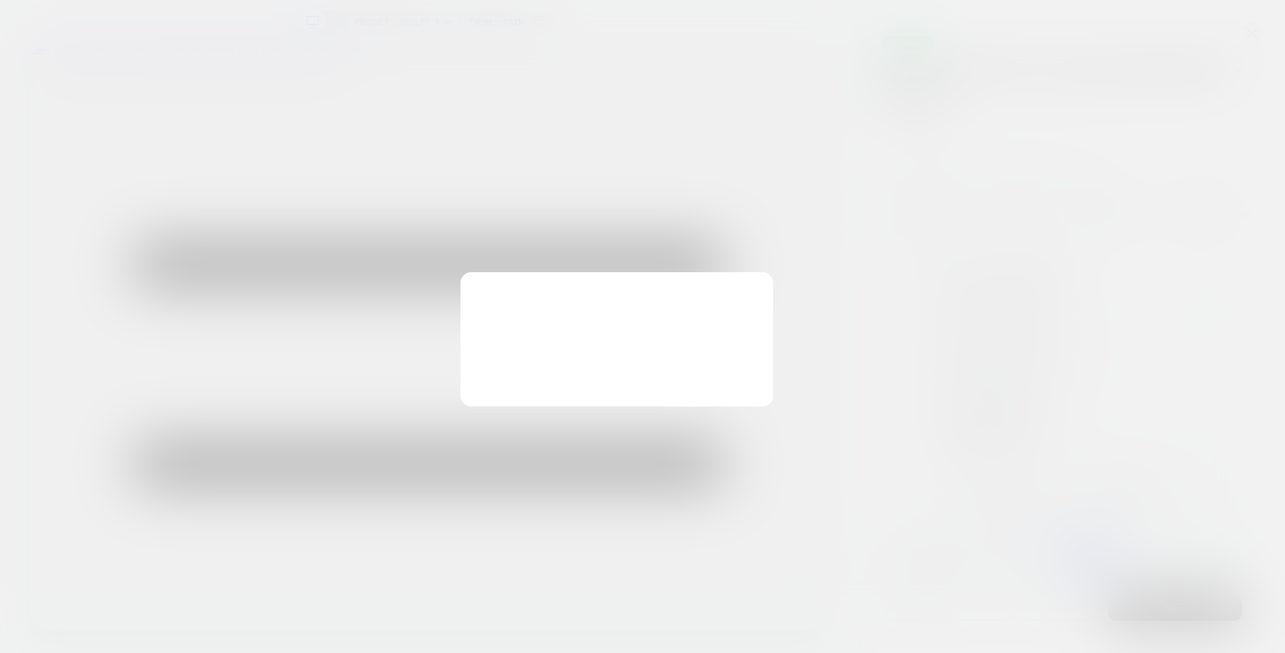
scroll to position [0, 0]
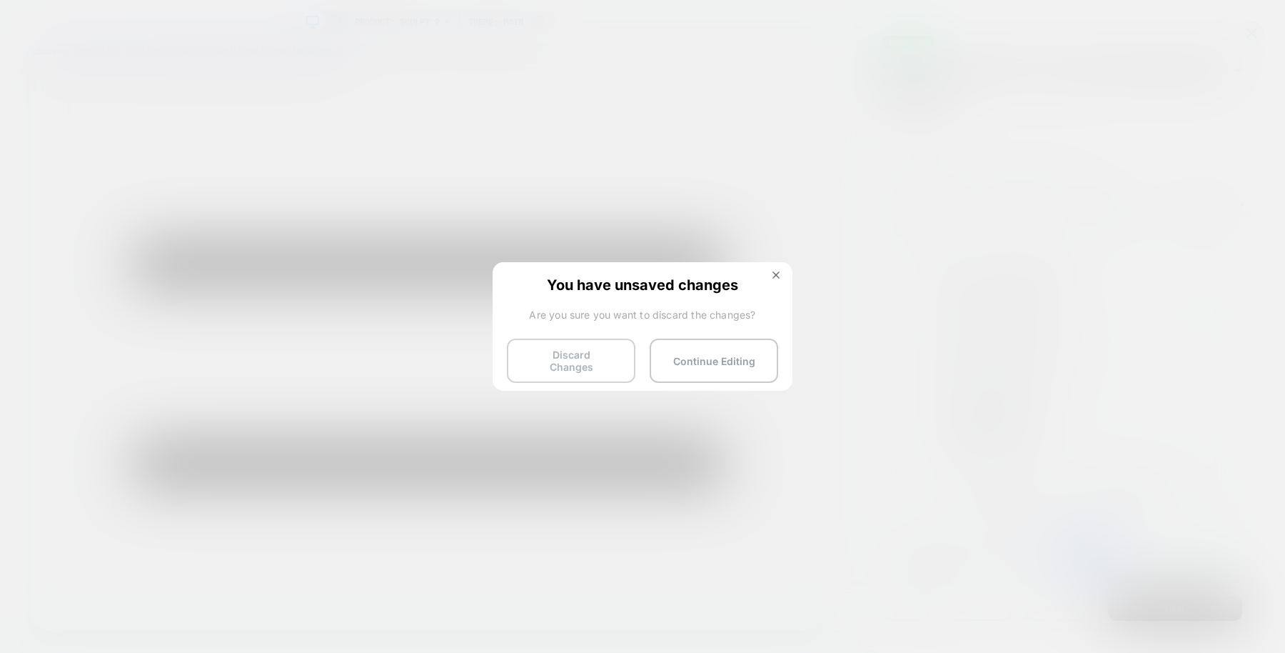
click at [581, 359] on button "Discard Changes" at bounding box center [571, 360] width 129 height 44
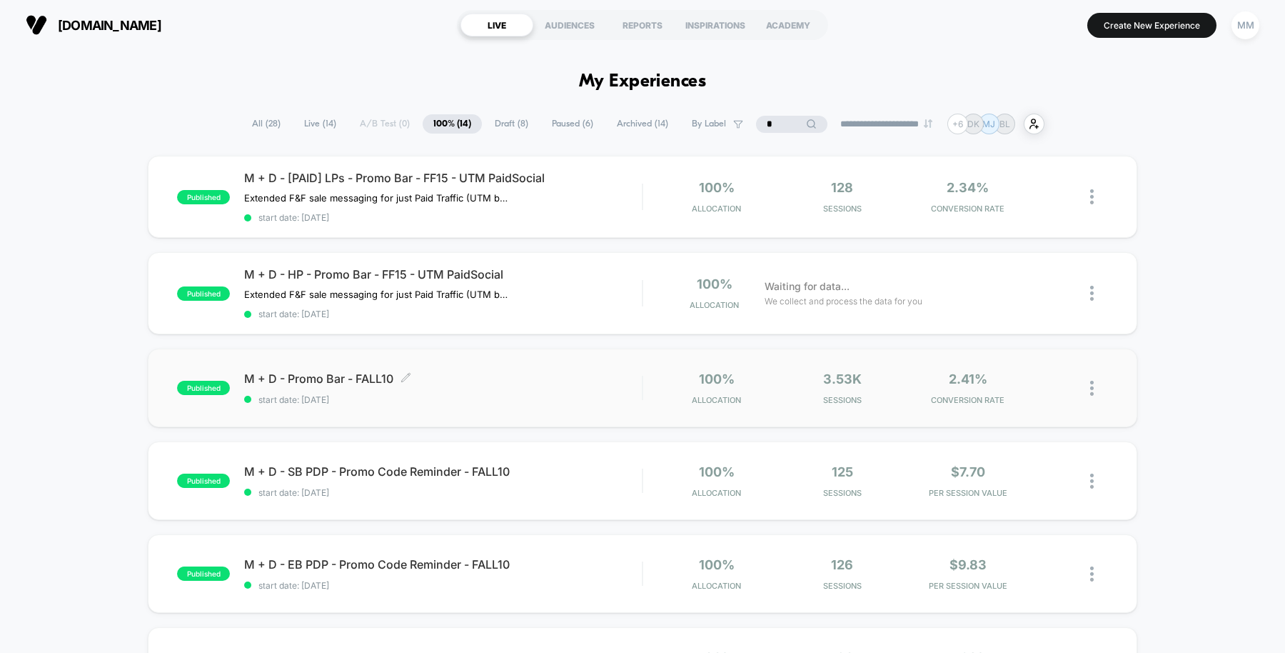
click at [609, 383] on div "M + D - Promo Bar - FALL10 Click to edit experience details Click to edit exper…" at bounding box center [443, 388] width 398 height 34
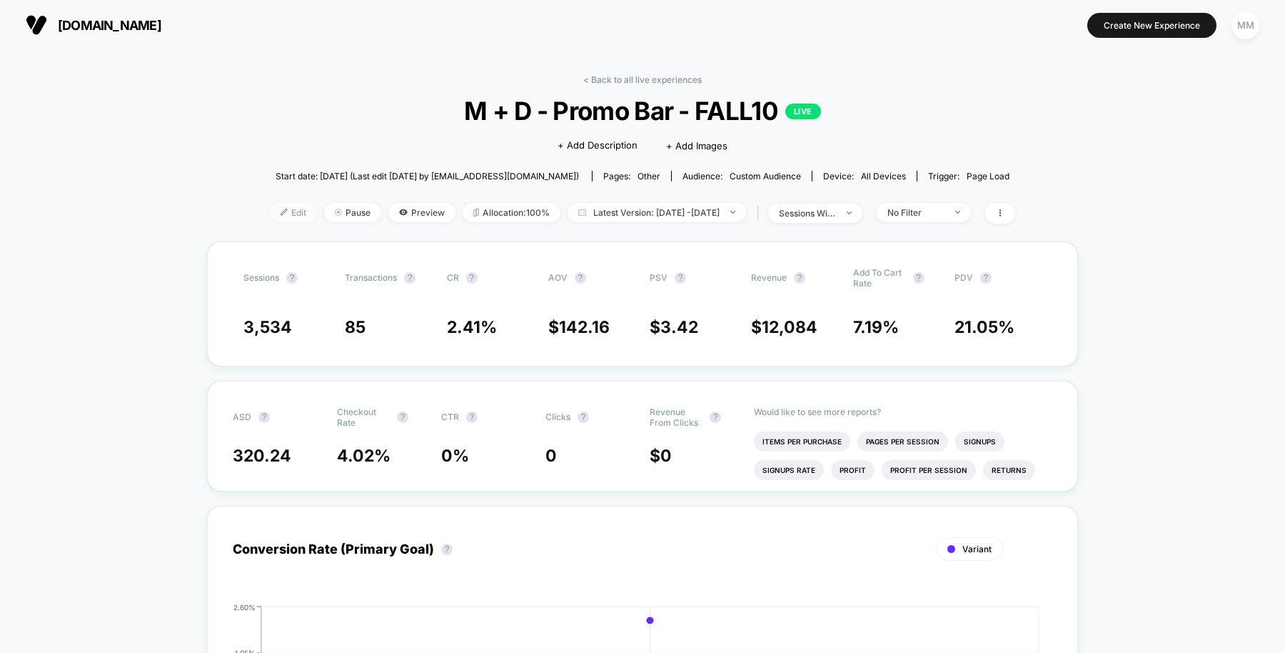
click at [270, 217] on span "Edit" at bounding box center [293, 212] width 47 height 19
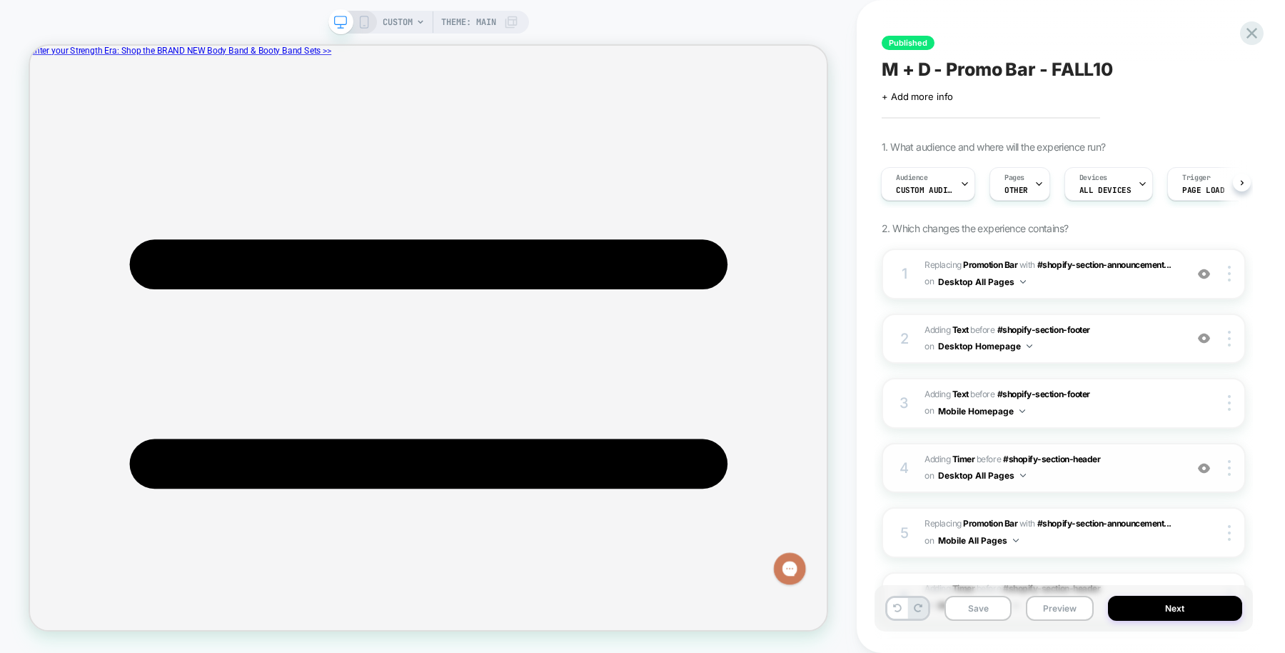
click at [1204, 467] on img at bounding box center [1204, 468] width 12 height 12
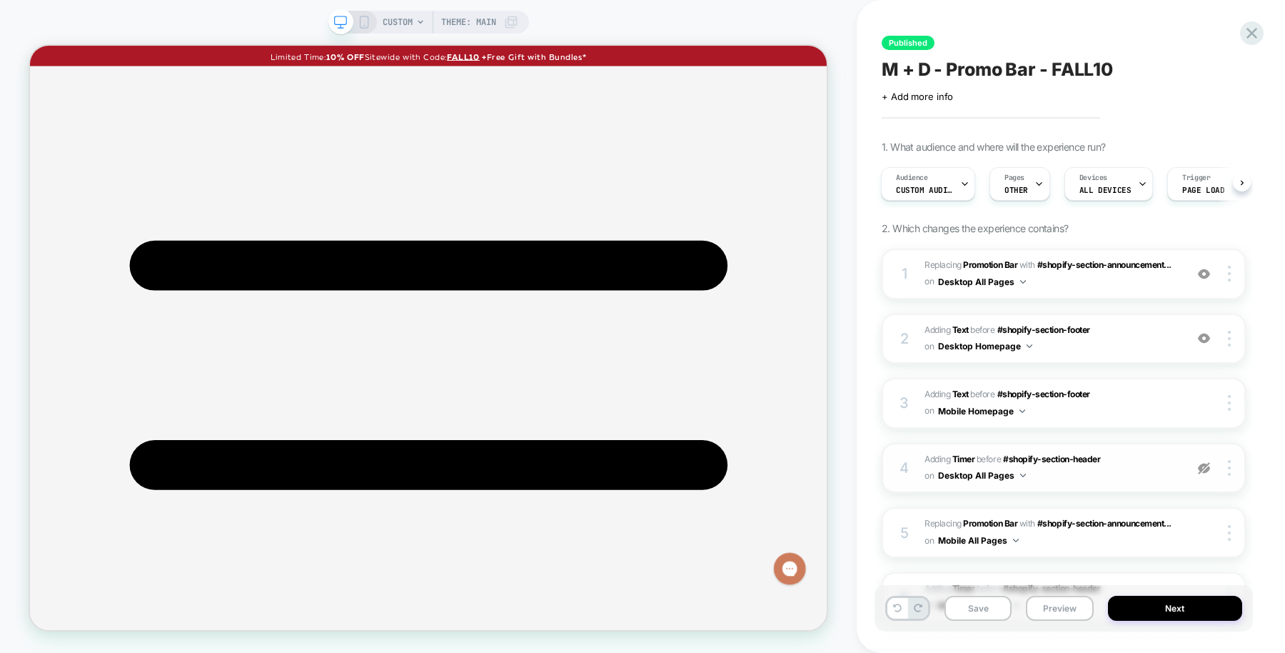
click at [1204, 467] on img at bounding box center [1204, 468] width 12 height 12
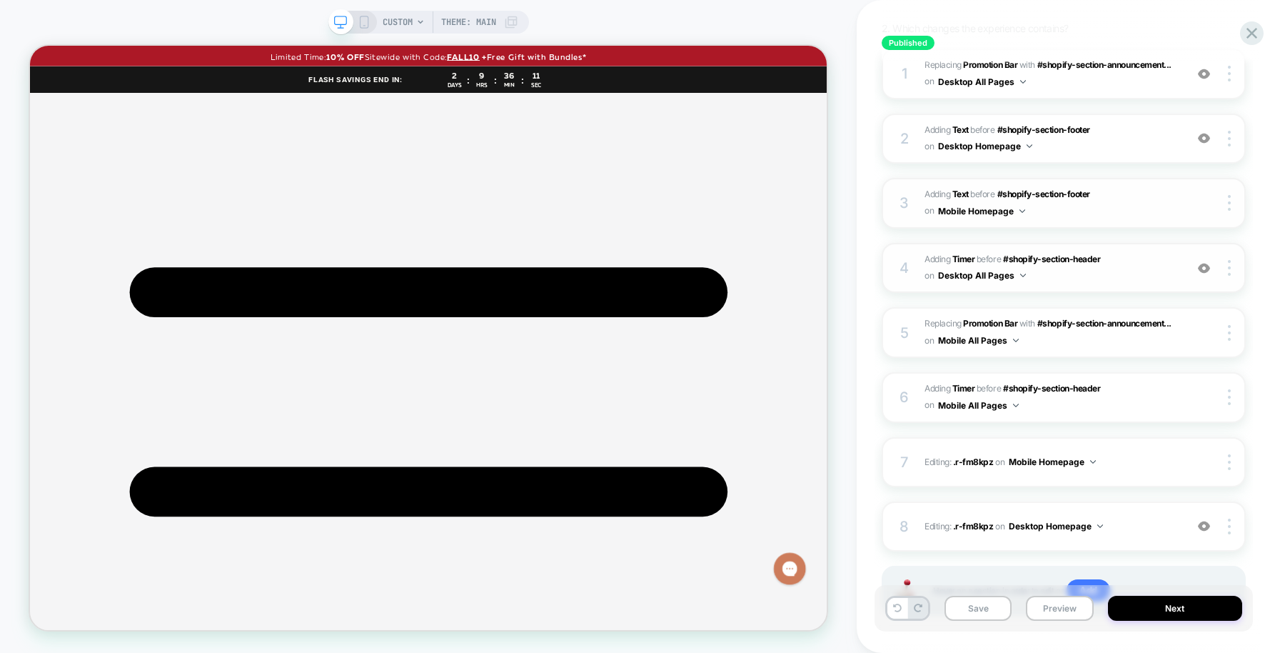
scroll to position [211, 0]
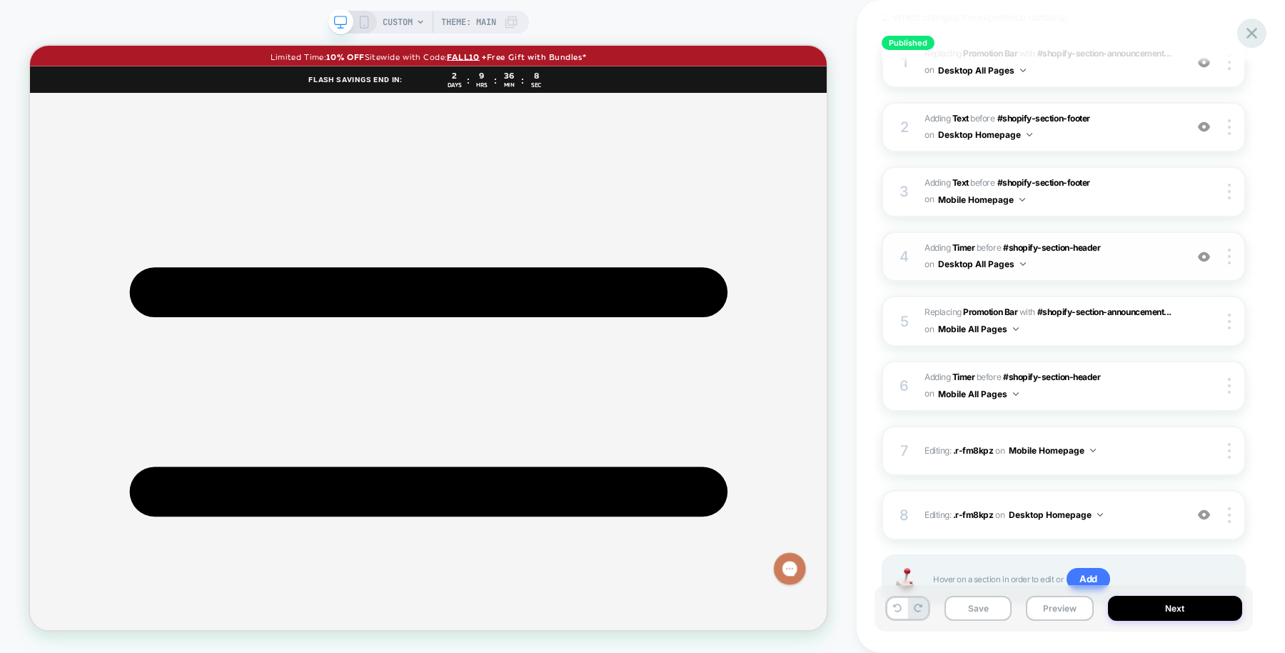
click at [1248, 38] on icon at bounding box center [1251, 33] width 19 height 19
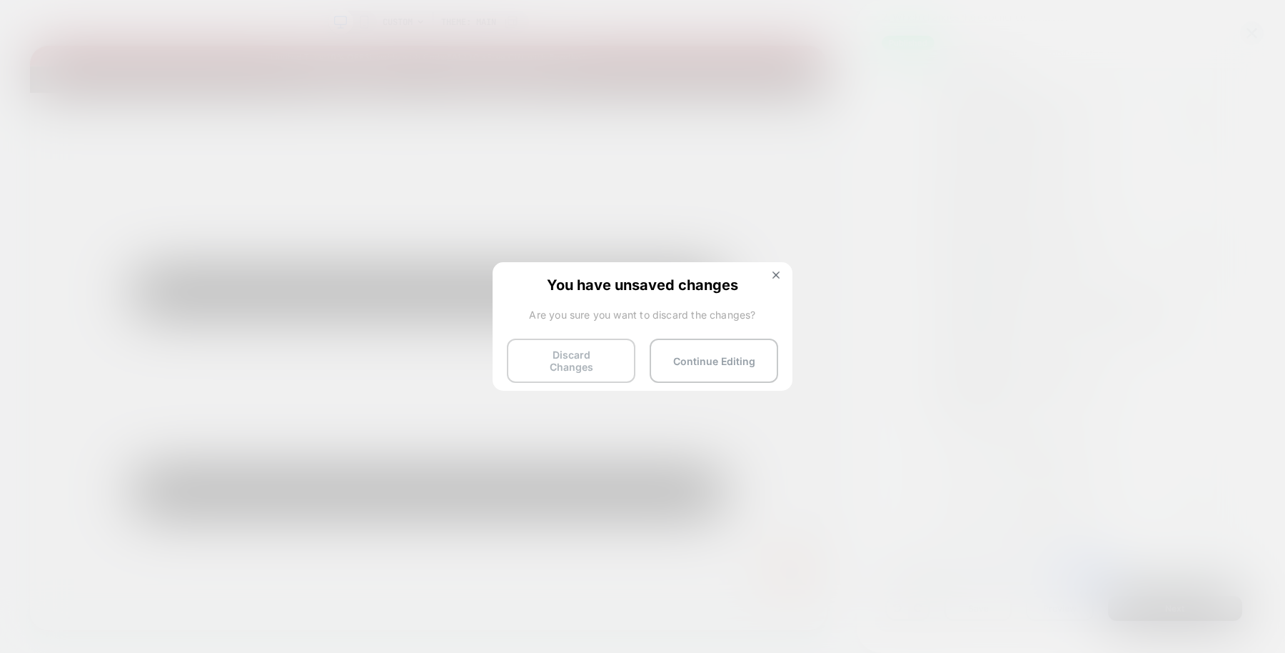
click at [564, 363] on button "Discard Changes" at bounding box center [571, 360] width 129 height 44
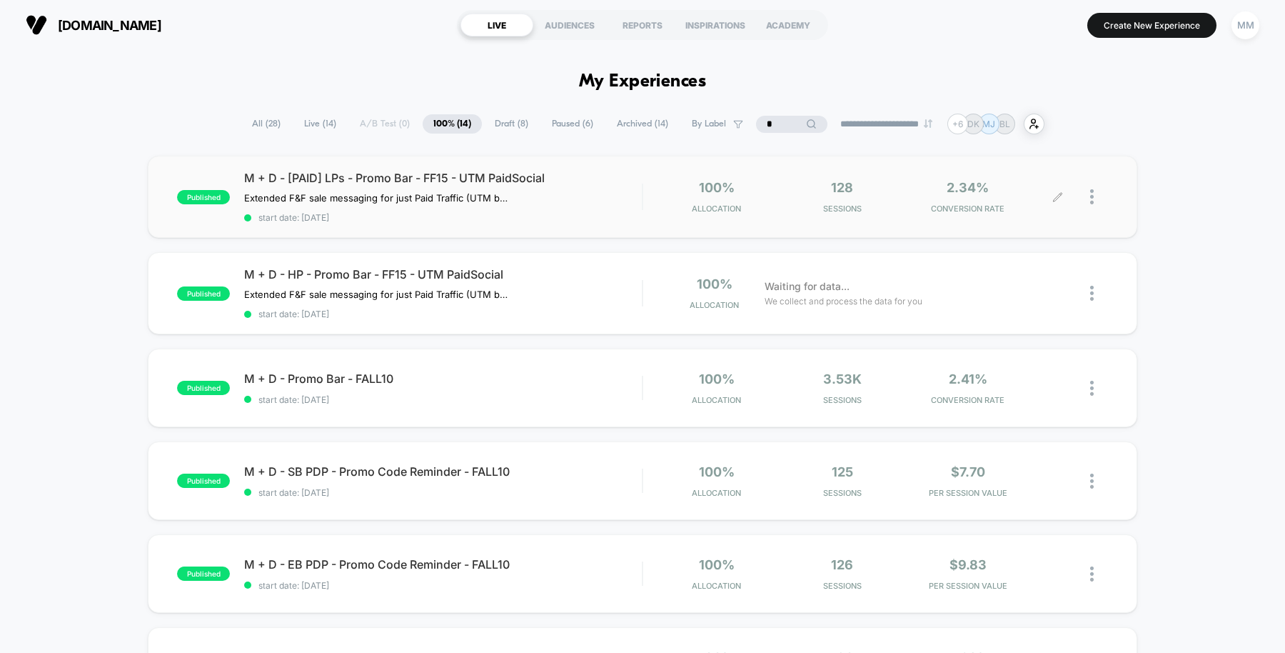
click at [646, 193] on div "100% Allocation 128 Sessions 2.34% CONVERSION RATE" at bounding box center [875, 197] width 465 height 34
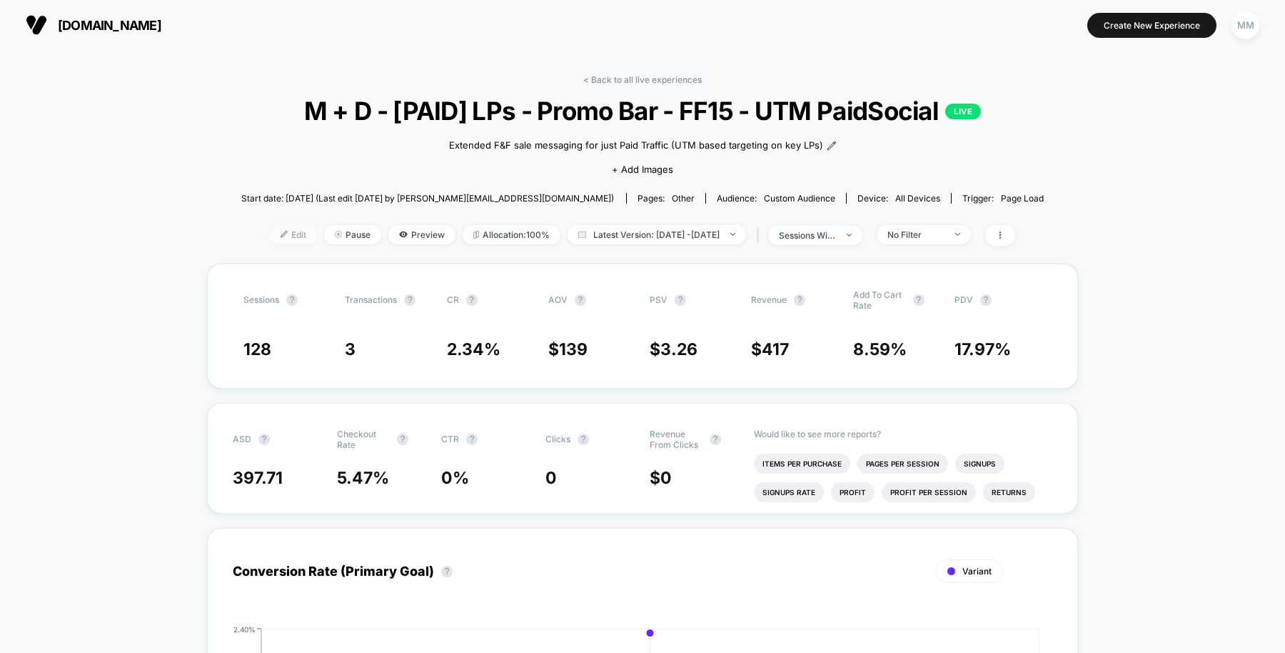
click at [283, 240] on span "Edit" at bounding box center [293, 234] width 47 height 19
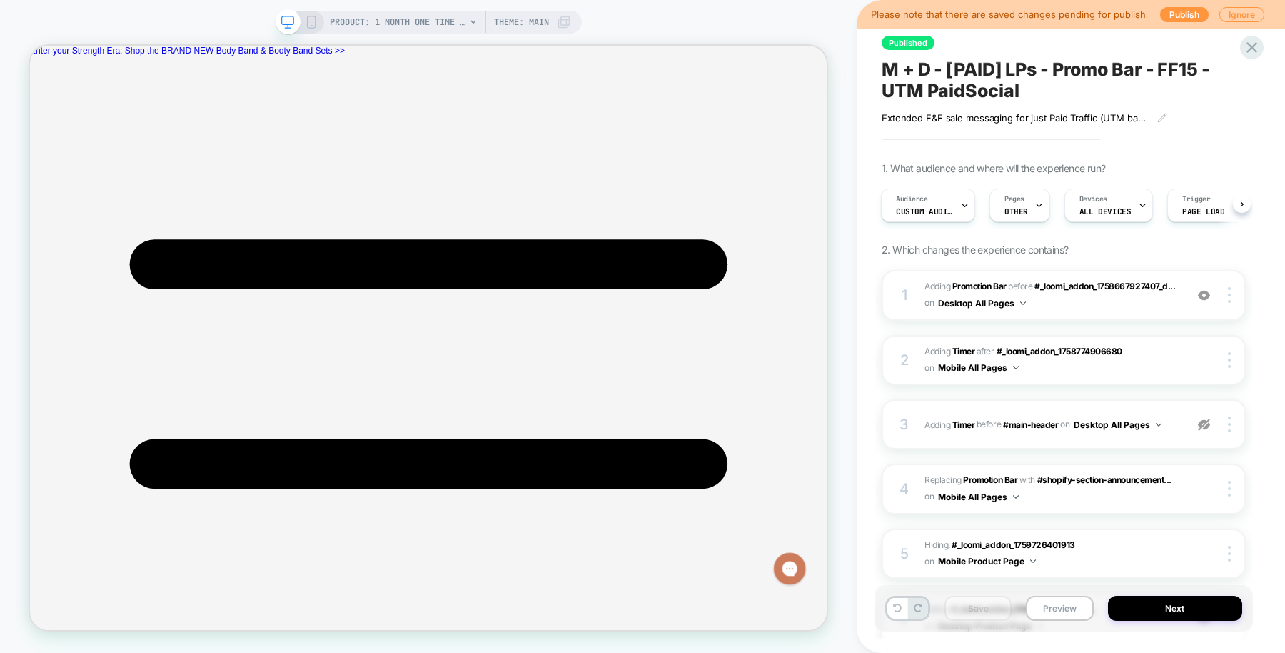
scroll to position [225, 0]
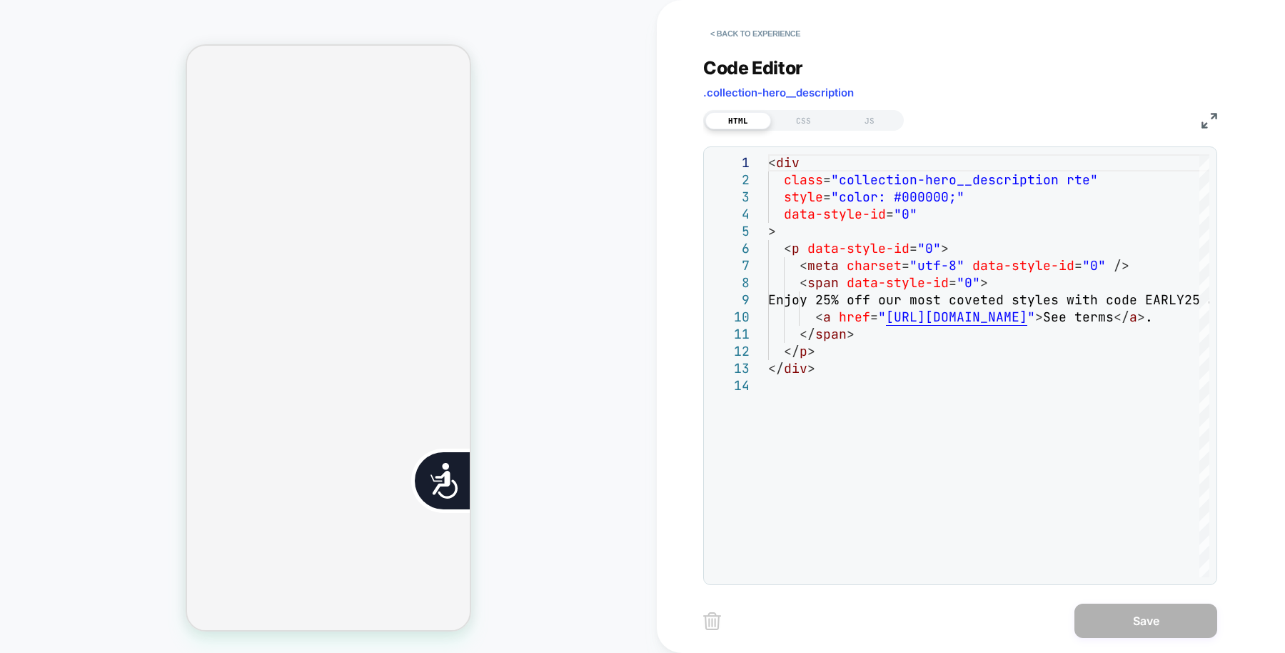
scroll to position [0, 523]
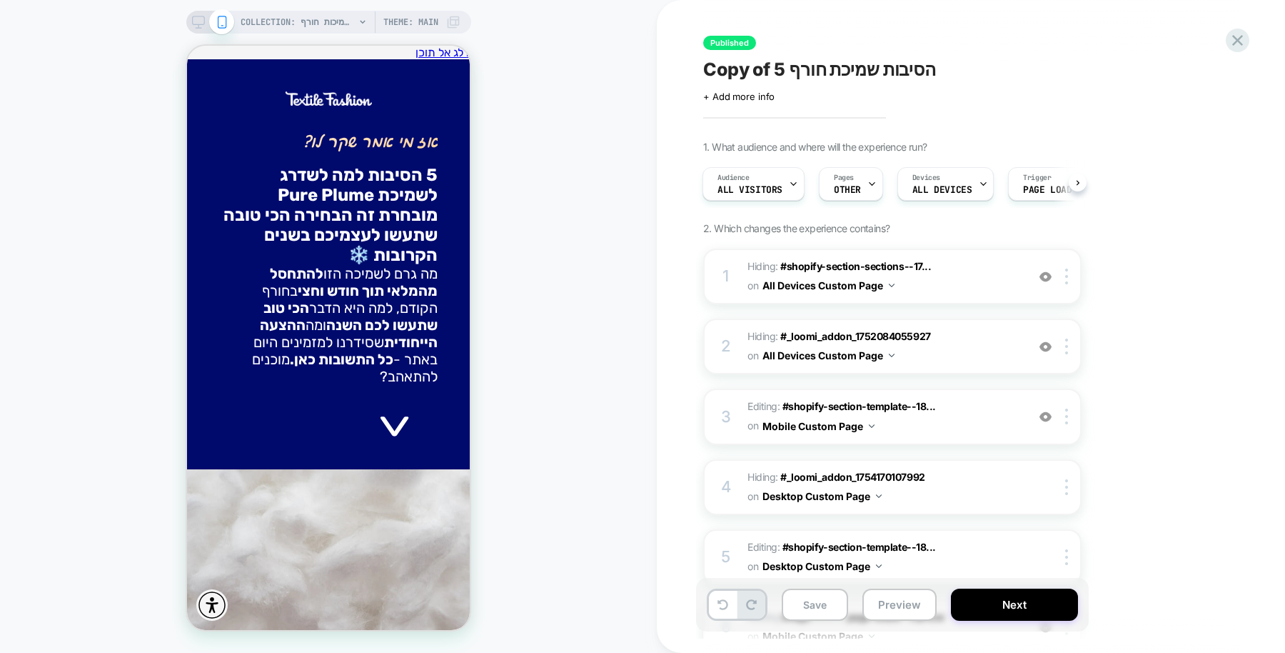
scroll to position [0, 1]
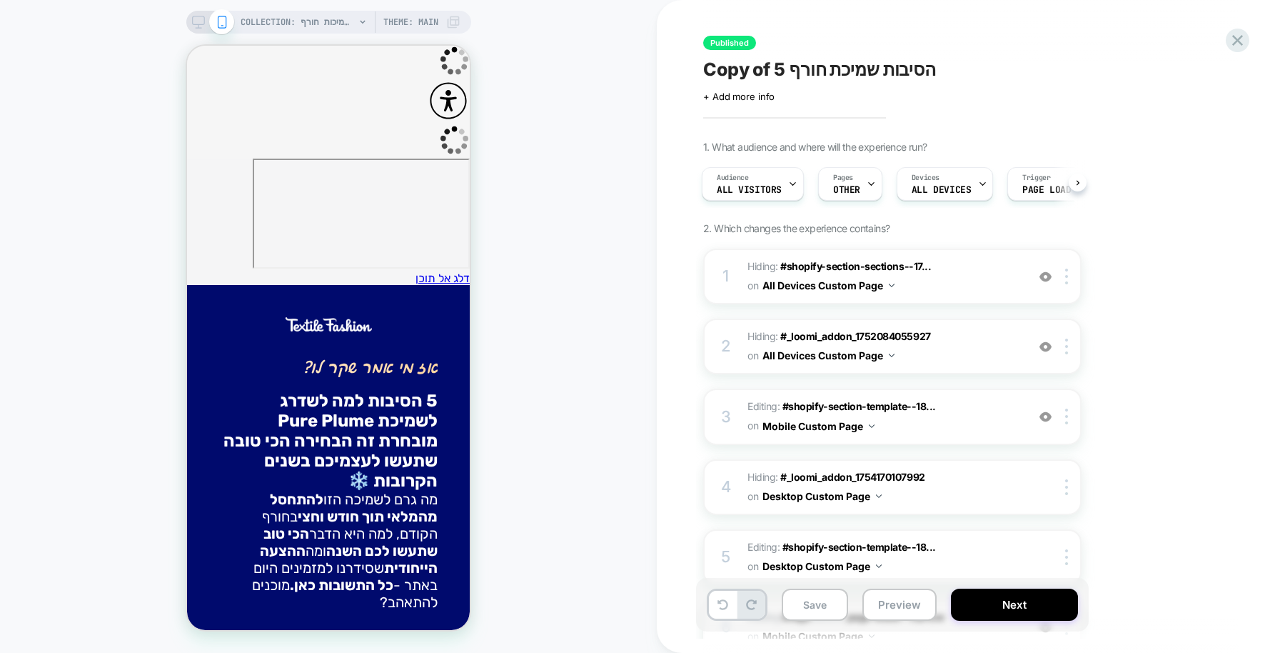
click at [519, 122] on div "COLLECTION: שמיכות חורף (Category) COLLECTION: שמיכות חורף (Category) Theme: MA…" at bounding box center [328, 326] width 657 height 624
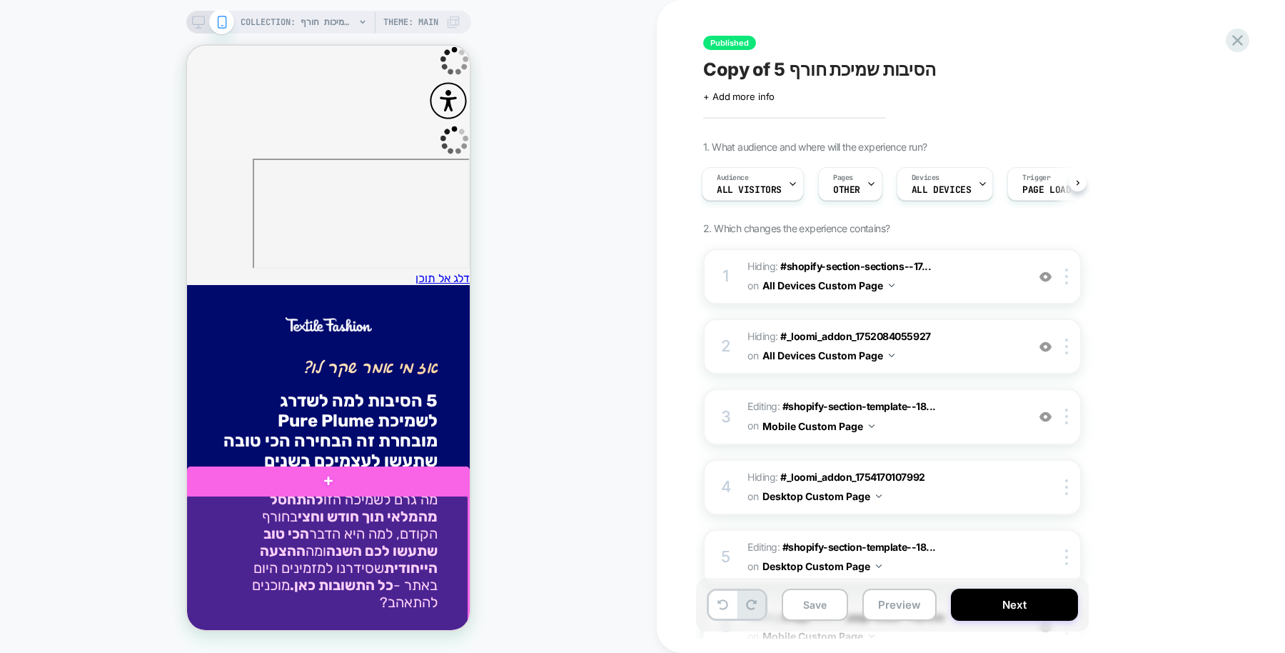
click at [316, 610] on div at bounding box center [327, 590] width 283 height 189
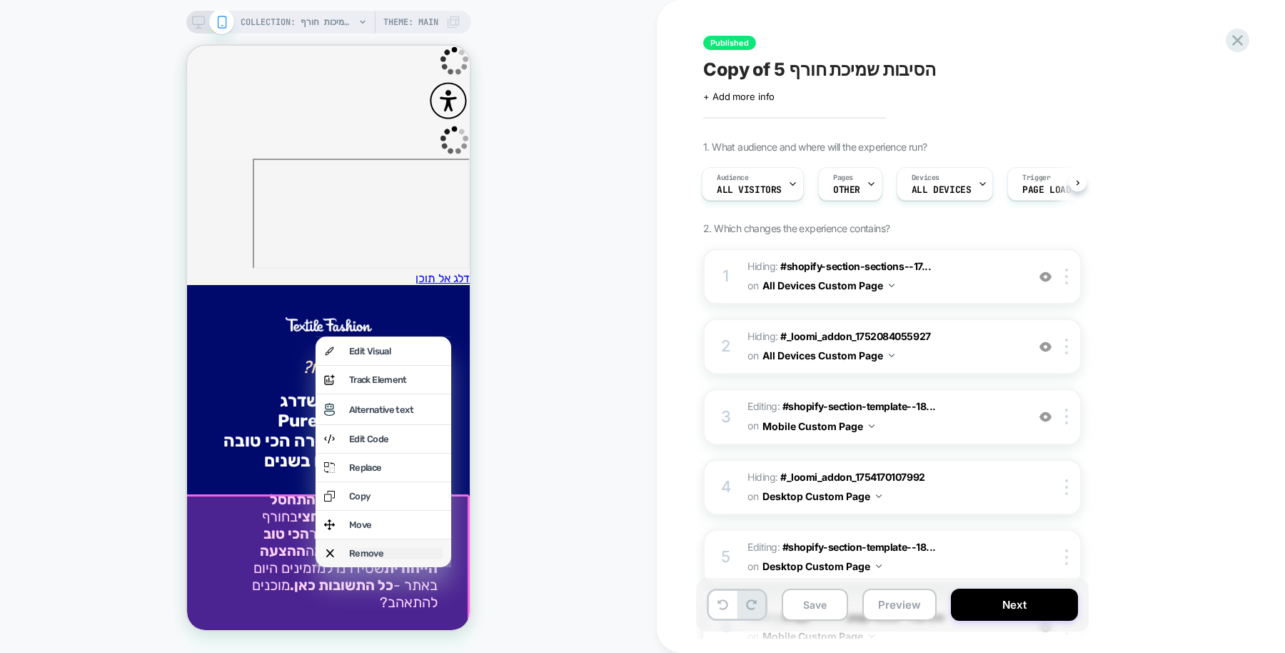
click at [362, 558] on div "Remove" at bounding box center [396, 553] width 94 height 11
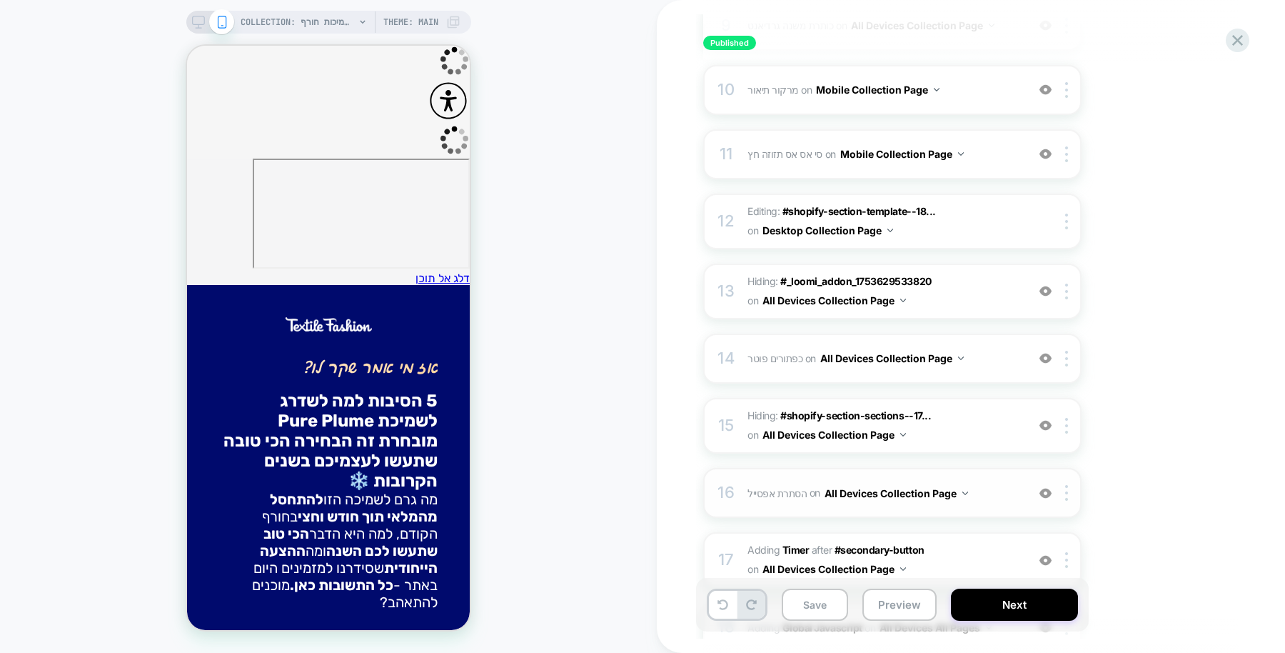
scroll to position [1134, 0]
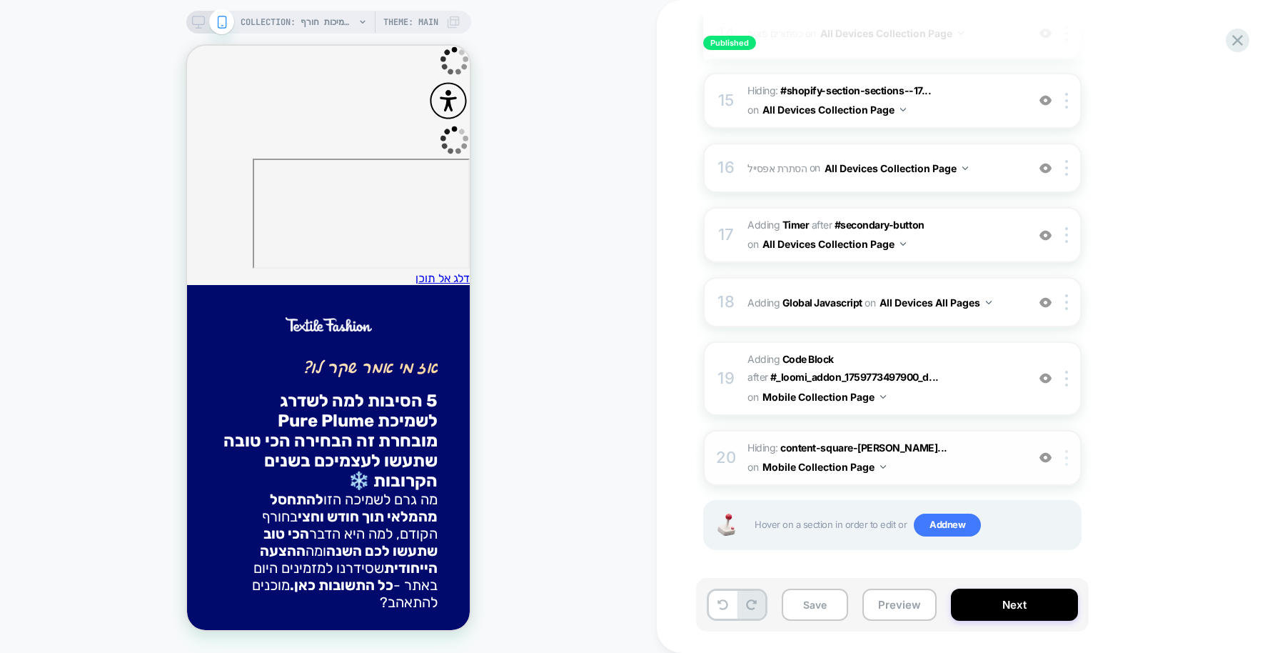
click at [1070, 453] on div at bounding box center [1069, 458] width 24 height 16
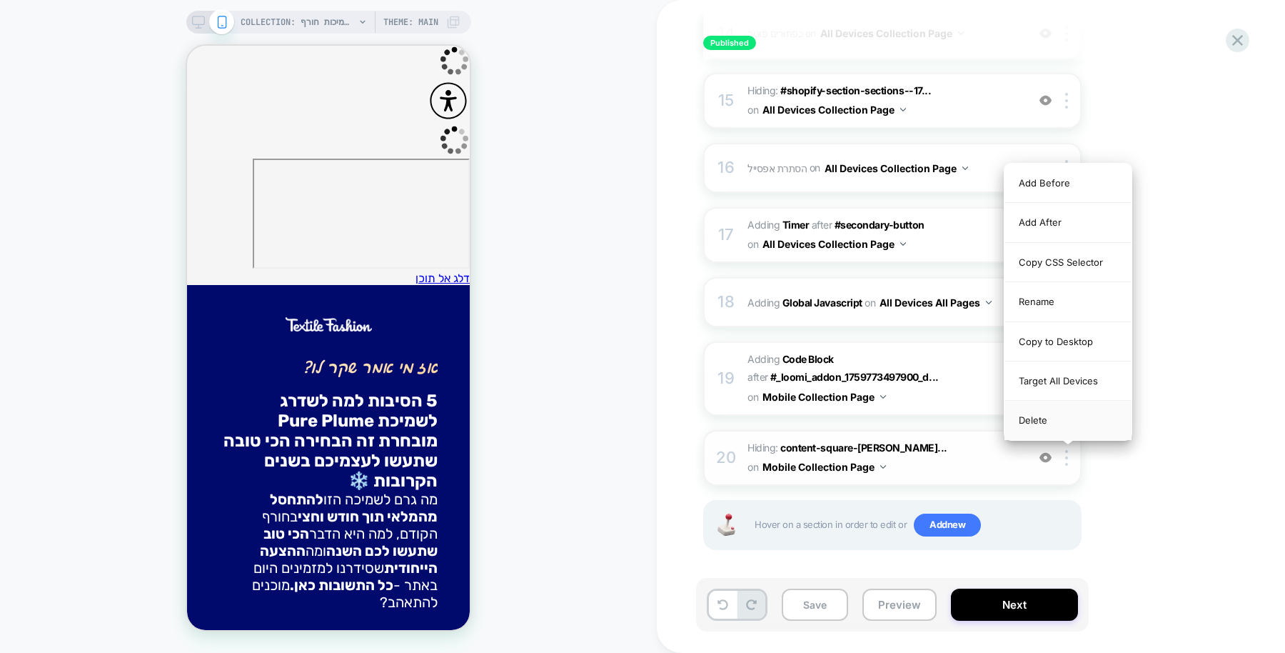
click at [1051, 407] on div "Delete" at bounding box center [1068, 420] width 127 height 39
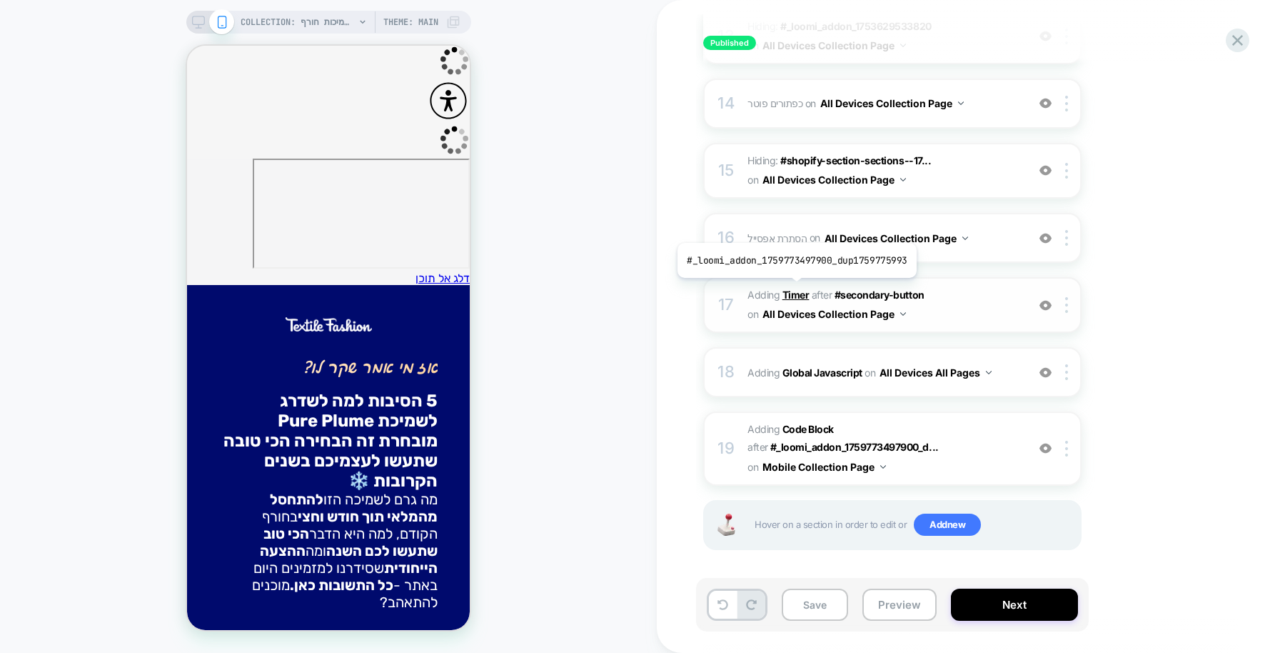
click at [794, 288] on b "Timer" at bounding box center [796, 294] width 27 height 12
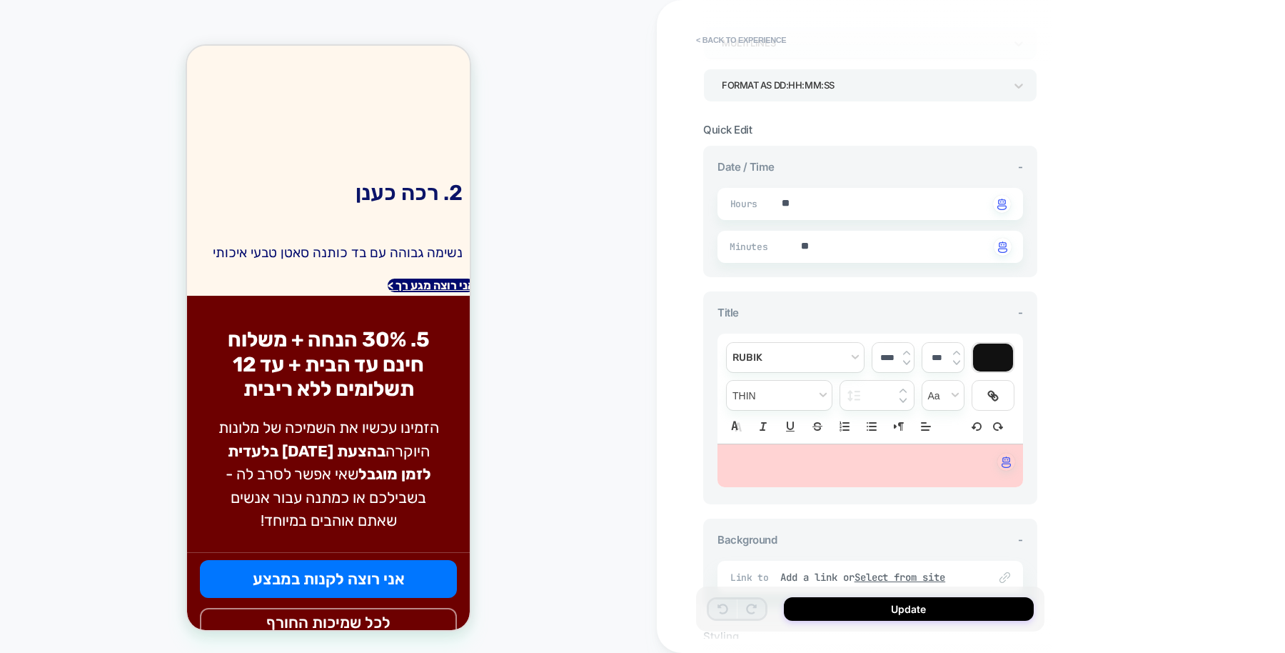
scroll to position [241, 0]
click at [1003, 198] on img "button" at bounding box center [1001, 203] width 9 height 11
type textarea "*"
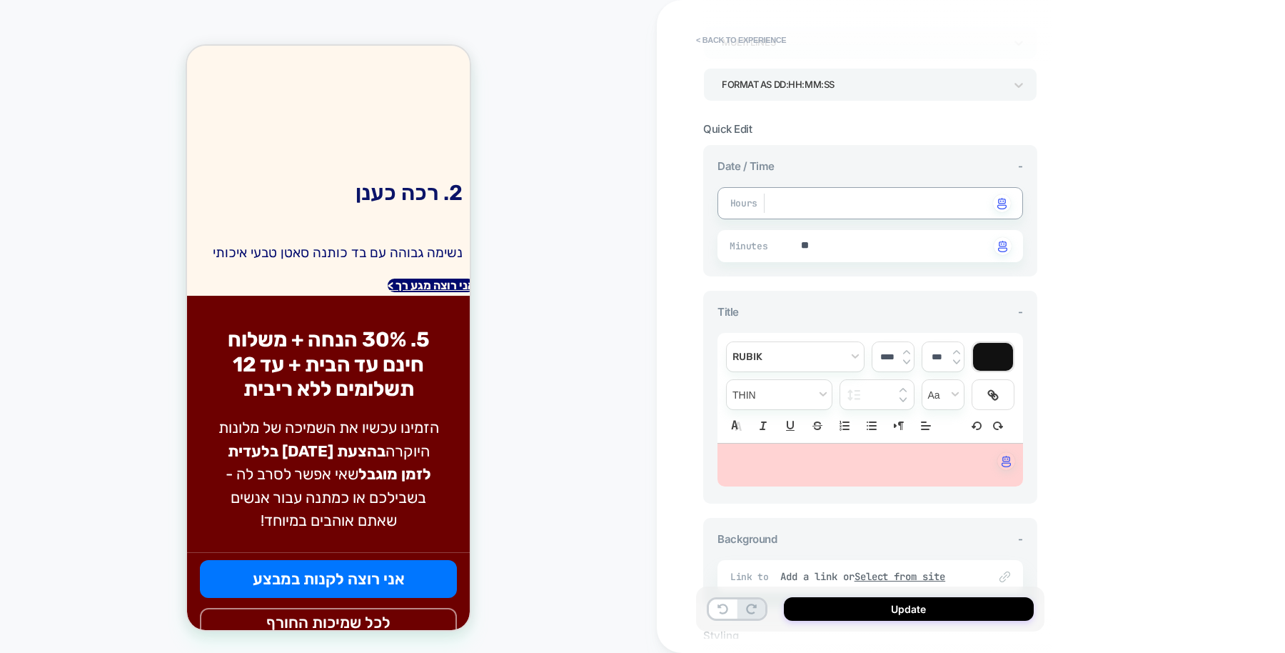
type textarea "*"
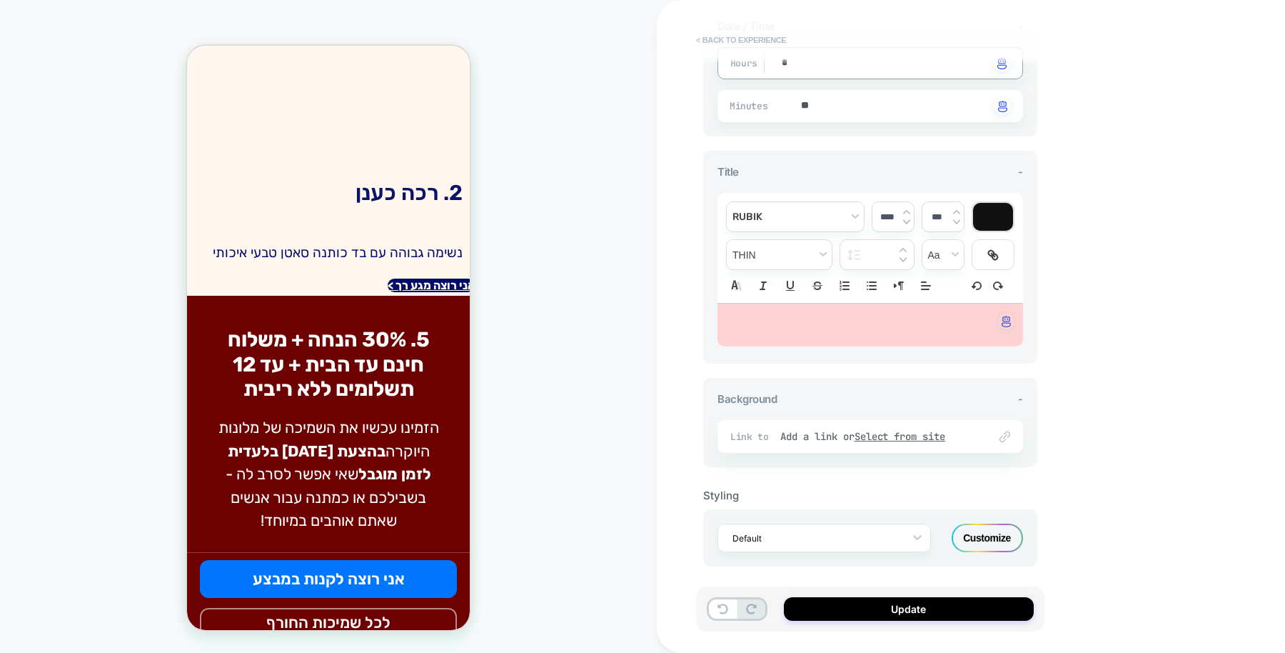
type textarea "*"
click at [700, 38] on button "< Back to experience" at bounding box center [741, 40] width 104 height 23
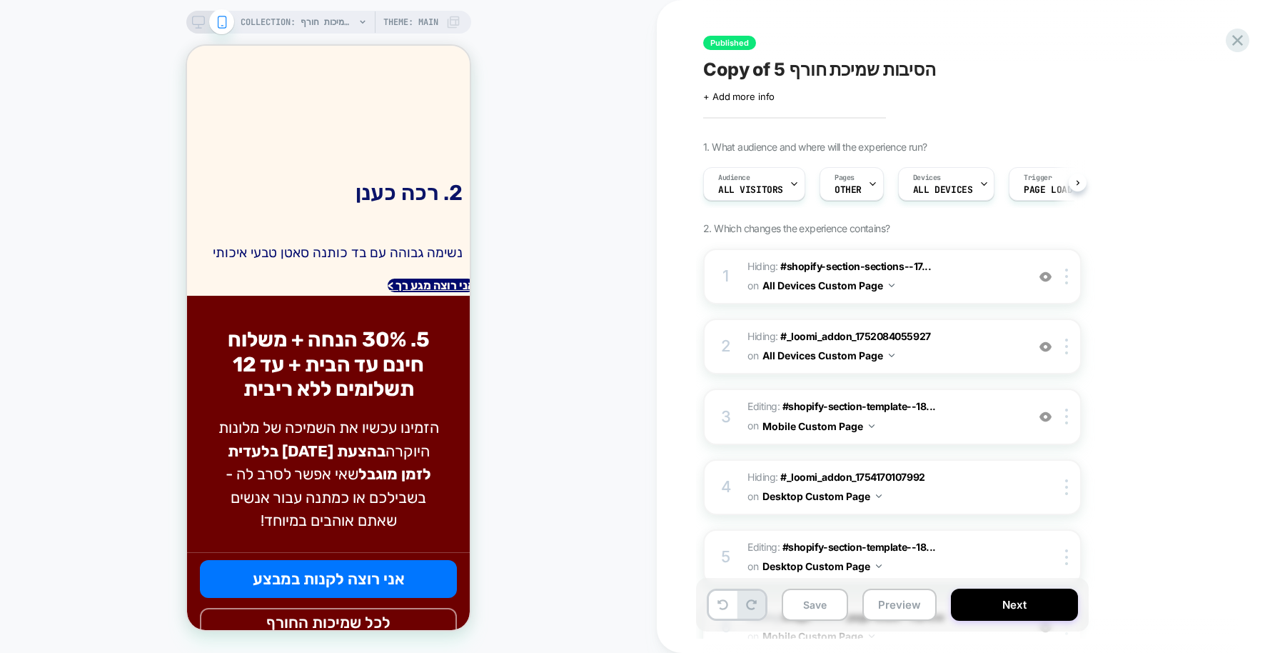
scroll to position [0, 1]
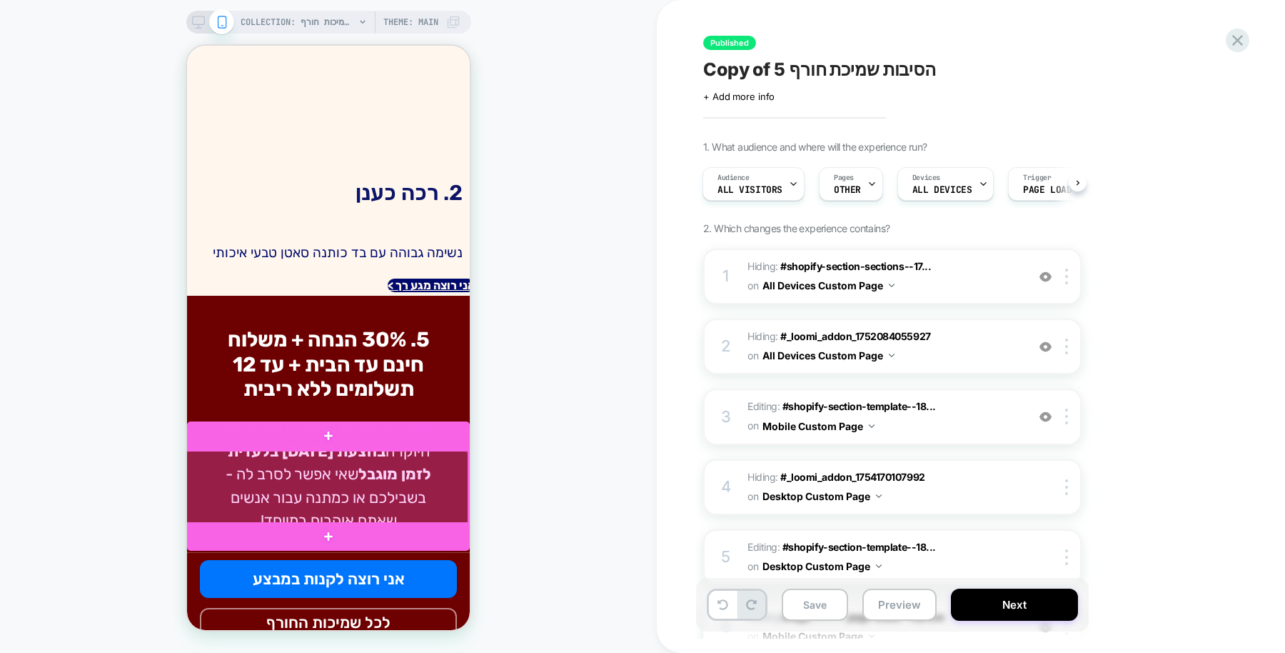
click at [451, 483] on div at bounding box center [327, 488] width 283 height 74
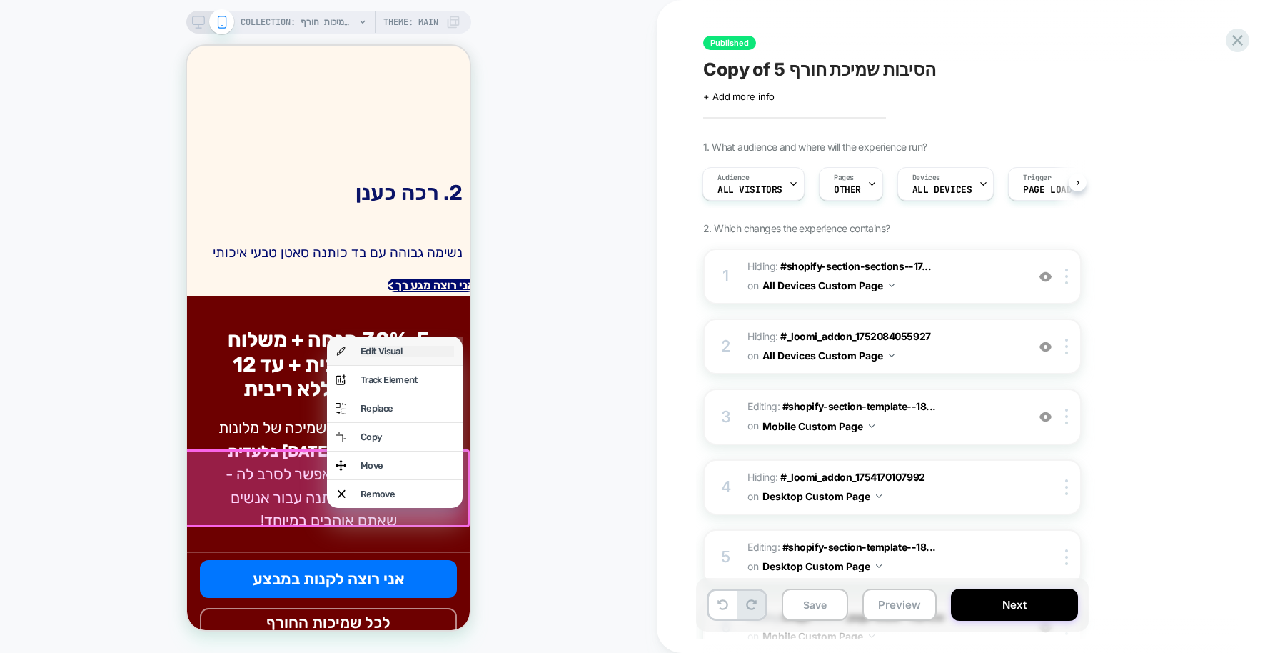
click at [426, 350] on div "Edit Visual" at bounding box center [408, 351] width 94 height 11
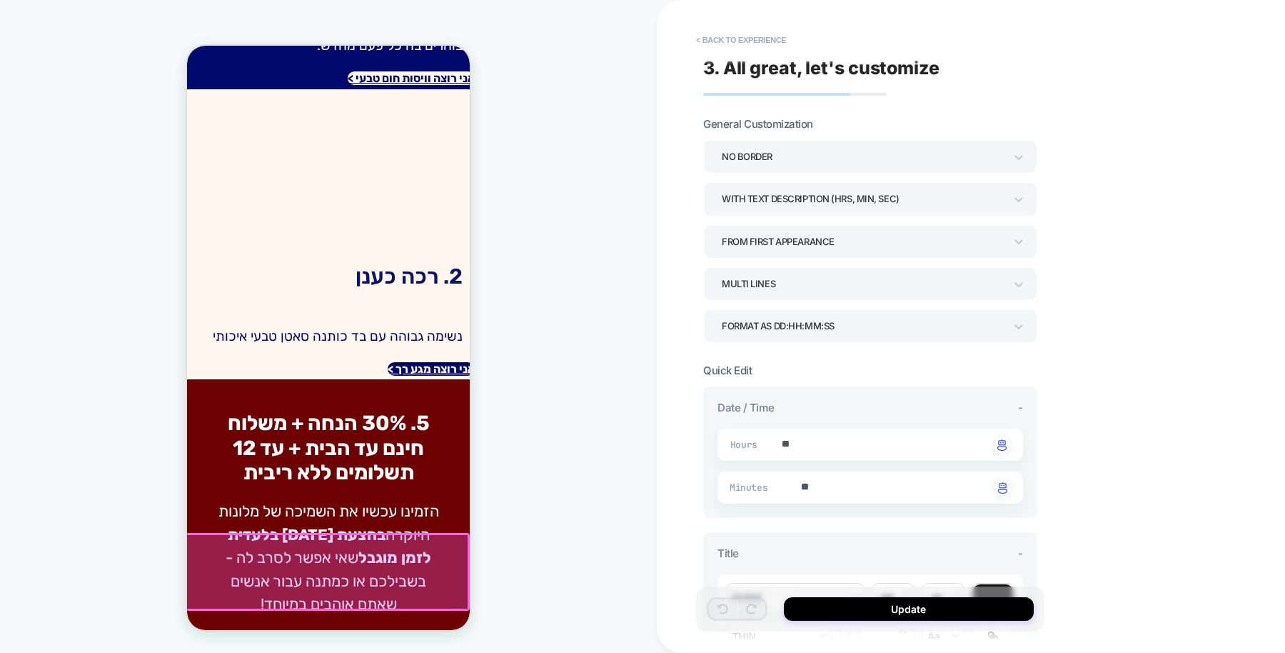
scroll to position [1367, 0]
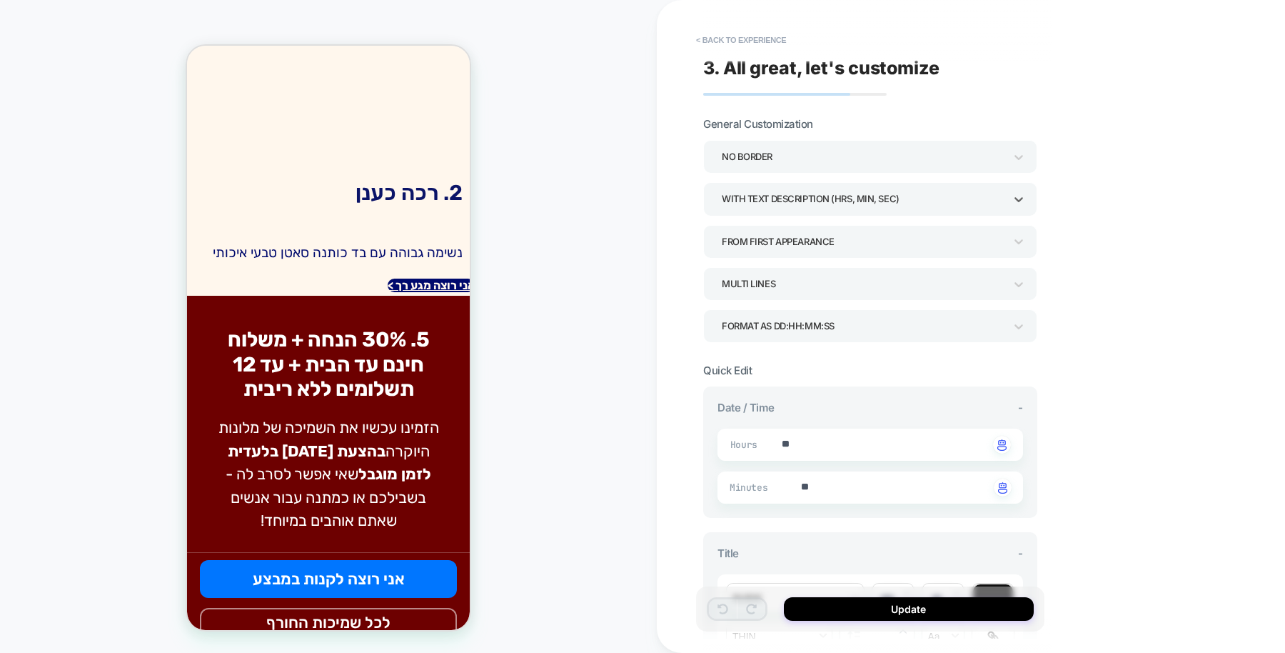
click at [913, 192] on div "WITH TEXT DESCRIPTION (HRS, MIN, SEC)" at bounding box center [863, 198] width 283 height 19
click at [815, 269] on div "WITHOUT TEXT DESCRIPTION" at bounding box center [870, 267] width 322 height 29
click at [890, 610] on button "Update" at bounding box center [909, 609] width 250 height 24
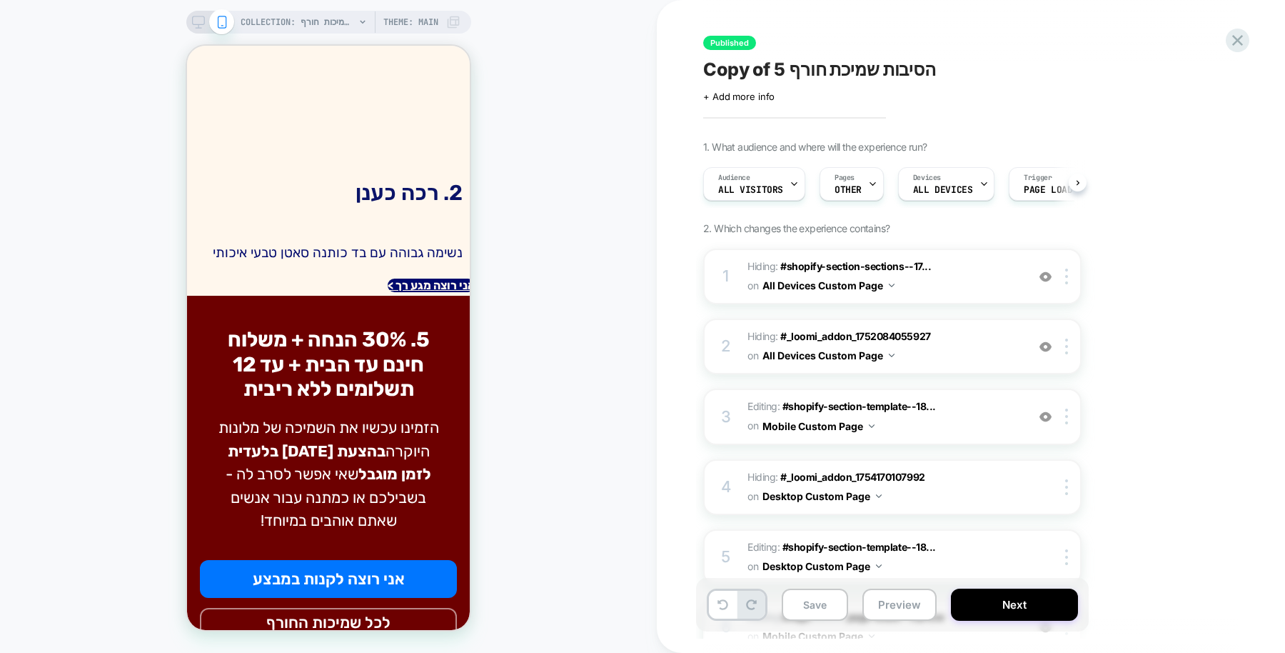
scroll to position [0, 1]
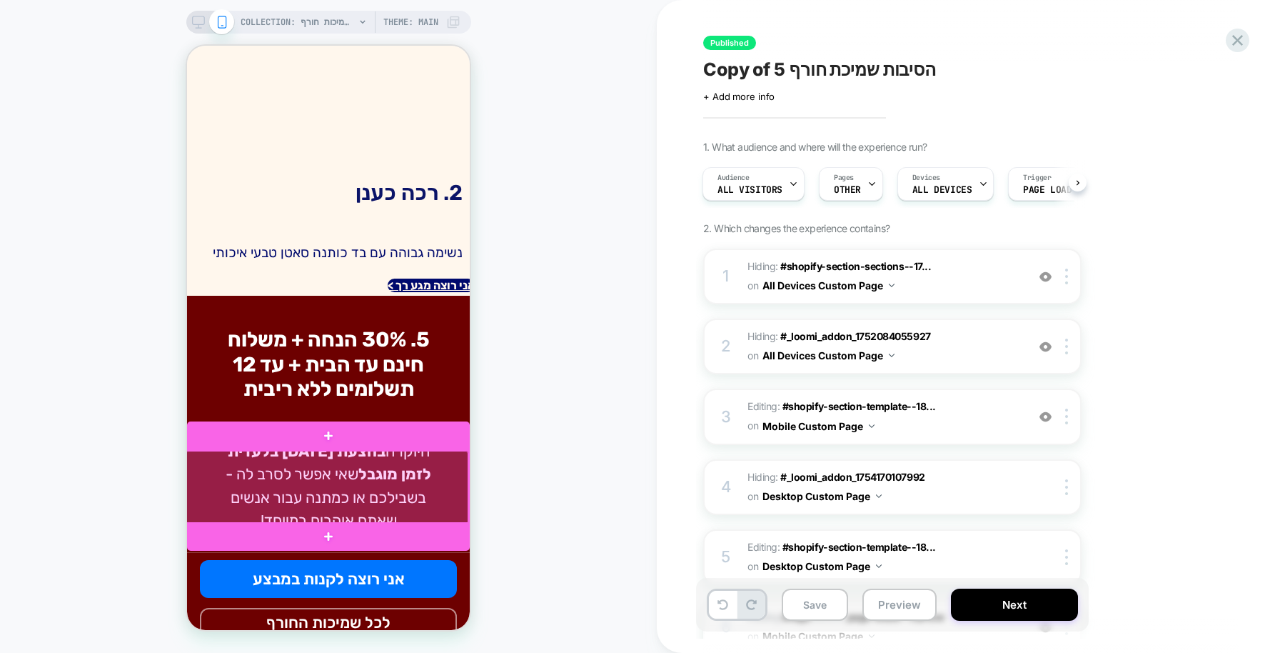
click at [418, 481] on div at bounding box center [327, 488] width 283 height 74
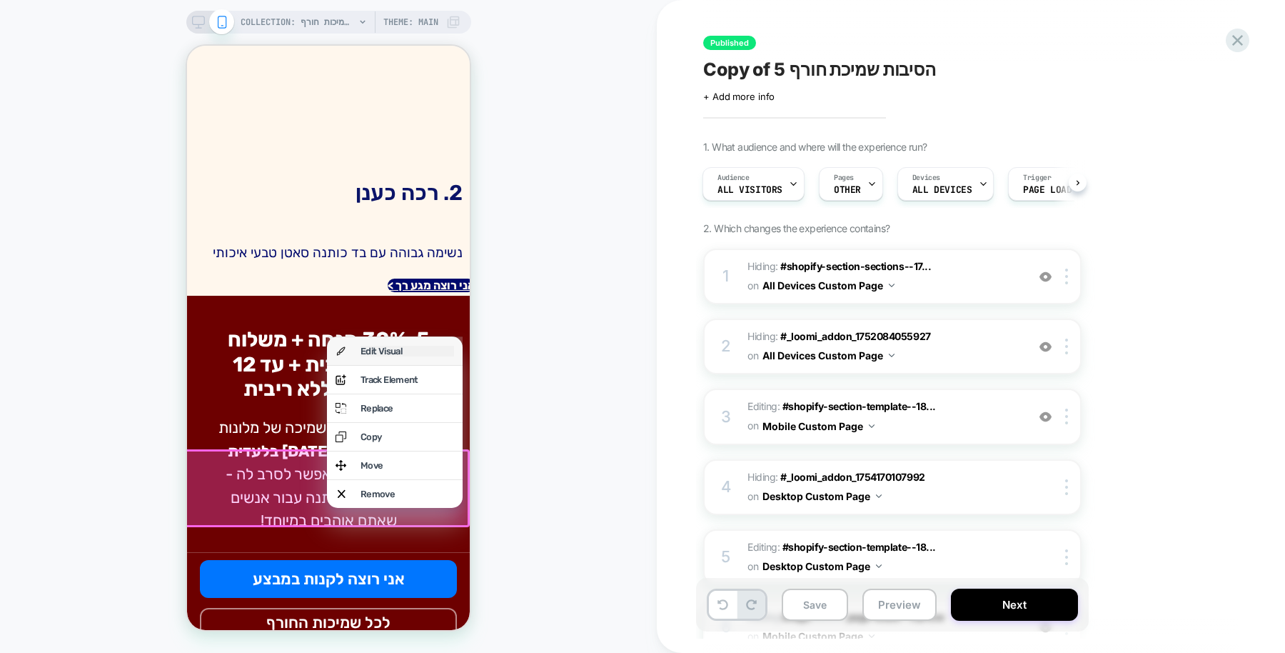
click at [415, 356] on div "Edit Visual" at bounding box center [408, 351] width 94 height 11
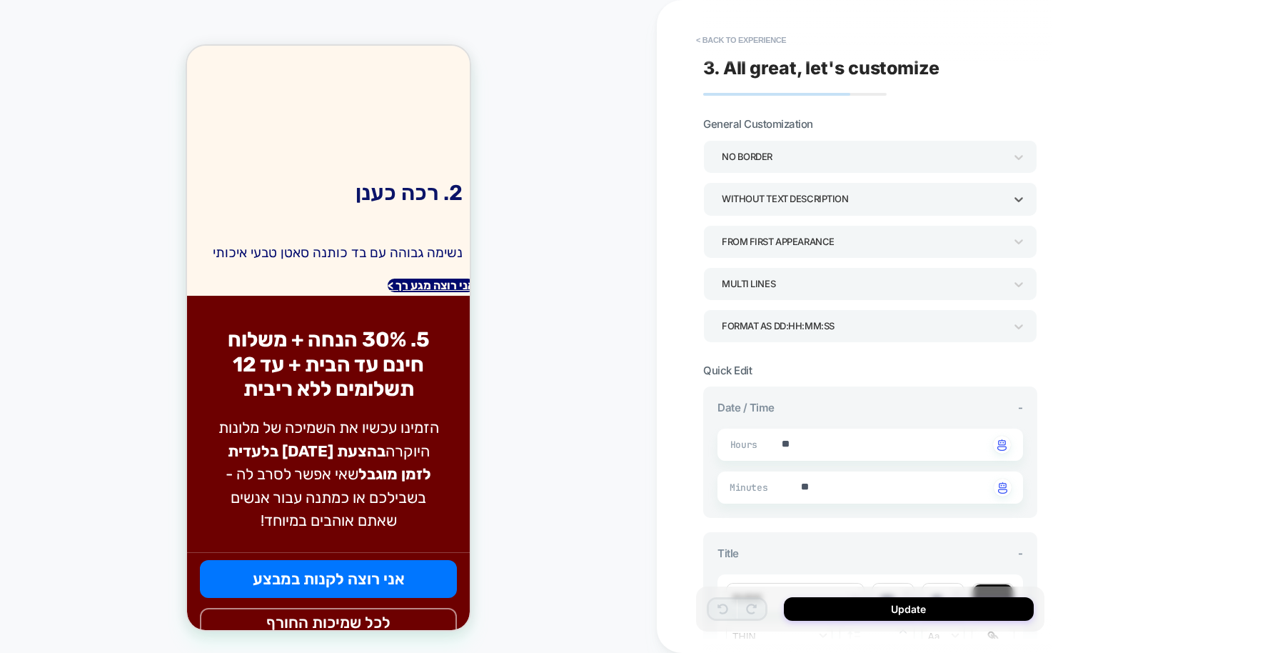
click at [820, 194] on div "WITHOUT TEXT DESCRIPTION" at bounding box center [863, 198] width 283 height 19
click at [818, 228] on div "WITH TEXT DESCRIPTION (HRS, MIN, SEC)" at bounding box center [870, 237] width 322 height 29
click at [738, 49] on button "< Back to experience" at bounding box center [741, 40] width 104 height 23
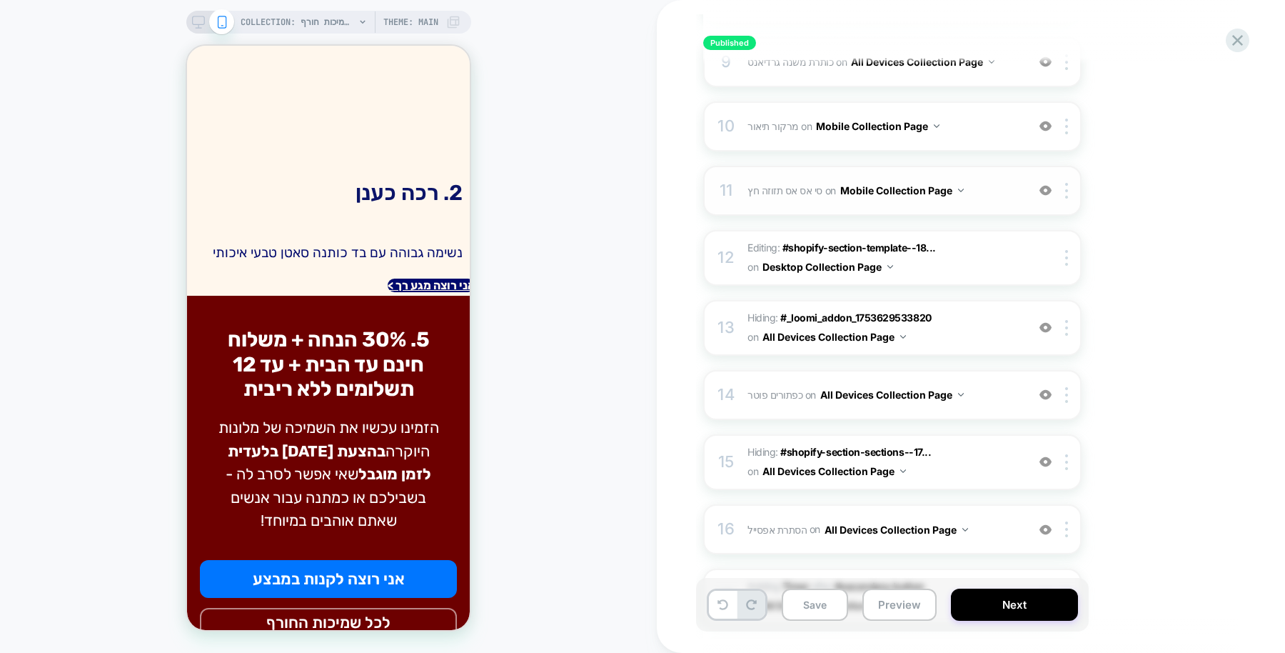
scroll to position [1064, 0]
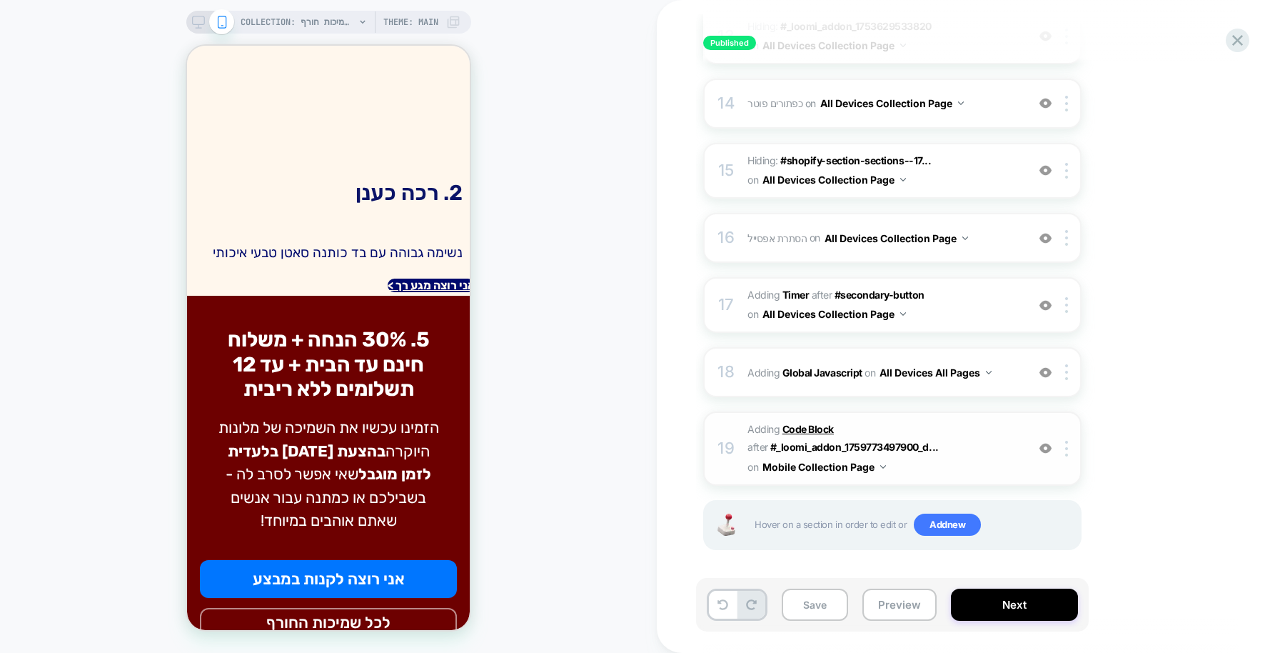
click at [825, 425] on b "Code Block" at bounding box center [808, 429] width 51 height 12
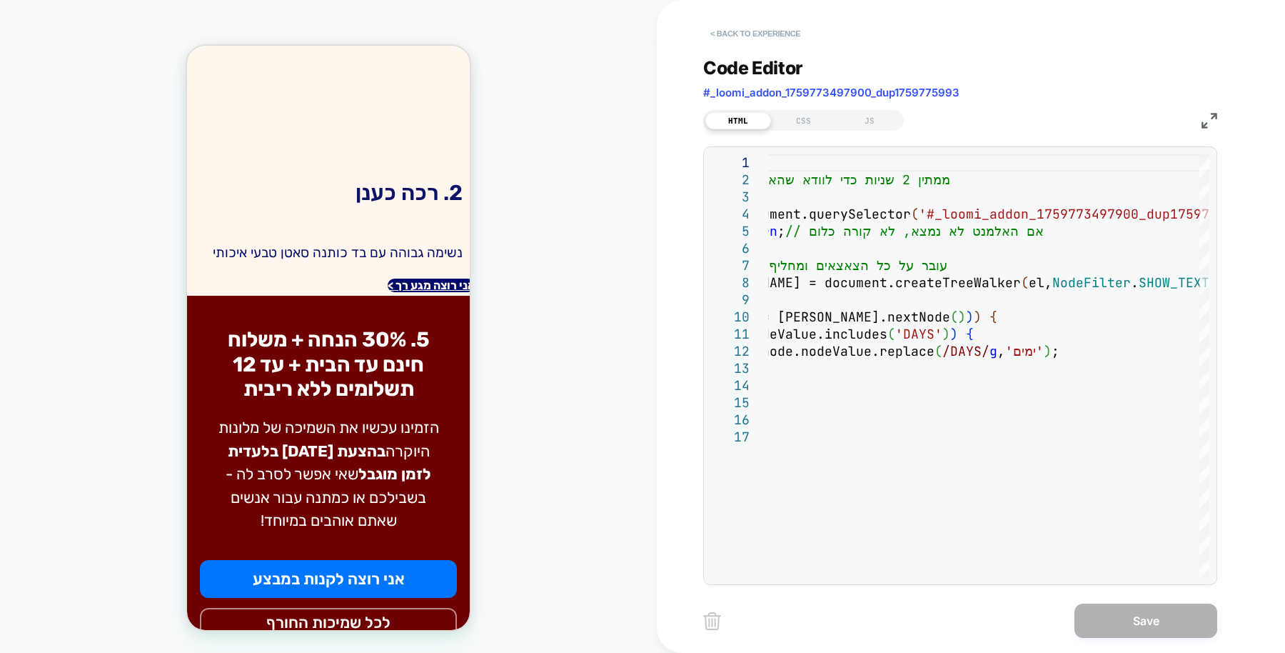
click at [778, 33] on button "< Back to experience" at bounding box center [755, 33] width 104 height 23
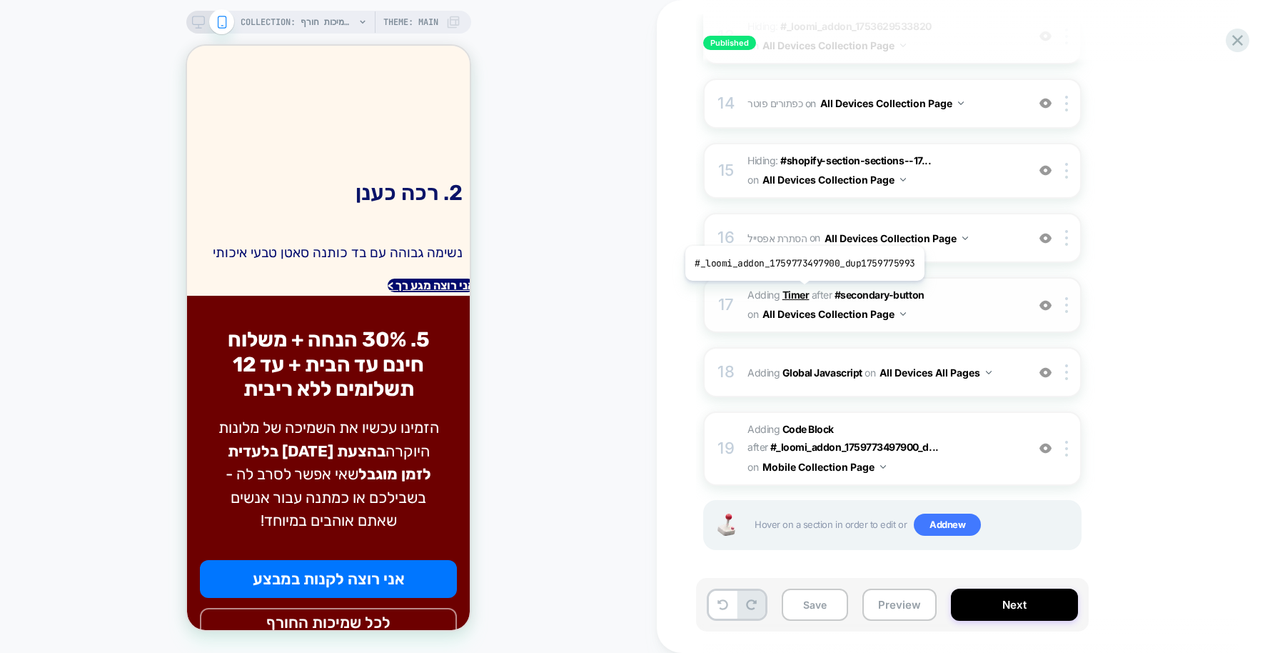
click at [802, 291] on b "Timer" at bounding box center [796, 294] width 27 height 12
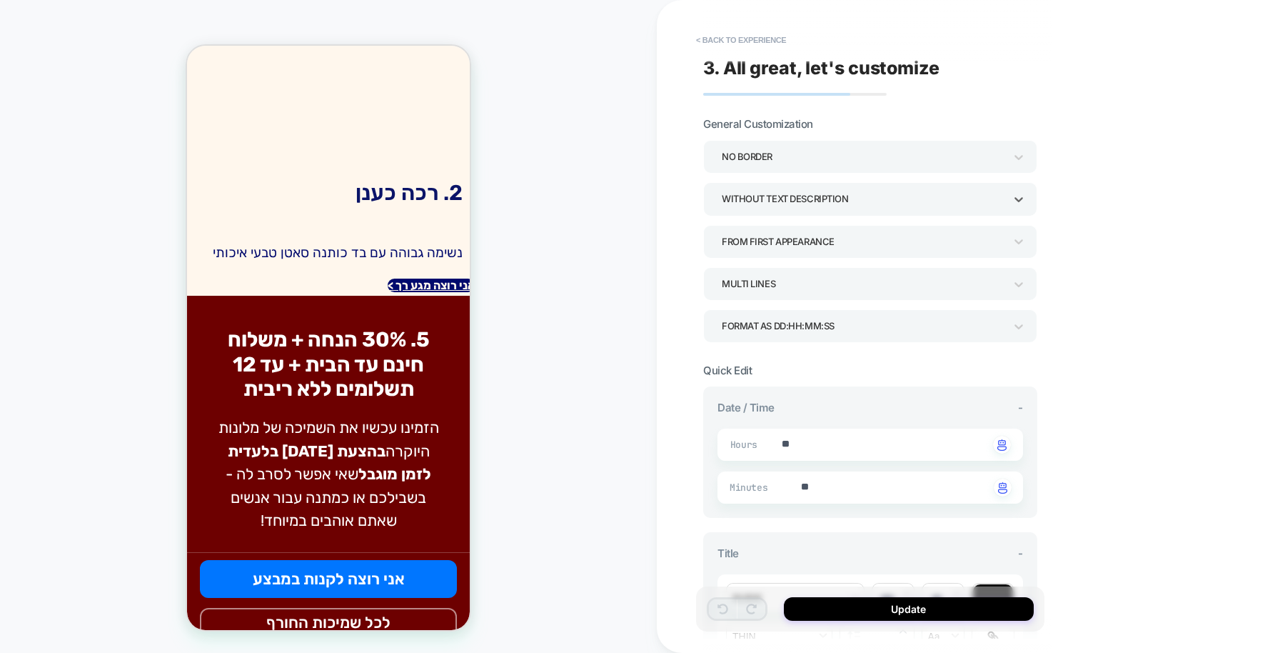
click at [875, 196] on div "WITHOUT TEXT DESCRIPTION" at bounding box center [863, 198] width 283 height 19
click at [828, 236] on div "WITH TEXT DESCRIPTION (HRS, MIN, SEC)" at bounding box center [870, 237] width 322 height 29
click at [764, 38] on button "< Back to experience" at bounding box center [741, 40] width 104 height 23
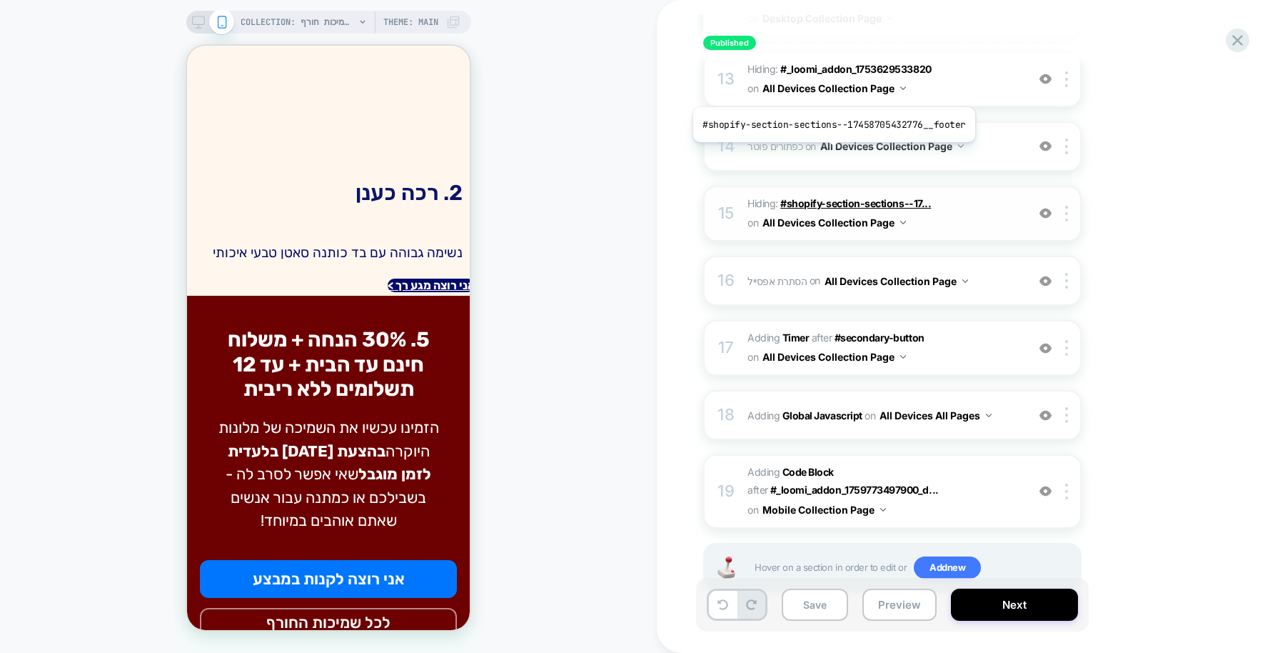
scroll to position [1018, 0]
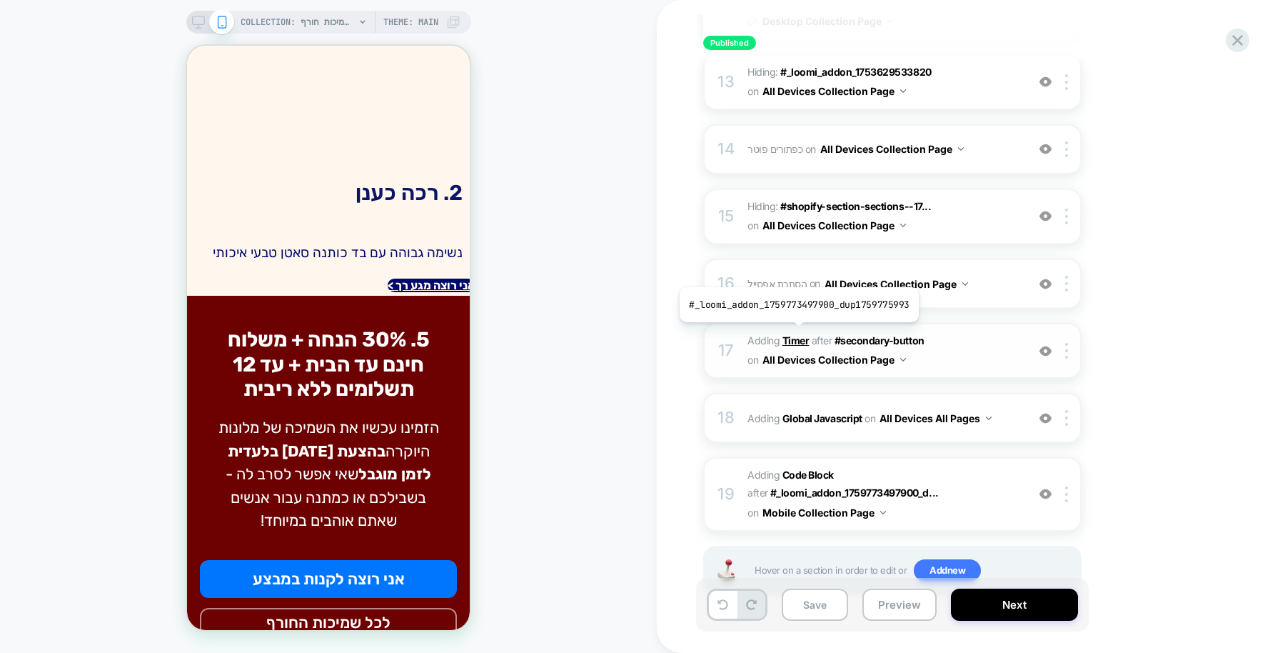
click at [796, 334] on b "Timer" at bounding box center [796, 340] width 27 height 12
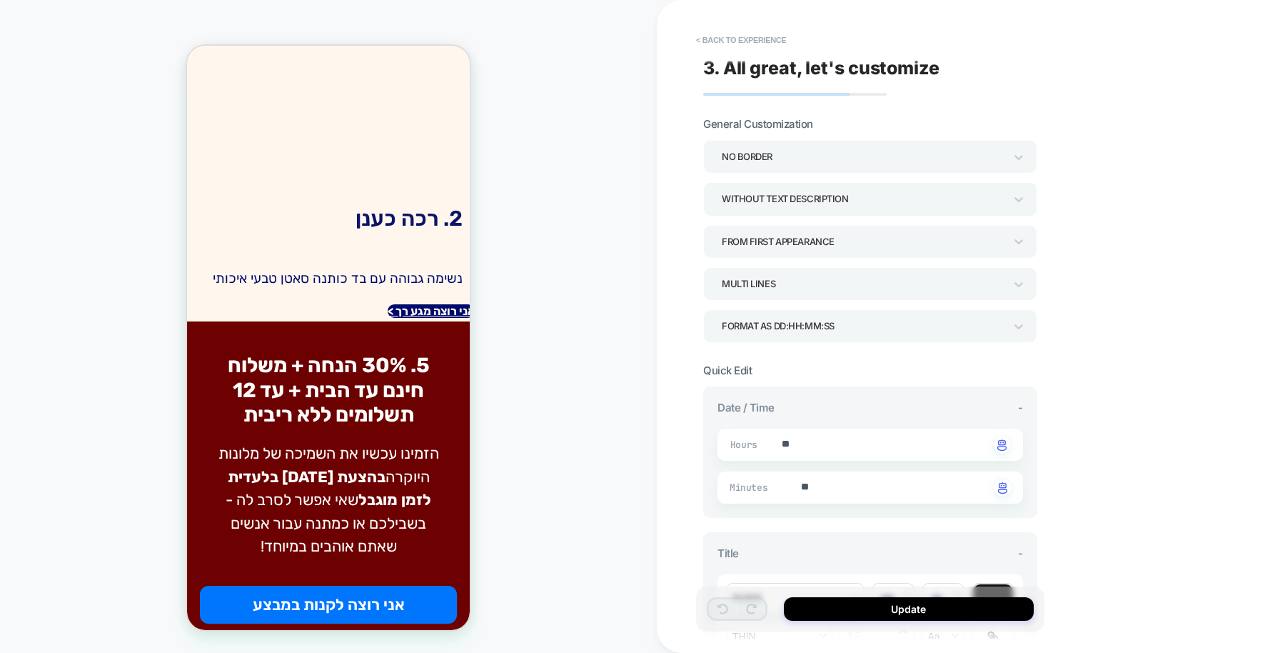
scroll to position [1367, 0]
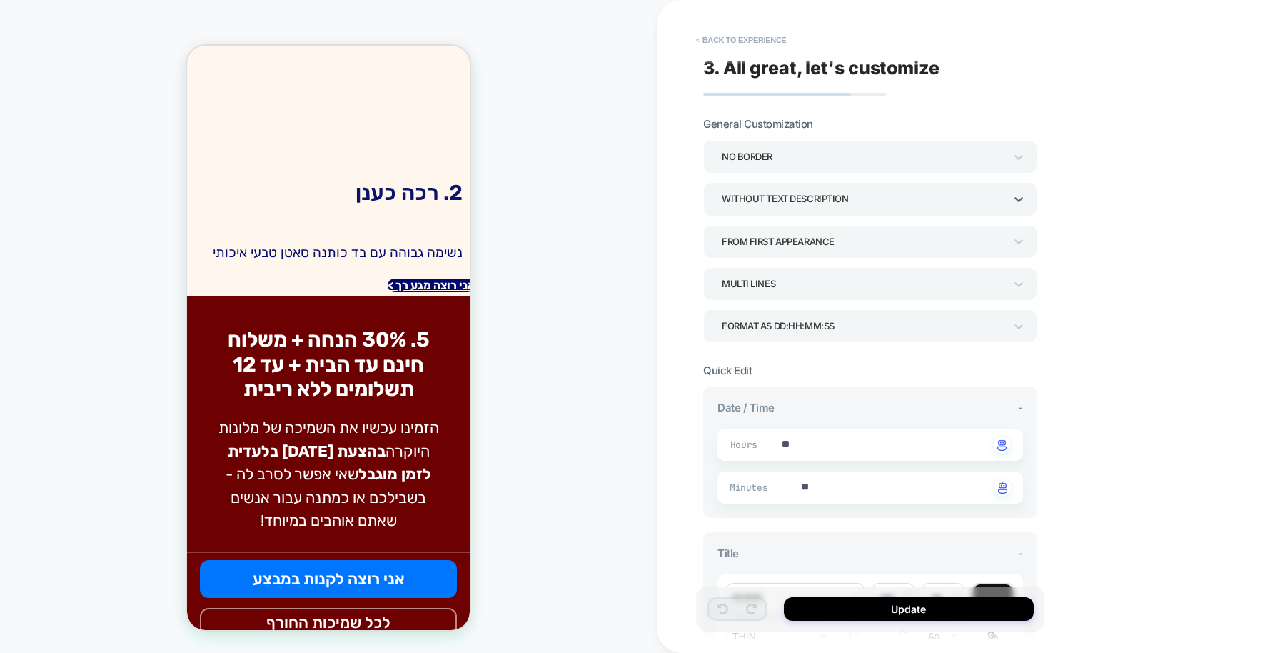
click at [882, 193] on div "WITHOUT TEXT DESCRIPTION" at bounding box center [863, 198] width 283 height 19
click at [798, 238] on div "WITH TEXT DESCRIPTION (HRS, MIN, SEC)" at bounding box center [870, 237] width 322 height 29
click at [883, 612] on button "Update" at bounding box center [909, 609] width 250 height 24
type textarea "*"
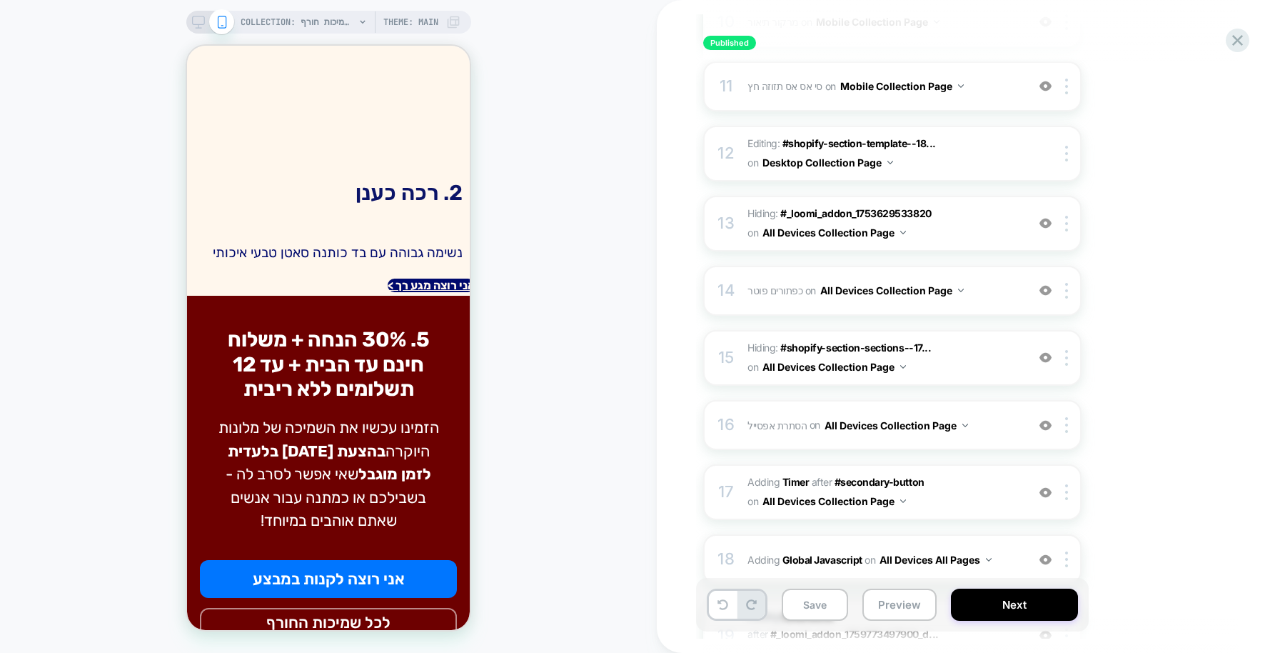
scroll to position [1064, 0]
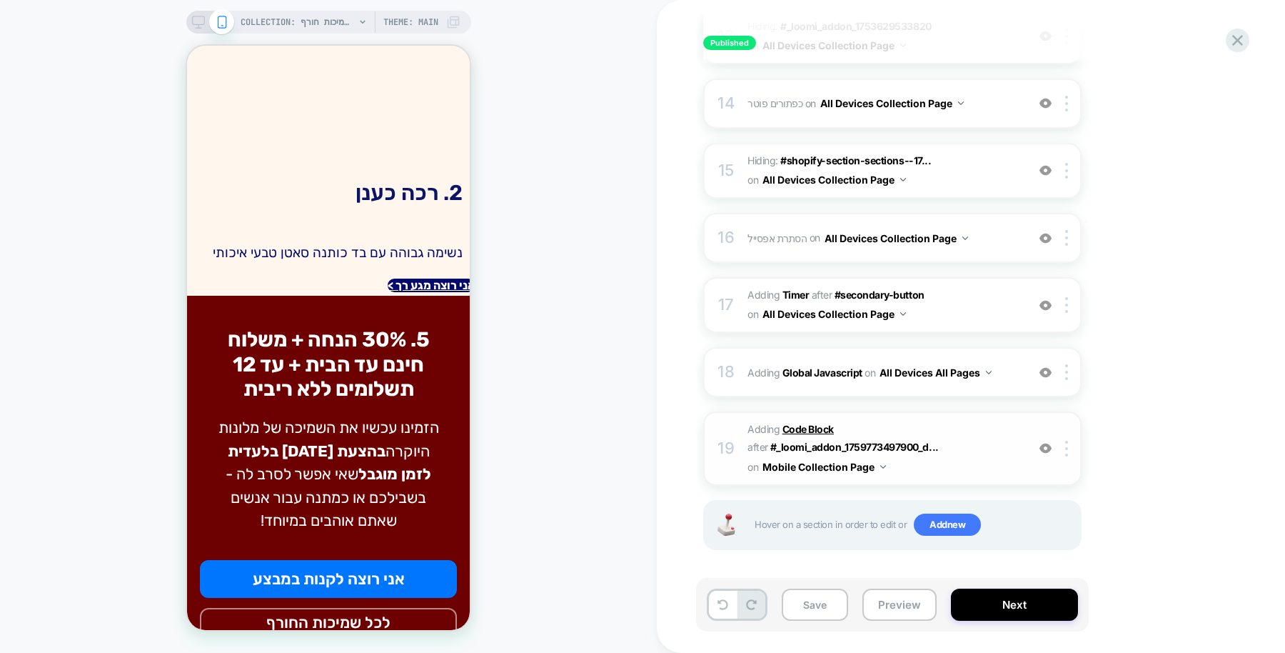
click at [813, 423] on b "Code Block" at bounding box center [808, 429] width 51 height 12
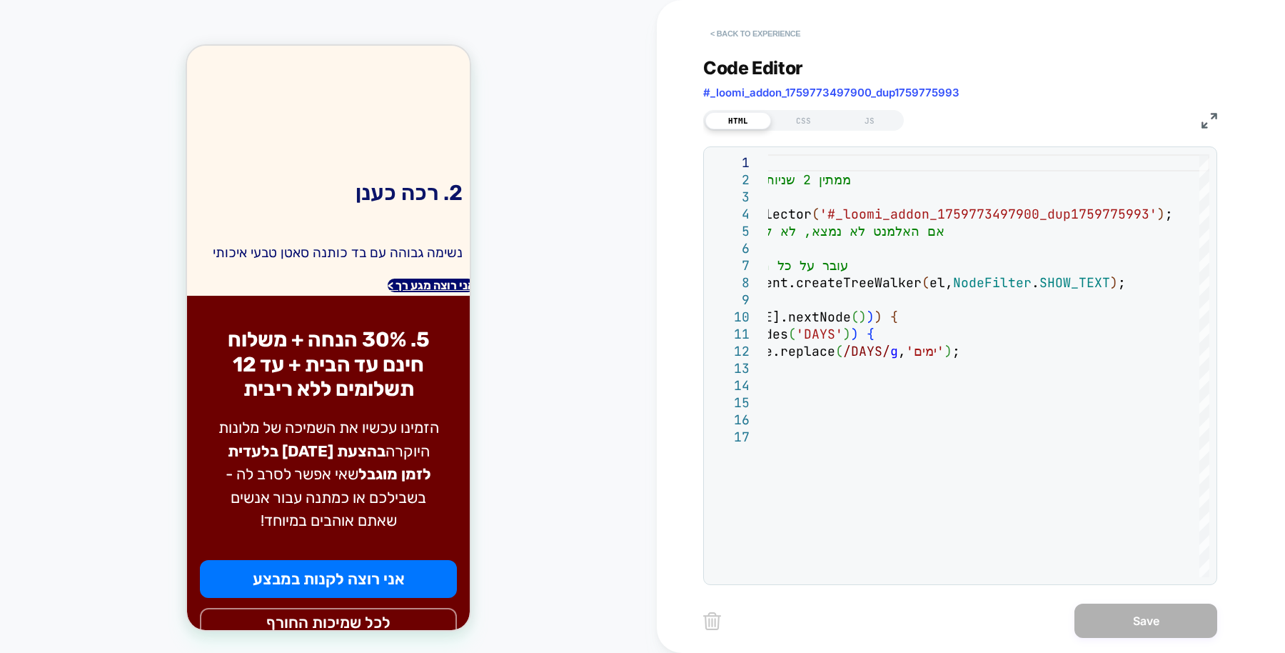
click at [773, 32] on button "< Back to experience" at bounding box center [755, 33] width 104 height 23
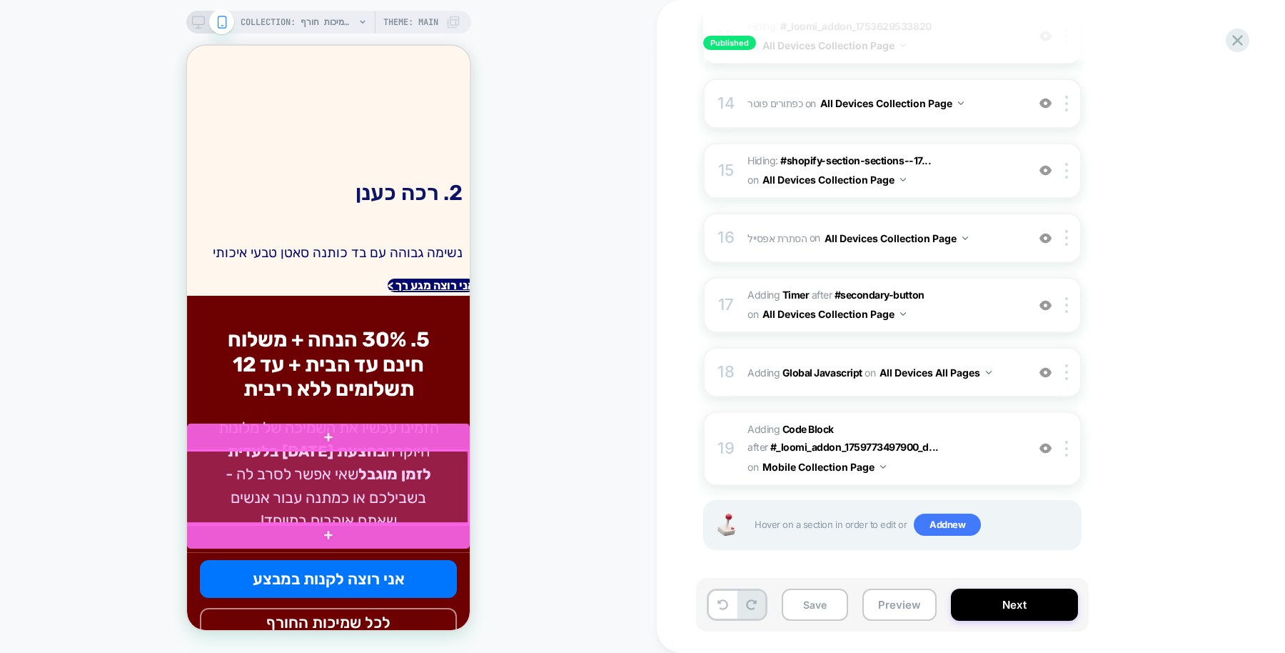
click at [396, 491] on div at bounding box center [327, 488] width 283 height 74
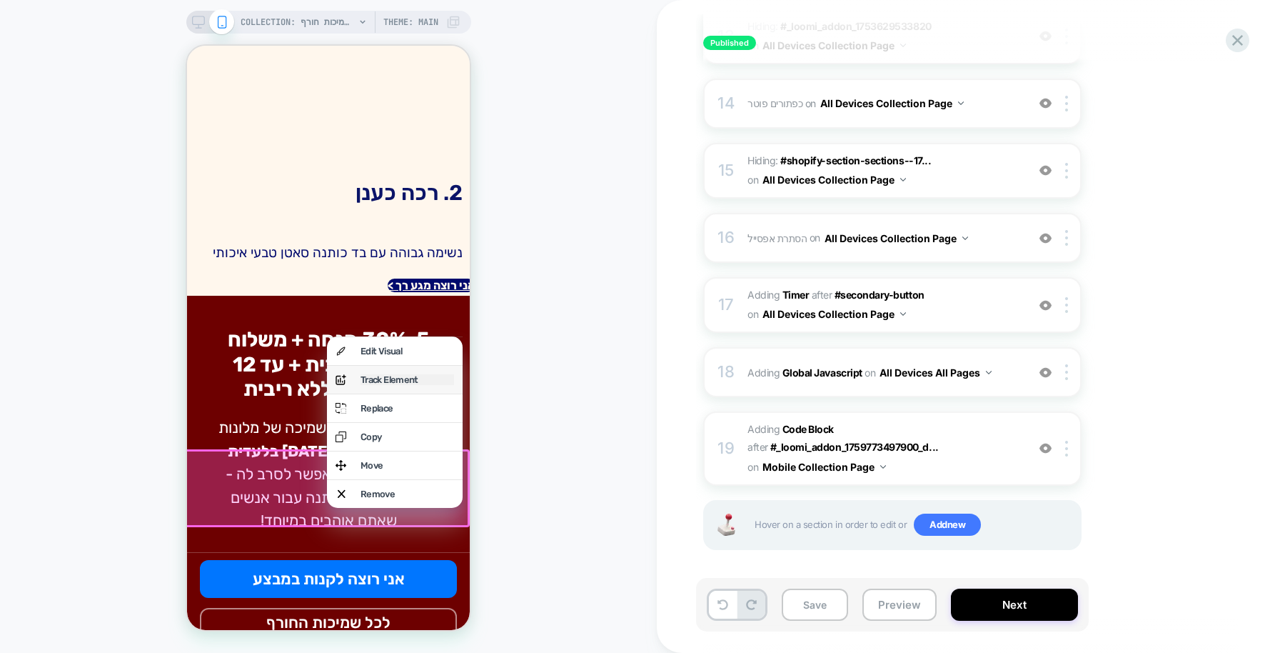
click at [418, 385] on div "Track Element" at bounding box center [408, 379] width 94 height 11
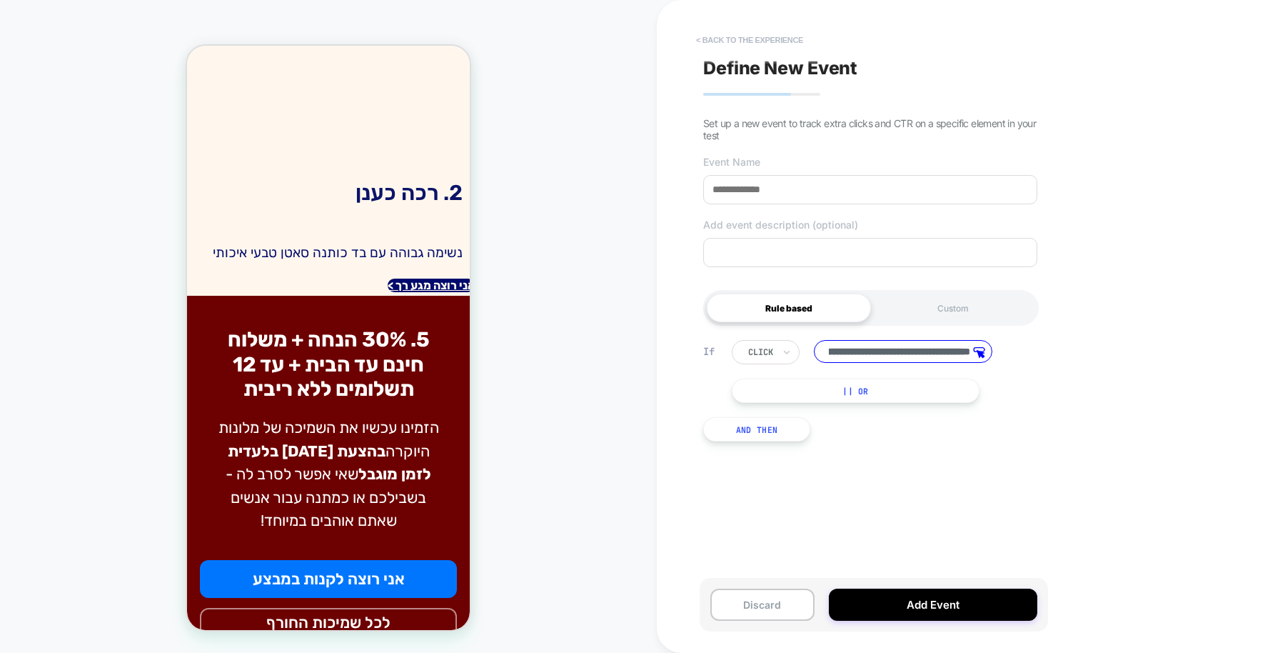
scroll to position [0, 0]
click at [758, 41] on button "< back to the experience" at bounding box center [749, 40] width 121 height 23
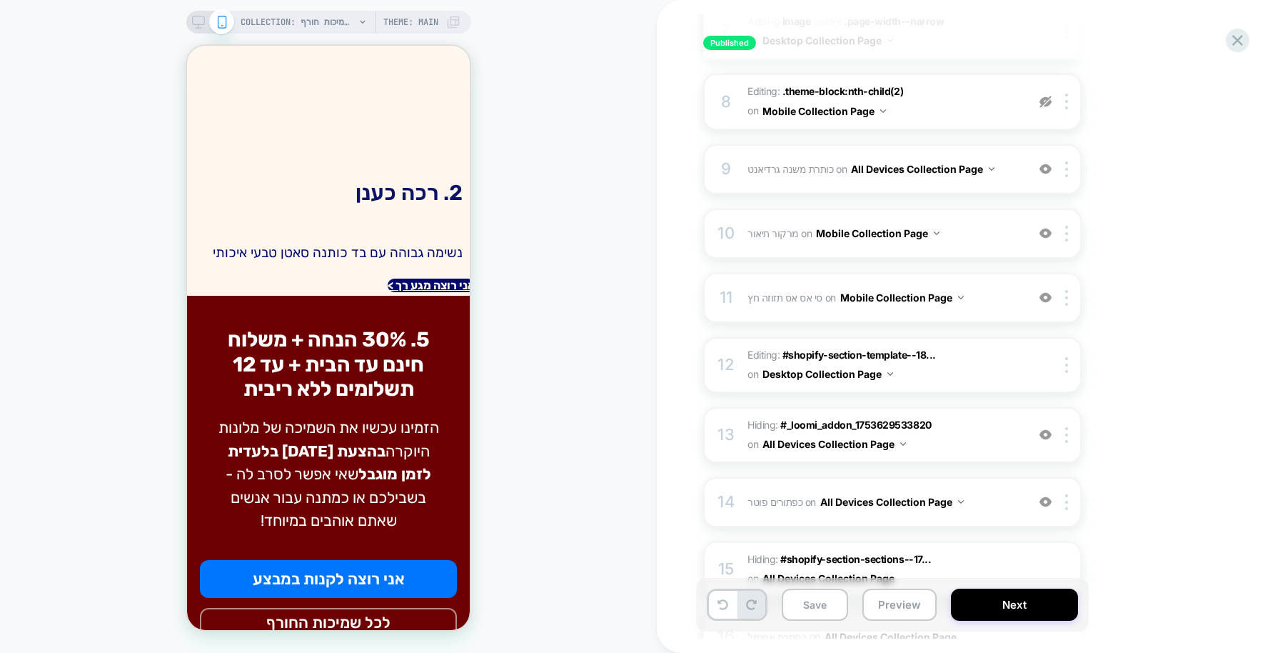
scroll to position [1064, 0]
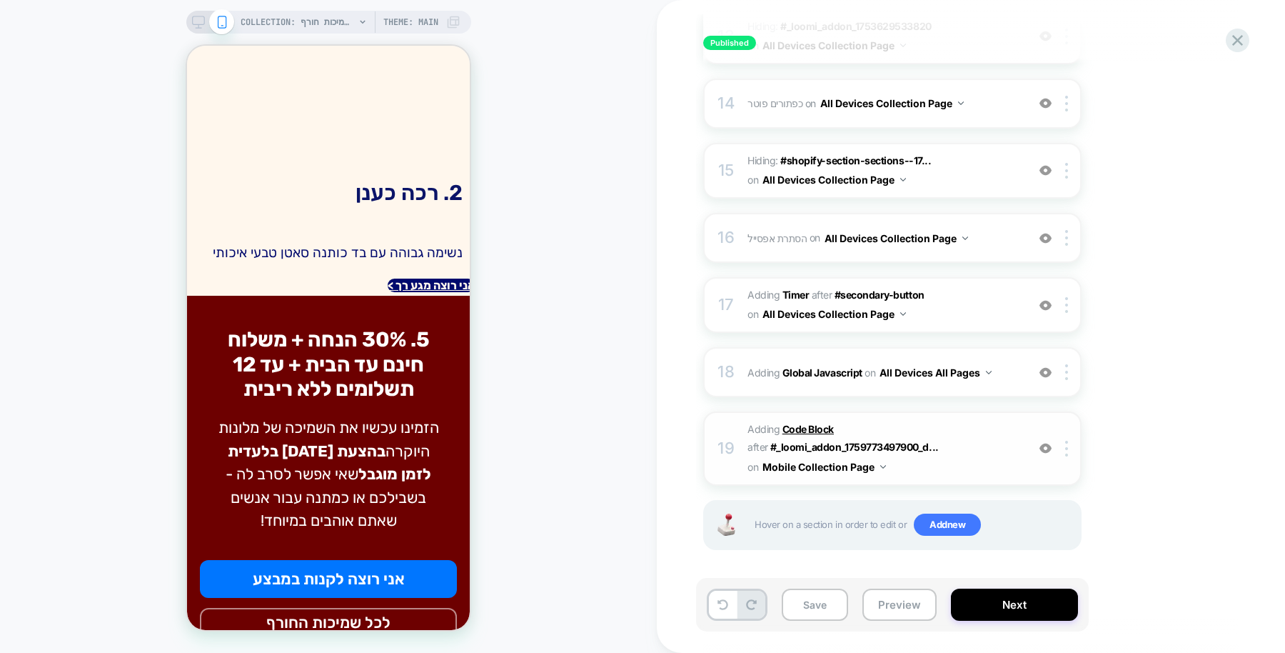
click at [802, 424] on b "Code Block" at bounding box center [808, 429] width 51 height 12
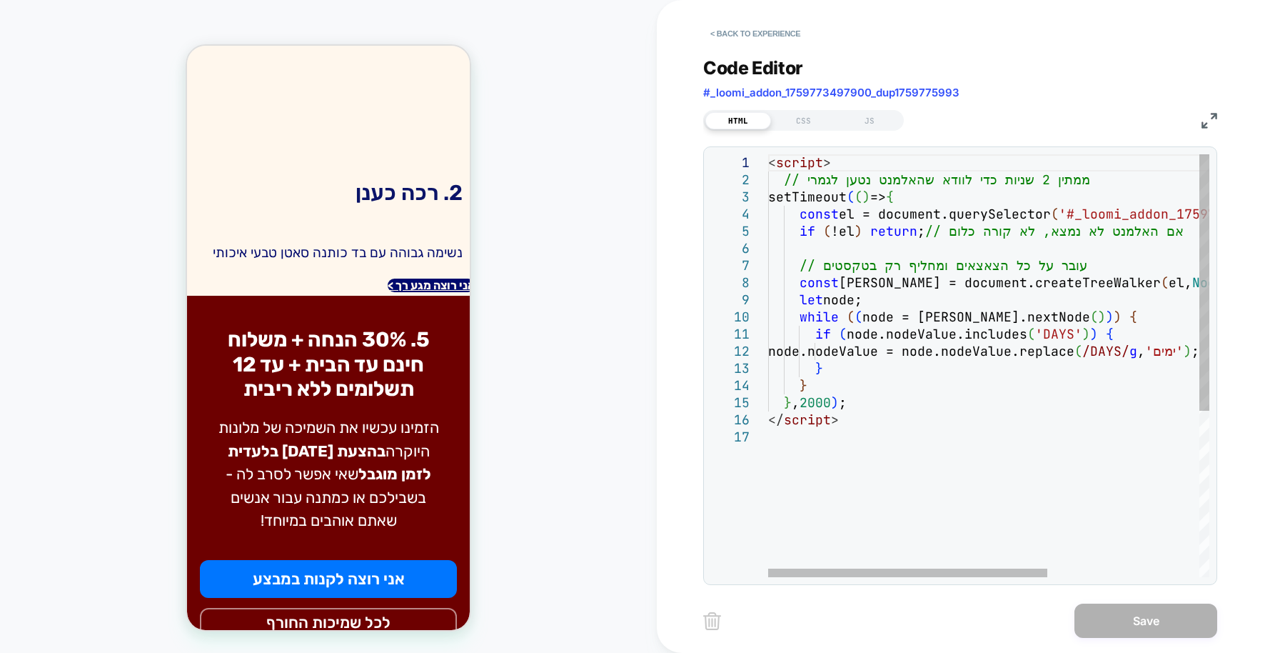
scroll to position [0, 0]
click at [992, 253] on div "< script > // ממתין 2 שניות כדי לוודא שהאלמנט נטען לגמרי setTimeout ( ( ) => { …" at bounding box center [1108, 502] width 680 height 697
type textarea "**********"
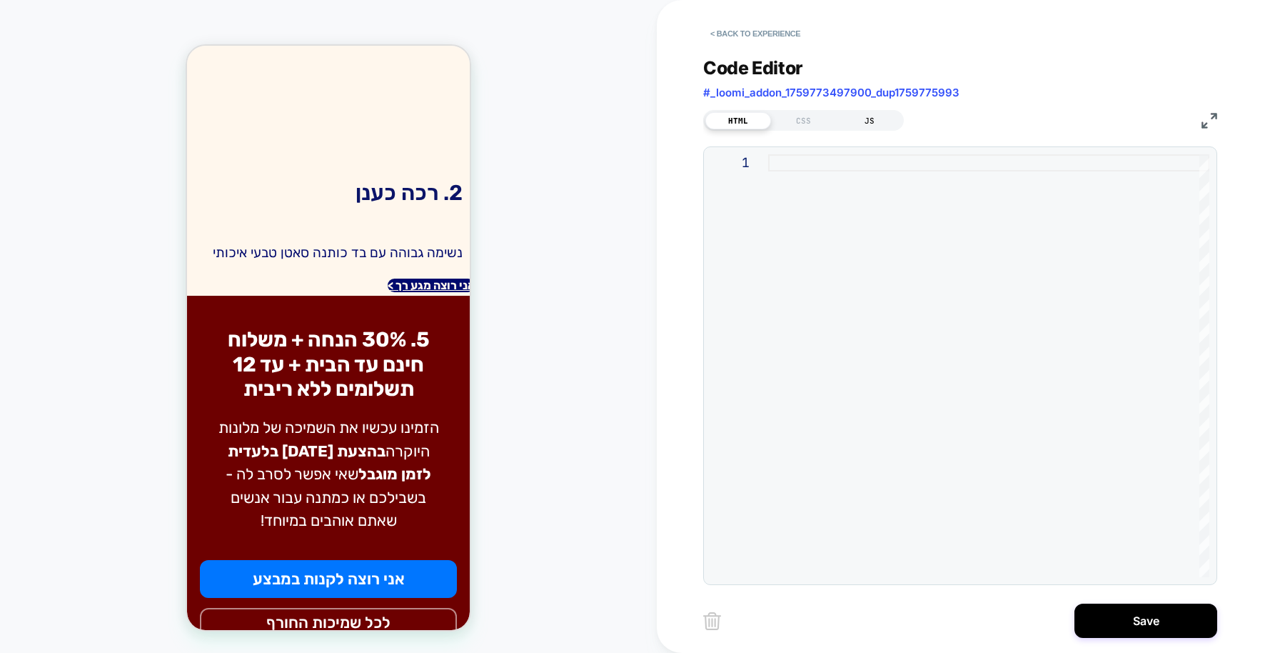
click at [866, 116] on div "JS" at bounding box center [870, 120] width 66 height 17
click at [829, 171] on div at bounding box center [988, 365] width 441 height 423
type textarea "**********"
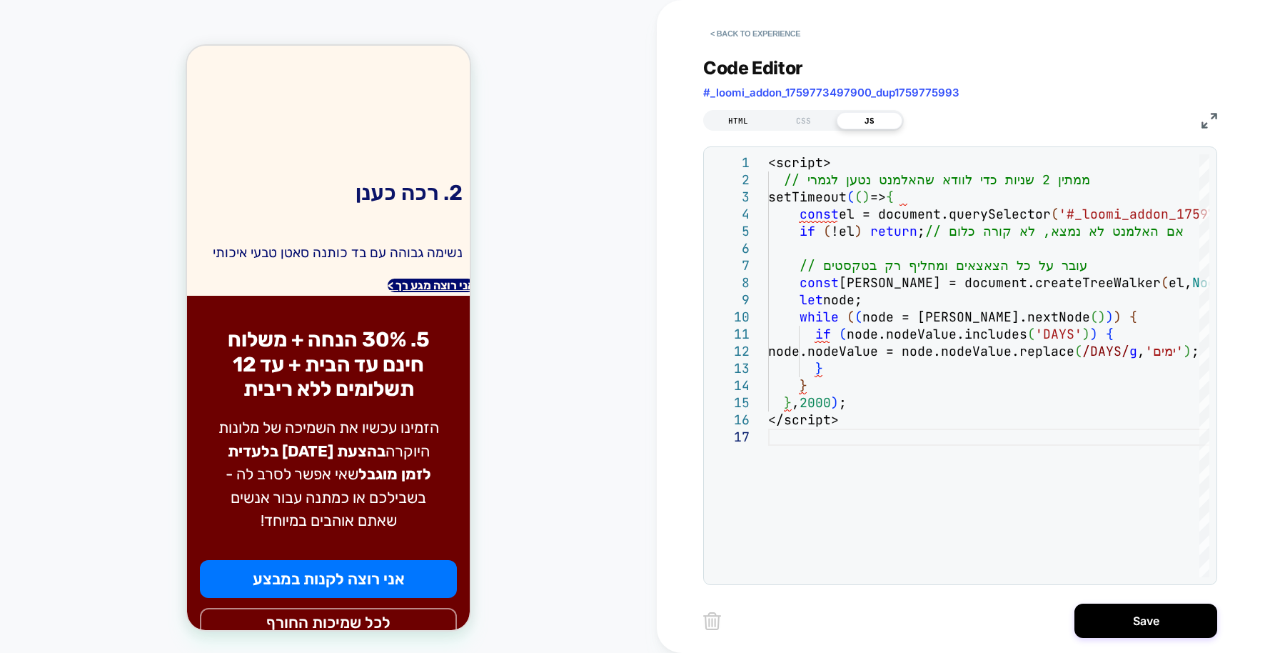
click at [736, 114] on div "HTML" at bounding box center [738, 120] width 66 height 17
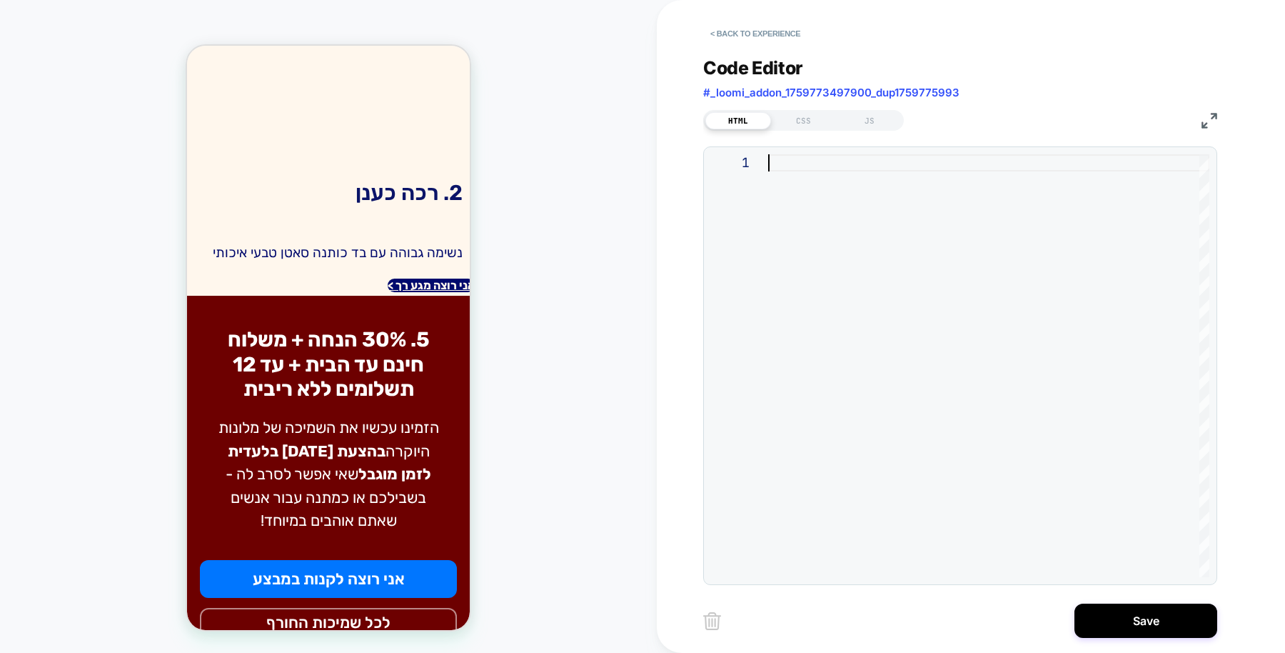
click at [820, 169] on div at bounding box center [988, 365] width 441 height 423
type textarea "**********"
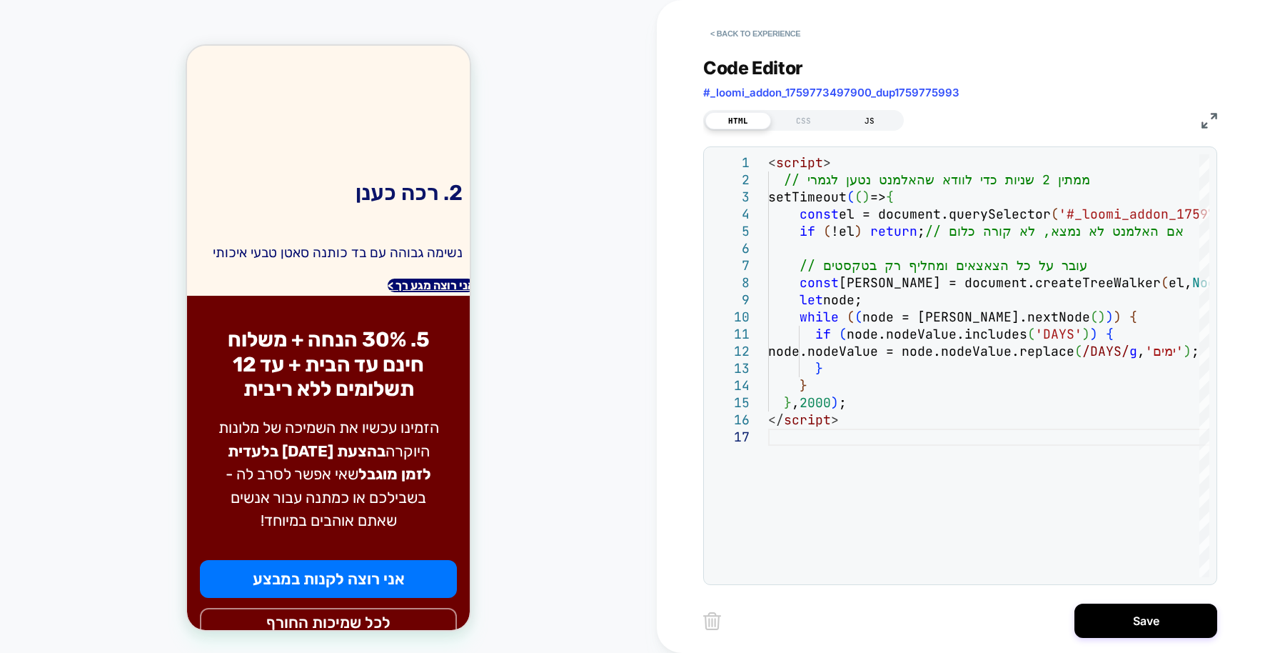
click at [865, 123] on div "JS" at bounding box center [870, 120] width 66 height 17
click at [744, 119] on div "HTML" at bounding box center [738, 120] width 66 height 17
click at [1104, 615] on button "Save" at bounding box center [1146, 620] width 143 height 34
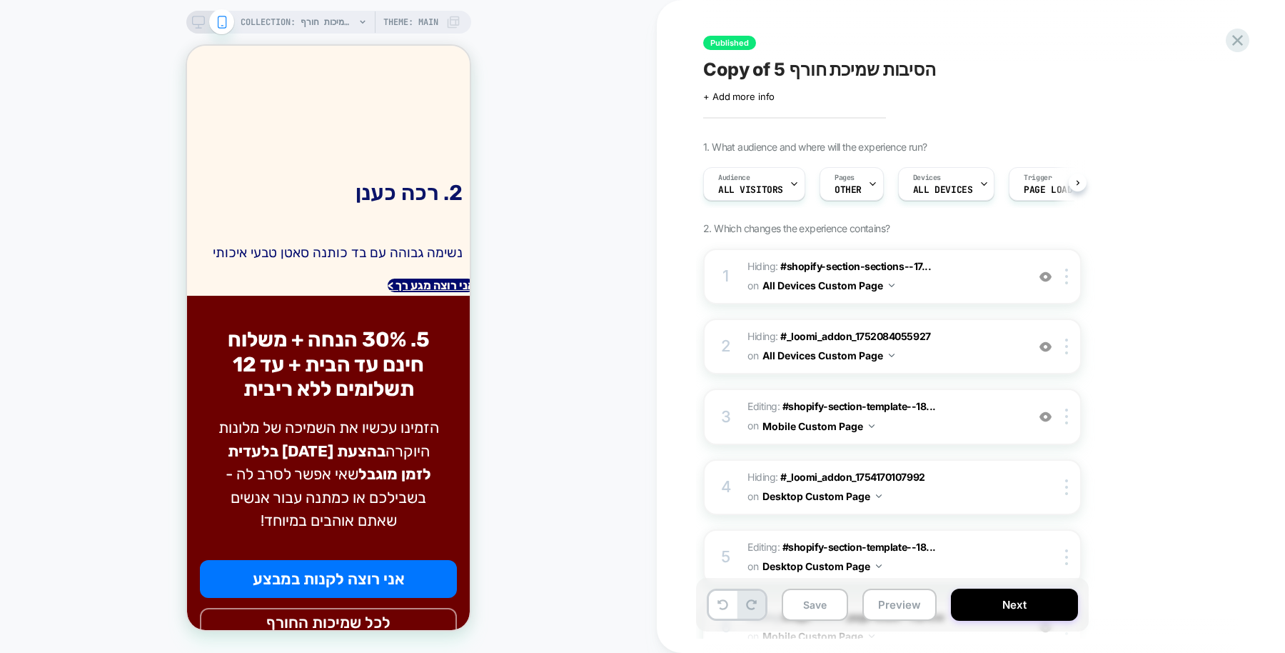
scroll to position [0, 1]
click at [902, 609] on button "Preview" at bounding box center [900, 604] width 74 height 32
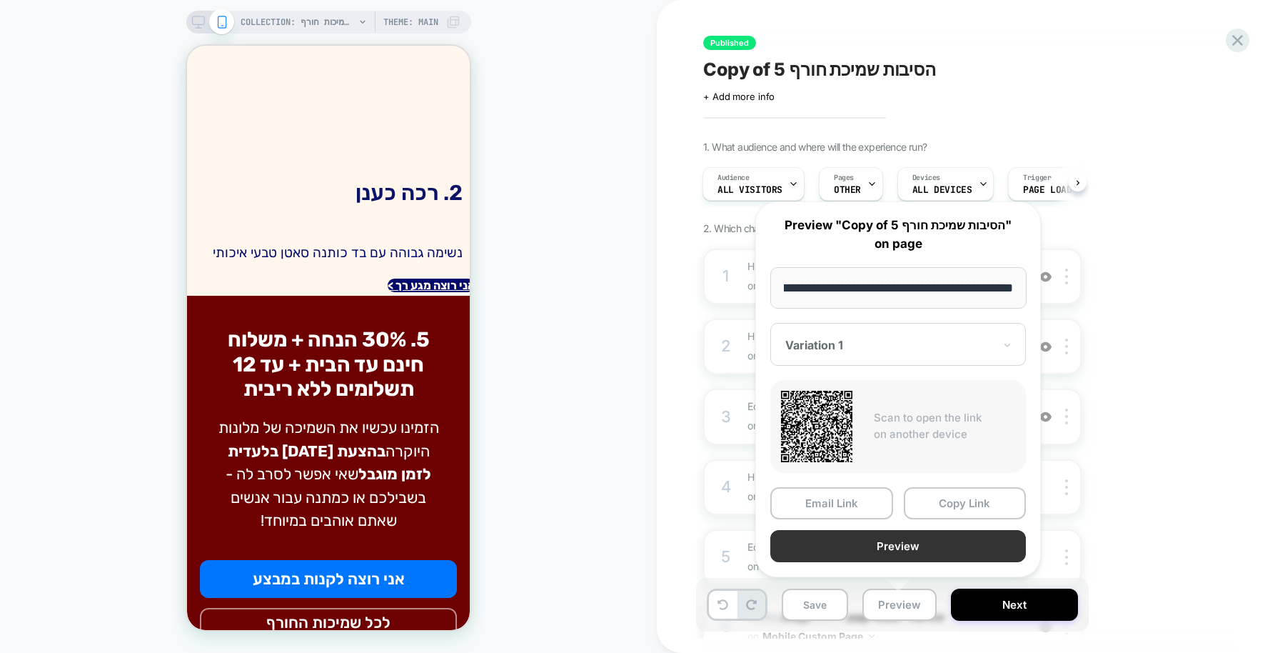
scroll to position [0, 0]
click at [890, 545] on button "Preview" at bounding box center [898, 546] width 256 height 32
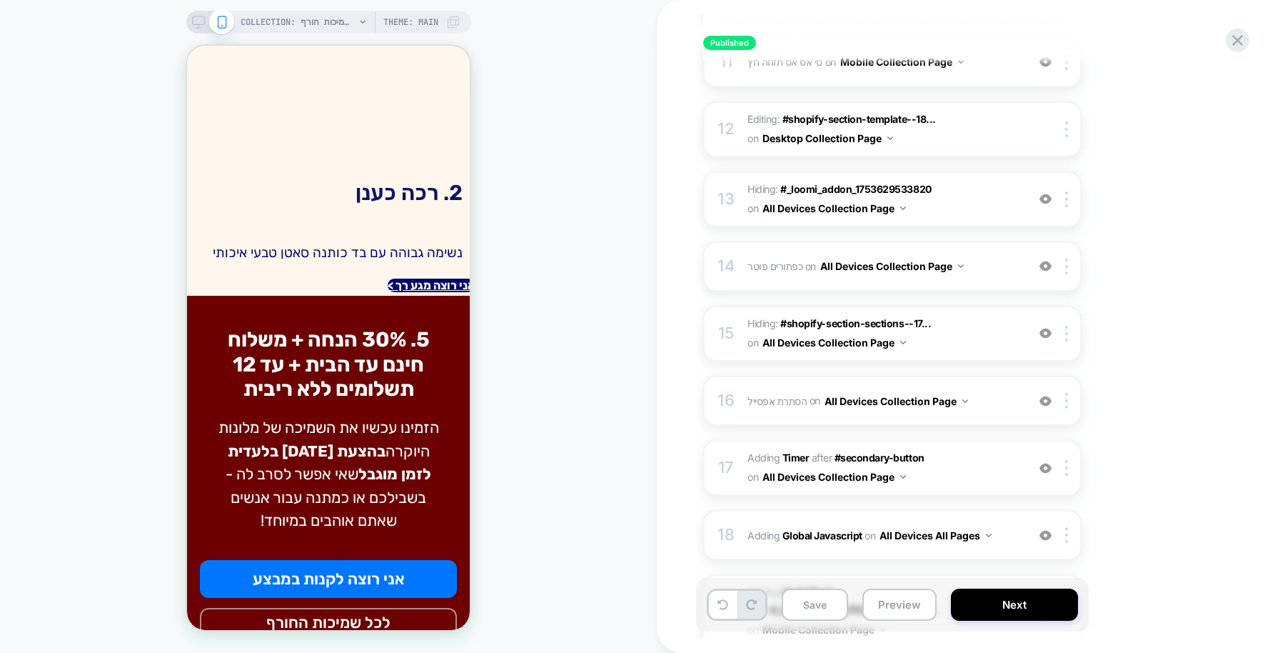
scroll to position [1064, 0]
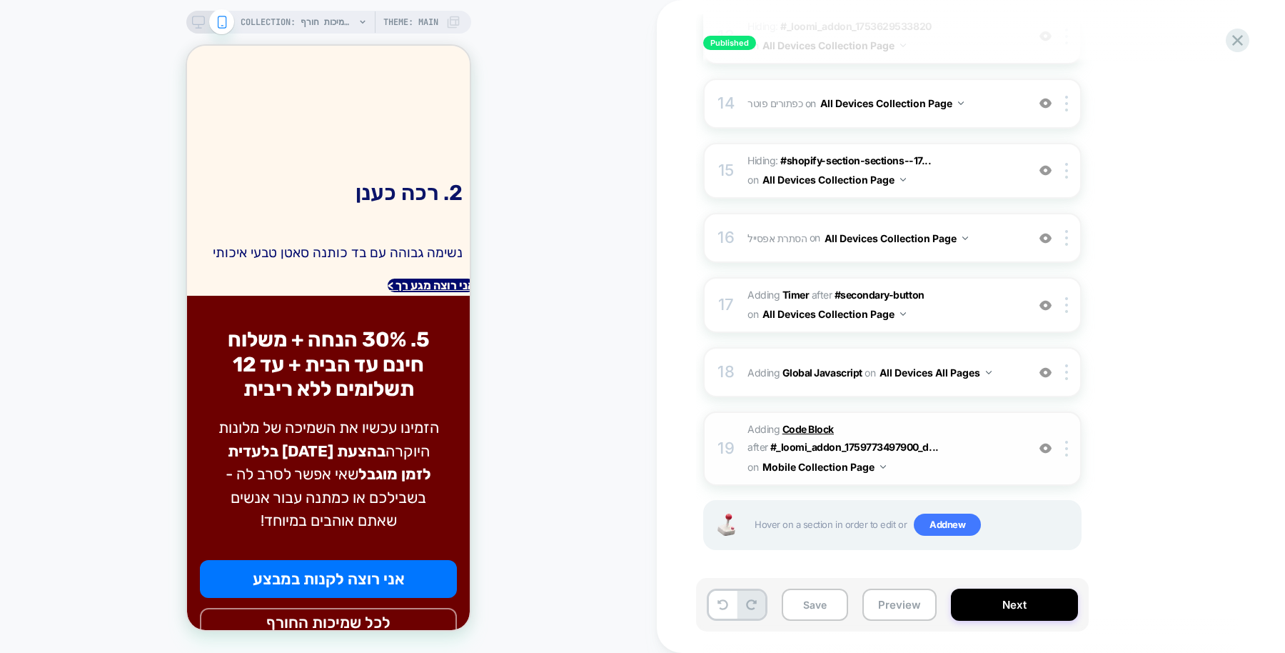
click at [814, 423] on b "Code Block" at bounding box center [808, 429] width 51 height 12
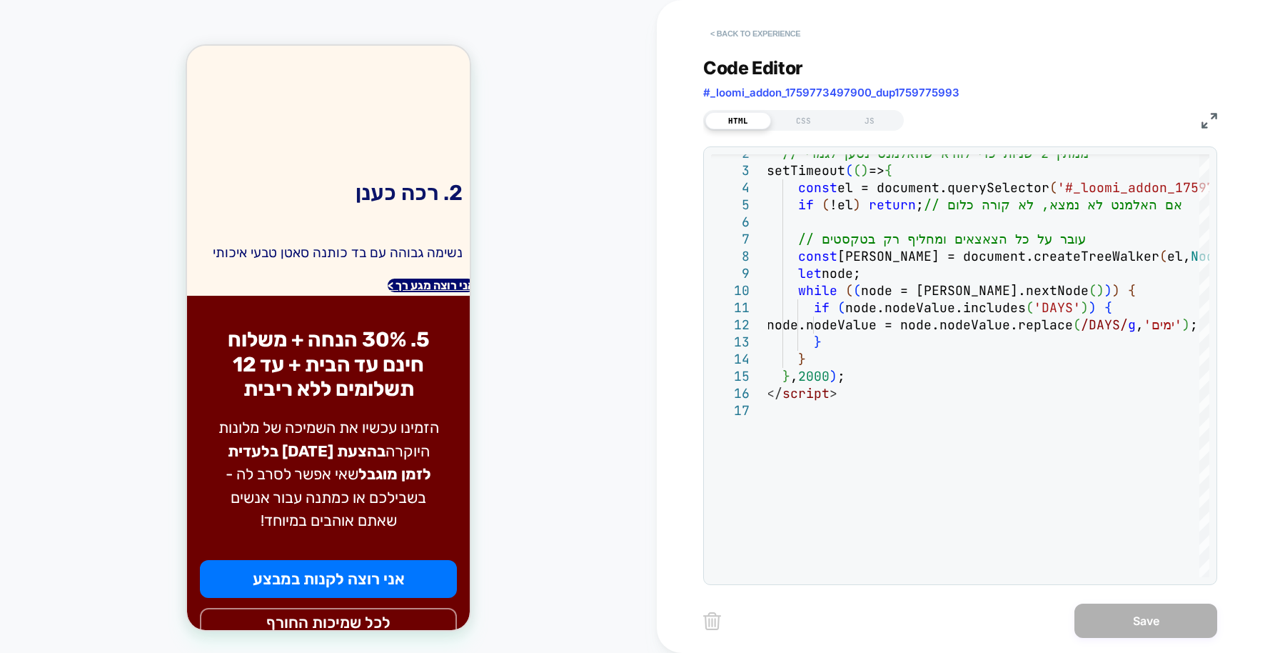
click at [738, 32] on button "< Back to experience" at bounding box center [755, 33] width 104 height 23
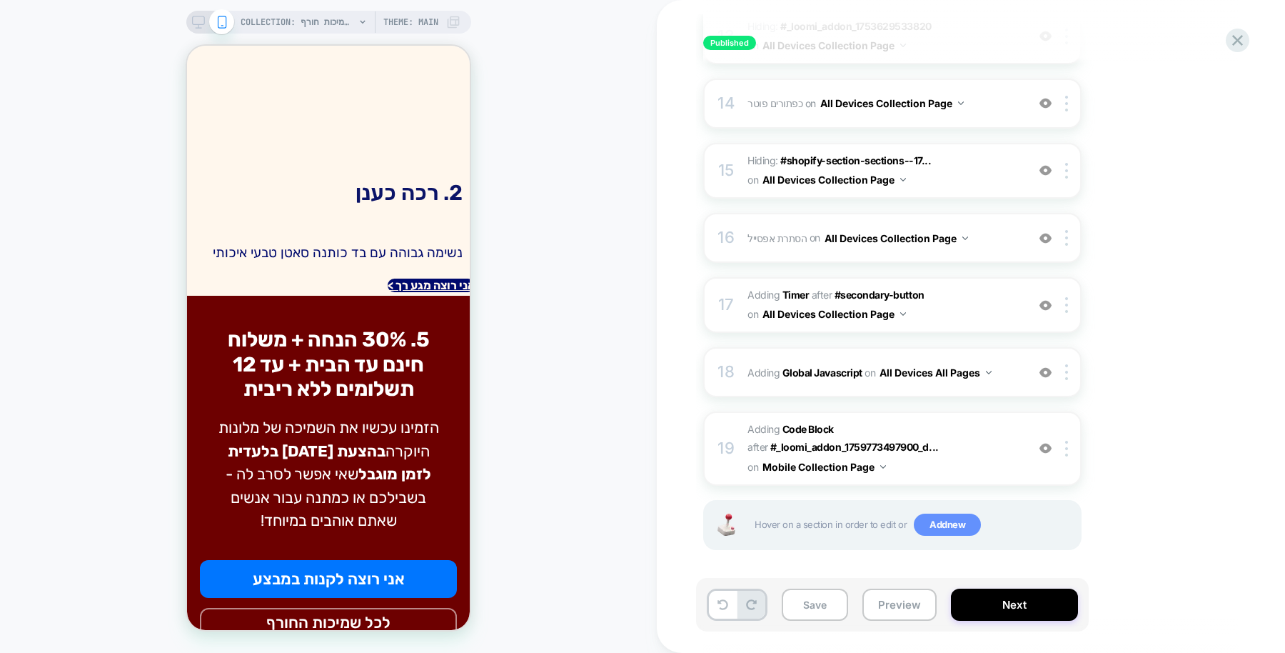
click at [933, 526] on span "Add new" at bounding box center [947, 524] width 67 height 23
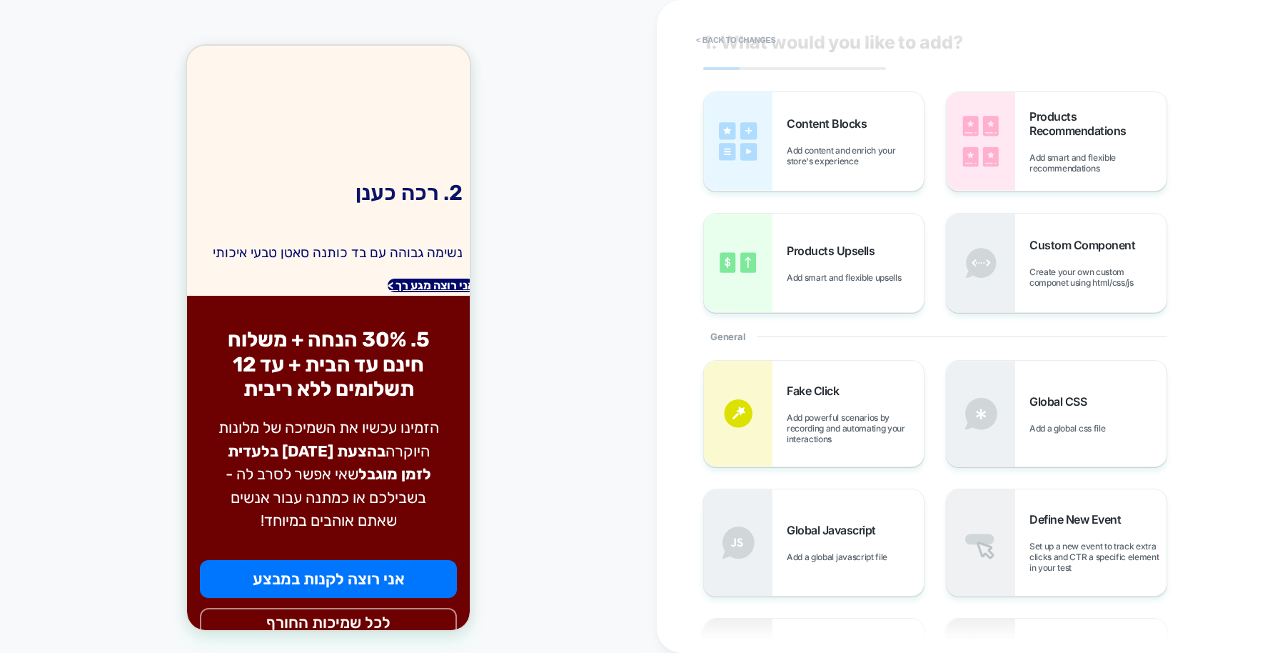
scroll to position [26, 0]
click at [1012, 418] on img at bounding box center [981, 413] width 69 height 106
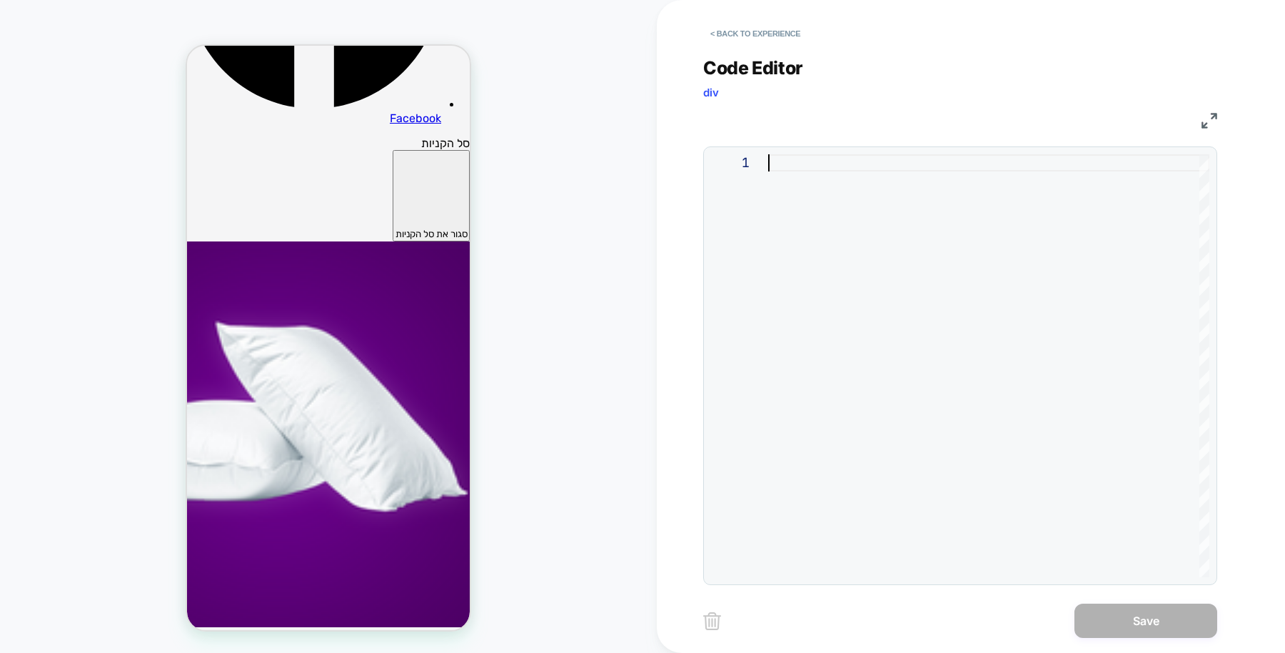
click at [860, 228] on div at bounding box center [988, 365] width 441 height 423
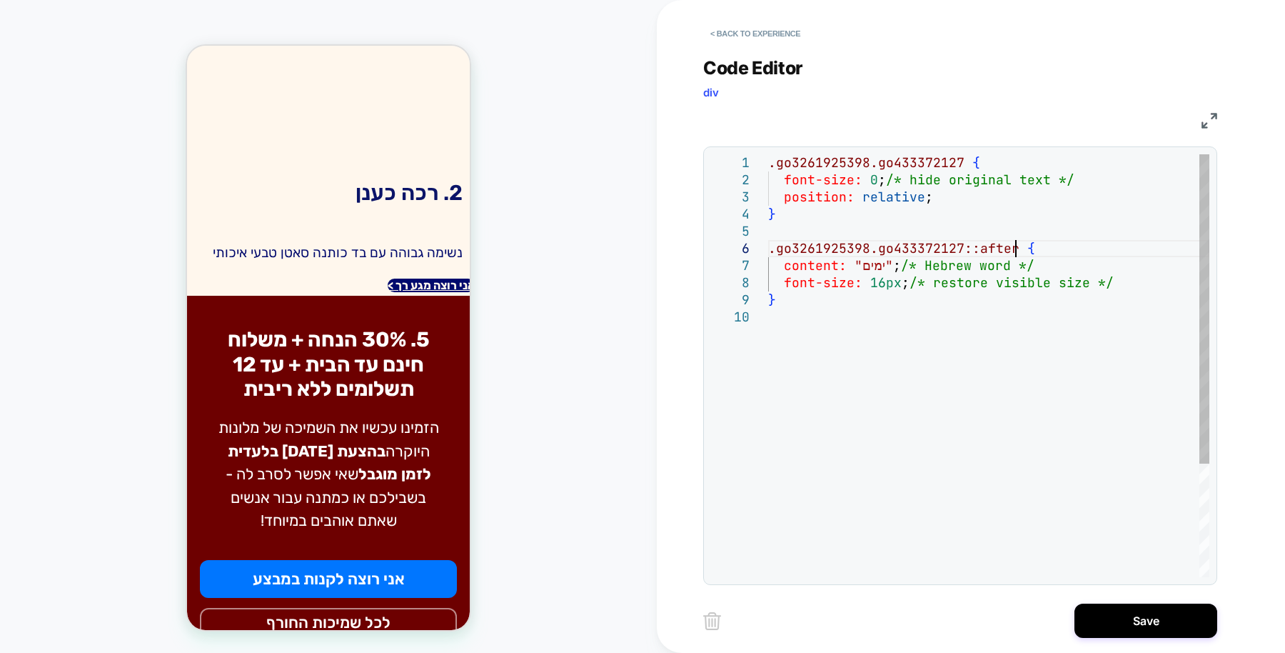
click at [1015, 246] on div ".go3261925398.go433372127 { font-size: 0 ; /* hide original text */ position: r…" at bounding box center [988, 442] width 441 height 577
type textarea "**********"
click at [750, 36] on button "< Back to experience" at bounding box center [755, 33] width 104 height 23
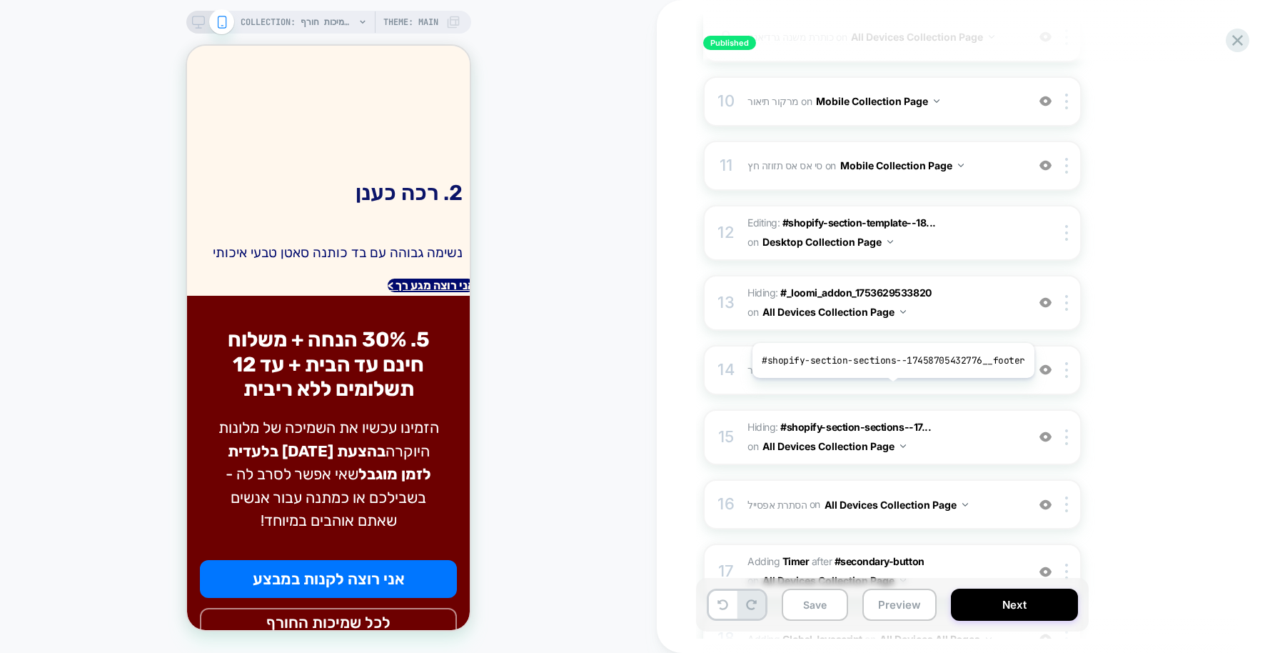
scroll to position [1064, 0]
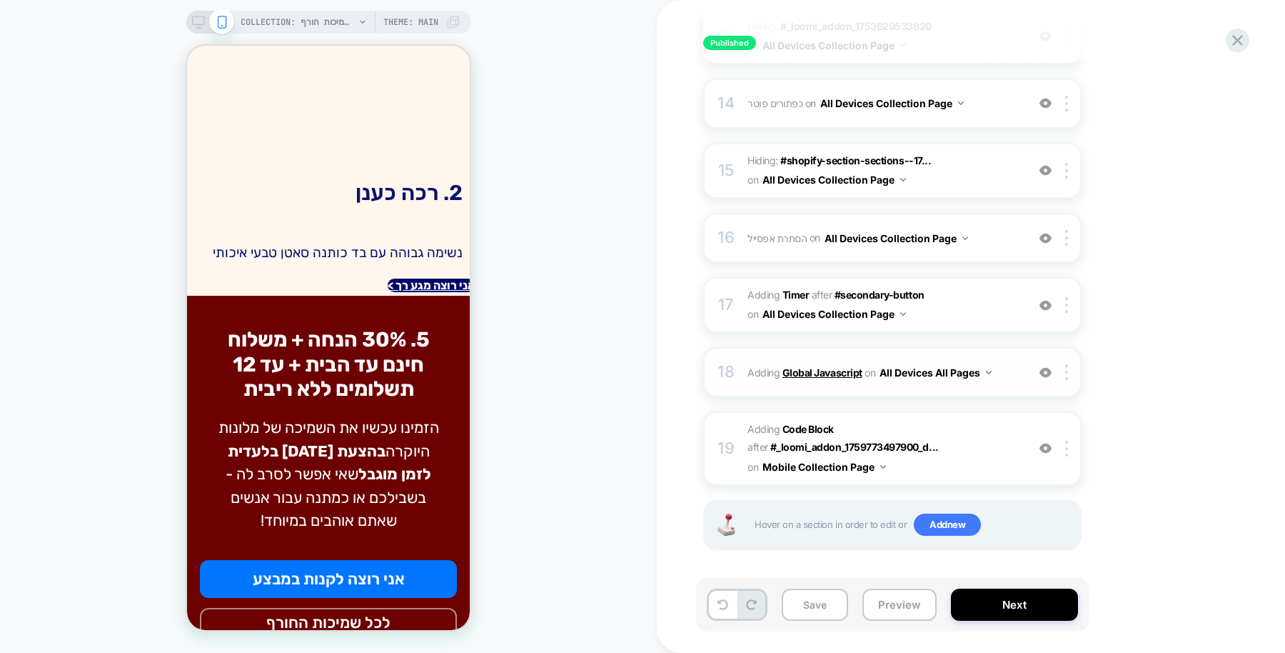
click at [837, 366] on b "Global Javascript" at bounding box center [823, 372] width 80 height 12
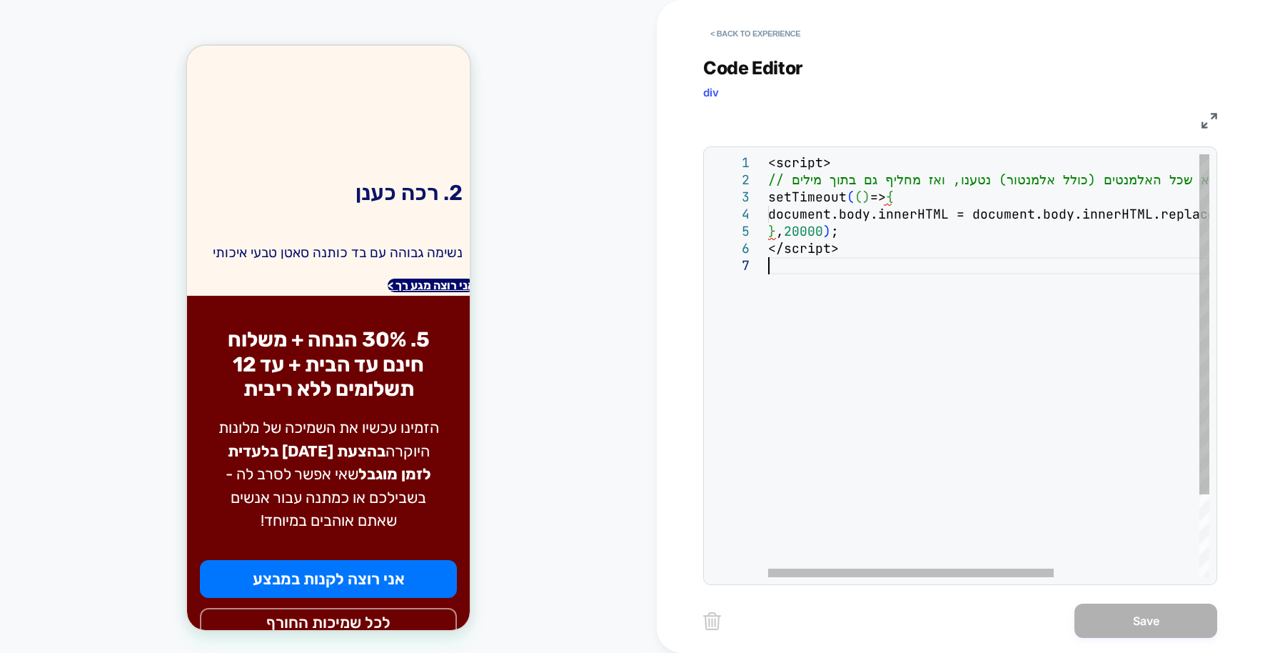
scroll to position [0, 0]
click at [837, 364] on div "<script> // ממתין 3 שניות לוודא שכל האלמנטים (כולל אלמנטור) נטענו, ואז מחליף גם…" at bounding box center [1100, 417] width 665 height 526
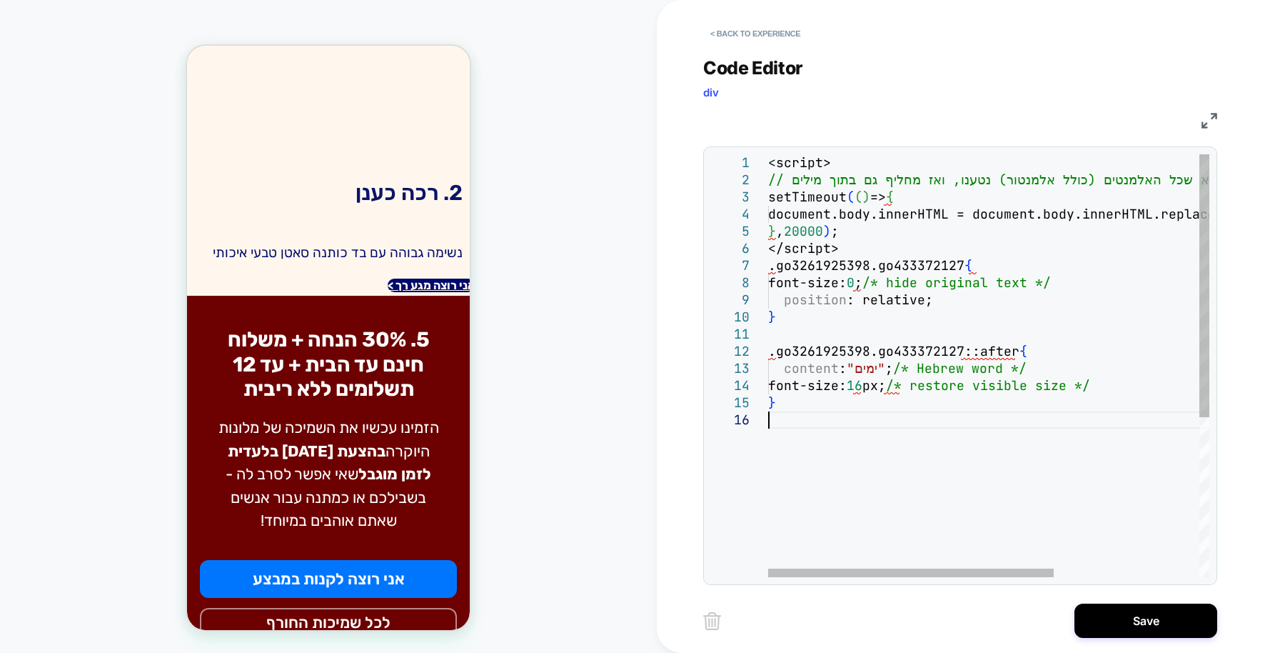
type textarea "**********"
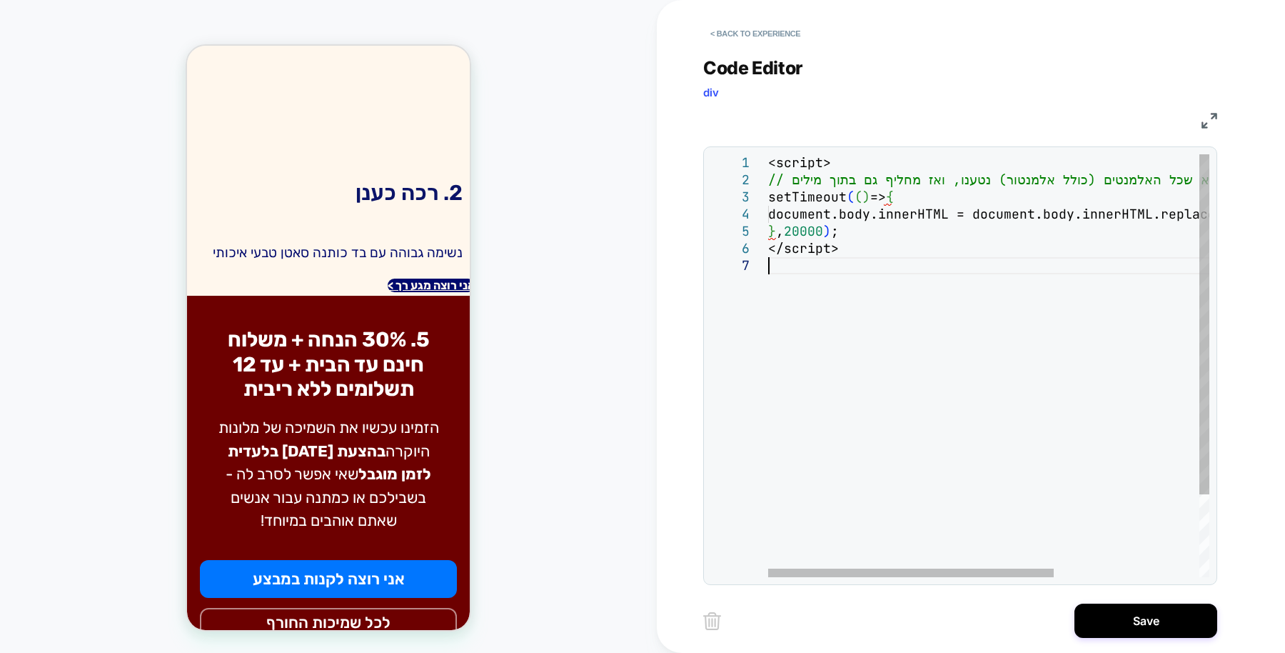
scroll to position [1367, 0]
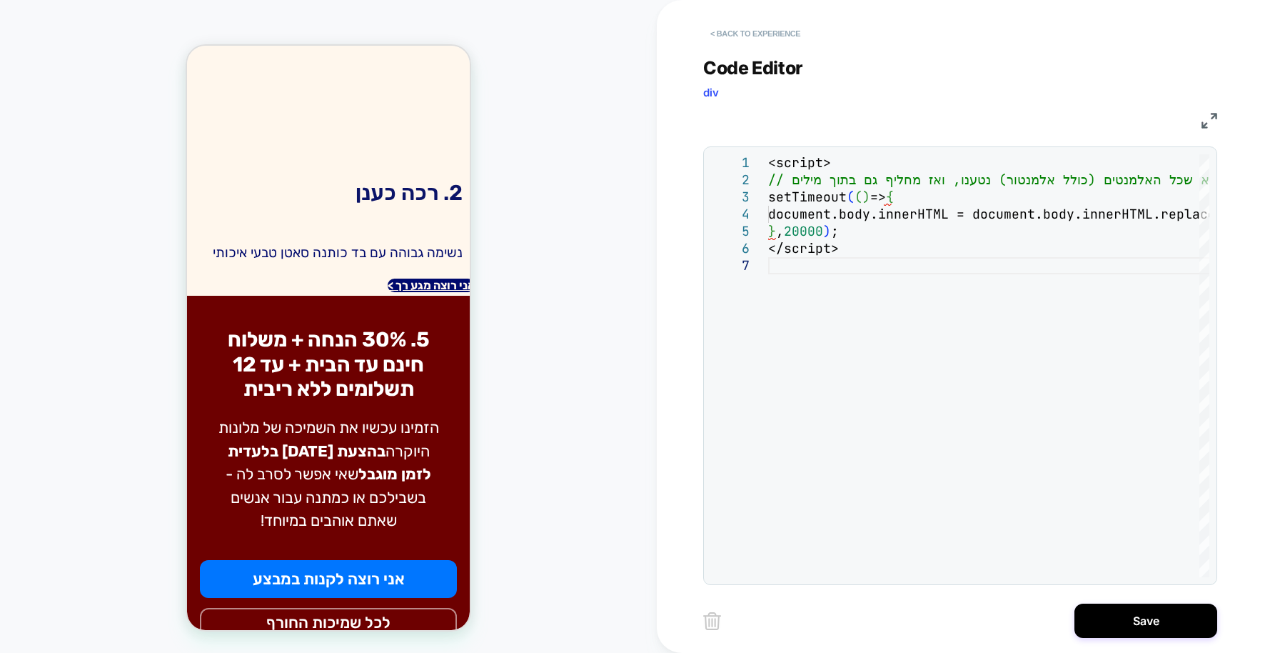
click at [765, 35] on button "< Back to experience" at bounding box center [755, 33] width 104 height 23
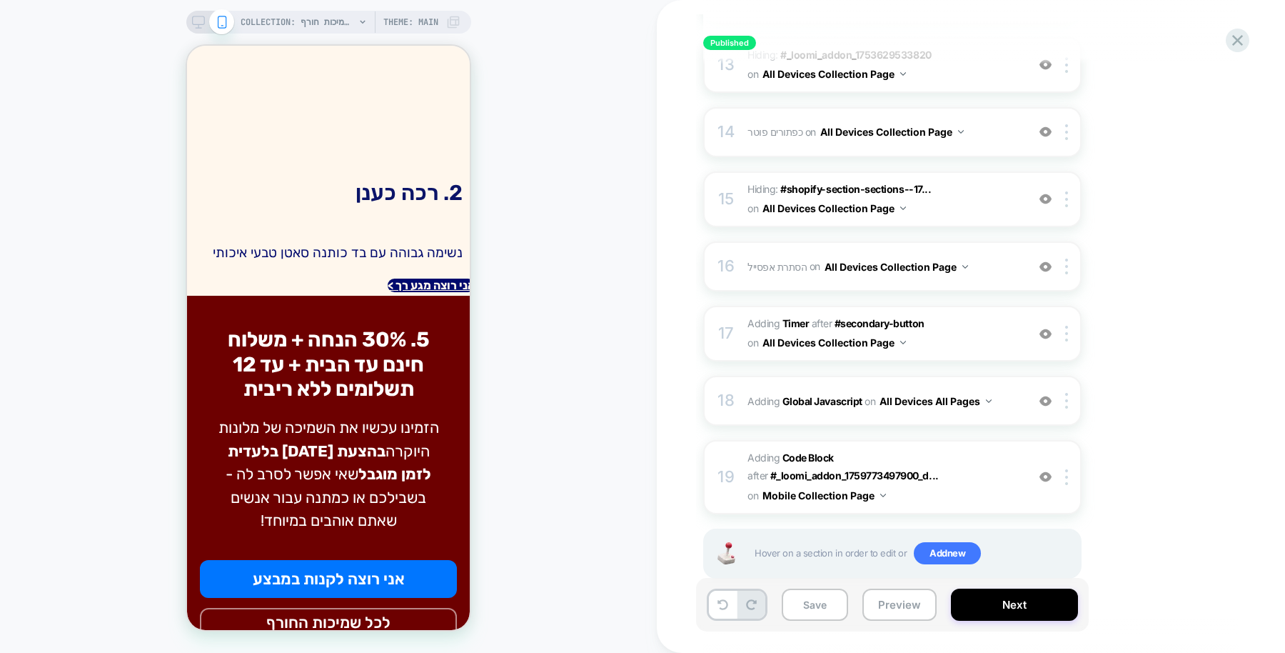
scroll to position [1064, 0]
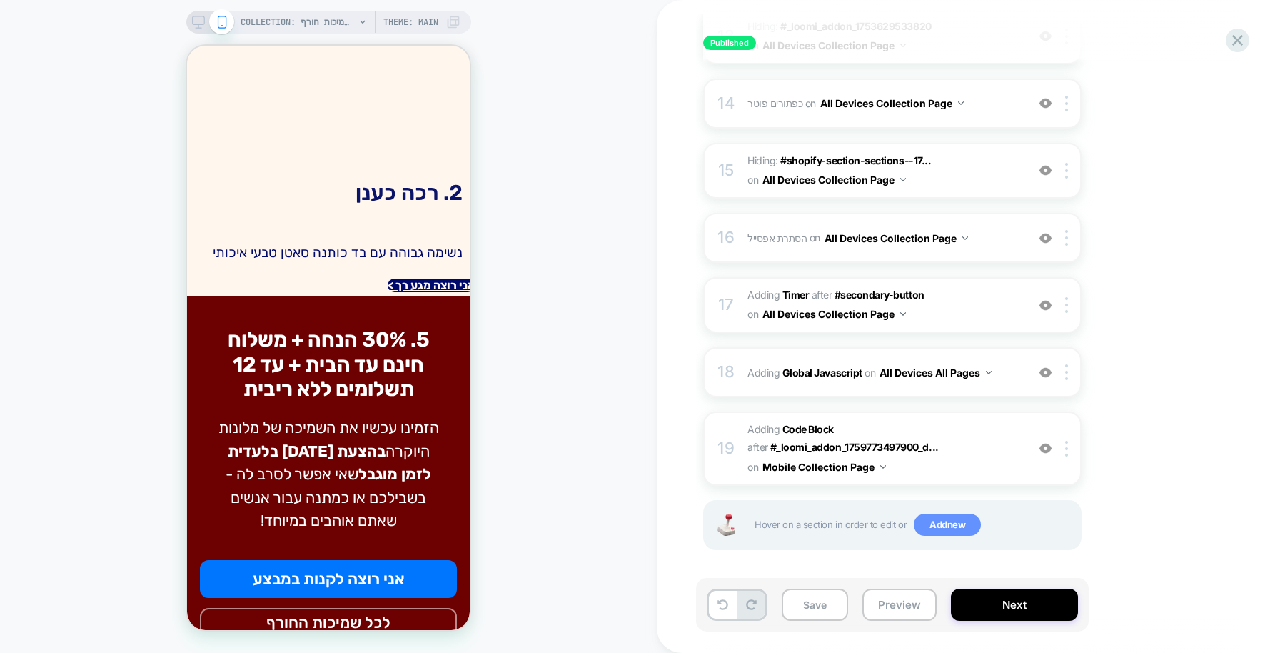
click at [945, 518] on span "Add new" at bounding box center [947, 524] width 67 height 23
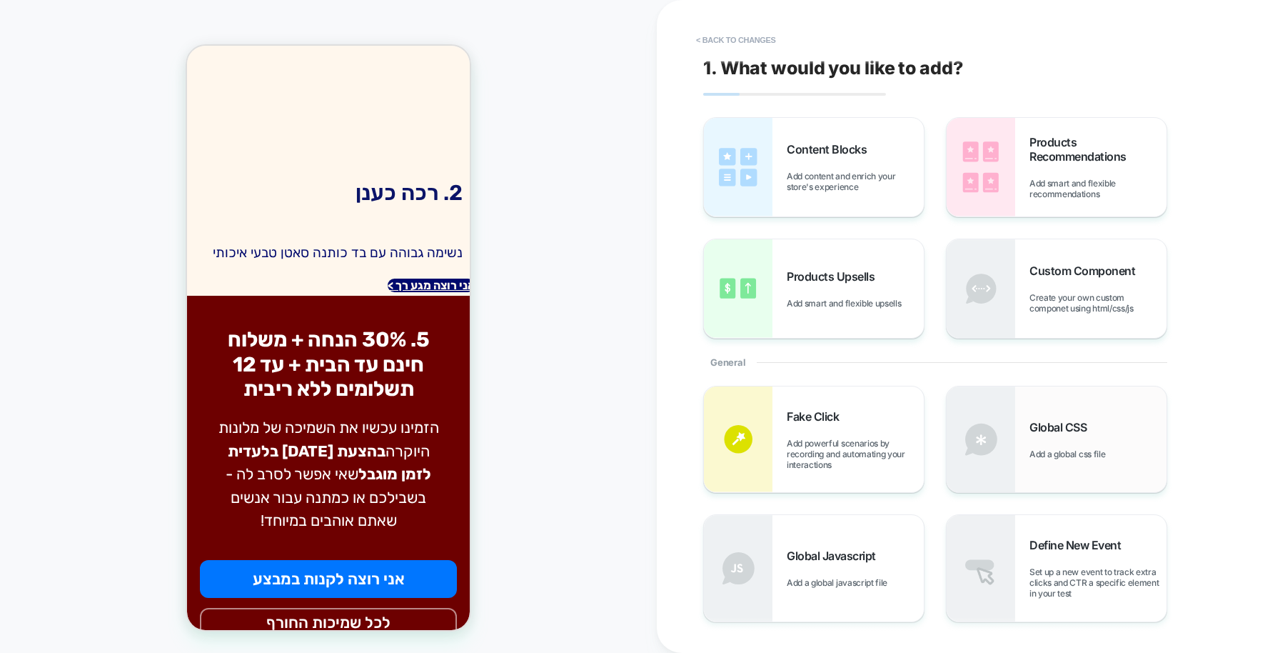
click at [1023, 413] on div "Global CSS Add a global css file" at bounding box center [1057, 439] width 220 height 106
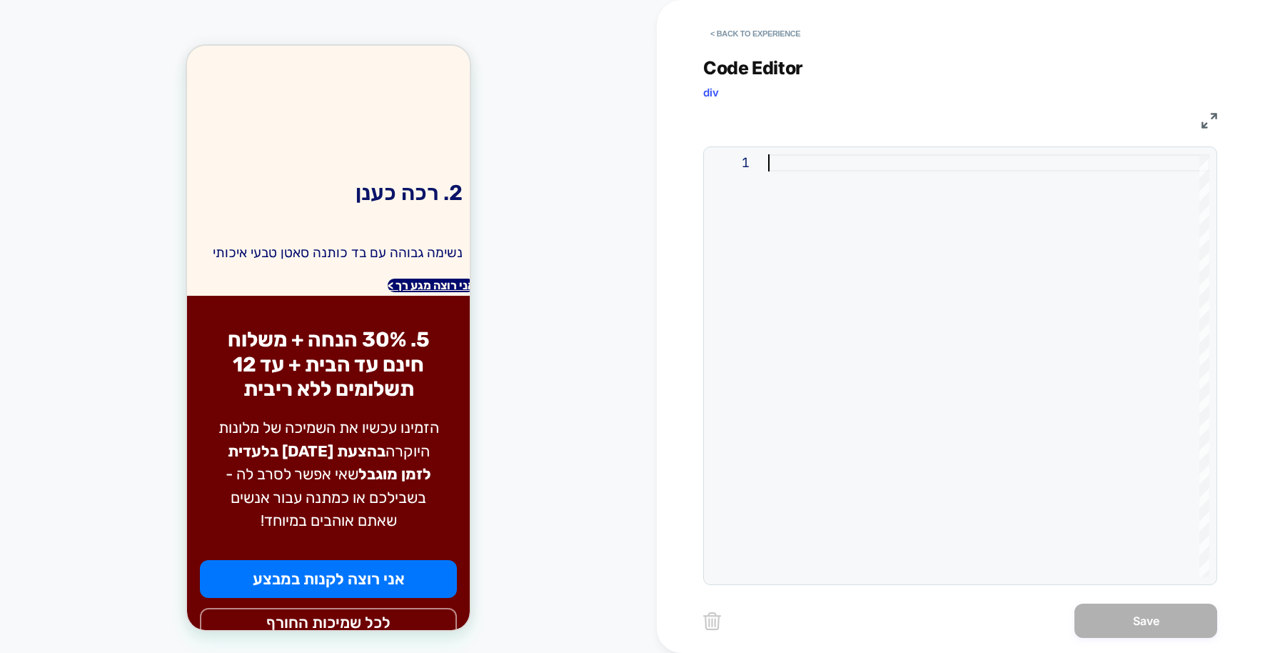
click at [883, 325] on div at bounding box center [988, 365] width 441 height 423
type textarea "**********"
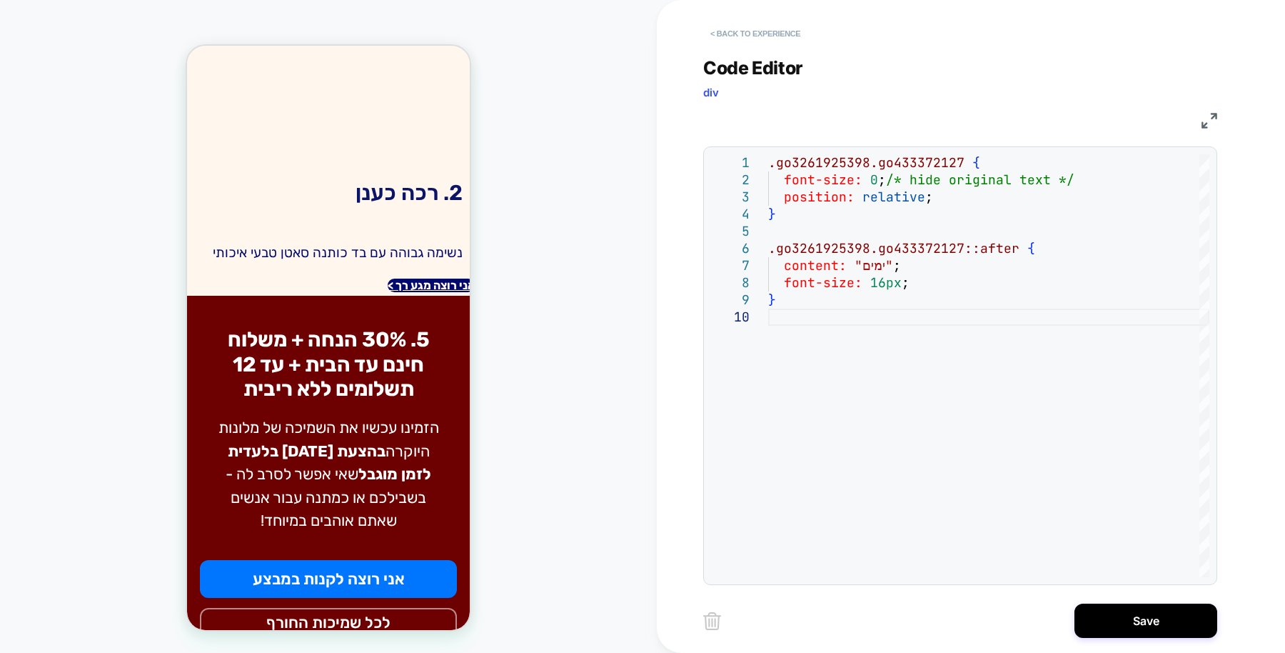
click at [768, 31] on button "< Back to experience" at bounding box center [755, 33] width 104 height 23
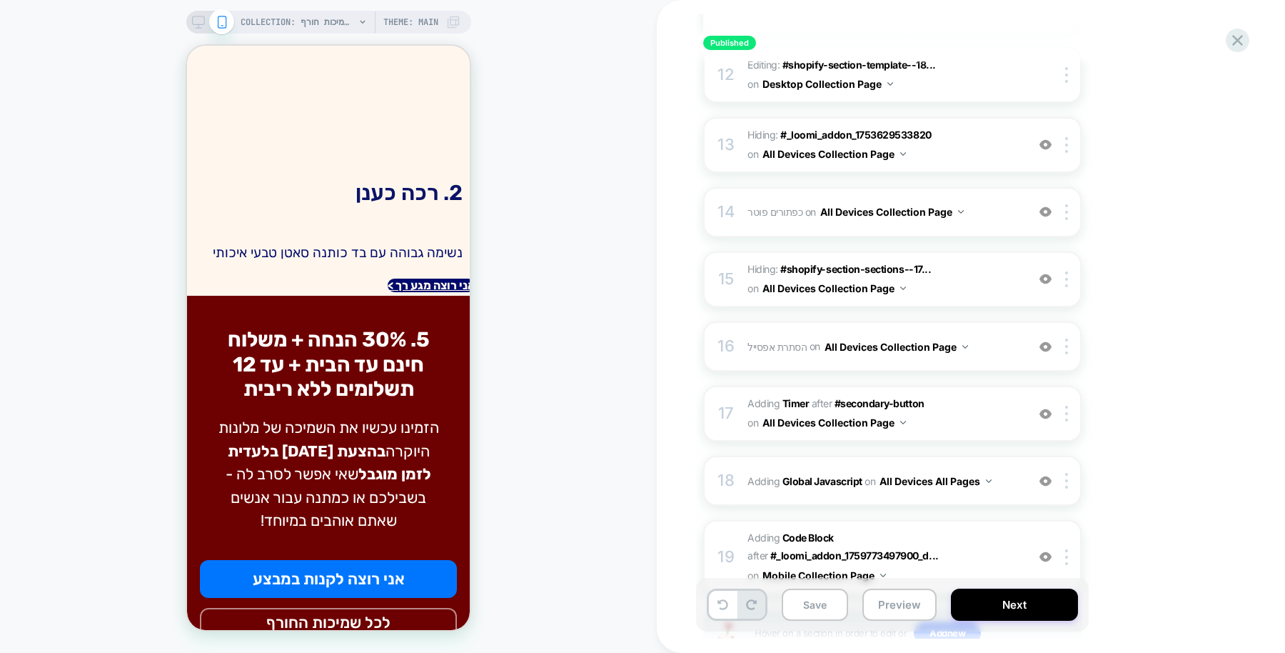
scroll to position [1064, 0]
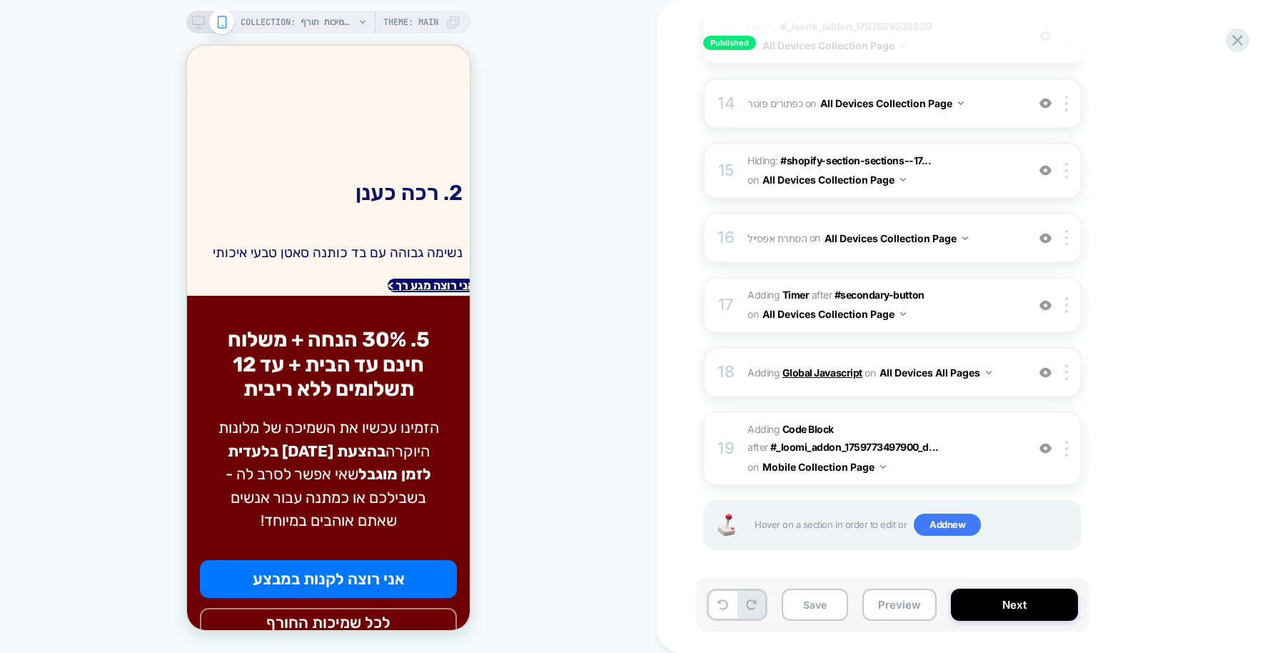
click at [843, 371] on b "Global Javascript" at bounding box center [823, 372] width 80 height 12
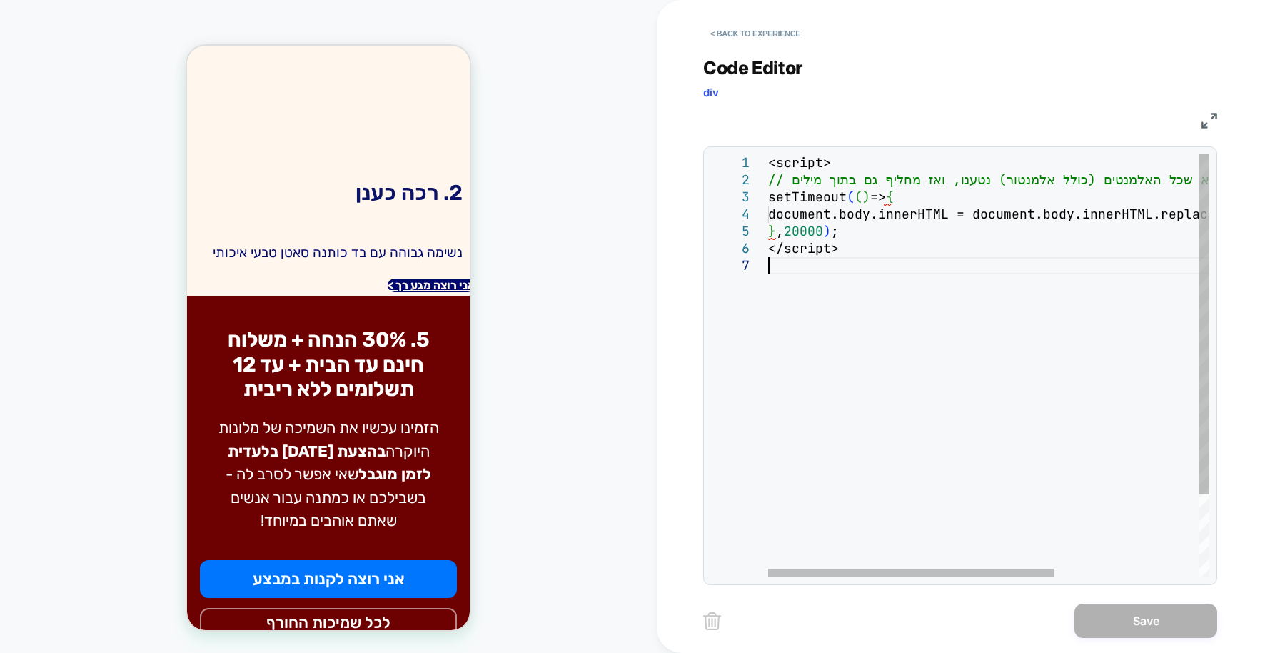
click at [818, 285] on div "<script> // ממתין 3 שניות לוודא שכל האלמנטים (כולל אלמנטור) נטענו, ואז מחליף גם…" at bounding box center [1100, 417] width 665 height 526
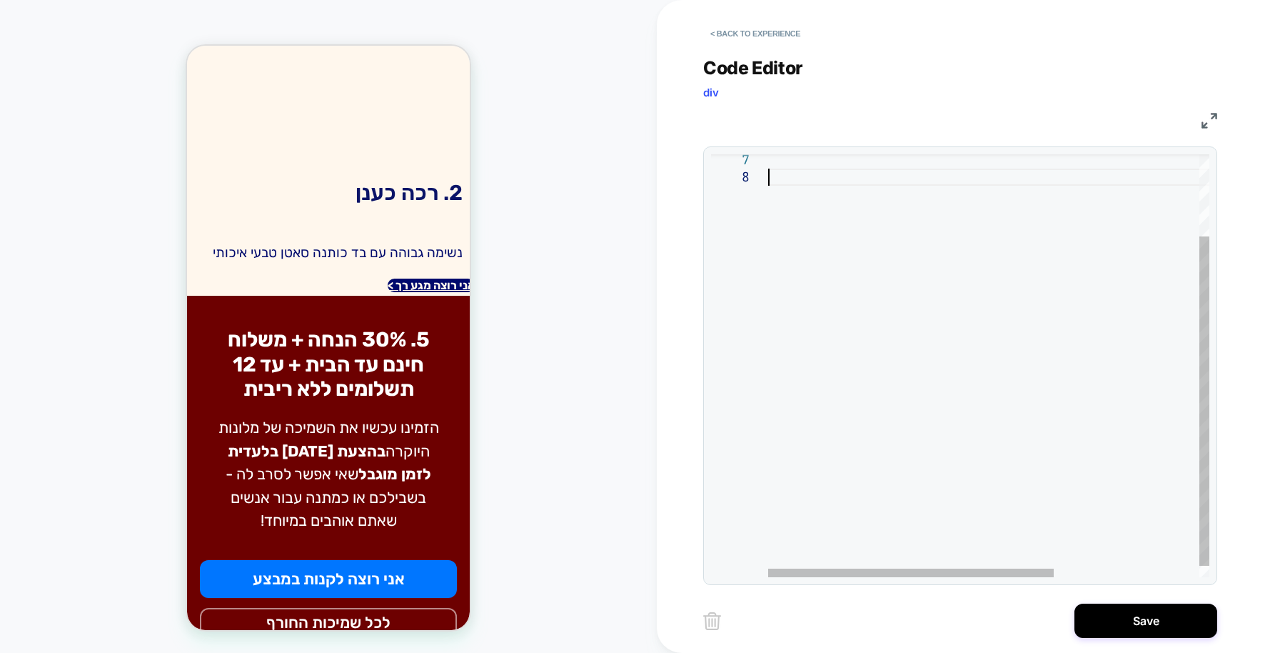
type textarea "**********"
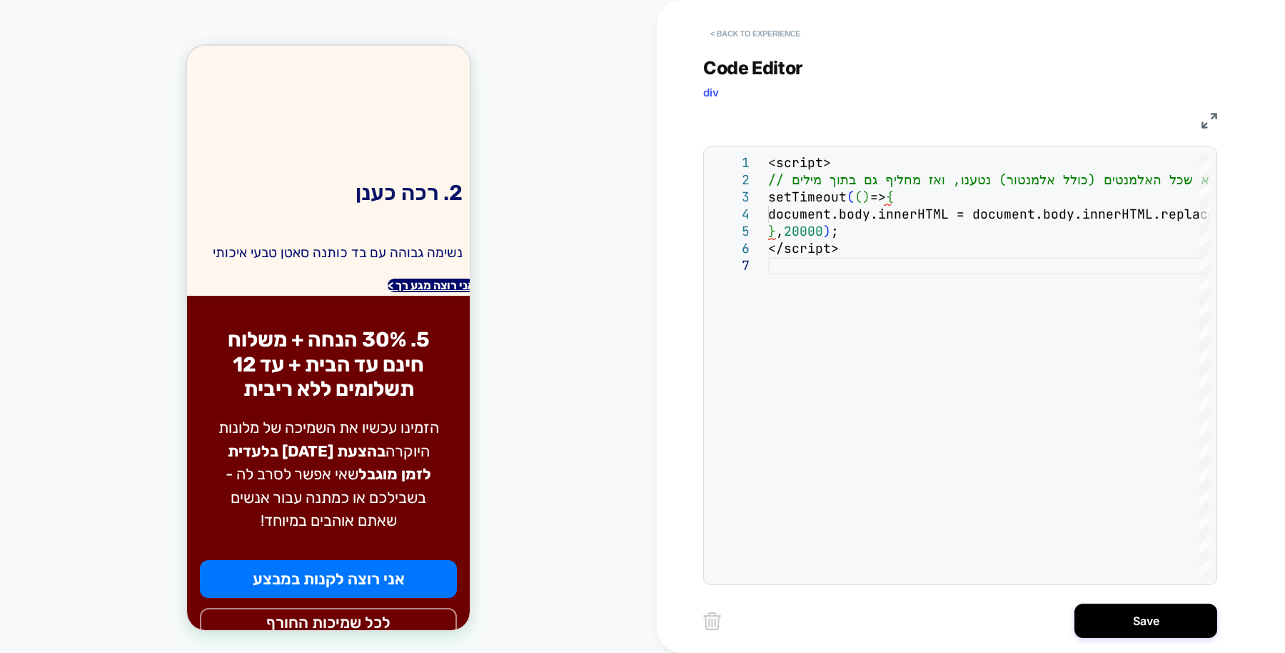
click at [765, 34] on button "< Back to experience" at bounding box center [755, 33] width 104 height 23
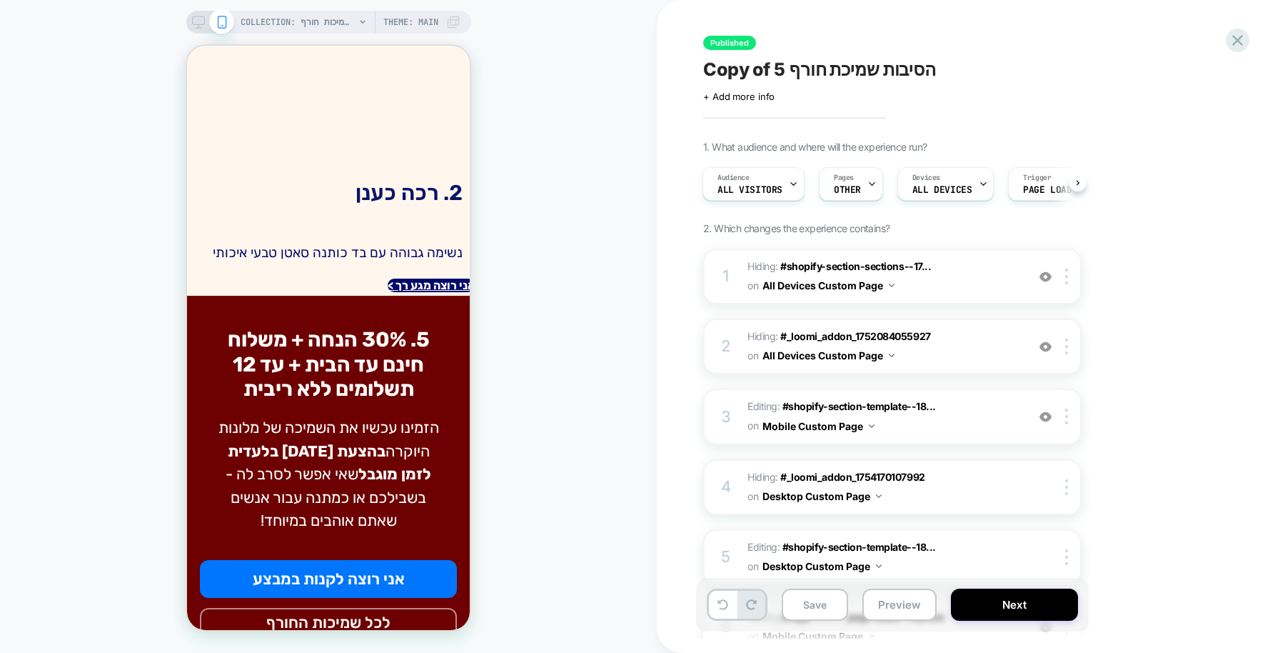
scroll to position [1064, 0]
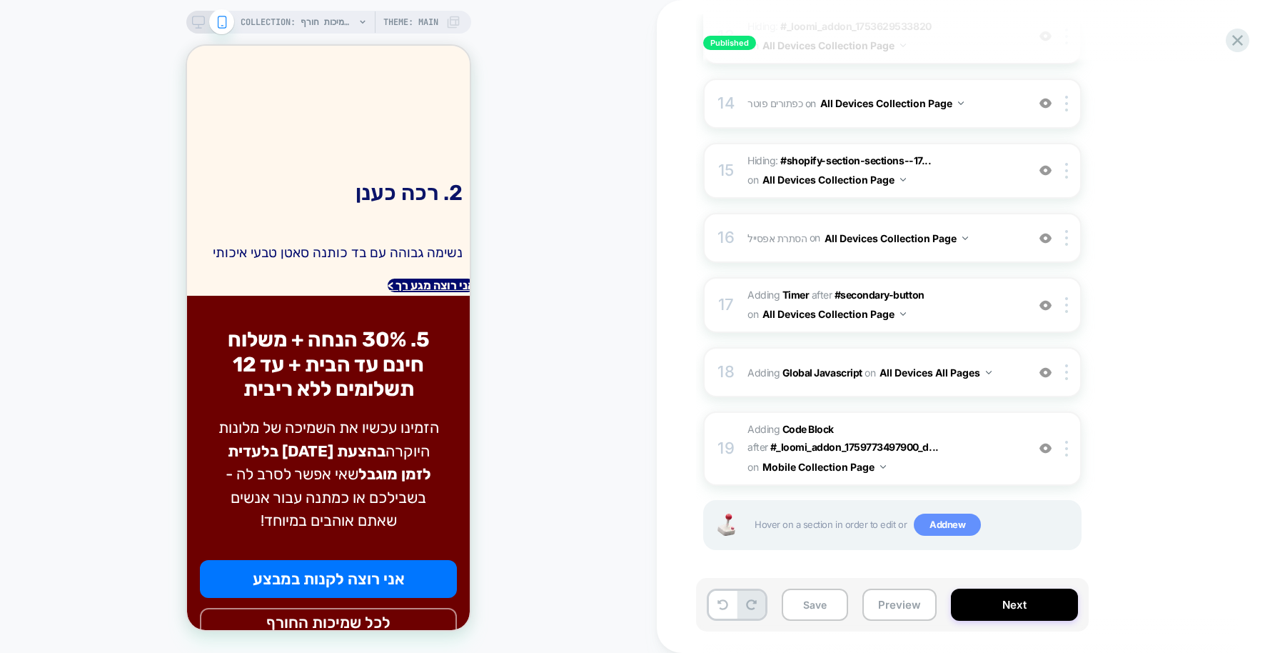
click at [947, 521] on span "Add new" at bounding box center [947, 524] width 67 height 23
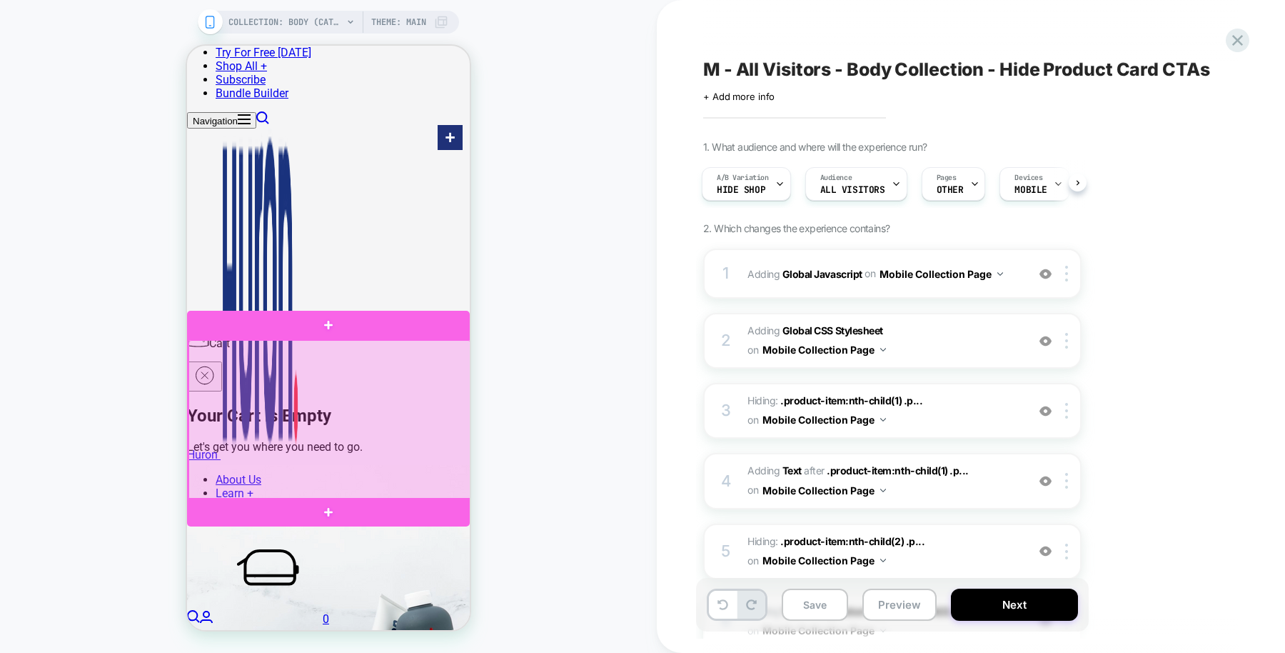
scroll to position [473, 0]
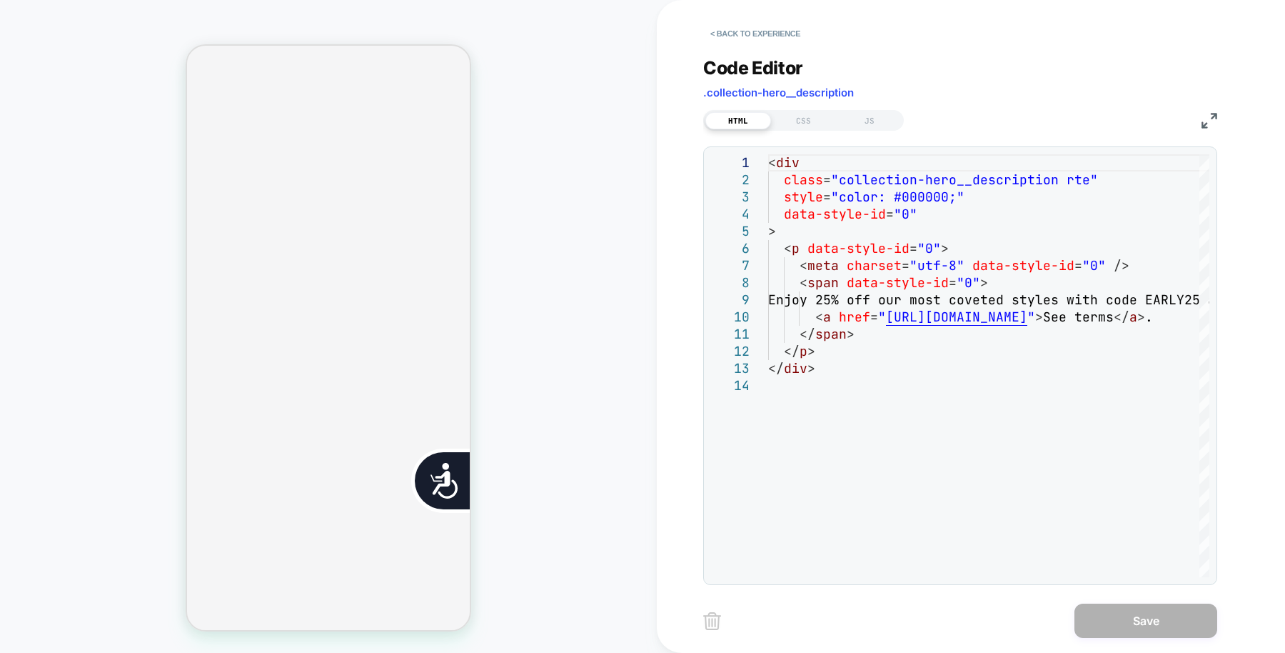
scroll to position [0, 577]
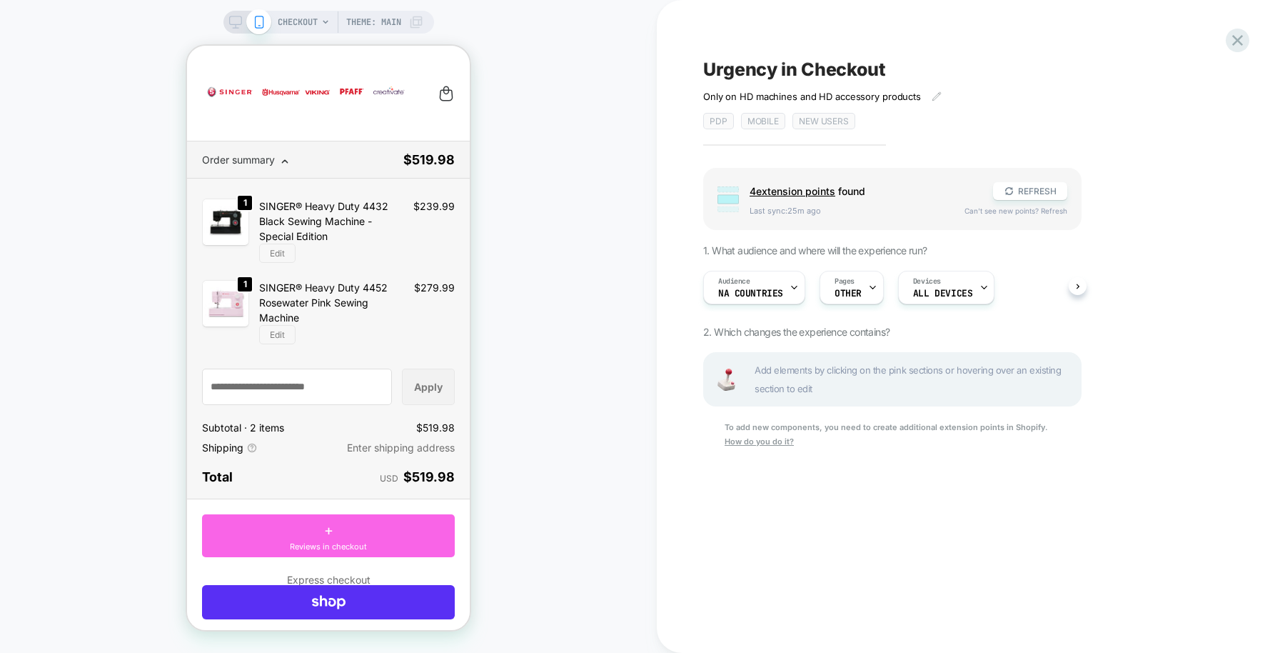
scroll to position [379, 0]
